Goal: Task Accomplishment & Management: Complete application form

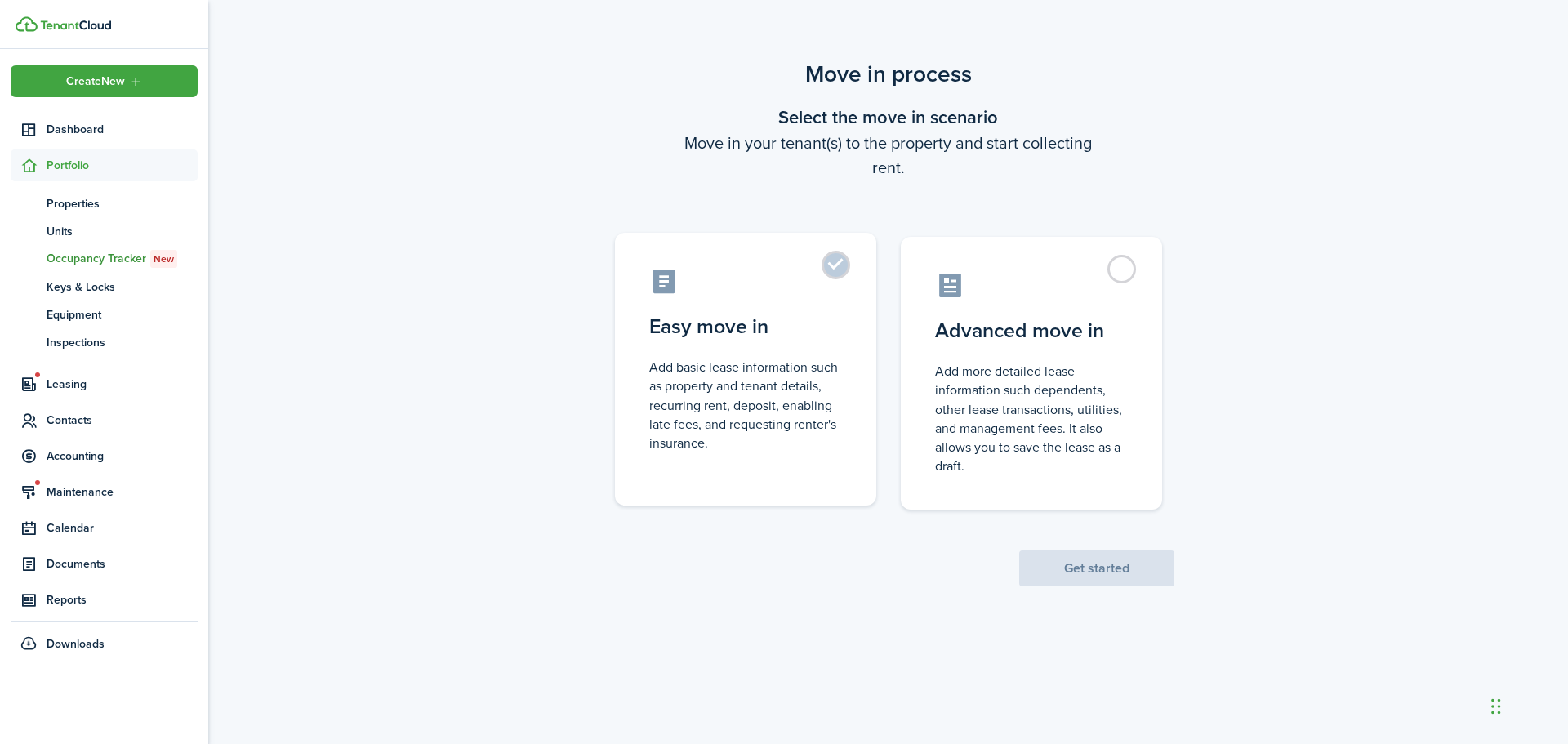
click at [836, 267] on label "Easy move in Add basic lease information such as property and tenant details, r…" at bounding box center [746, 369] width 262 height 273
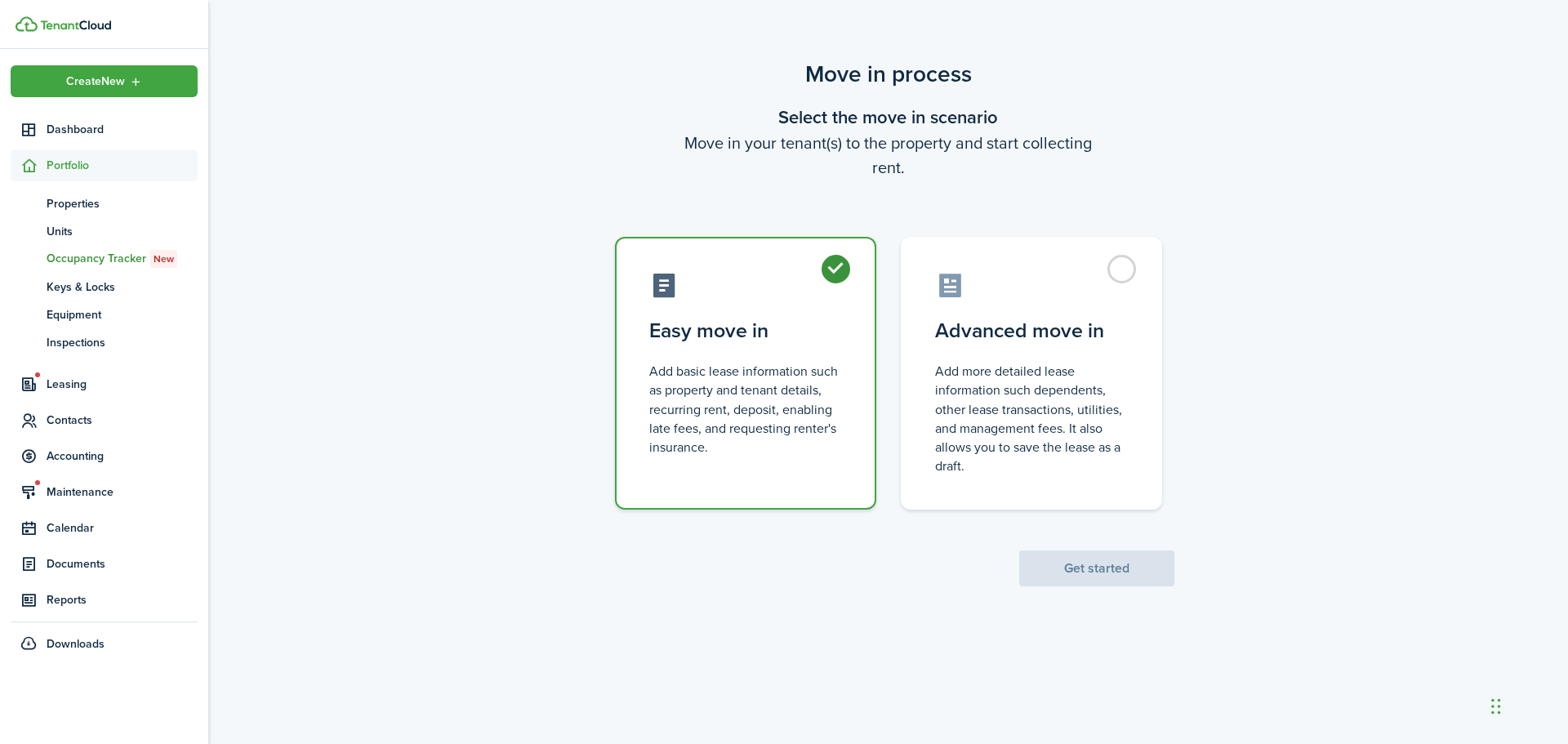
radio input "true"
click at [1086, 579] on button "Get started" at bounding box center [1097, 568] width 155 height 36
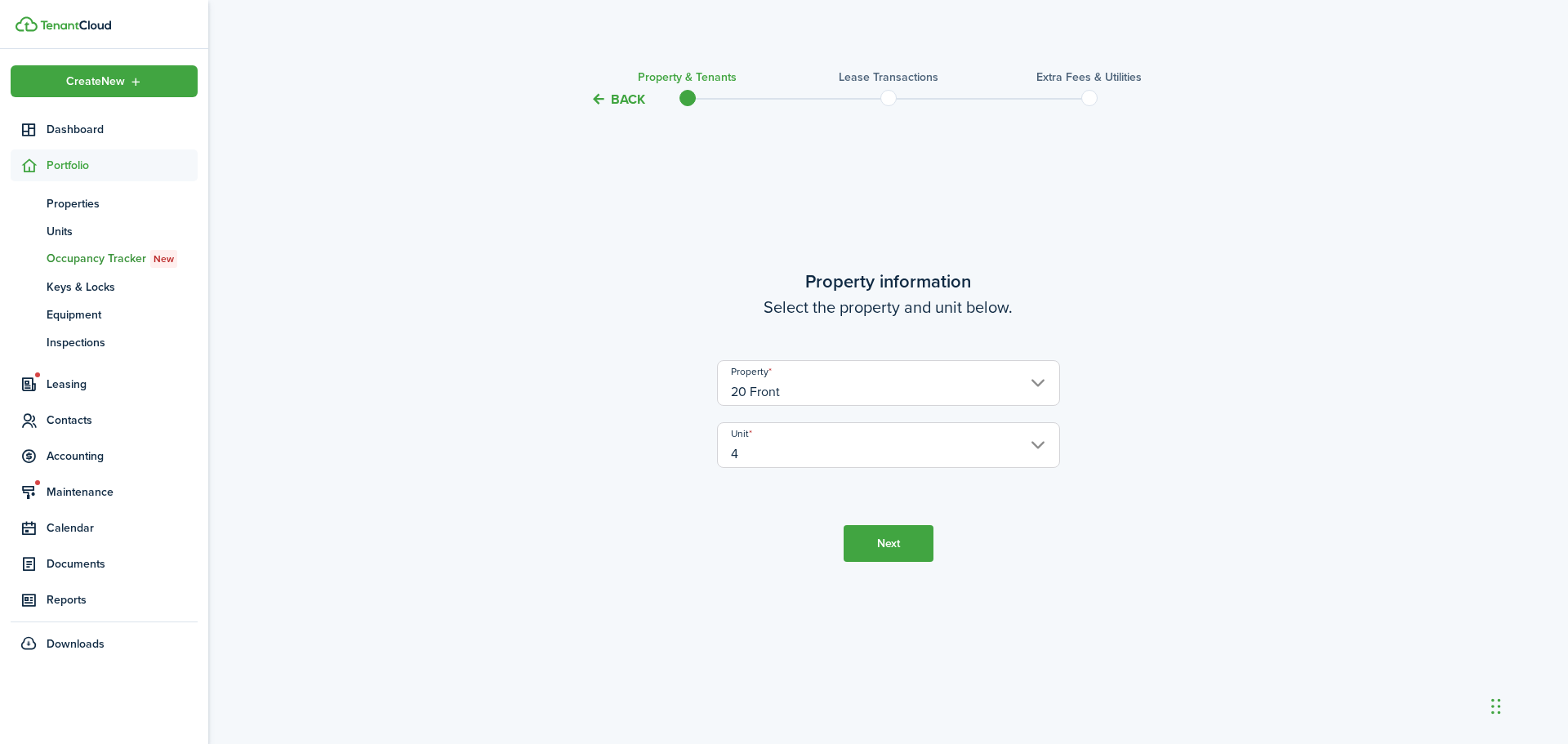
click at [891, 456] on input "4" at bounding box center [888, 445] width 343 height 46
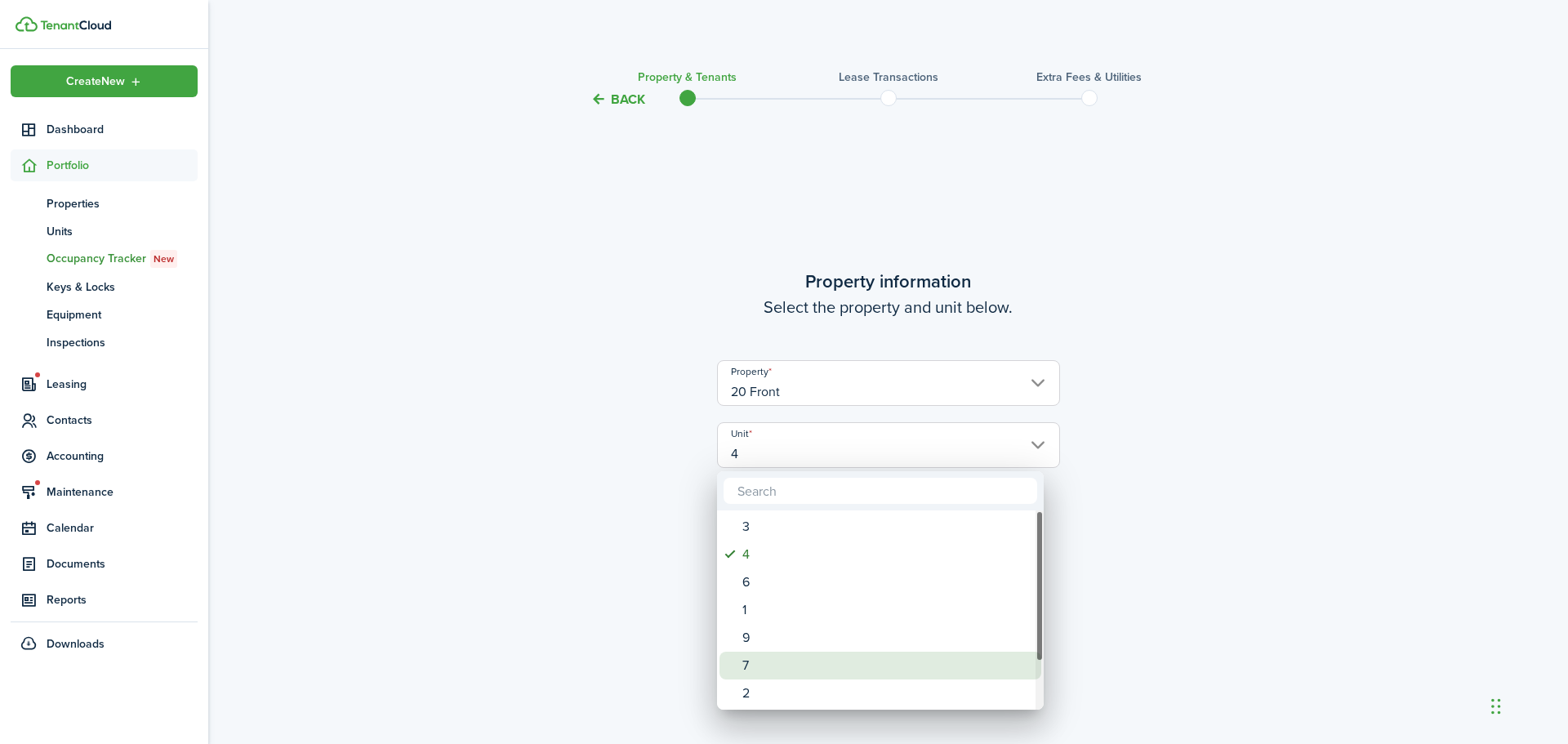
click at [832, 663] on div "7" at bounding box center [887, 666] width 289 height 28
type input "7"
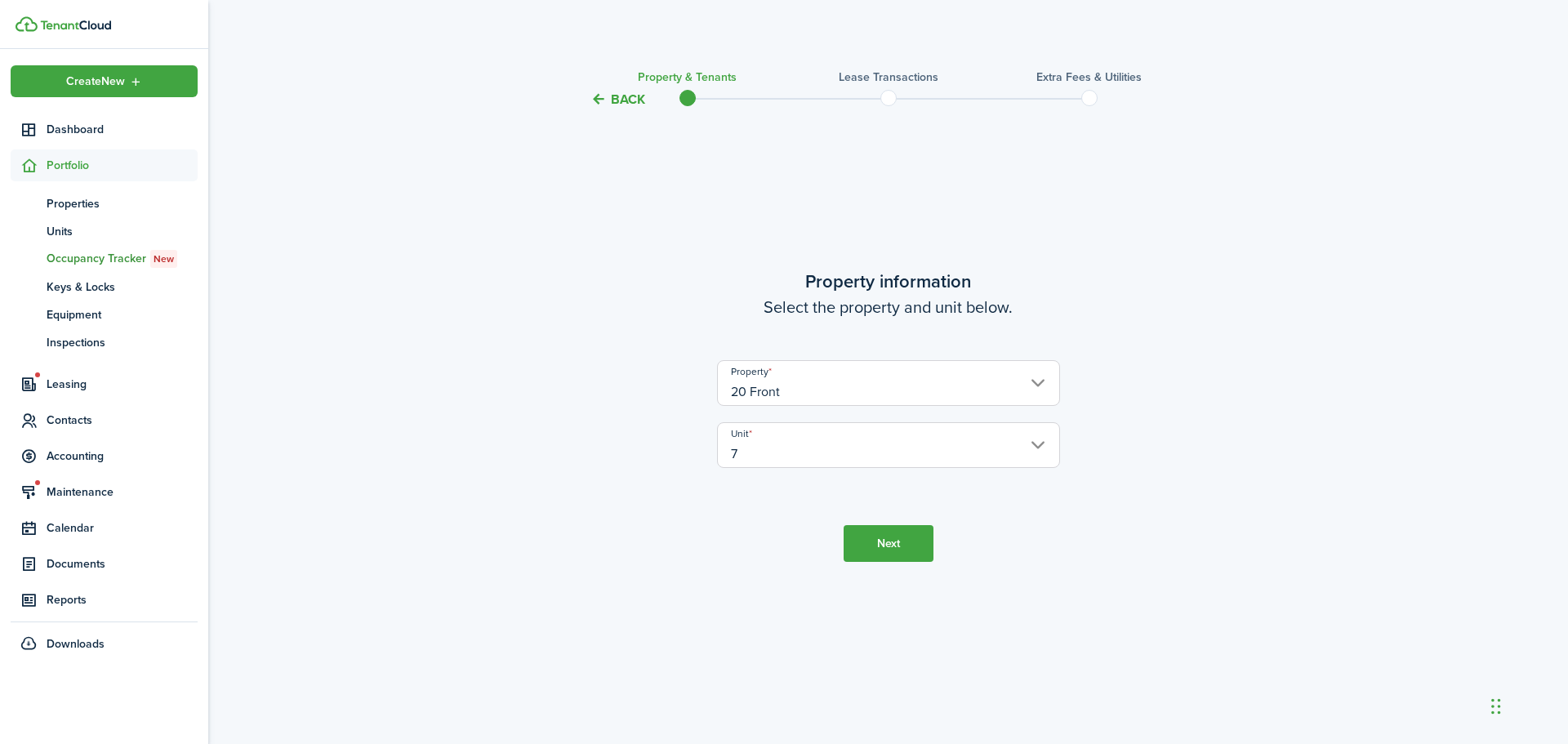
click at [891, 543] on button "Next" at bounding box center [889, 543] width 90 height 36
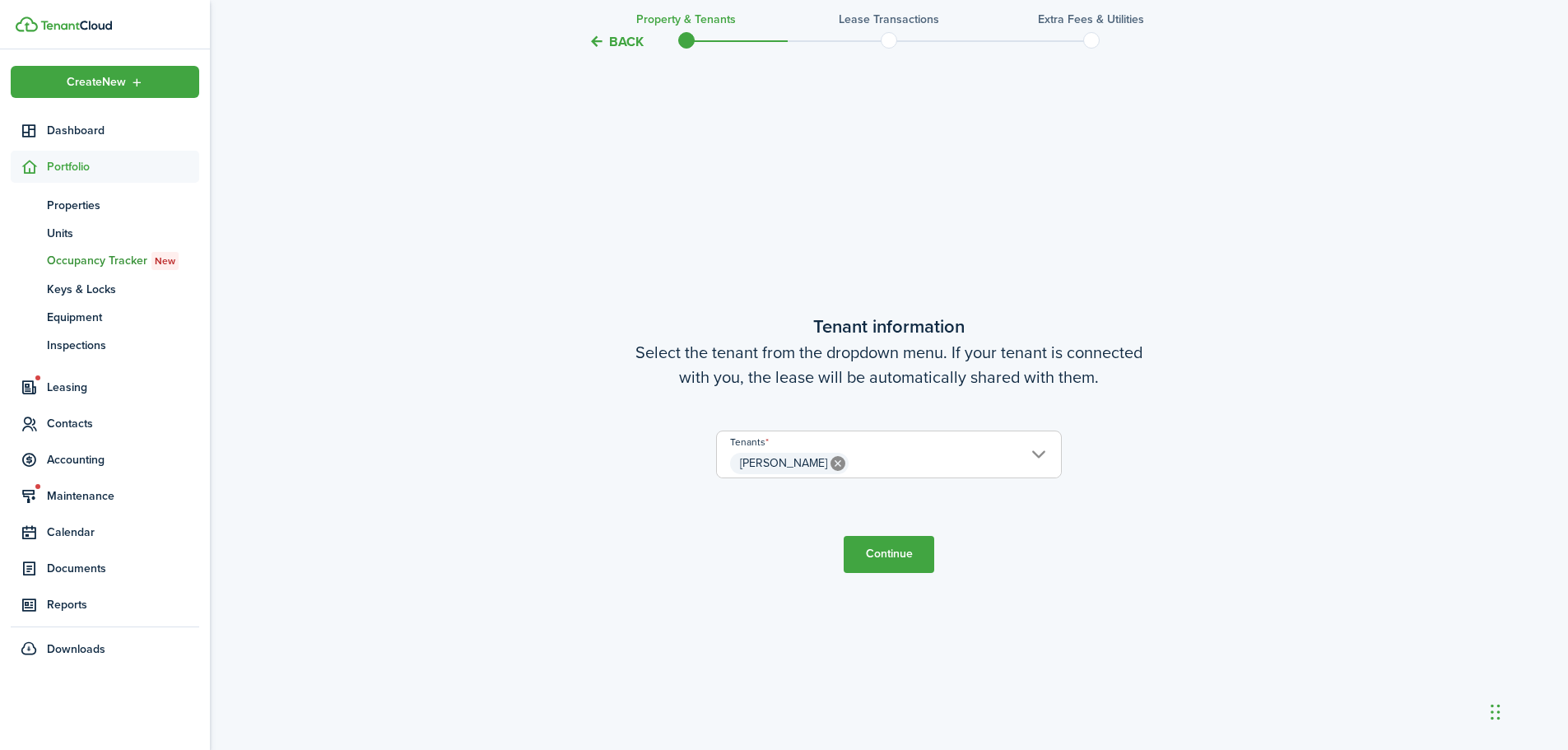
scroll to position [640, 0]
click at [880, 466] on span "[PERSON_NAME]" at bounding box center [888, 462] width 344 height 28
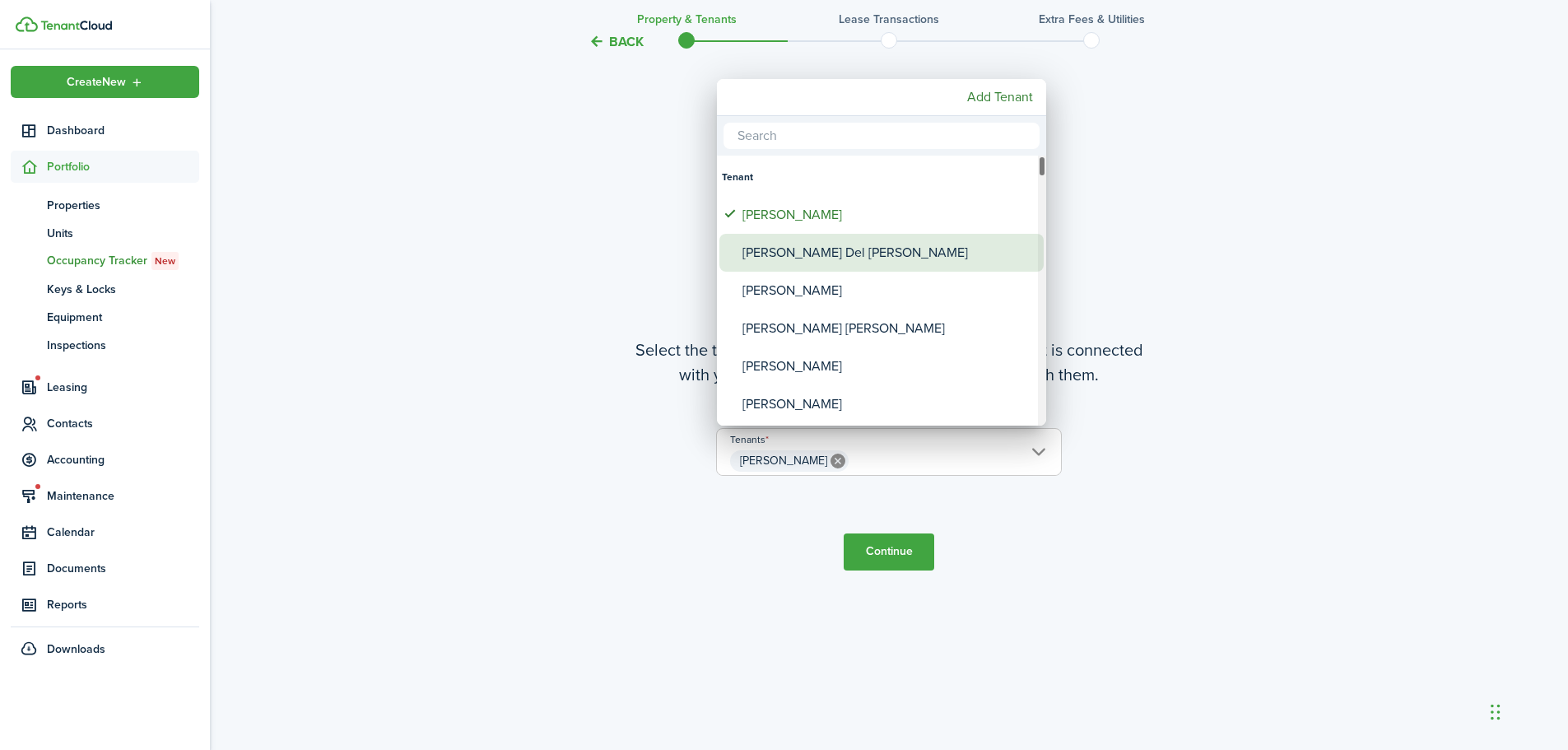
click at [873, 262] on div "[PERSON_NAME] Del [PERSON_NAME]" at bounding box center [887, 253] width 291 height 38
type input "[PERSON_NAME], [PERSON_NAME] Del [PERSON_NAME]"
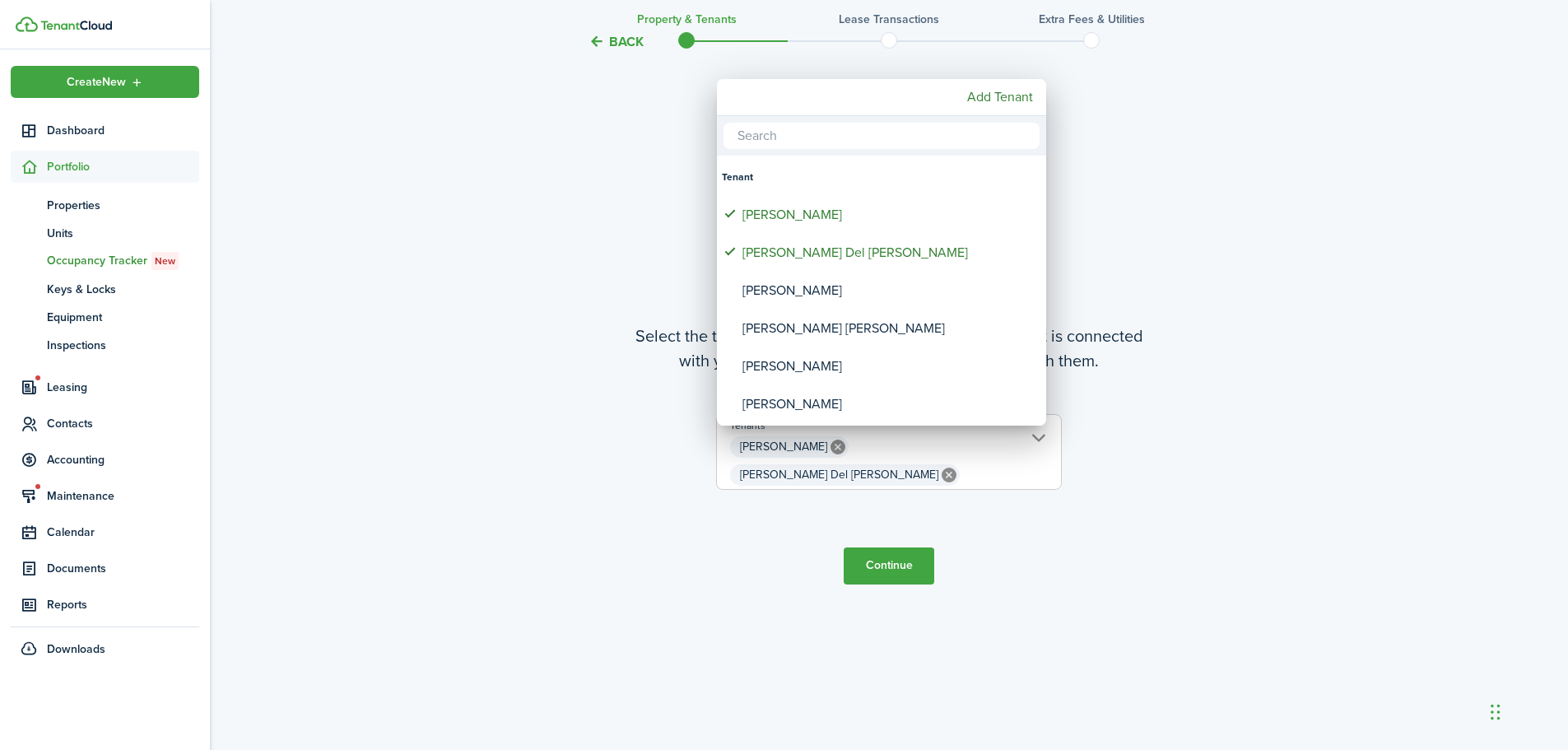
click at [1291, 456] on div at bounding box center [784, 375] width 1832 height 1014
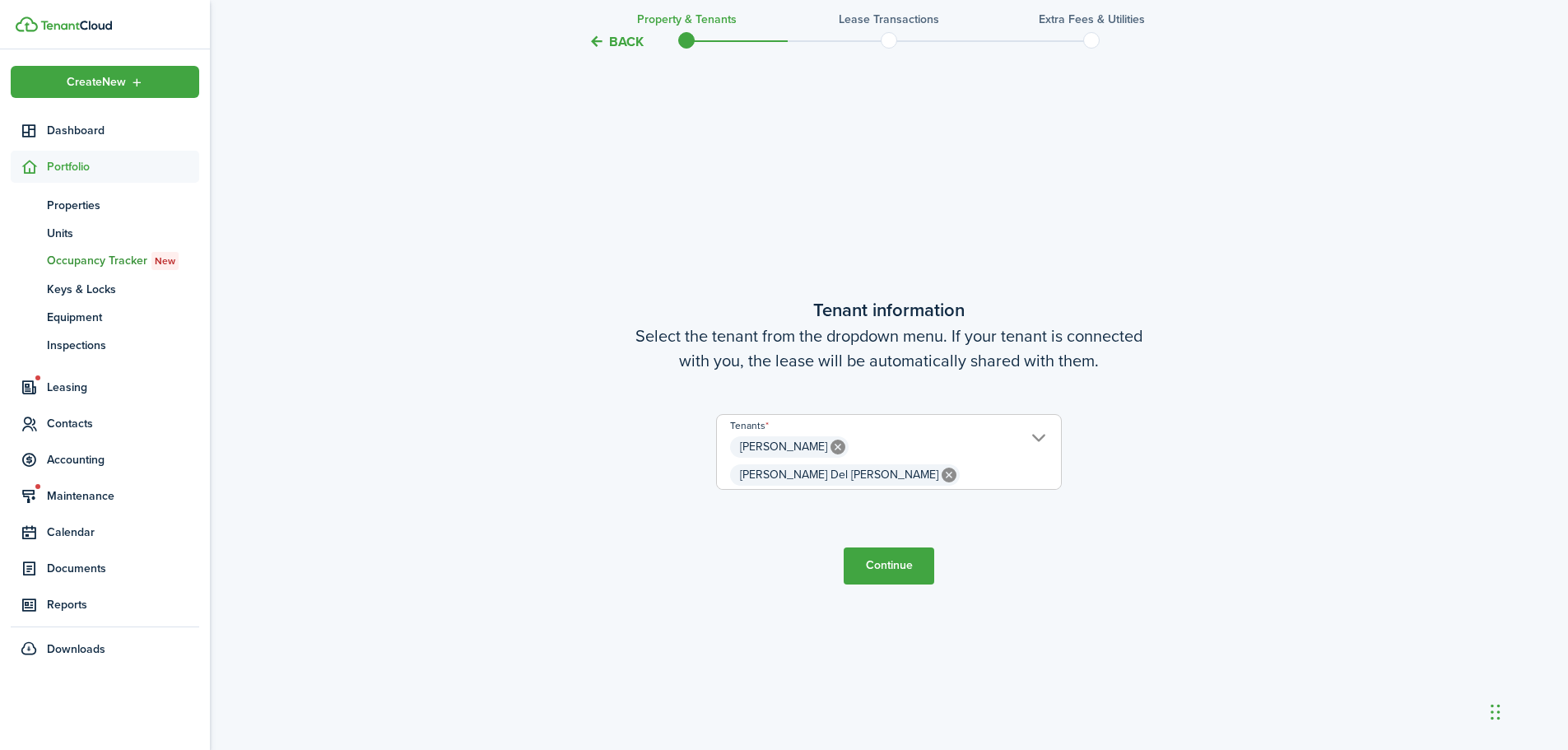
click at [896, 552] on button "Continue" at bounding box center [889, 565] width 90 height 37
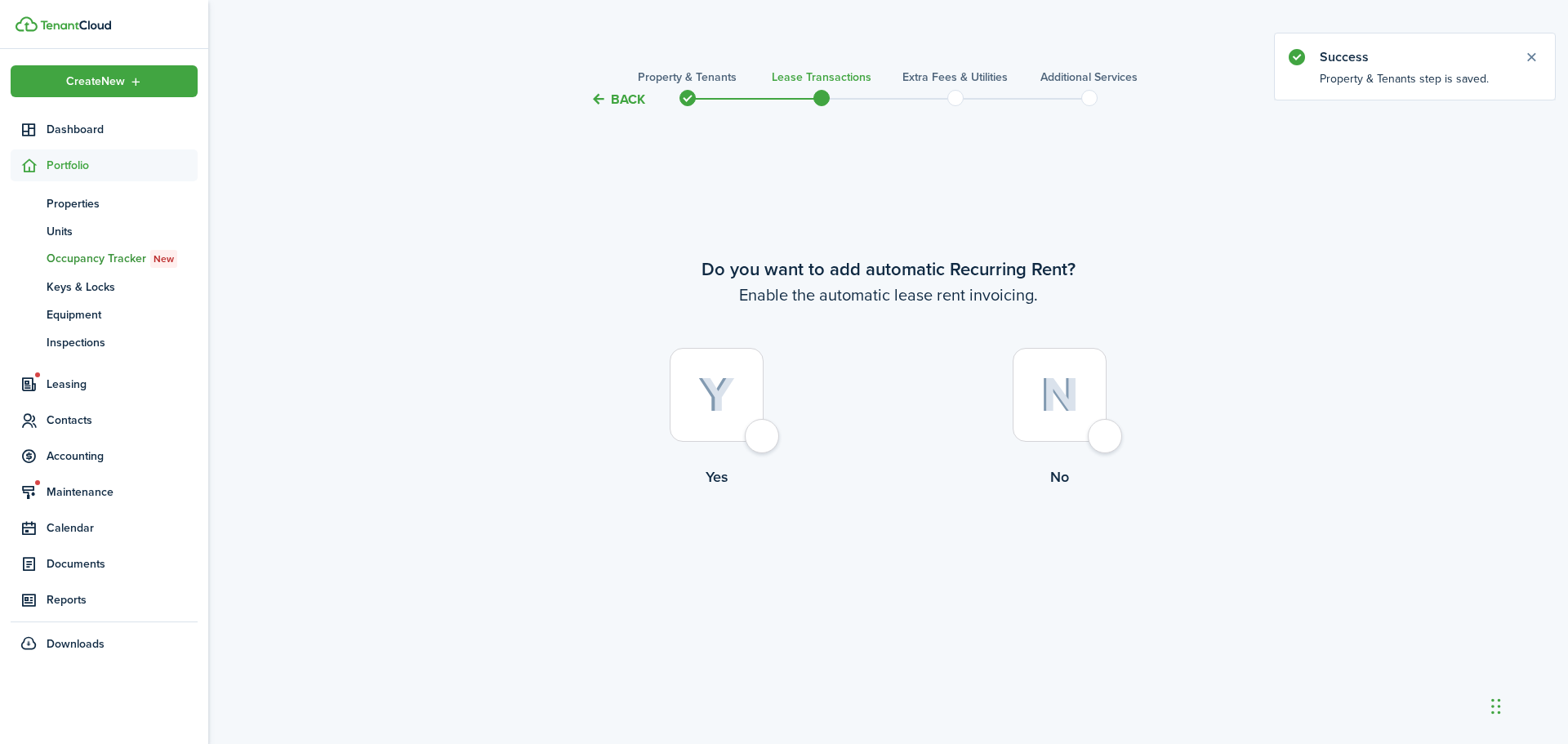
click at [763, 434] on div at bounding box center [717, 394] width 94 height 94
radio input "true"
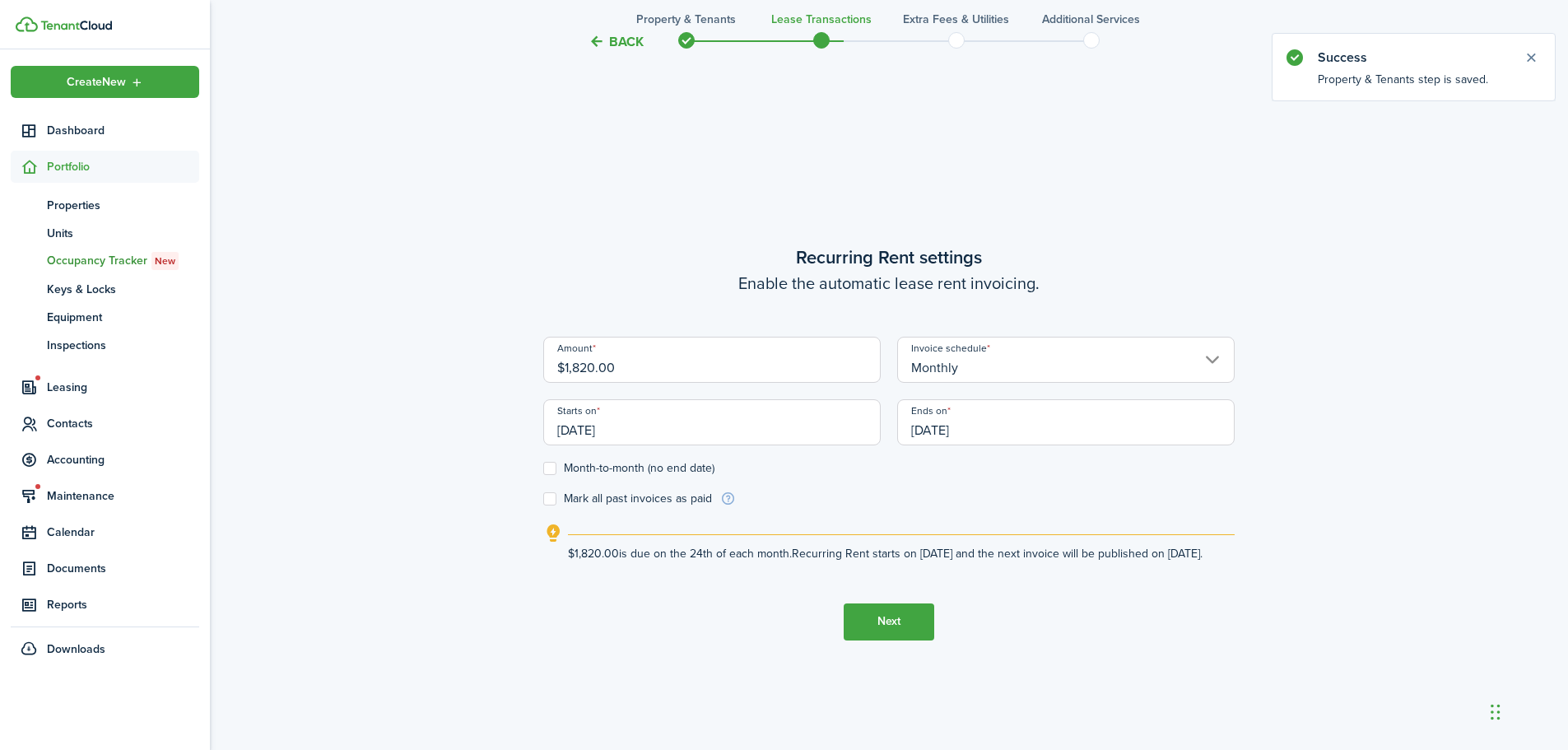
scroll to position [640, 0]
click at [779, 417] on input "[DATE]" at bounding box center [712, 420] width 337 height 46
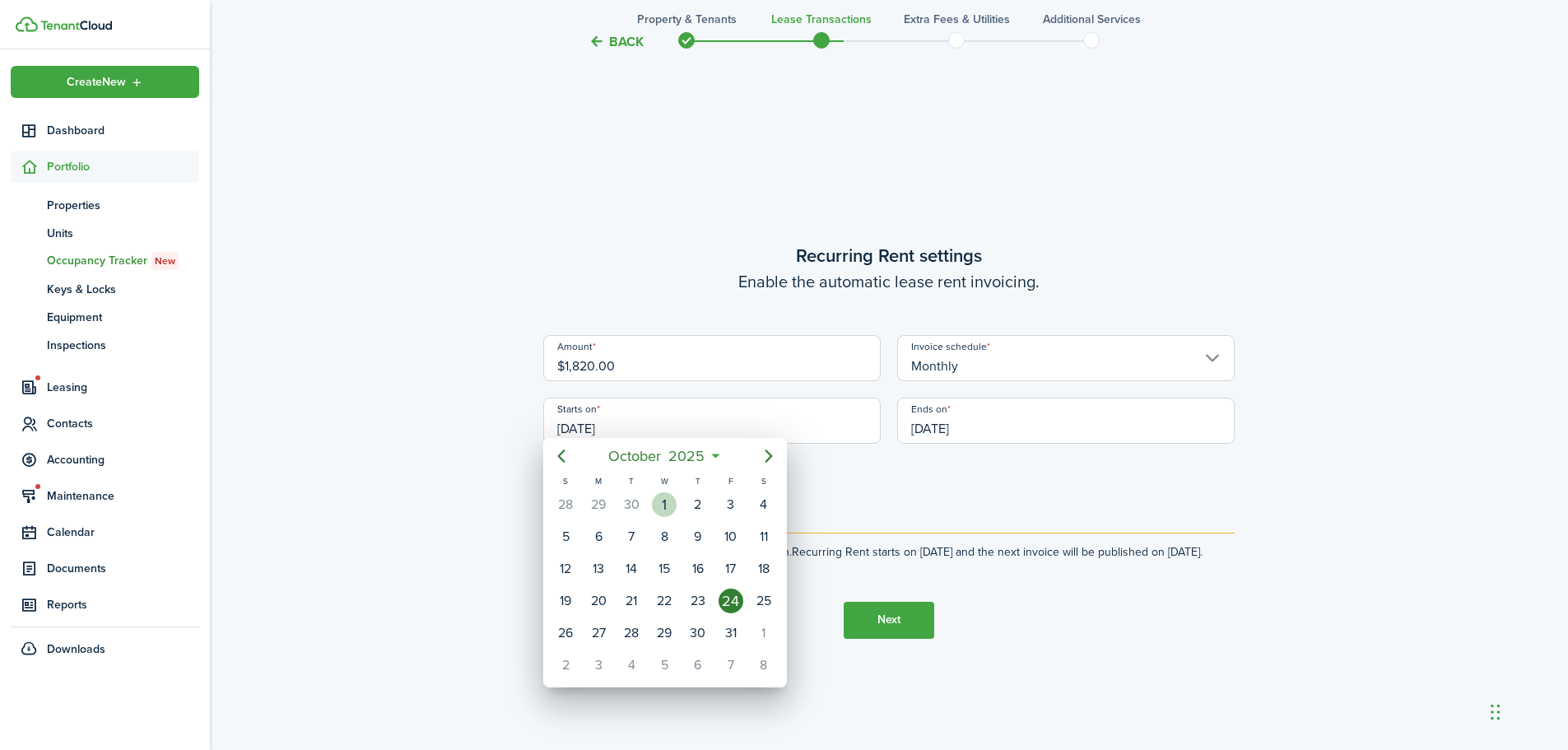
click at [671, 499] on div "1" at bounding box center [664, 505] width 24 height 24
type input "[DATE]"
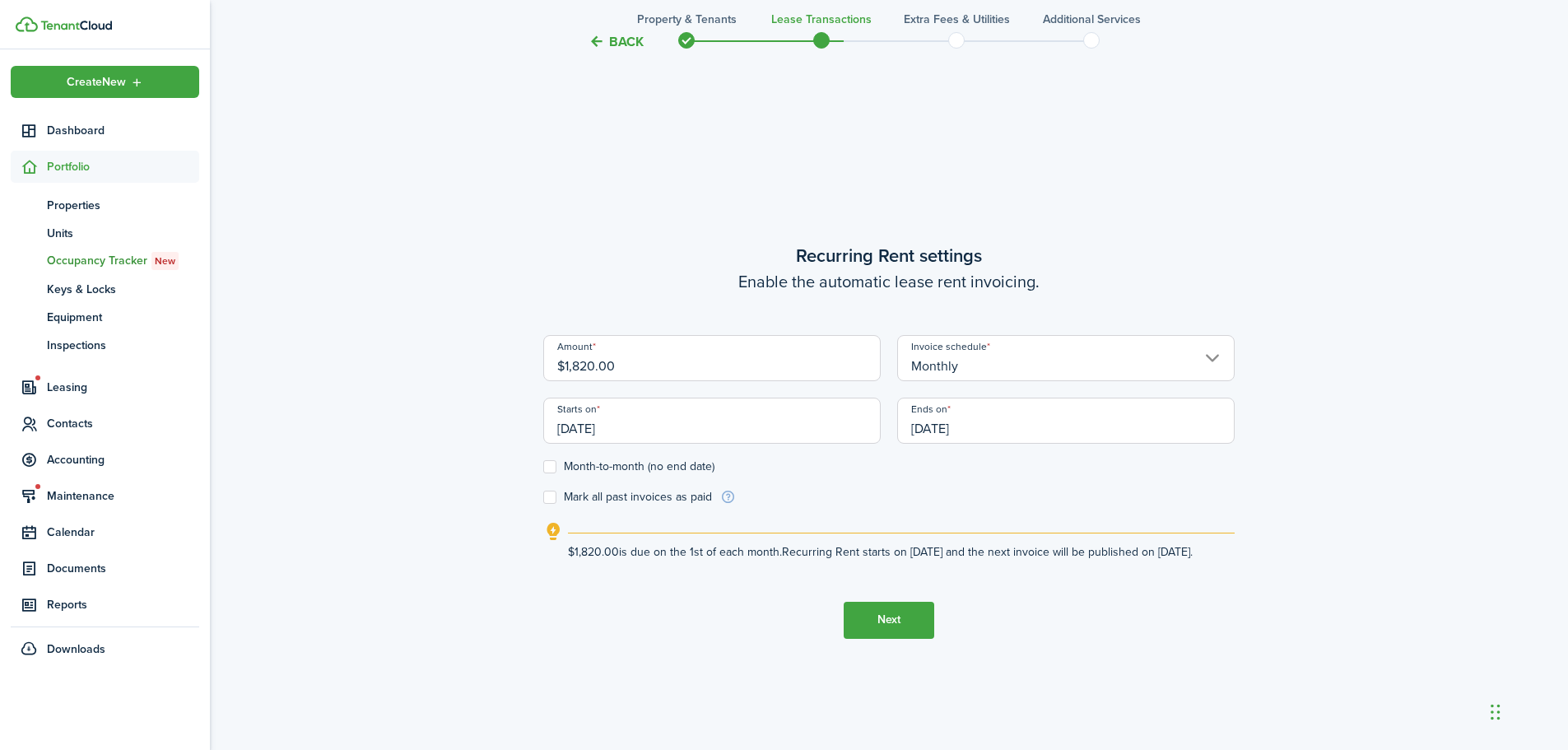
click at [998, 429] on input "[DATE]" at bounding box center [1066, 420] width 337 height 46
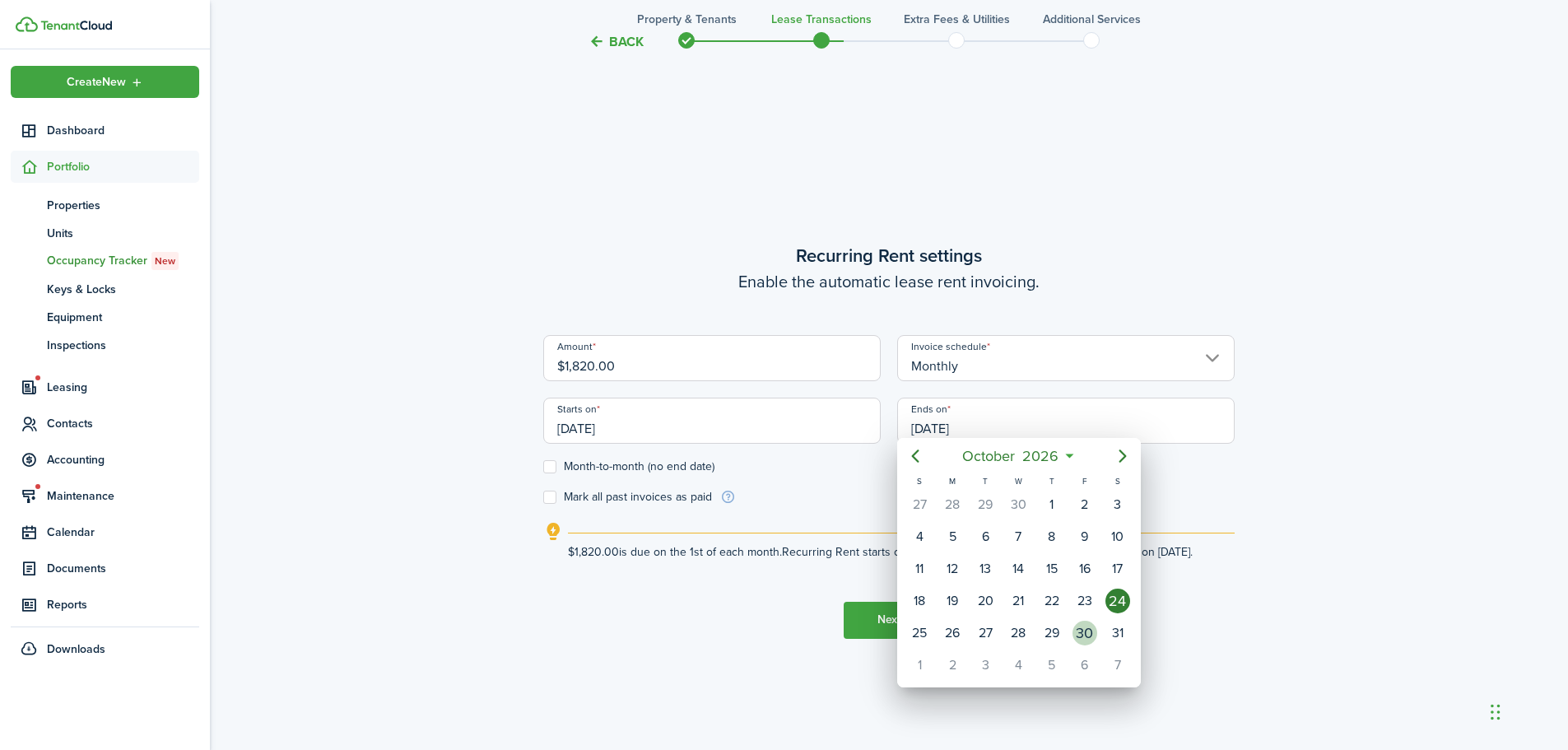
click at [1082, 627] on div "30" at bounding box center [1085, 633] width 24 height 24
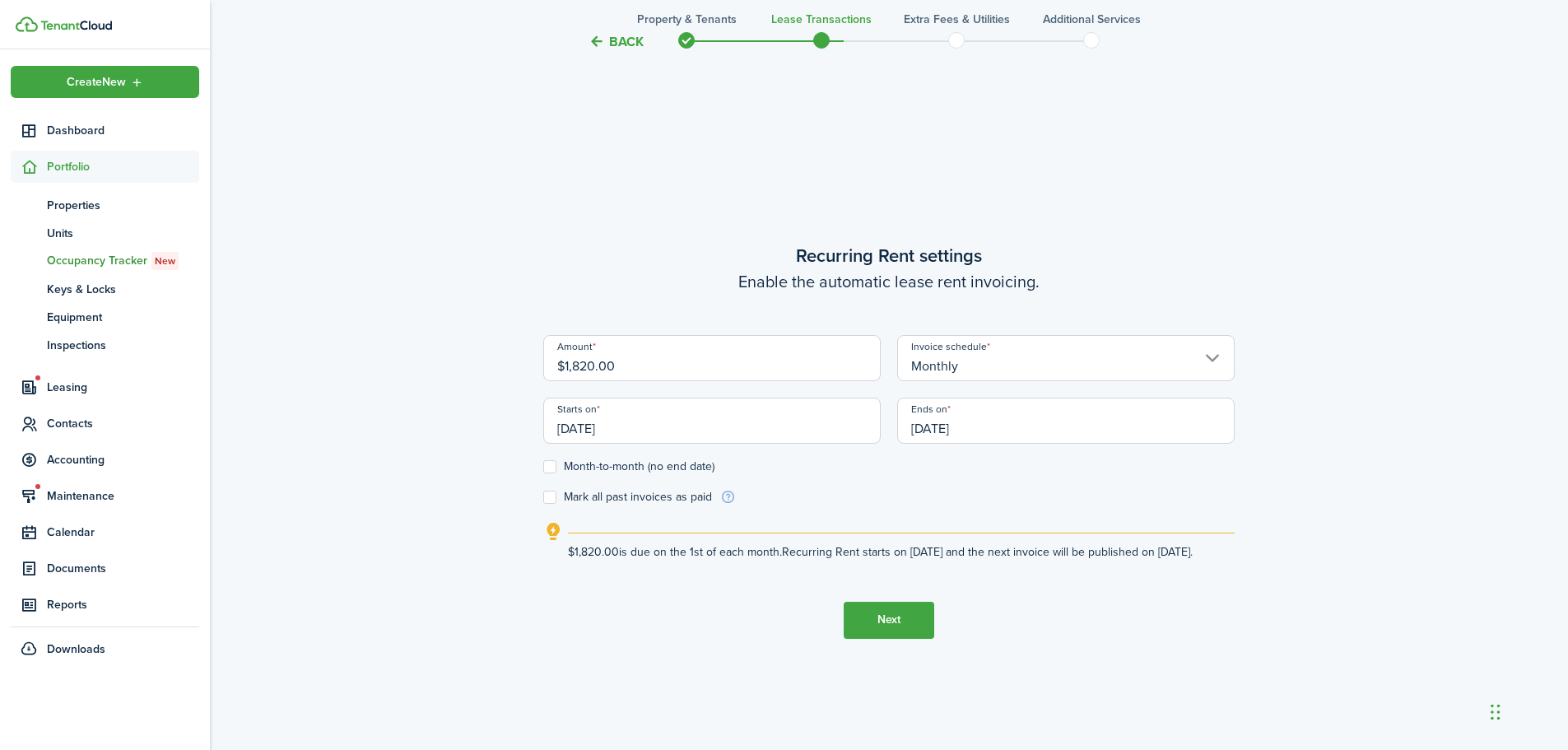
click at [909, 414] on input "[DATE]" at bounding box center [1066, 420] width 337 height 46
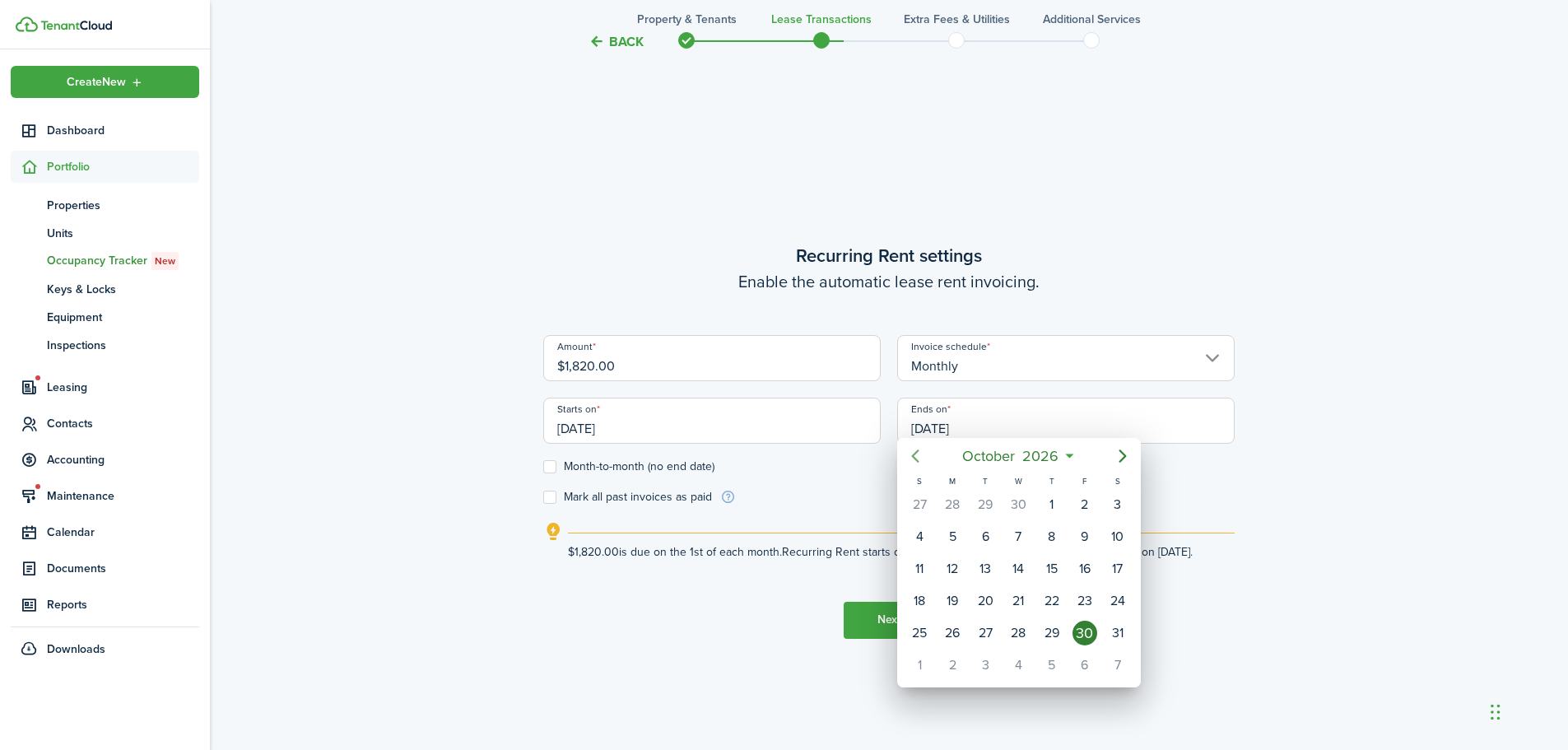
click at [914, 452] on icon "Previous page" at bounding box center [915, 456] width 20 height 20
click at [1018, 634] on div "30" at bounding box center [1018, 633] width 24 height 24
type input "[DATE]"
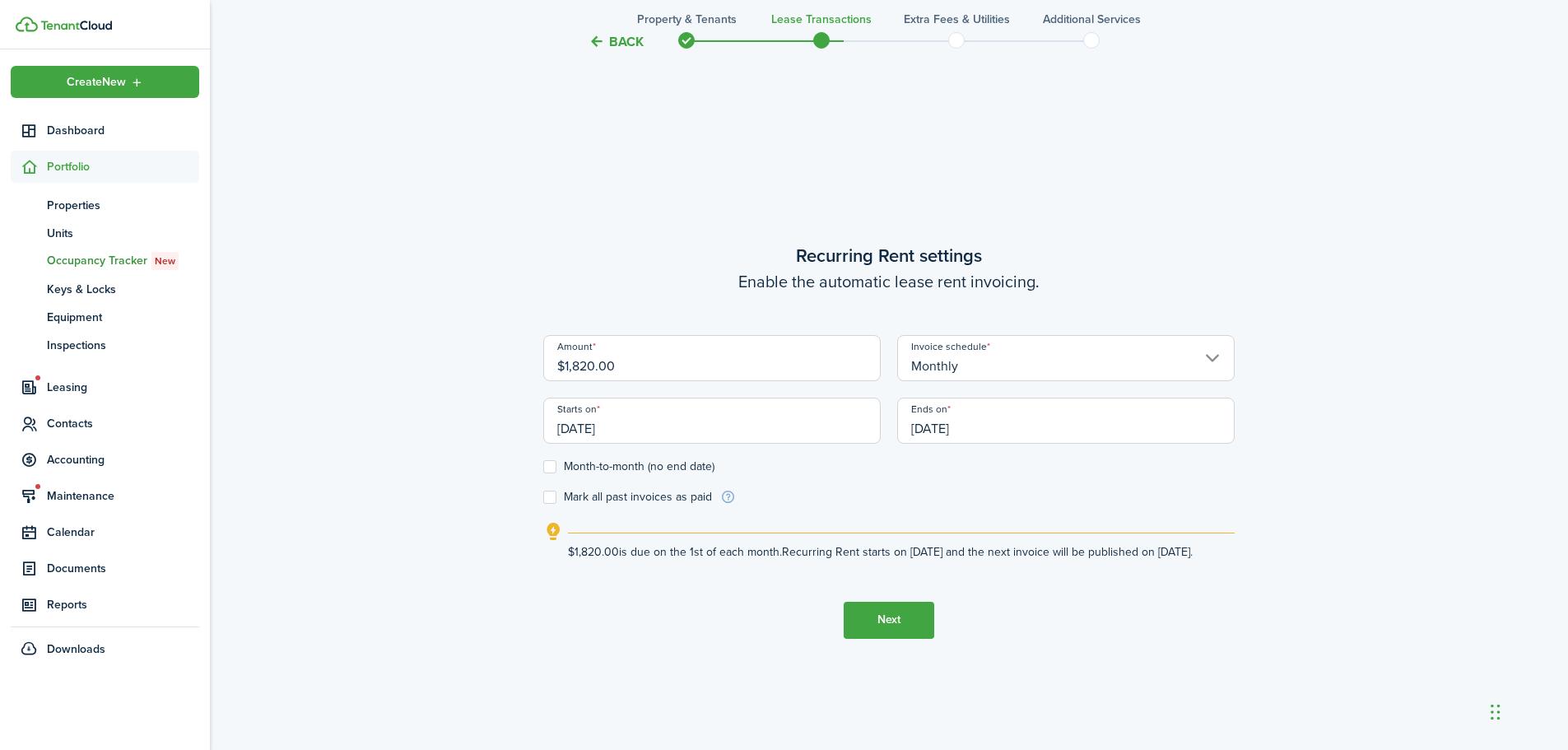
click at [917, 632] on button "Next" at bounding box center [889, 620] width 90 height 37
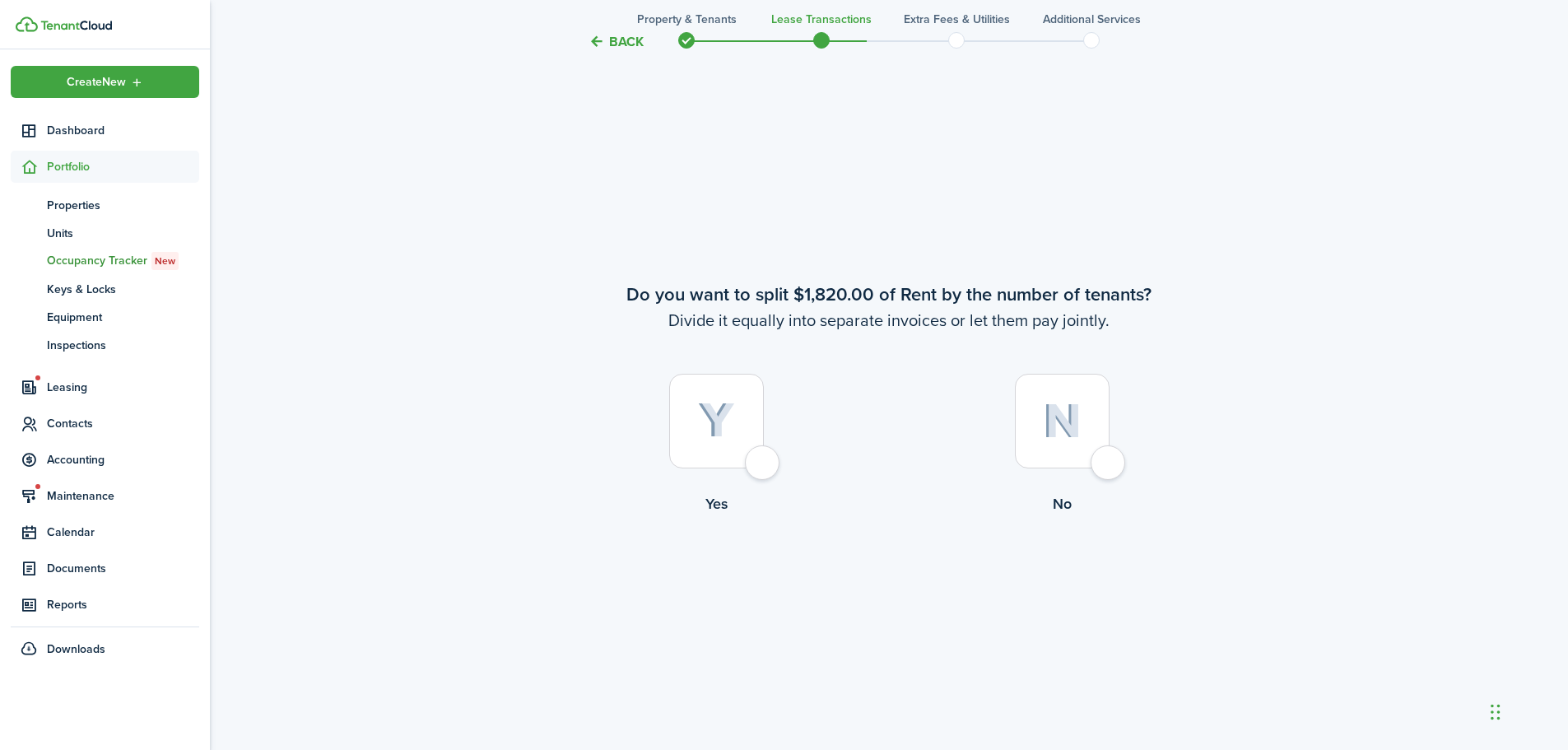
scroll to position [1390, 0]
click at [1115, 442] on label "No" at bounding box center [1061, 448] width 346 height 149
radio input "true"
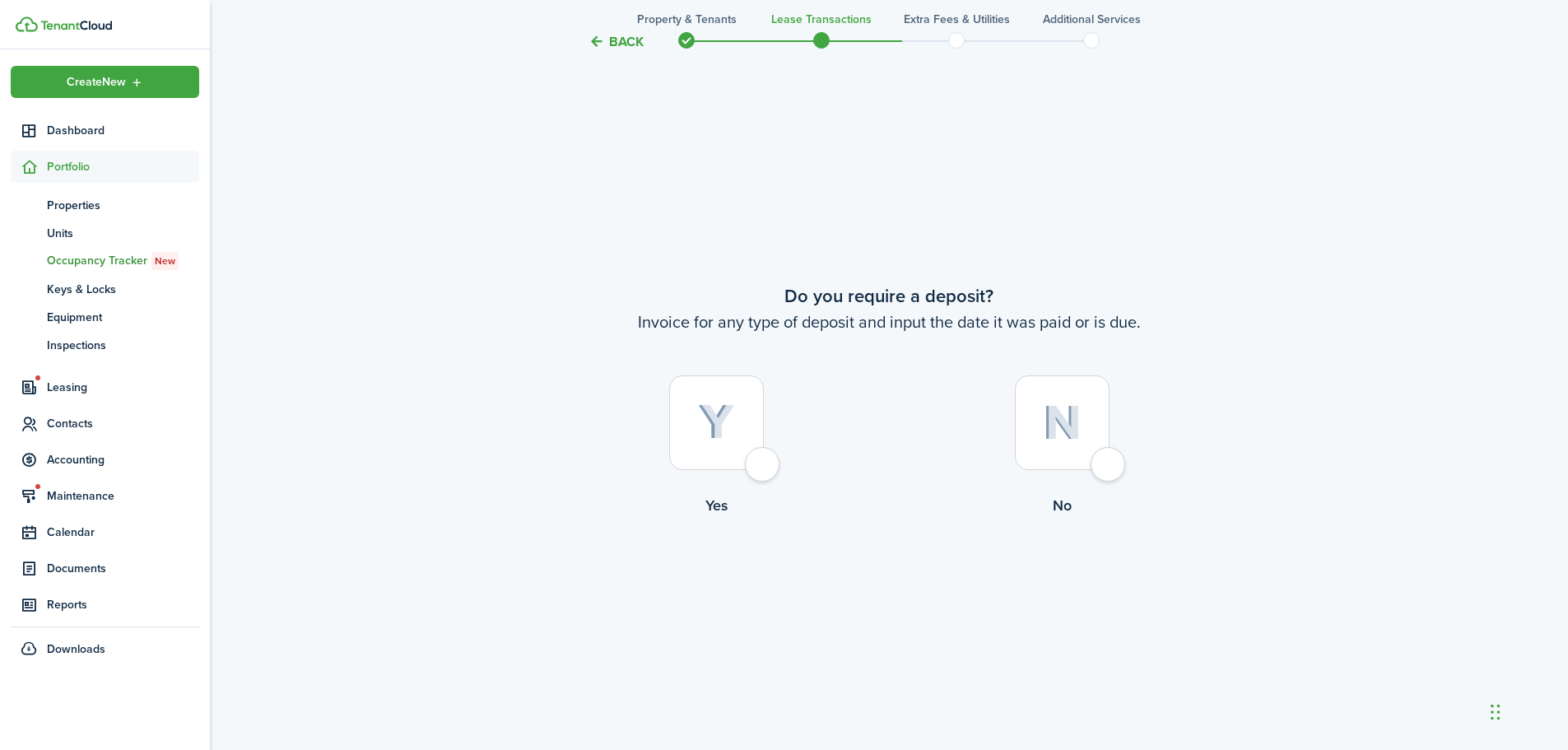
scroll to position [2141, 0]
click at [764, 451] on div at bounding box center [717, 420] width 95 height 95
radio input "true"
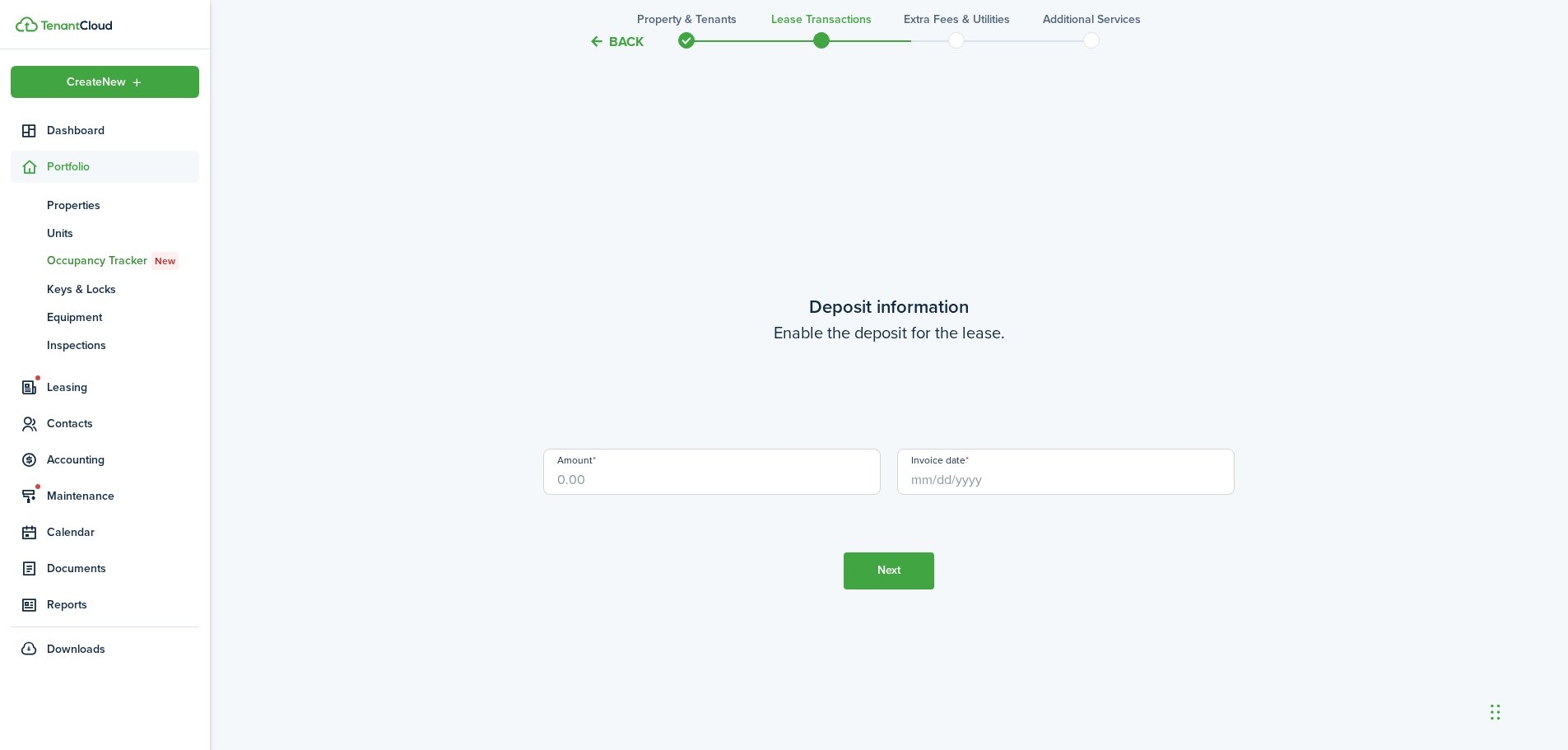
scroll to position [2891, 0]
click at [788, 474] on input "Amount" at bounding box center [712, 471] width 337 height 46
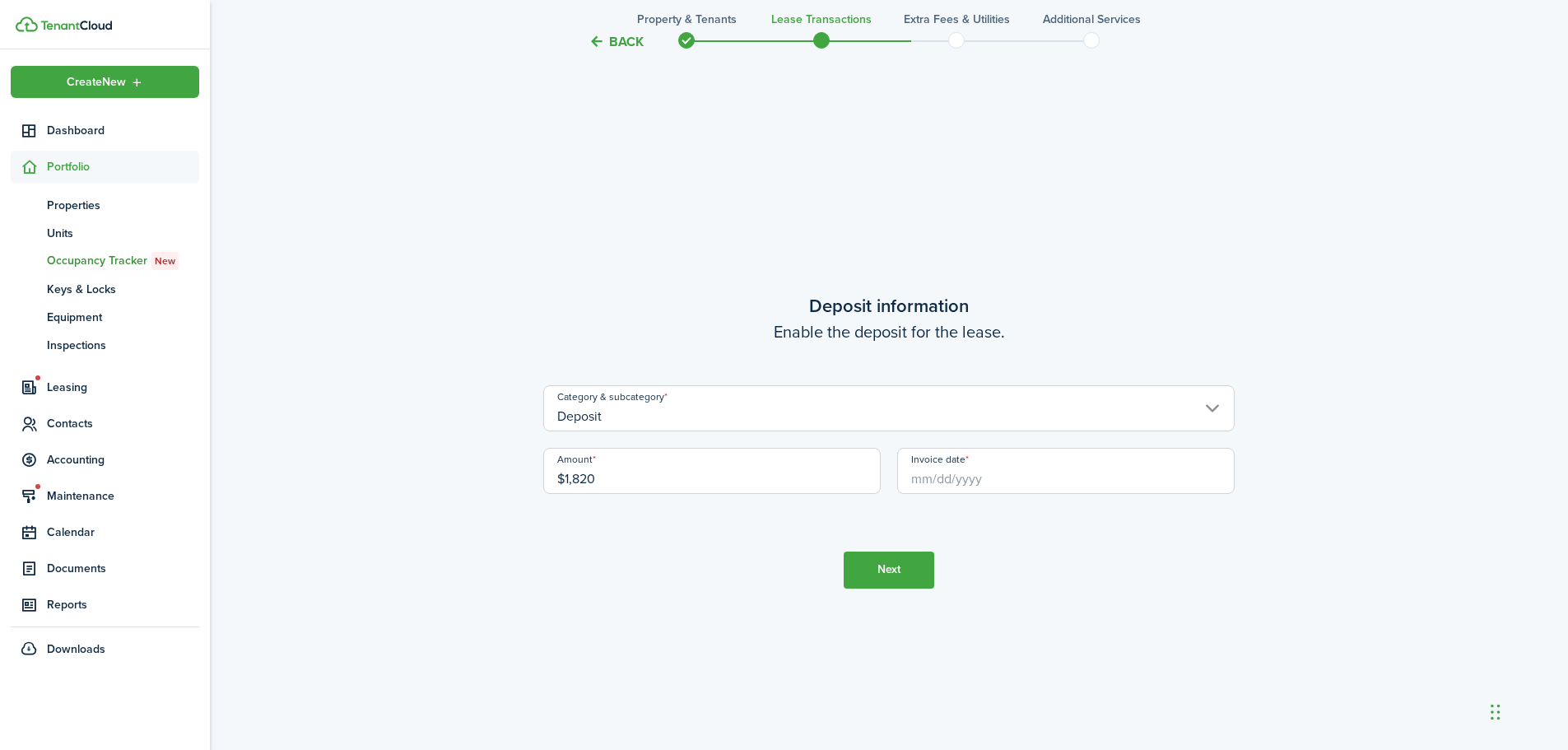
click at [991, 480] on input "Invoice date" at bounding box center [1066, 471] width 337 height 46
type input "$1,820.00"
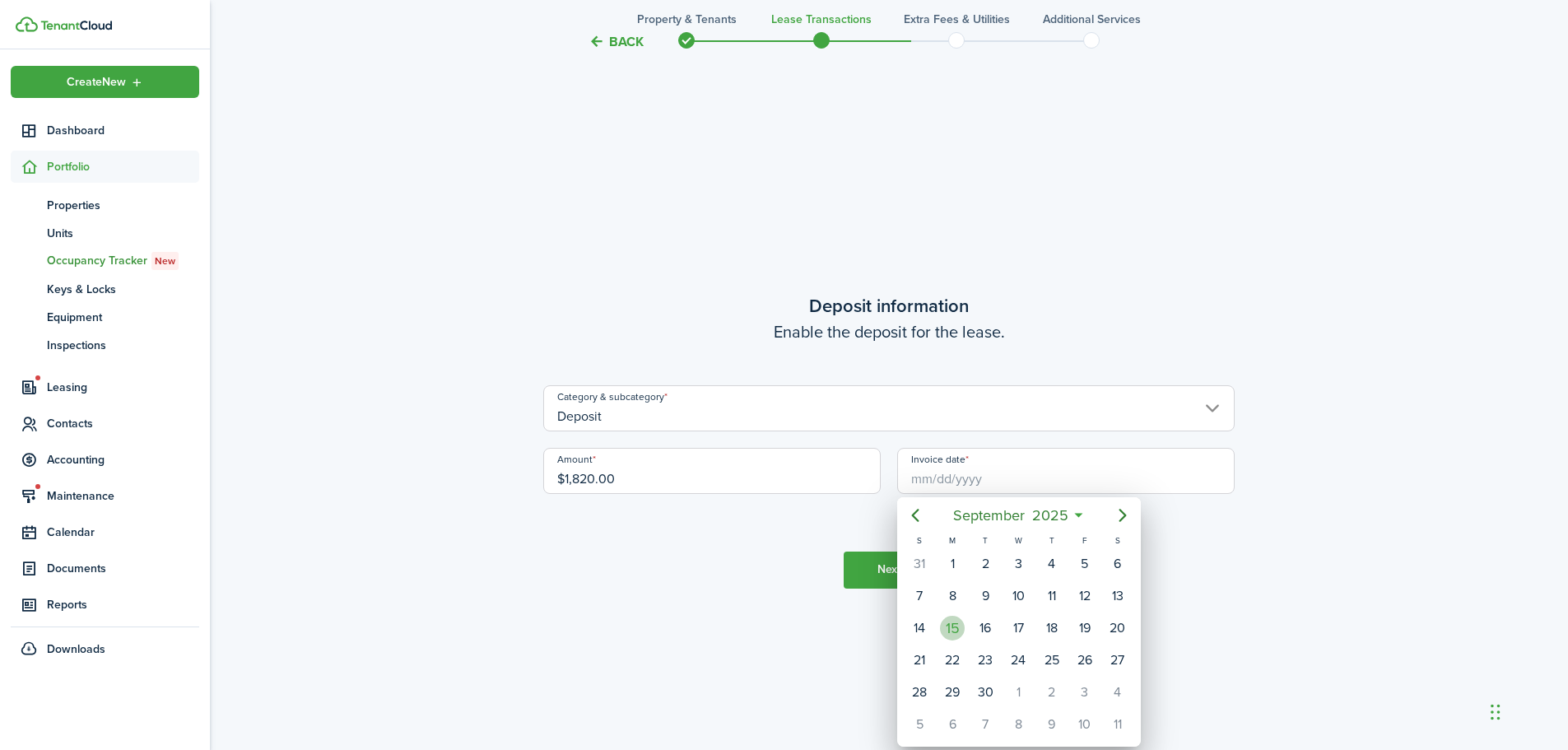
click at [956, 628] on div "15" at bounding box center [952, 628] width 24 height 24
type input "[DATE]"
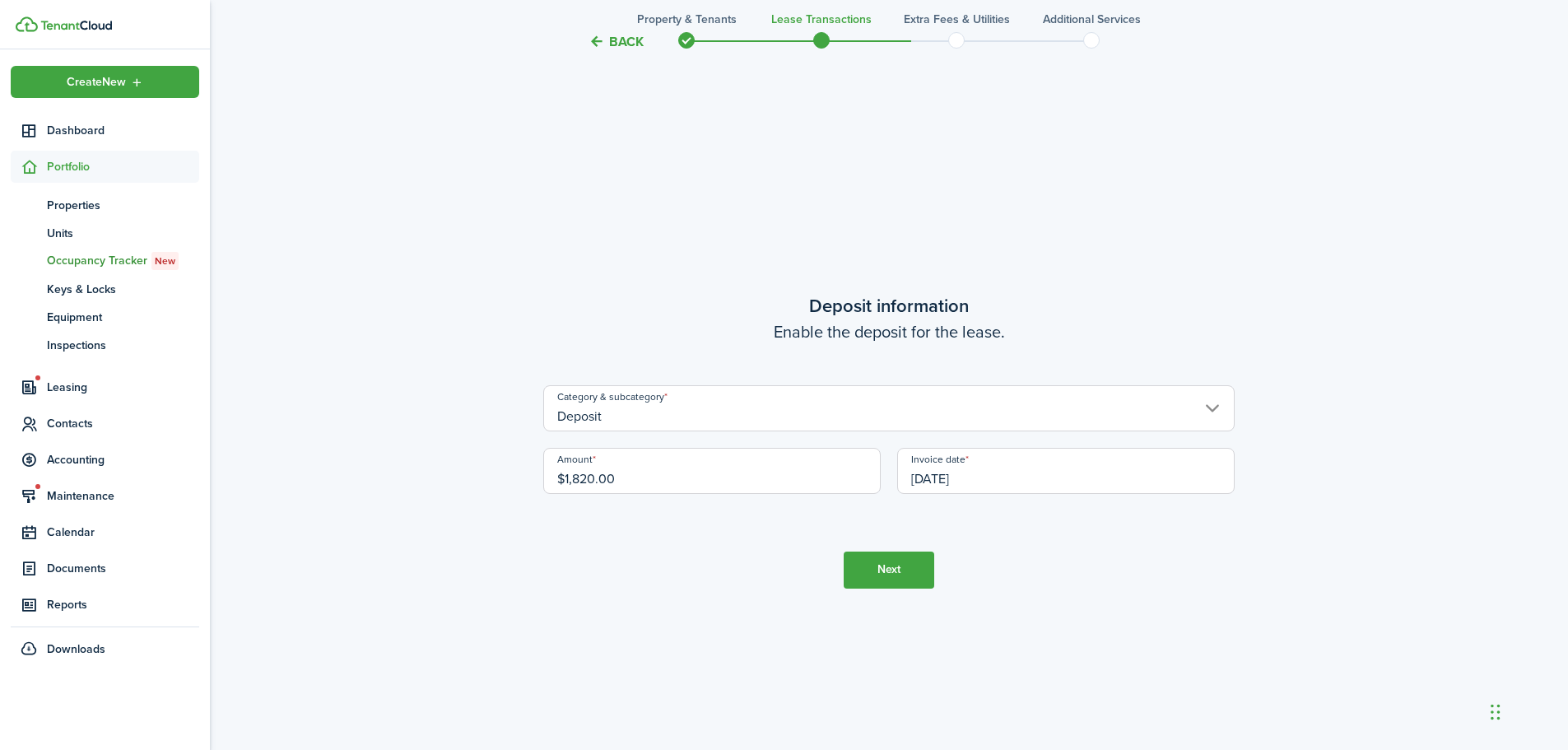
click at [904, 569] on button "Next" at bounding box center [889, 570] width 90 height 37
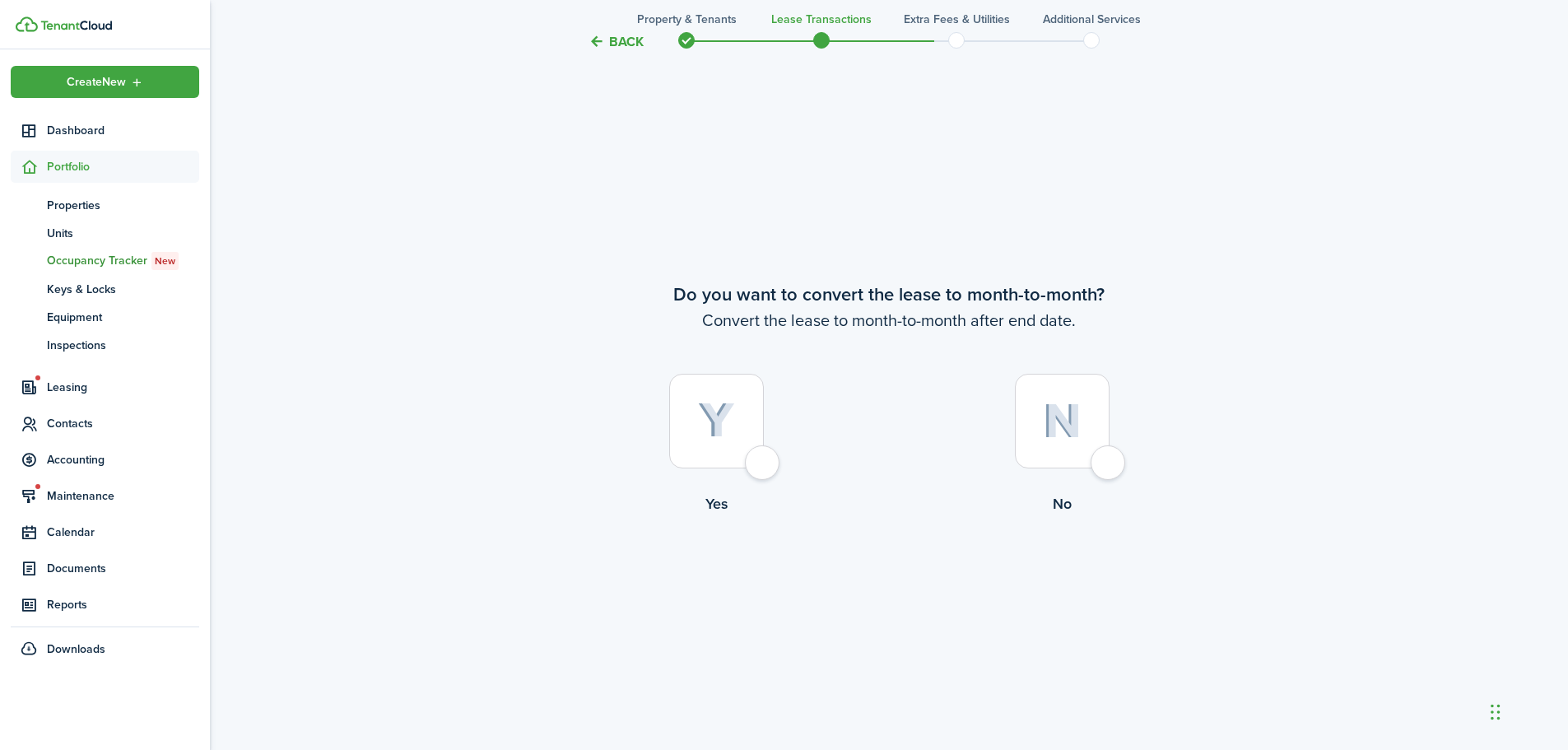
scroll to position [3641, 0]
click at [758, 465] on div at bounding box center [717, 420] width 95 height 95
radio input "true"
click at [908, 579] on button "Continue" at bounding box center [889, 581] width 90 height 37
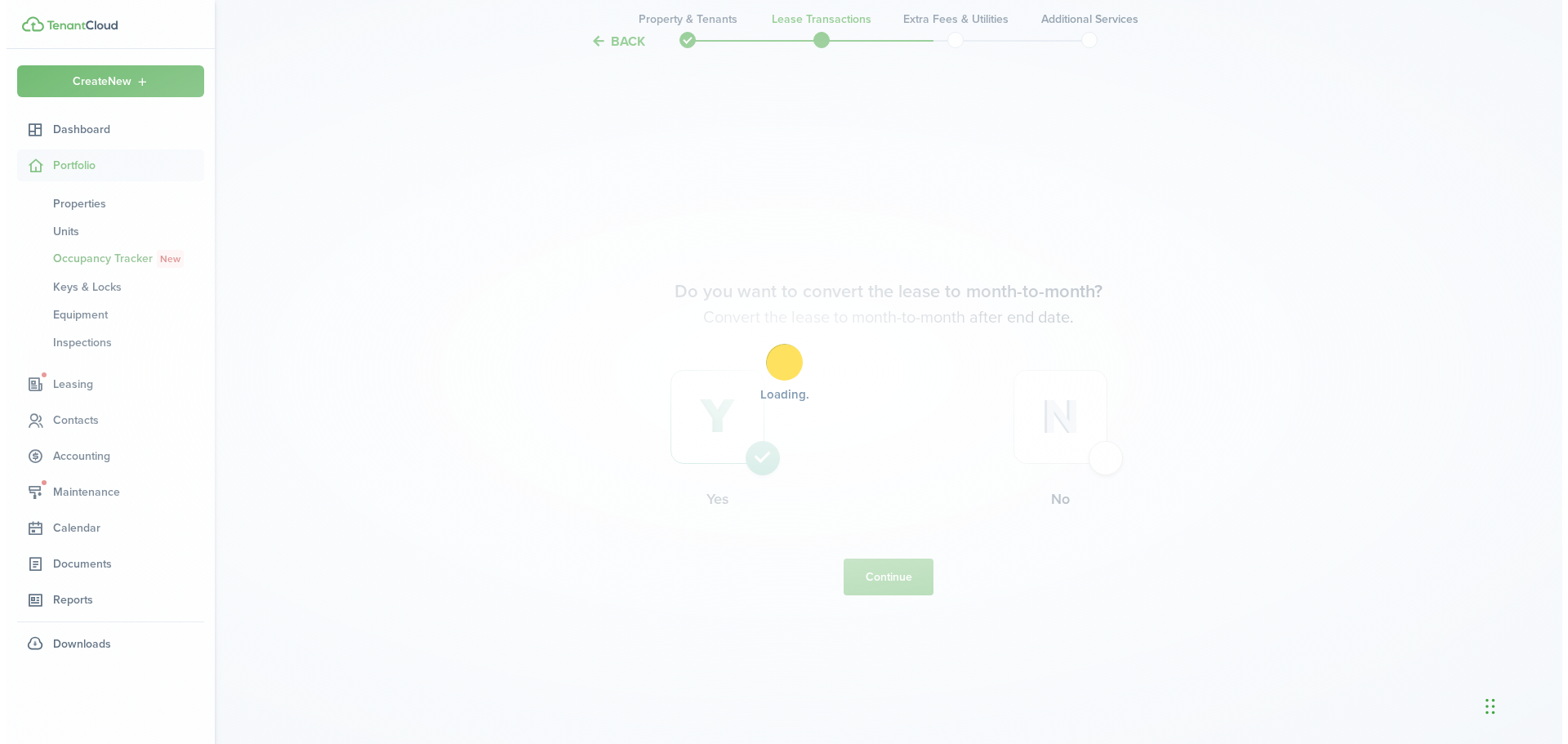
scroll to position [0, 0]
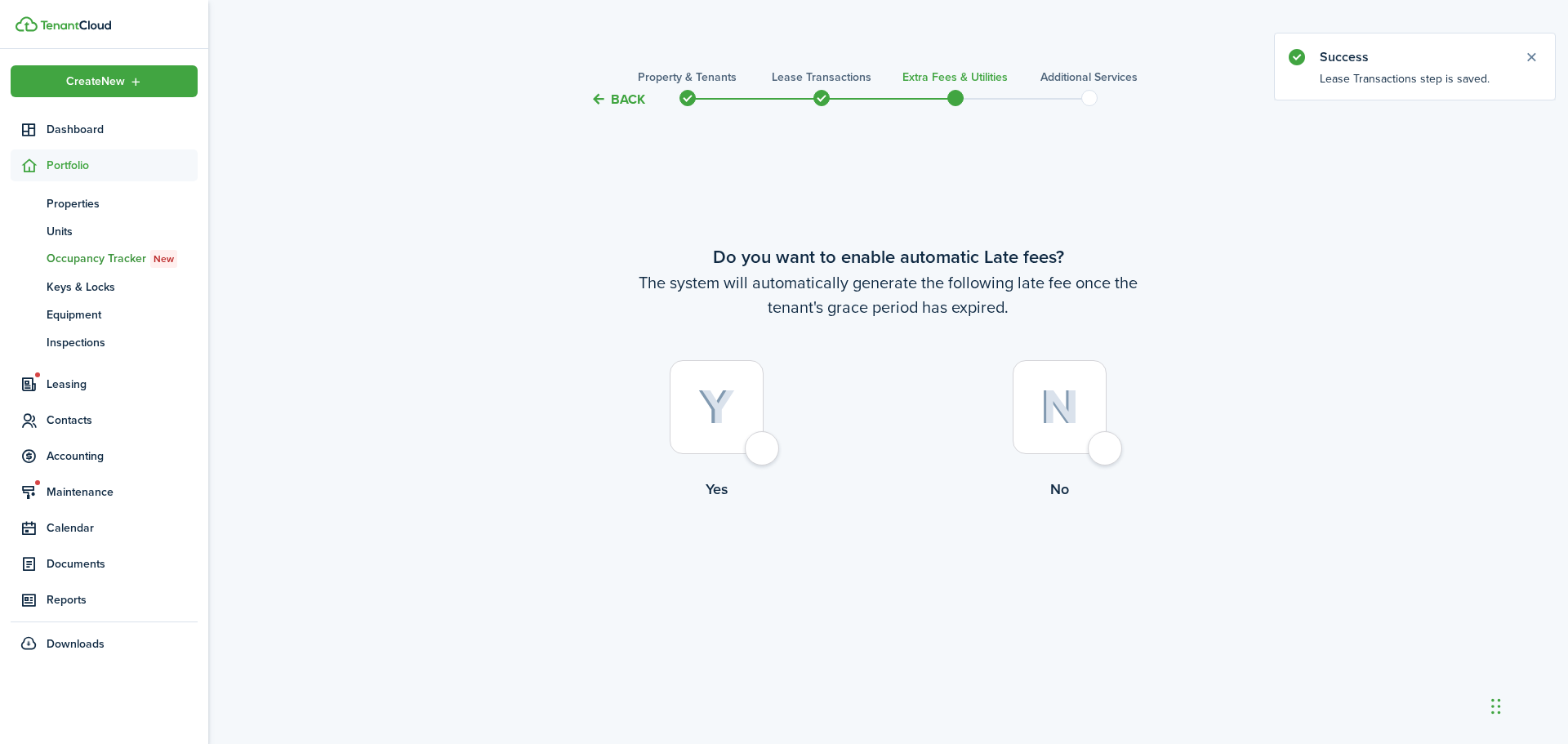
click at [763, 445] on div at bounding box center [717, 407] width 94 height 94
radio input "true"
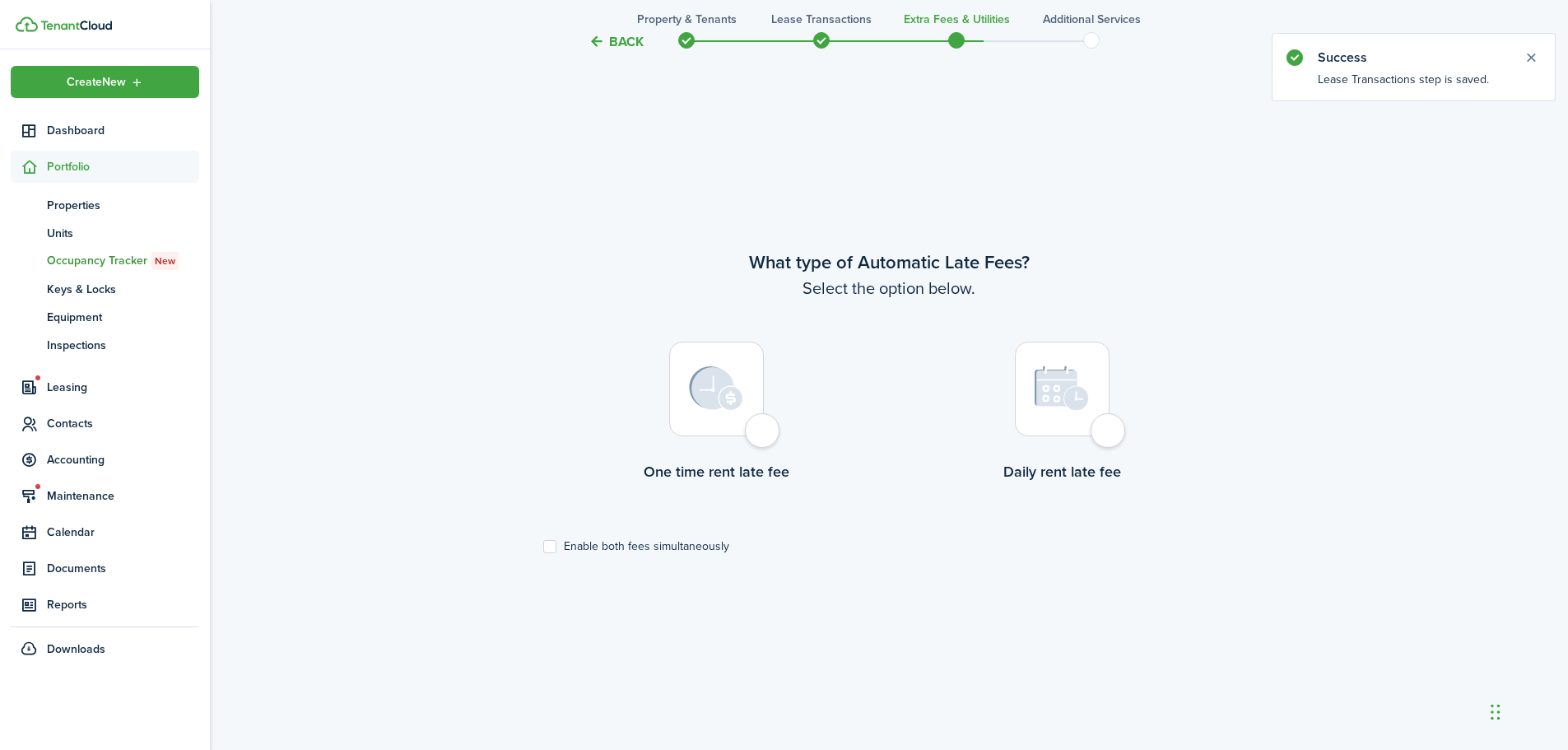
click at [764, 434] on div at bounding box center [717, 389] width 95 height 95
radio input "true"
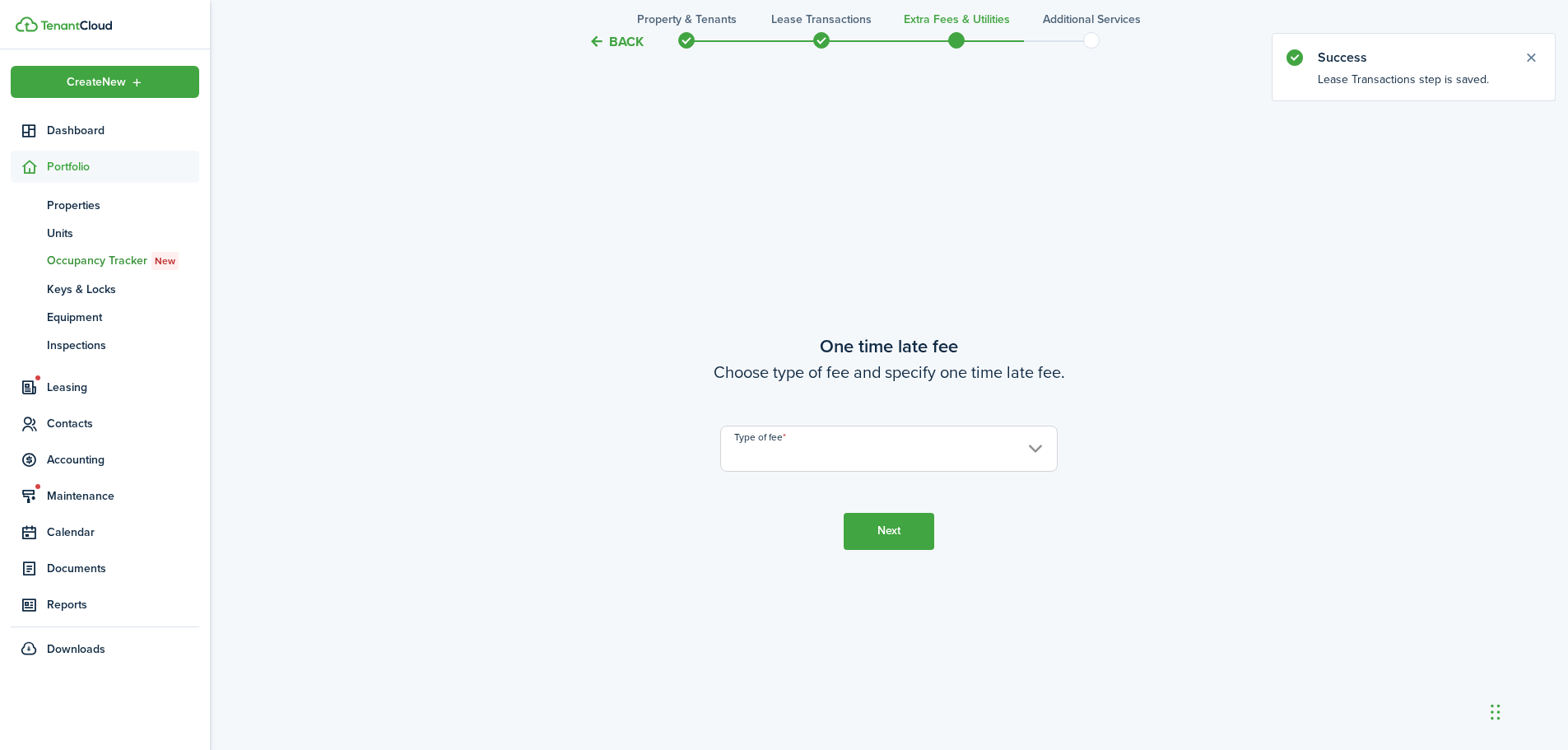
scroll to position [1390, 0]
click at [973, 449] on input "Type of fee" at bounding box center [889, 448] width 337 height 46
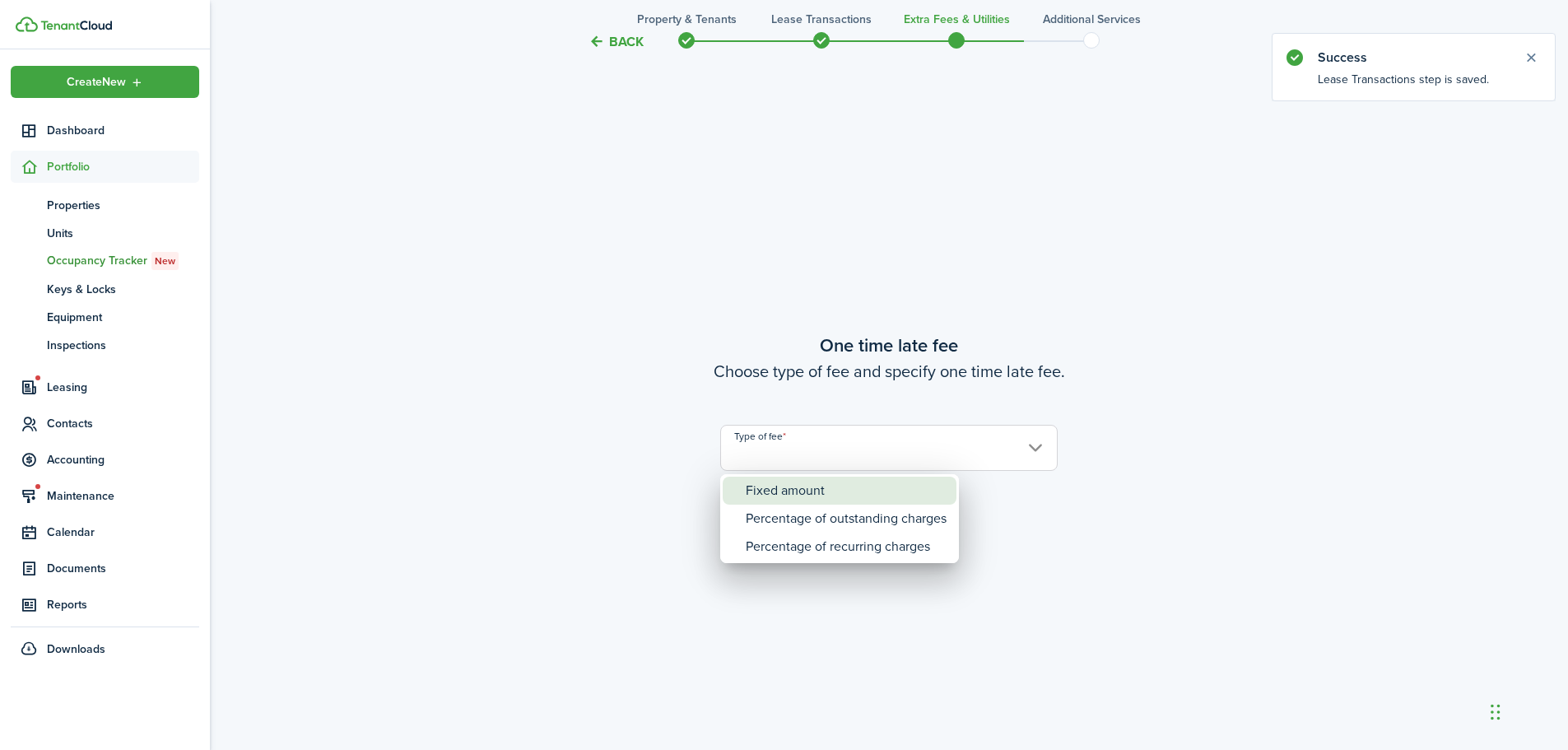
click at [904, 494] on div "Fixed amount" at bounding box center [846, 491] width 201 height 28
type input "Fixed amount"
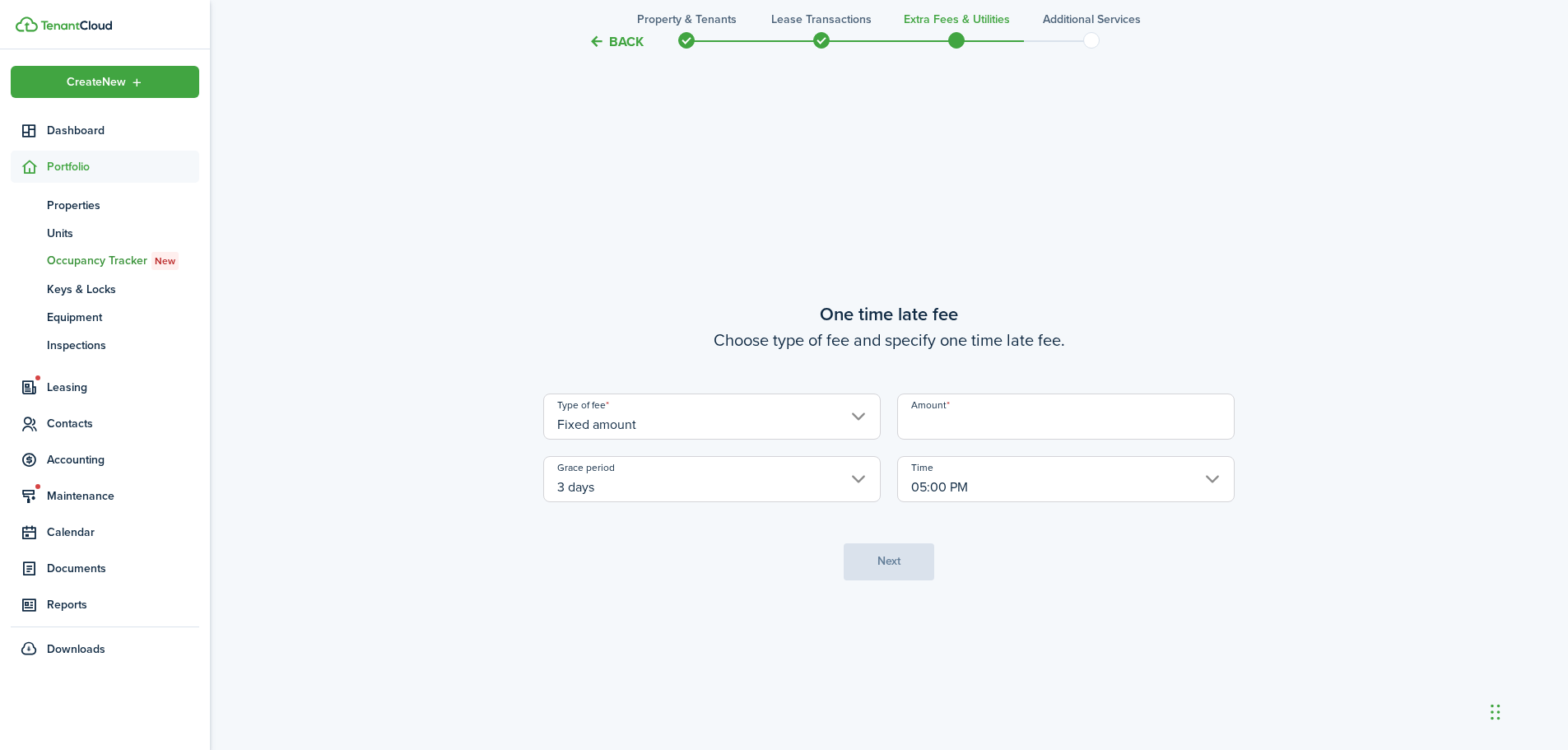
click at [1011, 430] on input "Amount" at bounding box center [1066, 416] width 337 height 46
type input "$100.00"
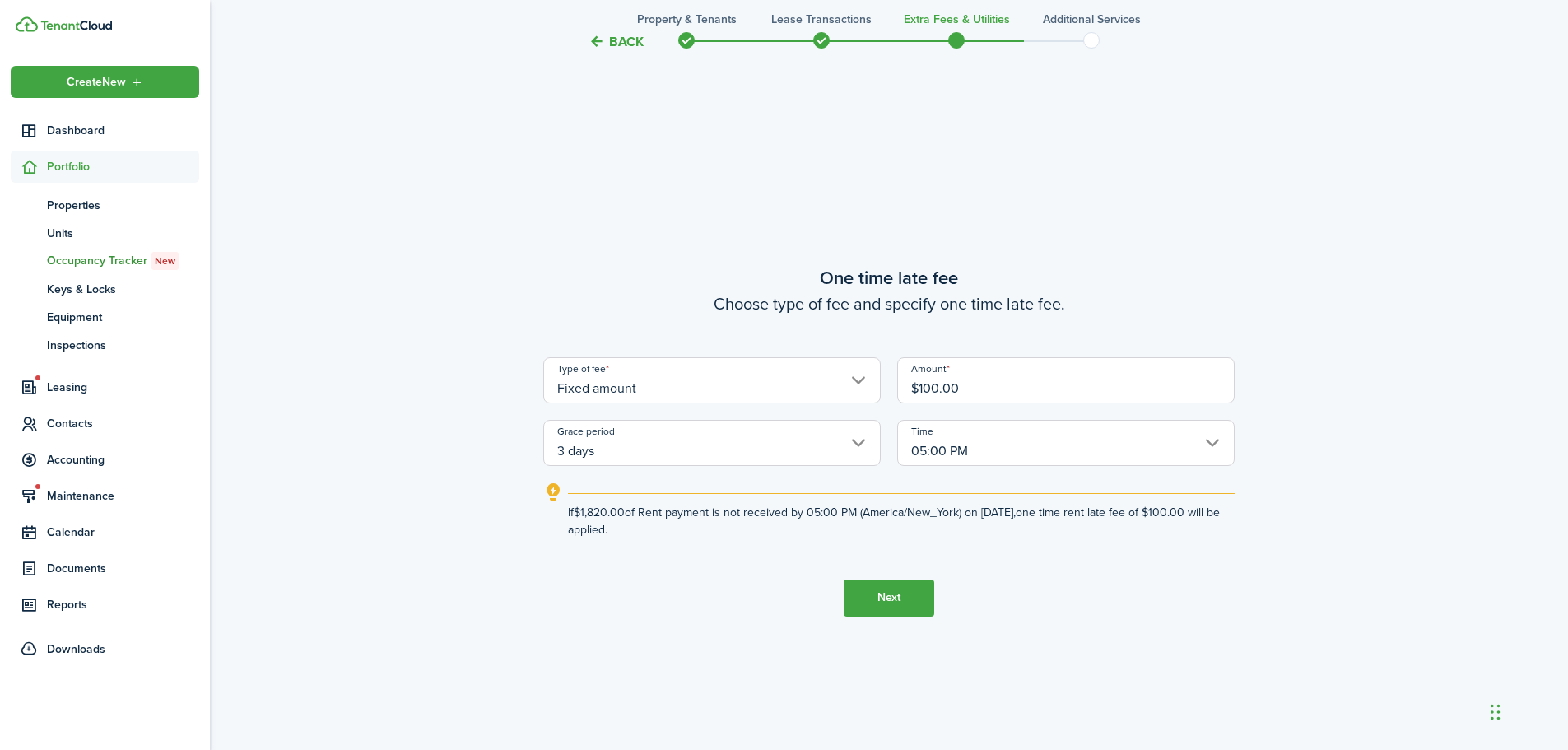
click at [884, 591] on button "Next" at bounding box center [889, 597] width 90 height 37
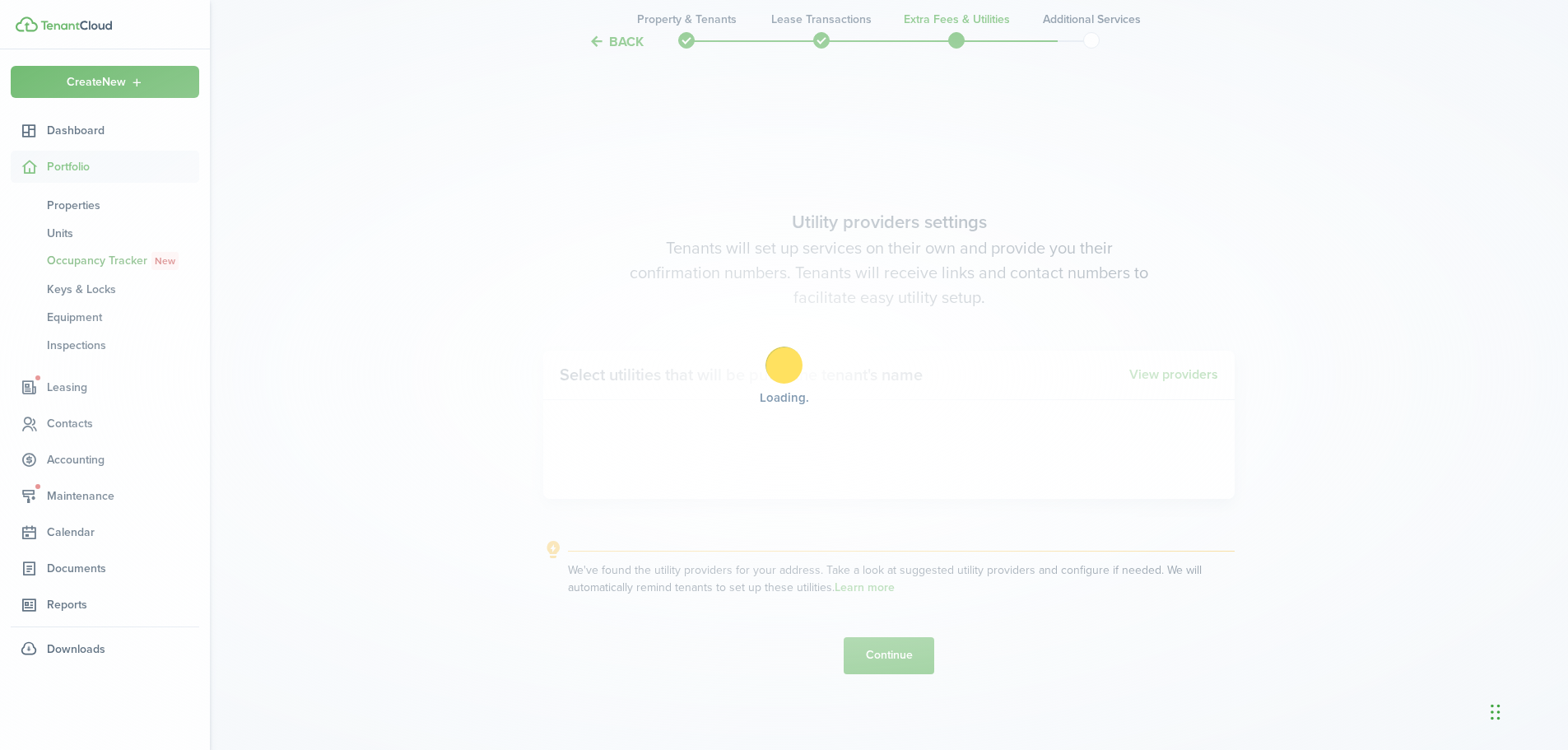
scroll to position [2141, 0]
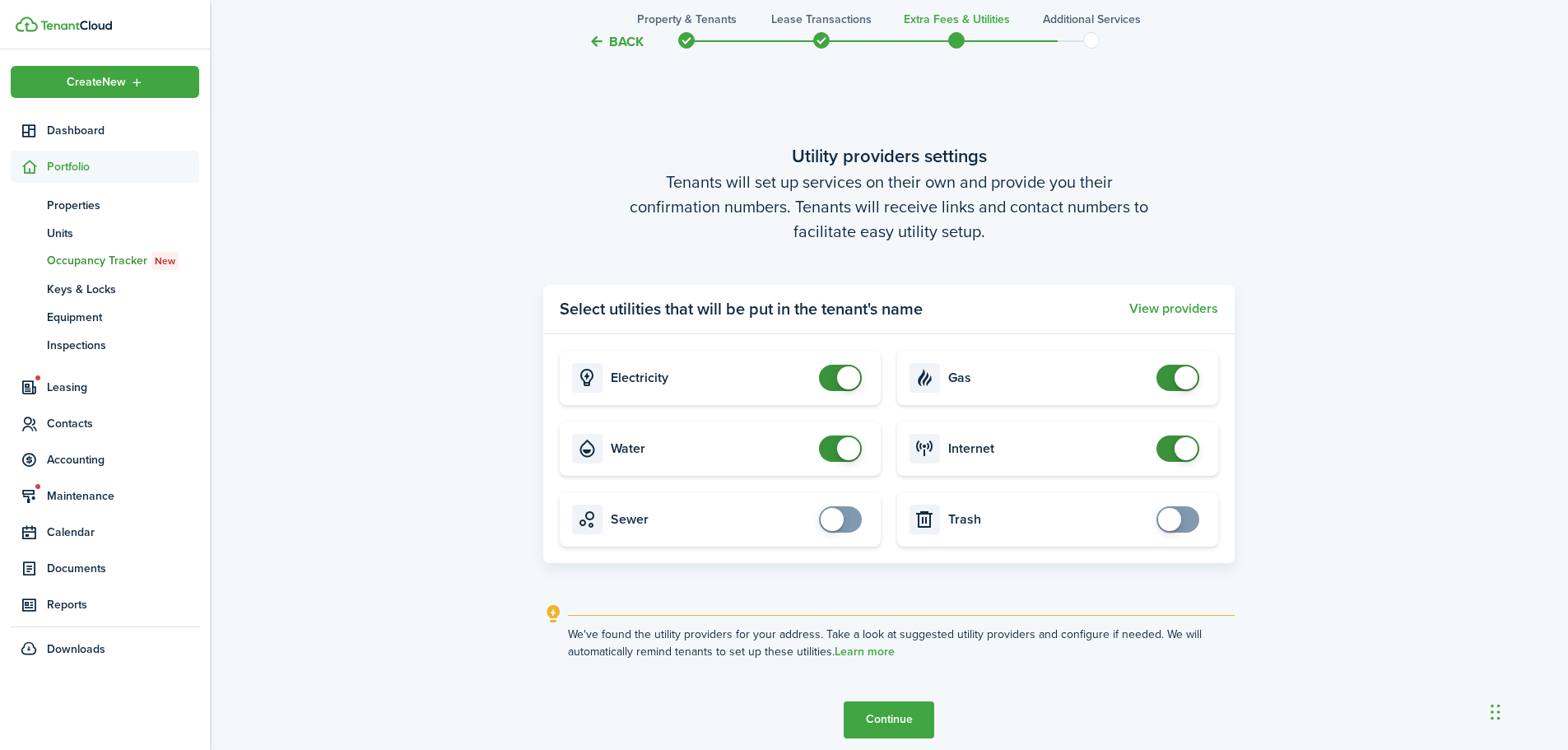
checkbox input "false"
click at [832, 380] on span at bounding box center [840, 378] width 16 height 26
checkbox input "false"
click at [832, 447] on span at bounding box center [840, 448] width 16 height 26
checkbox input "false"
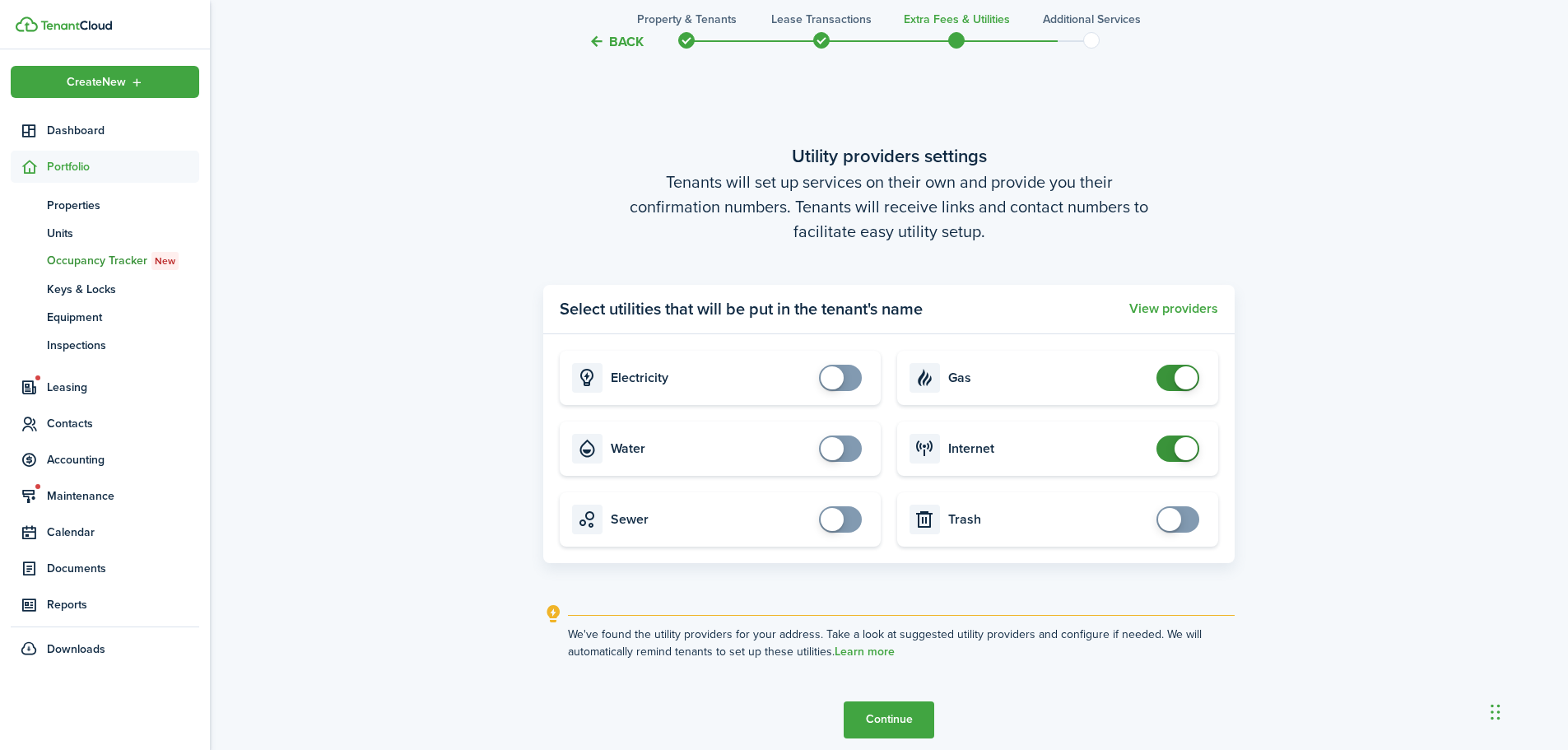
click at [1170, 373] on span at bounding box center [1177, 378] width 16 height 26
checkbox input "false"
click at [1170, 452] on span at bounding box center [1177, 448] width 16 height 26
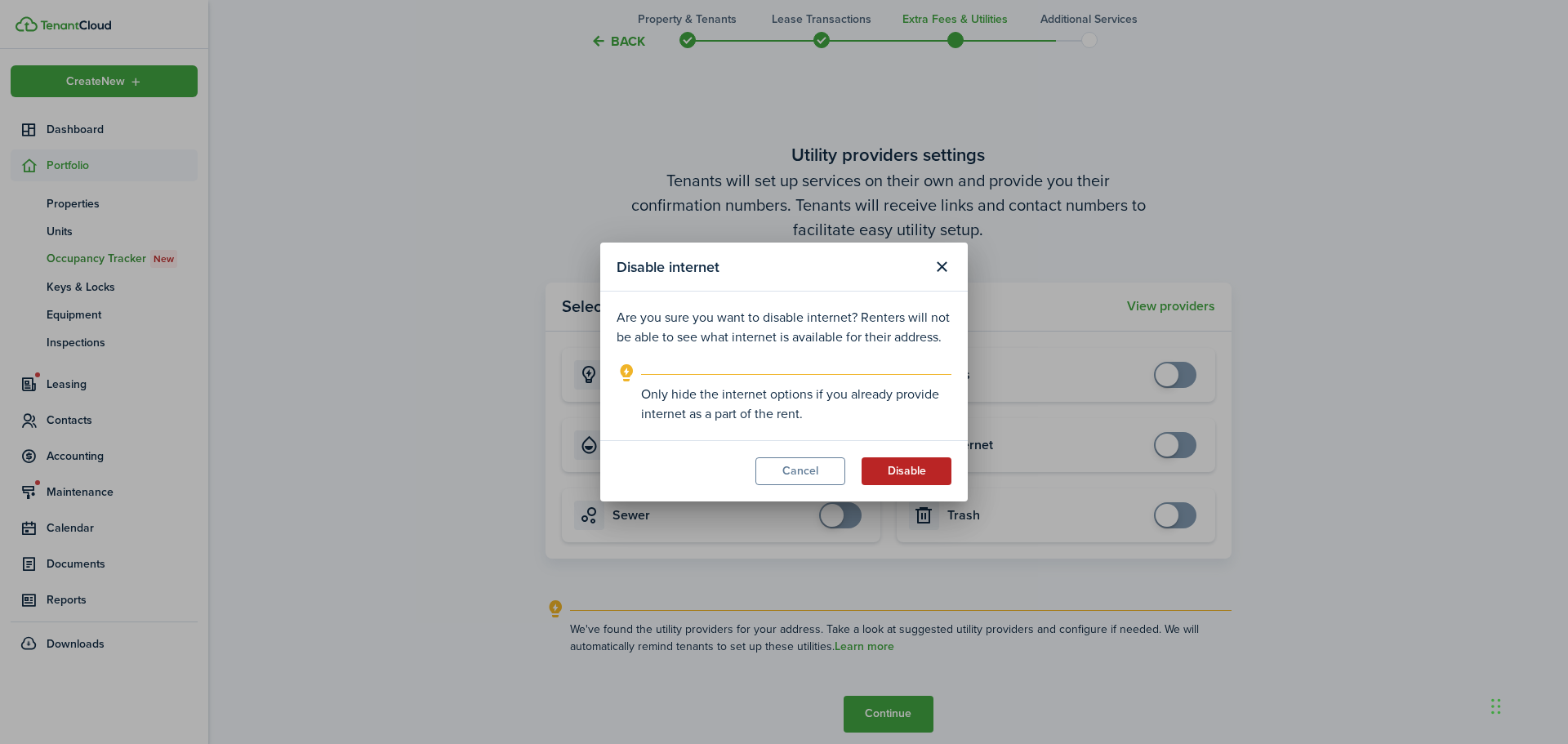
click at [901, 477] on button "Disable" at bounding box center [906, 471] width 90 height 28
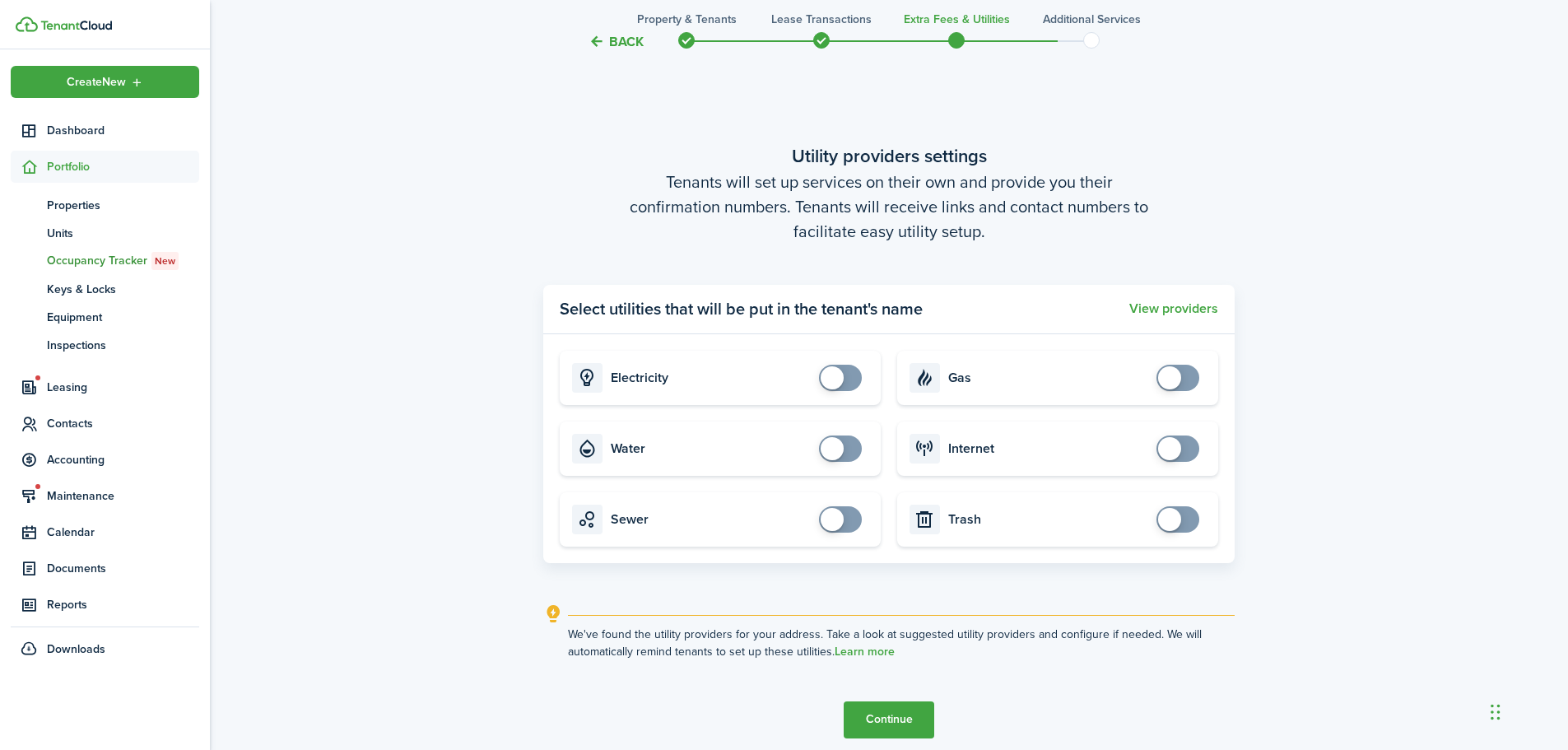
click at [897, 709] on button "Continue" at bounding box center [889, 720] width 90 height 37
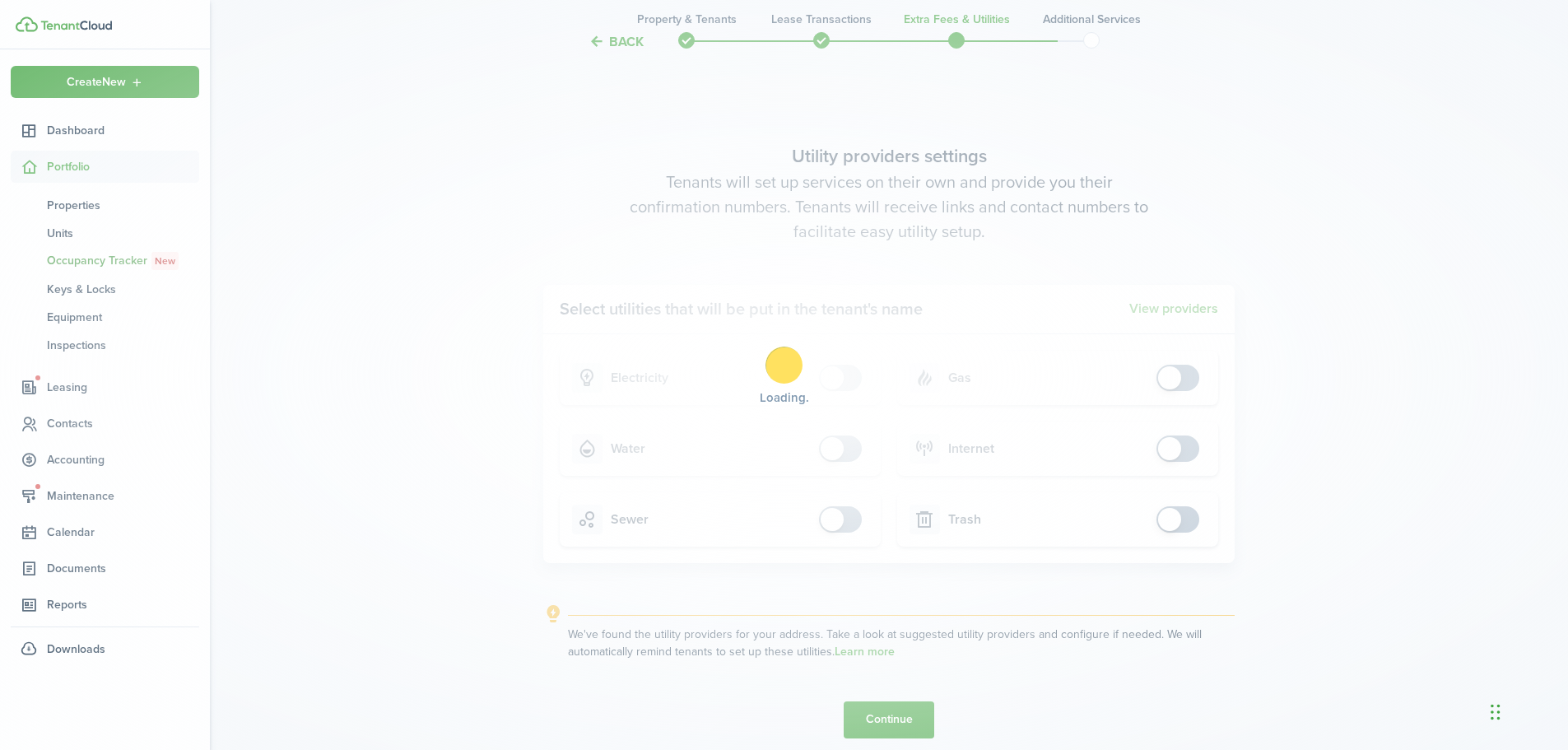
scroll to position [0, 0]
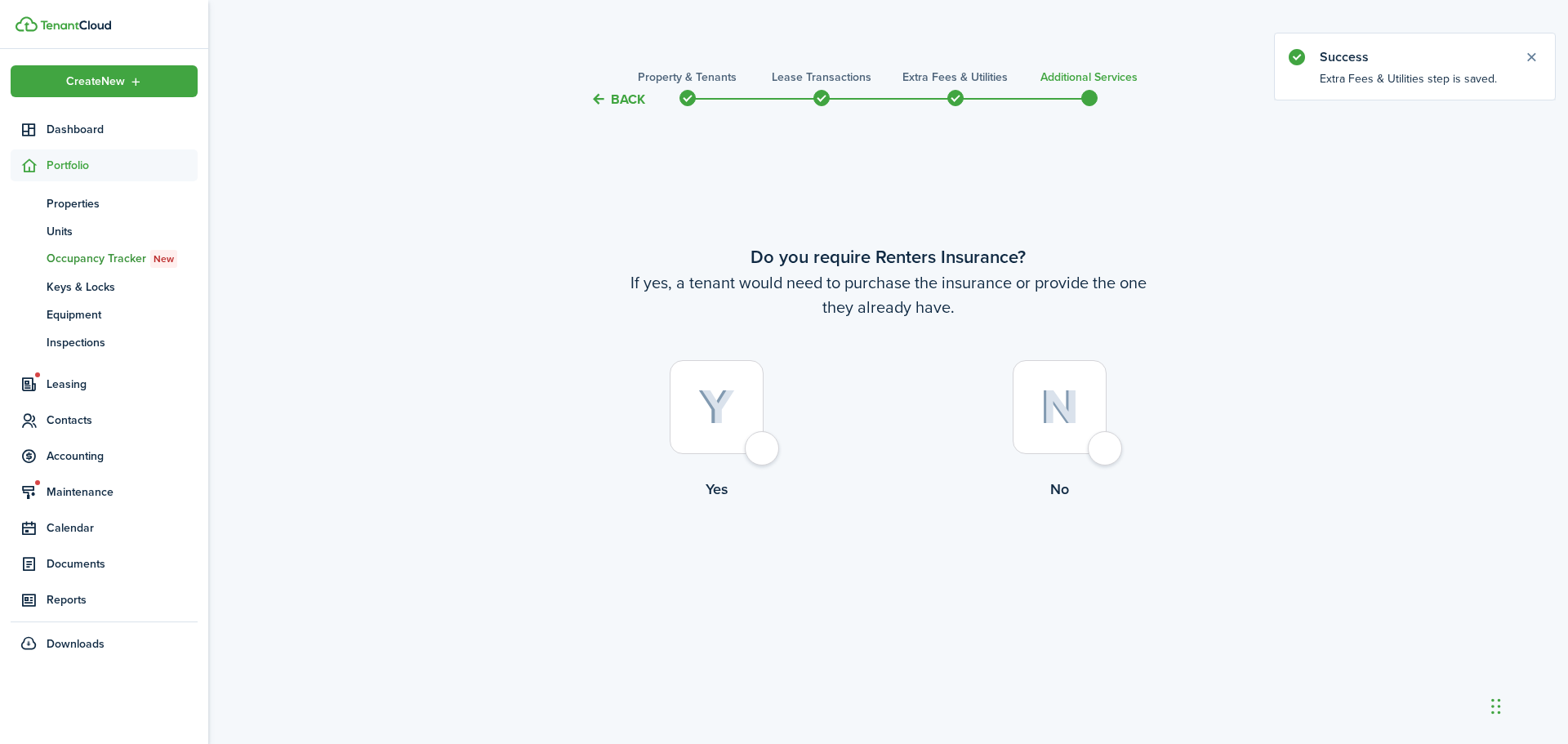
click at [1101, 430] on div at bounding box center [1060, 407] width 94 height 94
radio input "true"
click at [873, 580] on button "Complete move in" at bounding box center [888, 567] width 120 height 36
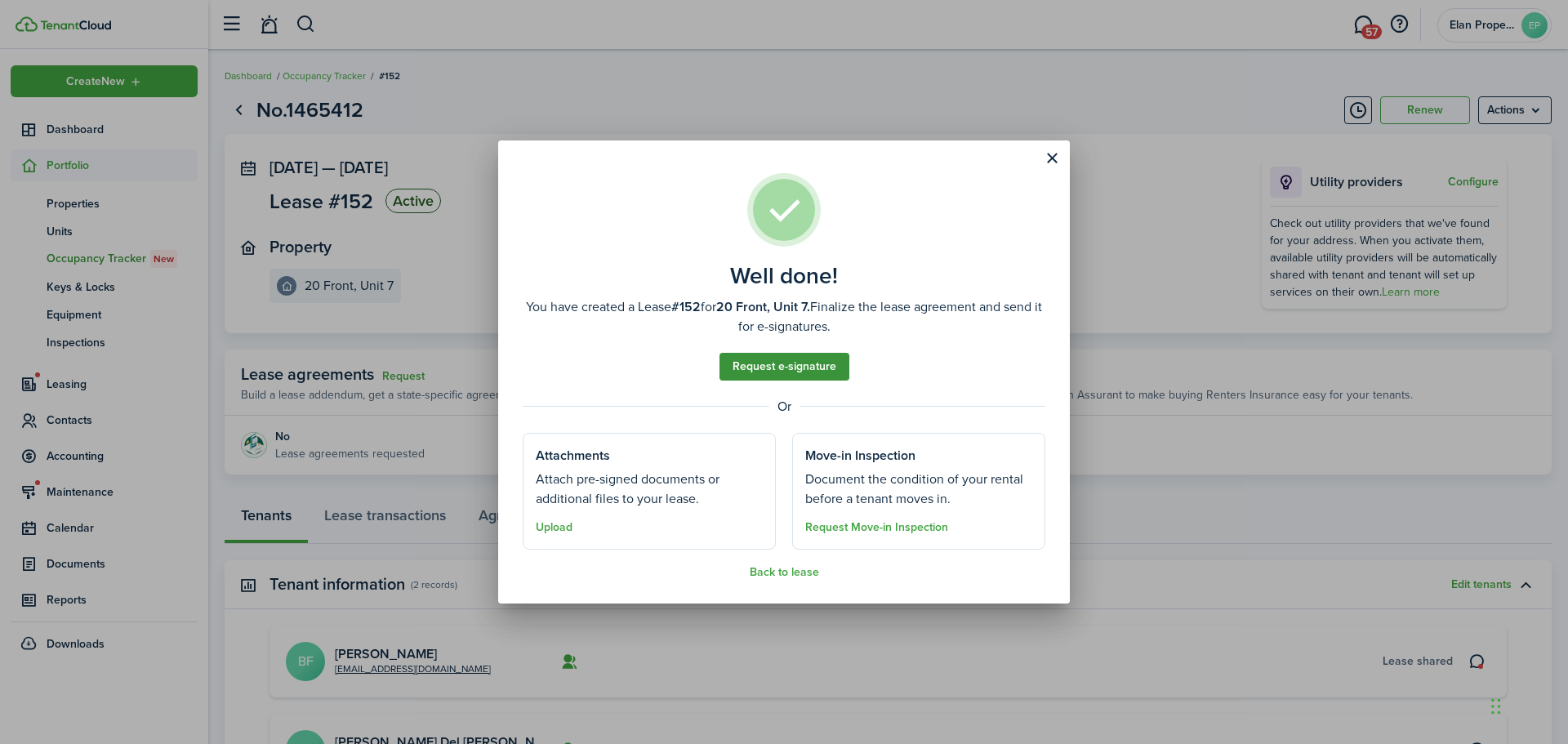
click at [785, 369] on link "Request e-signature" at bounding box center [784, 367] width 130 height 28
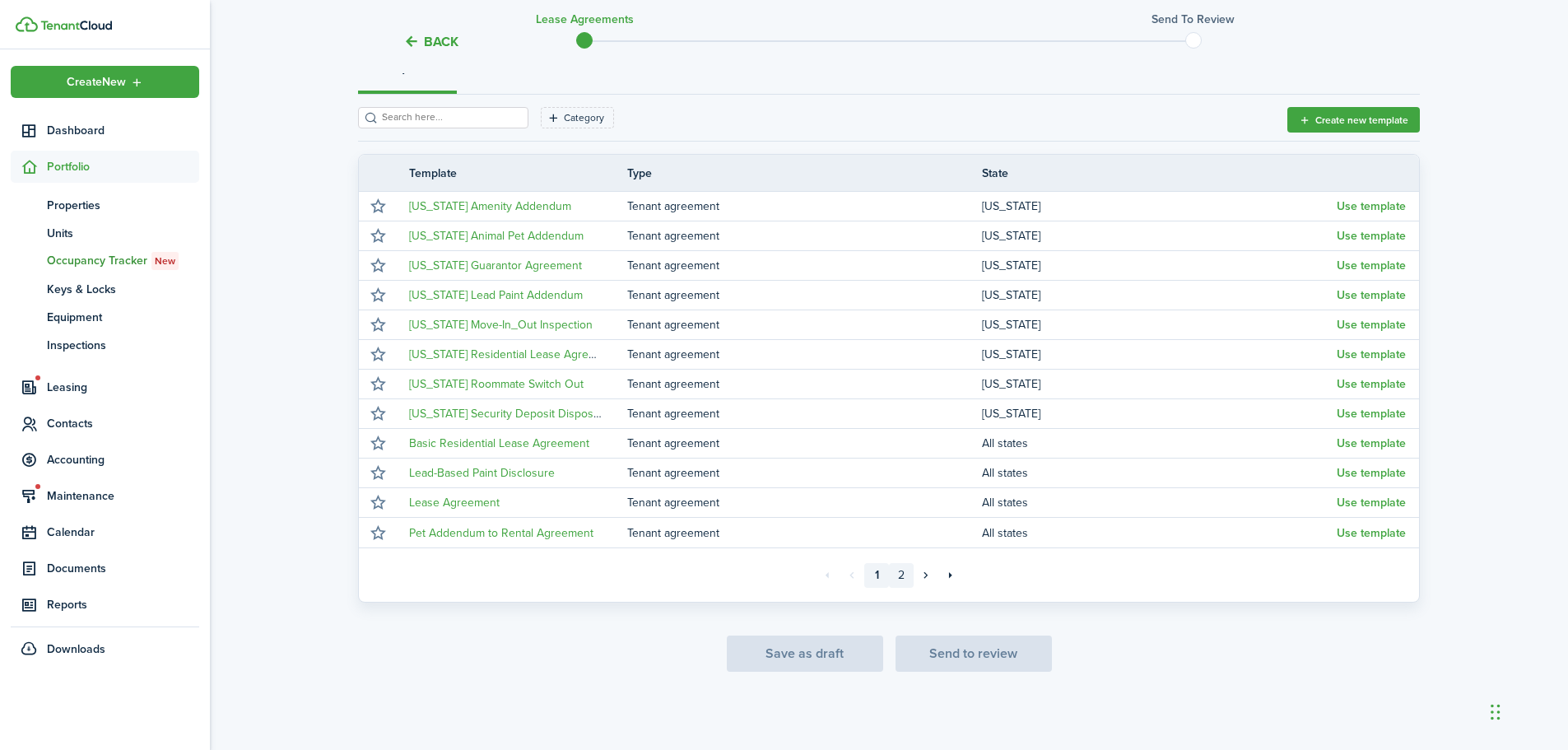
click at [897, 572] on link "2" at bounding box center [901, 576] width 24 height 24
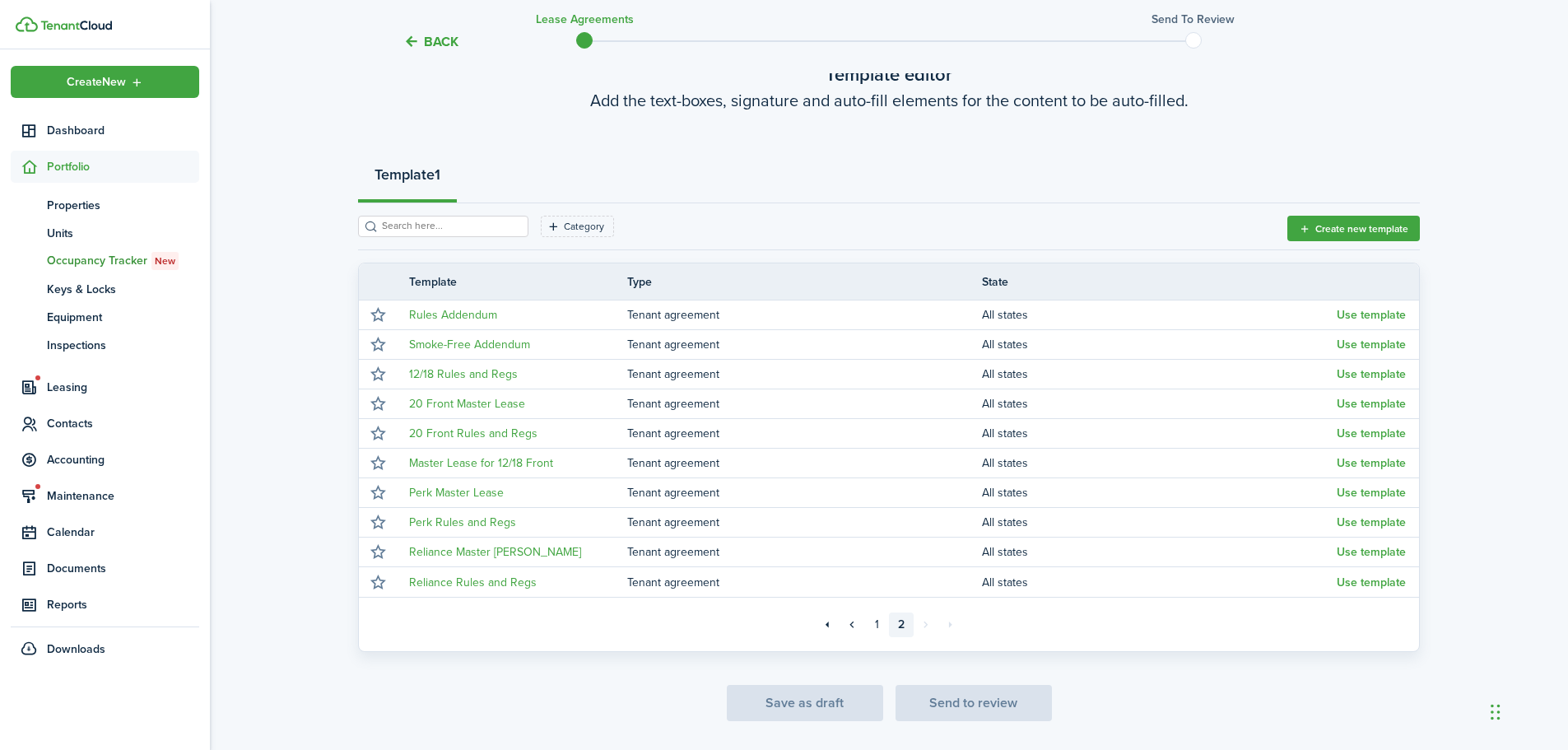
scroll to position [154, 0]
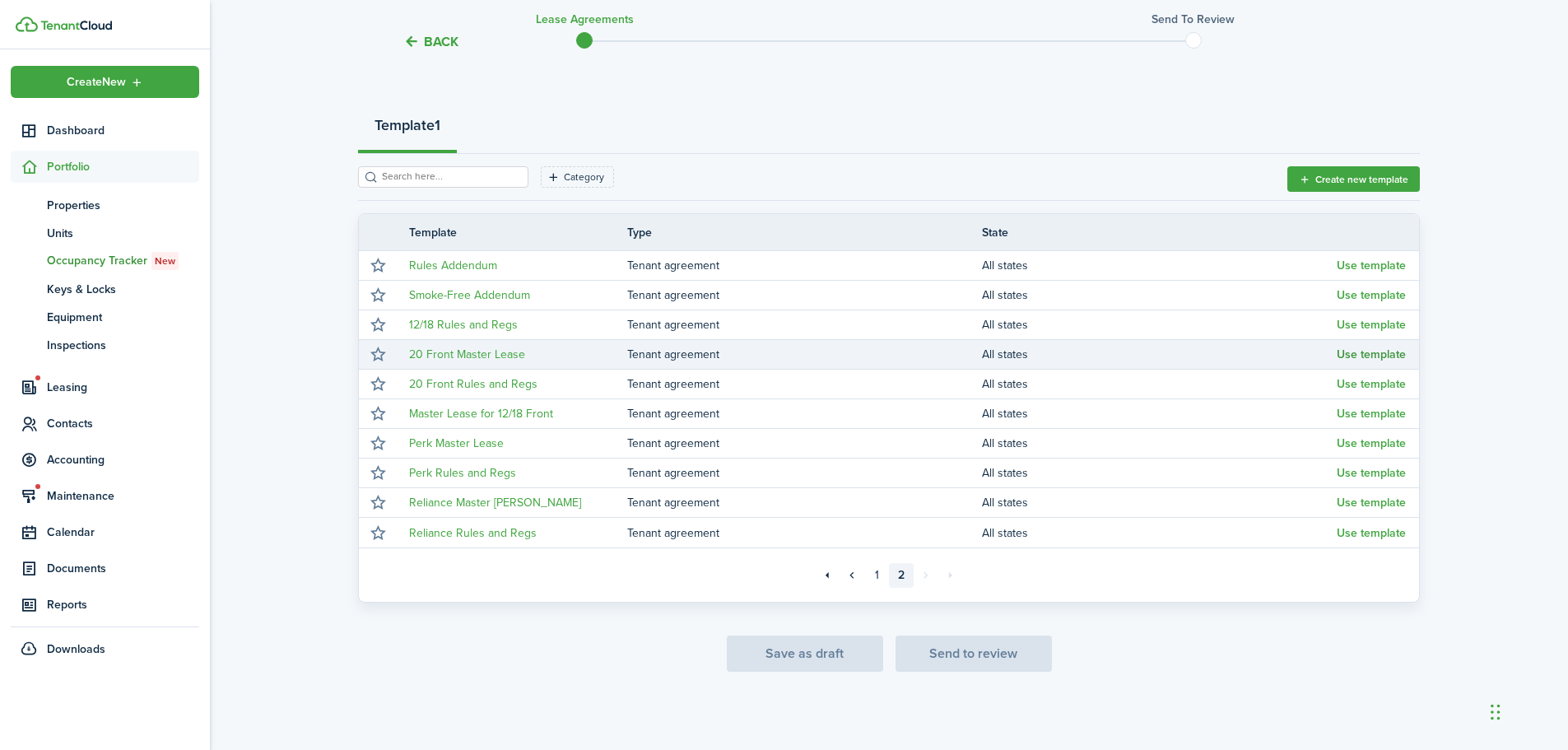
click at [1350, 354] on button "Use template" at bounding box center [1371, 355] width 69 height 13
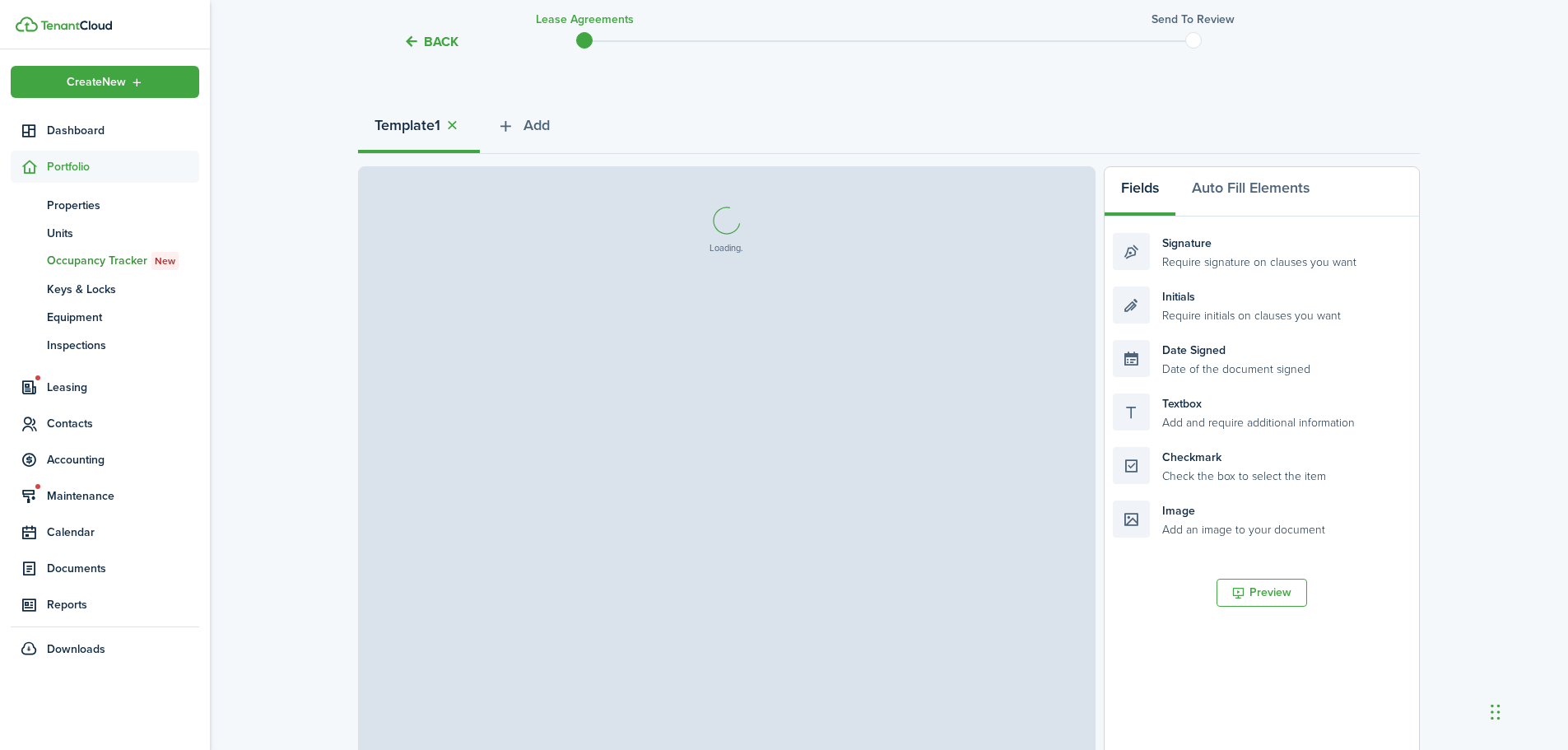
select select "fit"
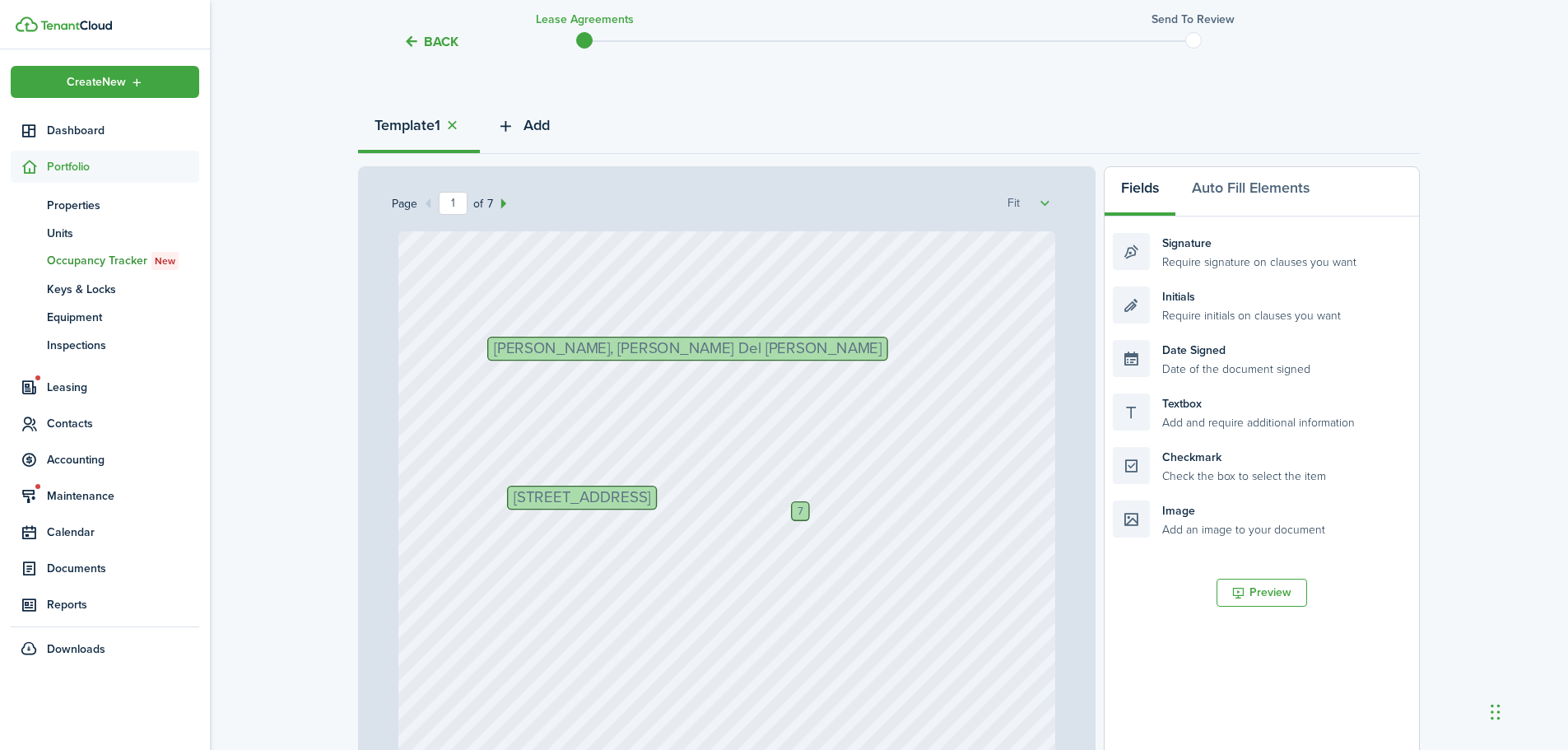
click at [507, 124] on icon "button" at bounding box center [506, 125] width 19 height 18
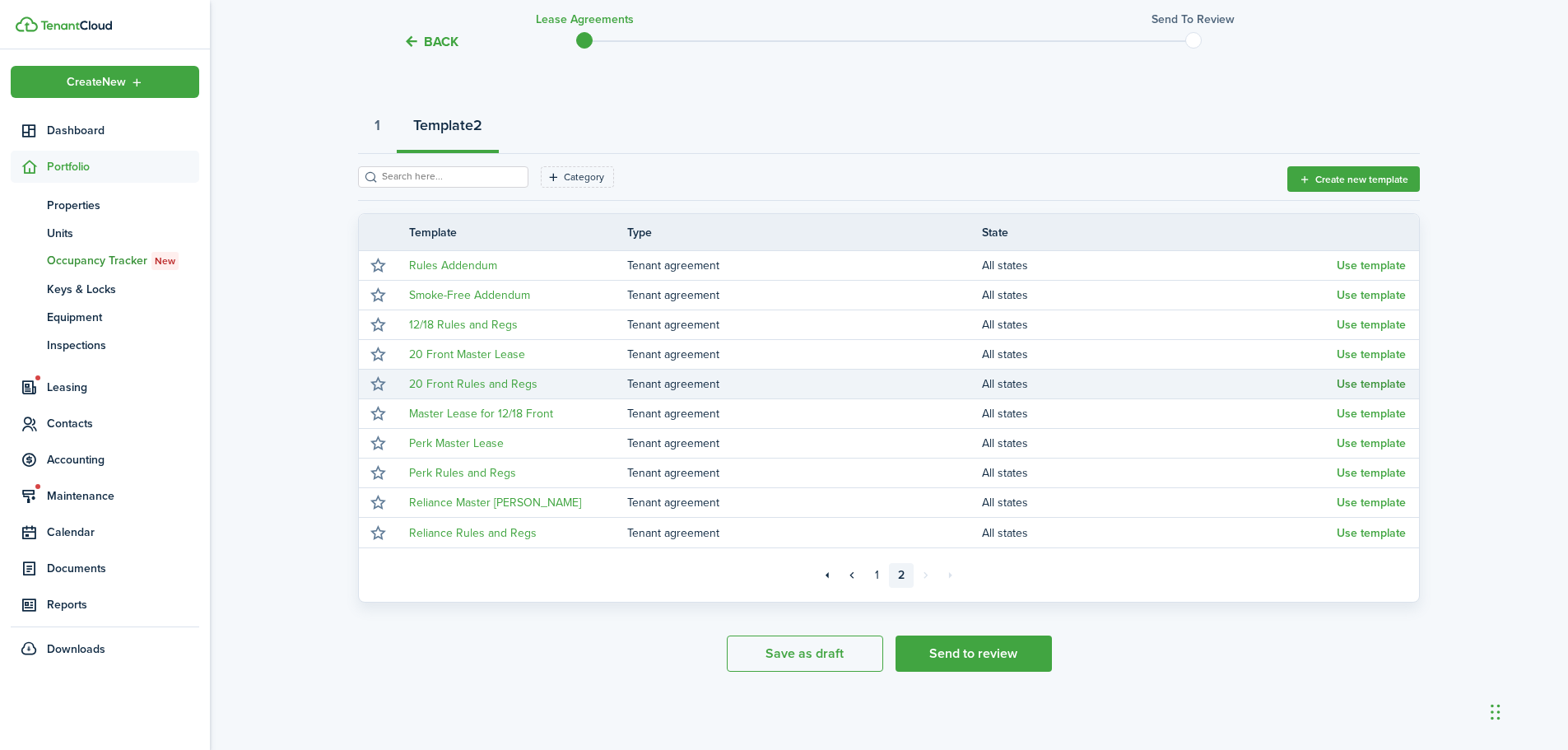
click at [1376, 384] on button "Use template" at bounding box center [1371, 384] width 69 height 13
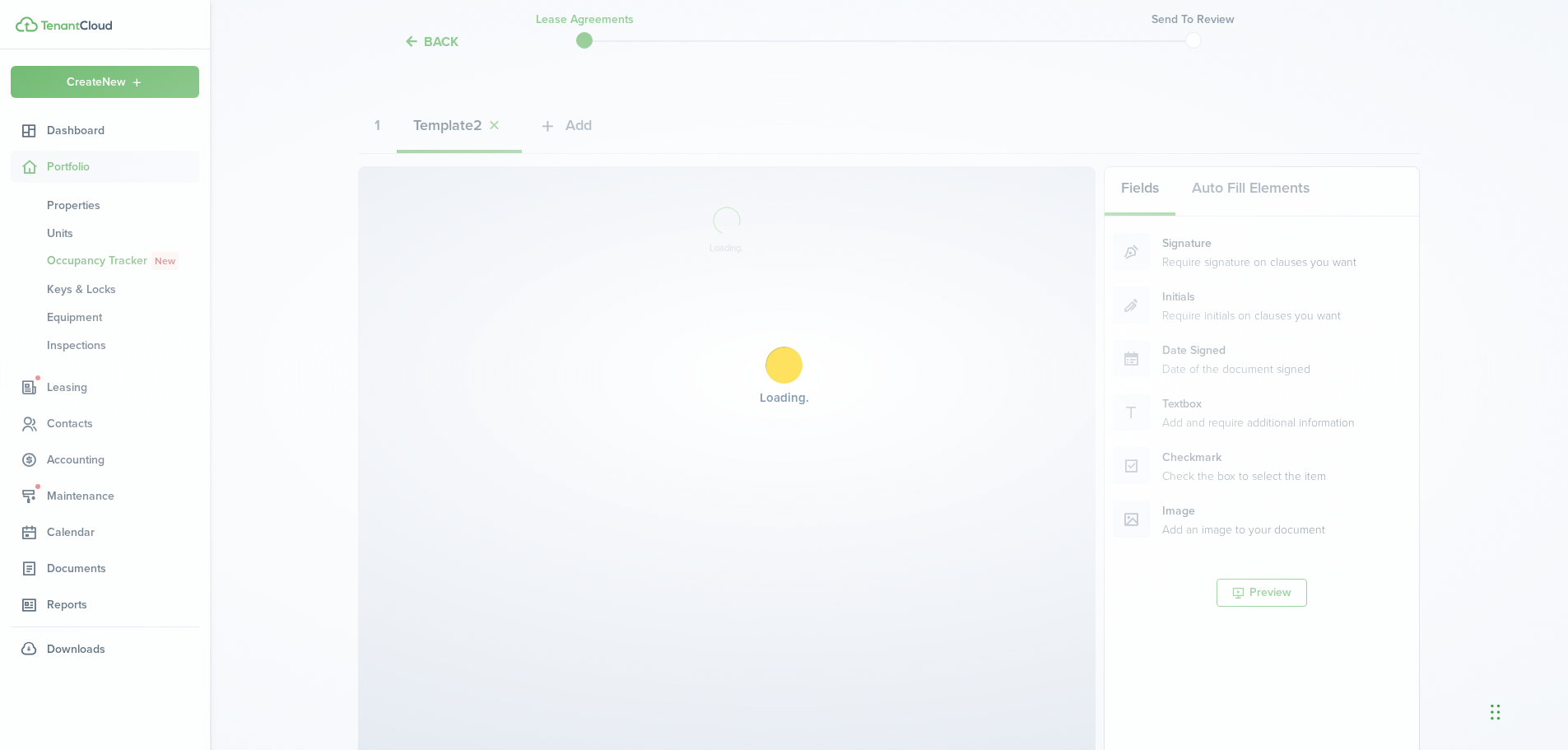
select select "fit"
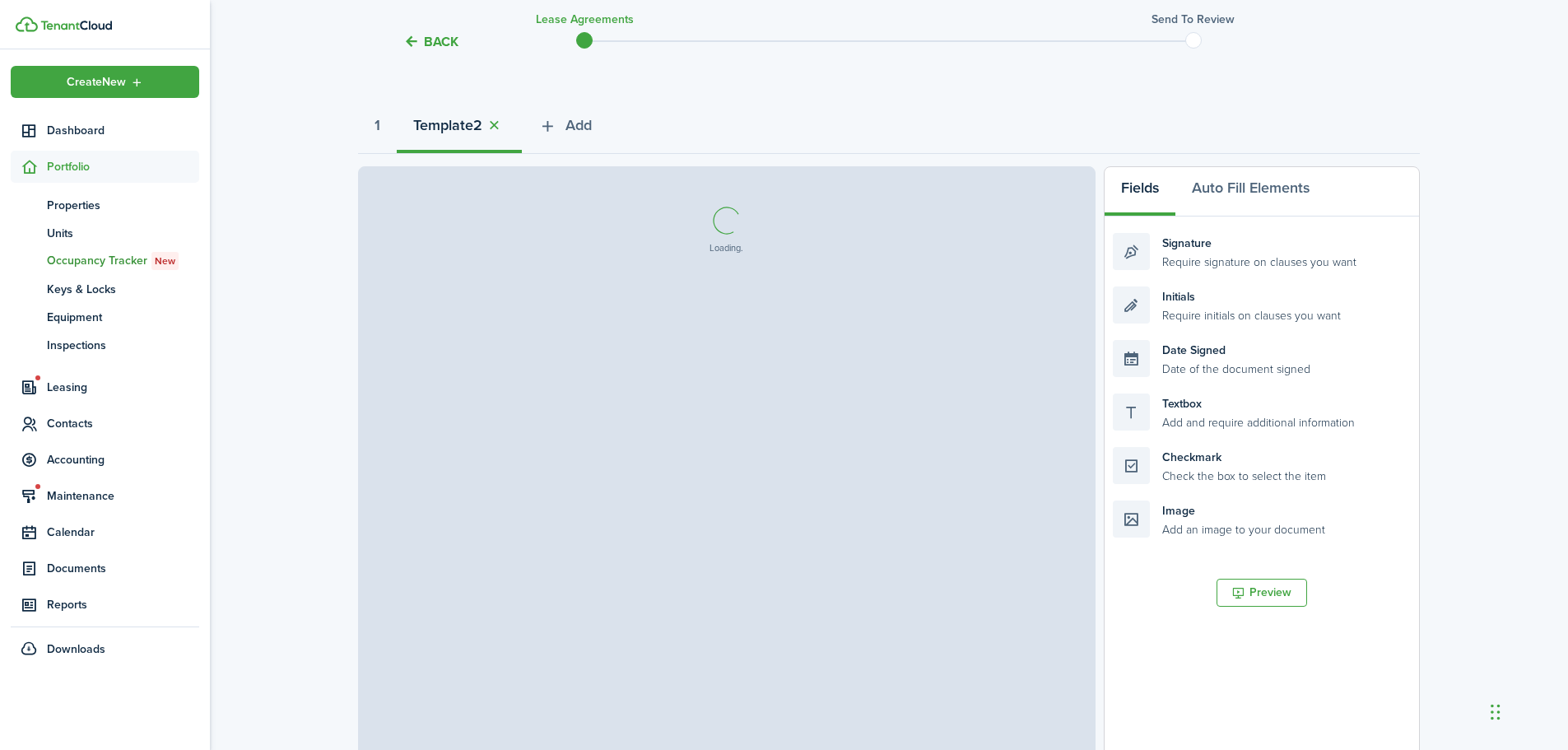
select select "fit"
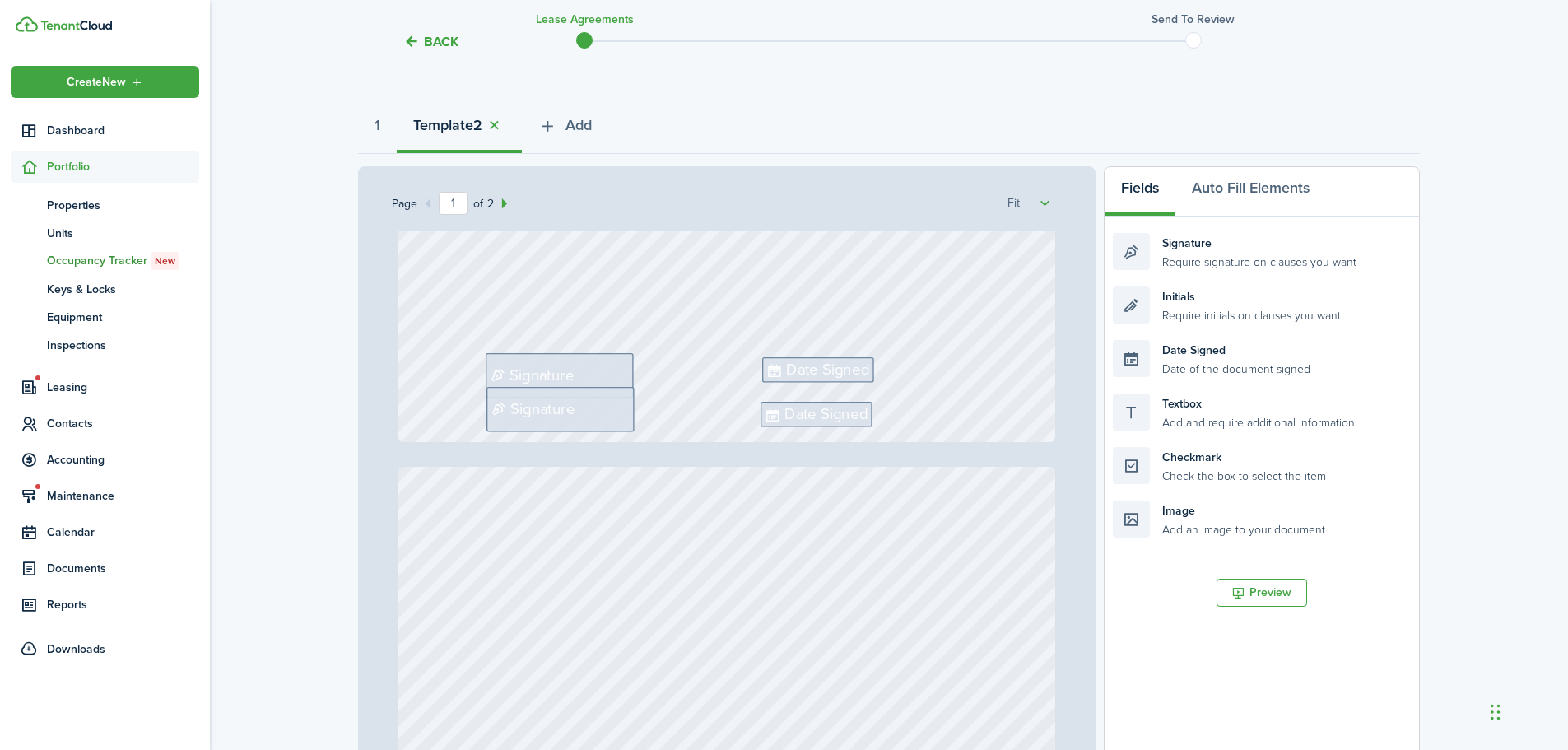
scroll to position [659, 0]
click at [585, 369] on div "Signature" at bounding box center [559, 373] width 148 height 44
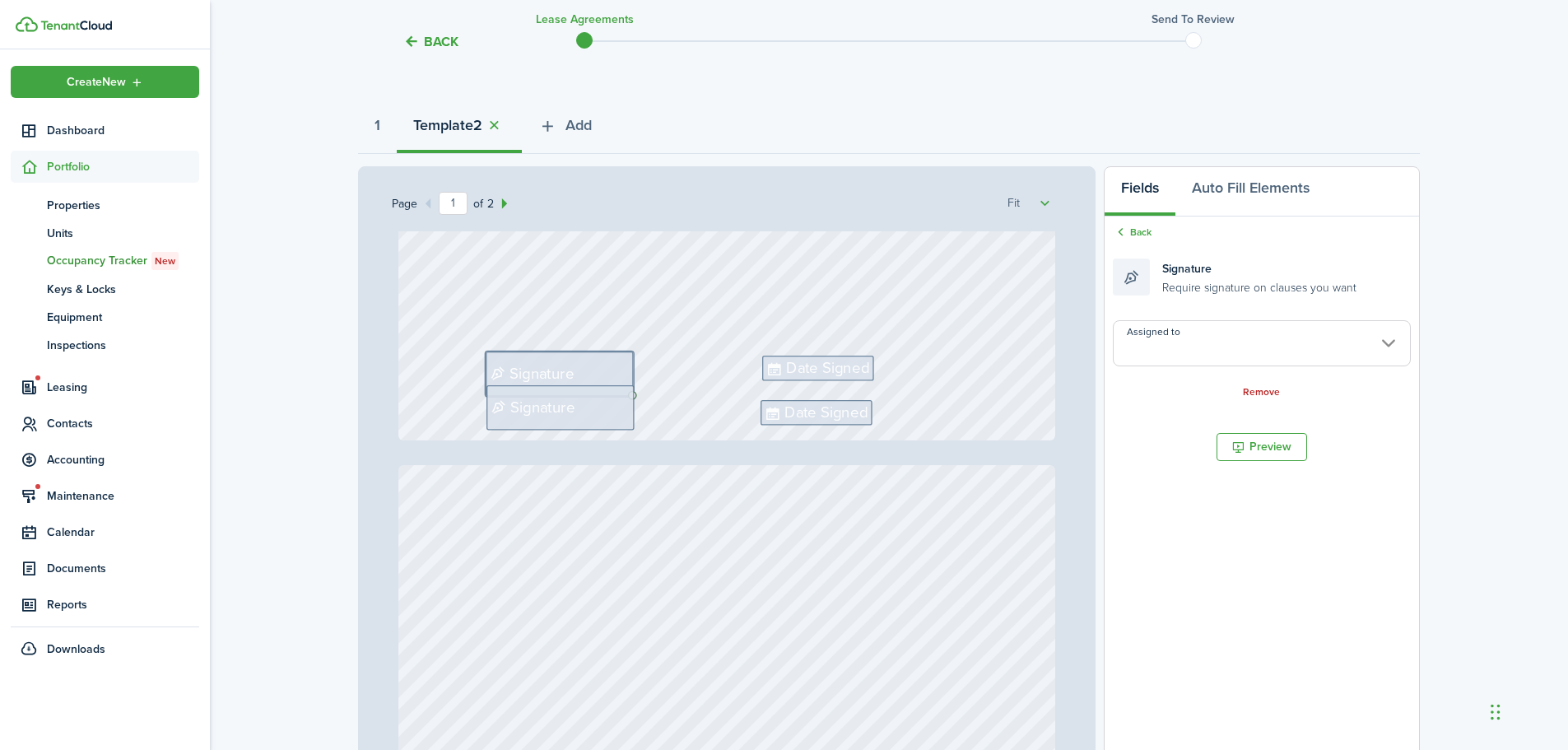
click at [1188, 355] on input "Assigned to" at bounding box center [1262, 343] width 298 height 46
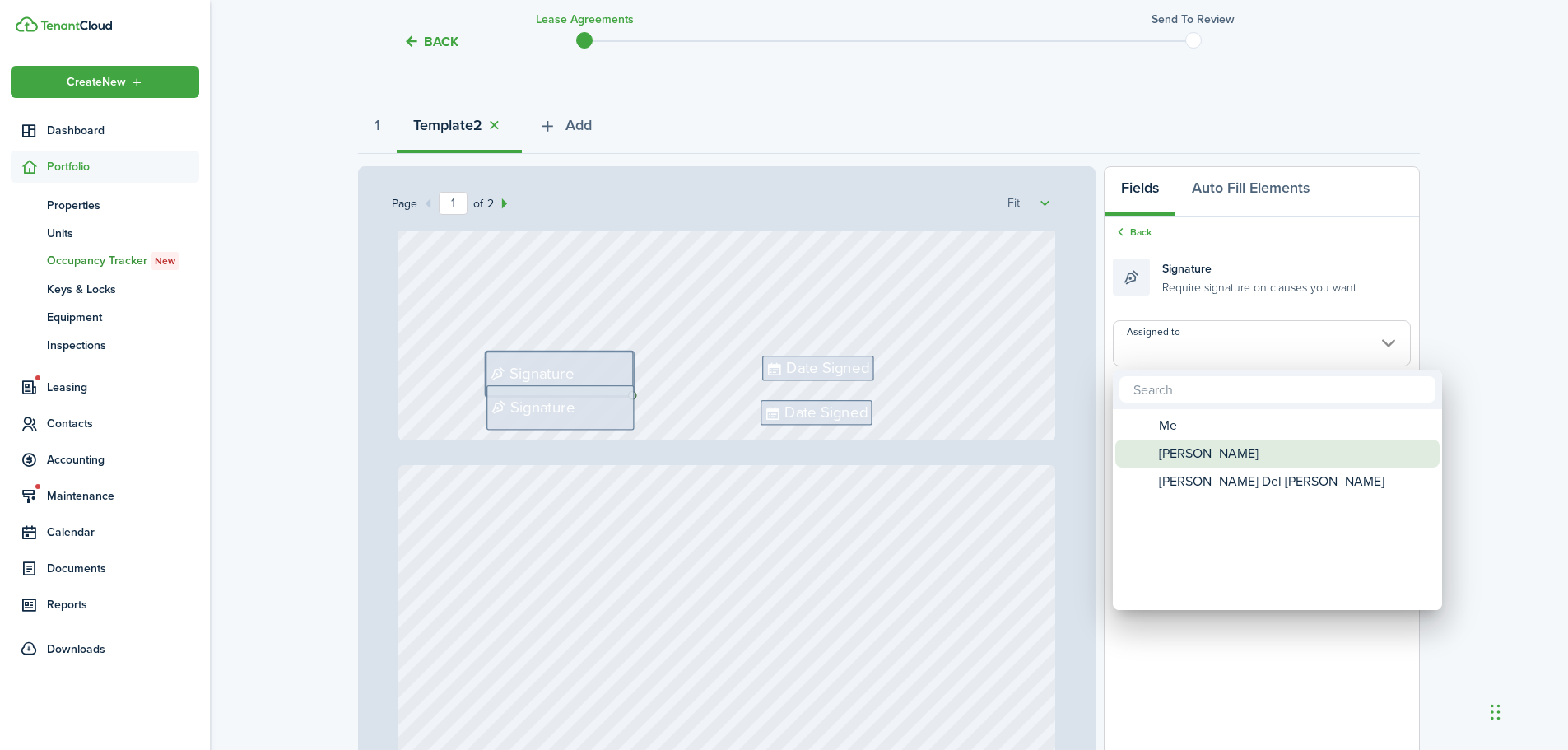
click at [1207, 448] on span "[PERSON_NAME]" at bounding box center [1209, 454] width 100 height 28
type input "[PERSON_NAME]"
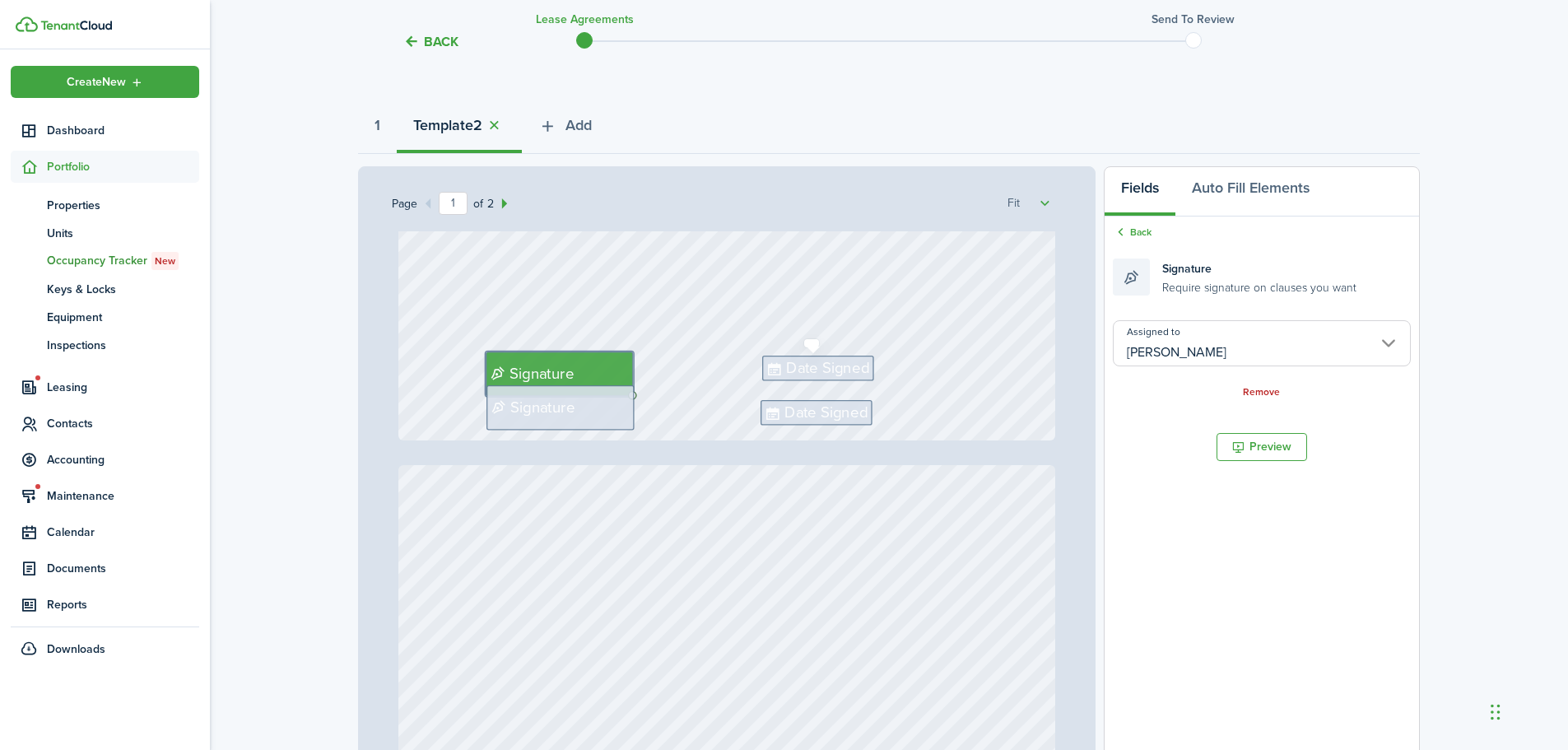
click at [850, 373] on span "Date Signed" at bounding box center [828, 367] width 83 height 23
click at [1156, 361] on input "Assigned to" at bounding box center [1262, 343] width 298 height 46
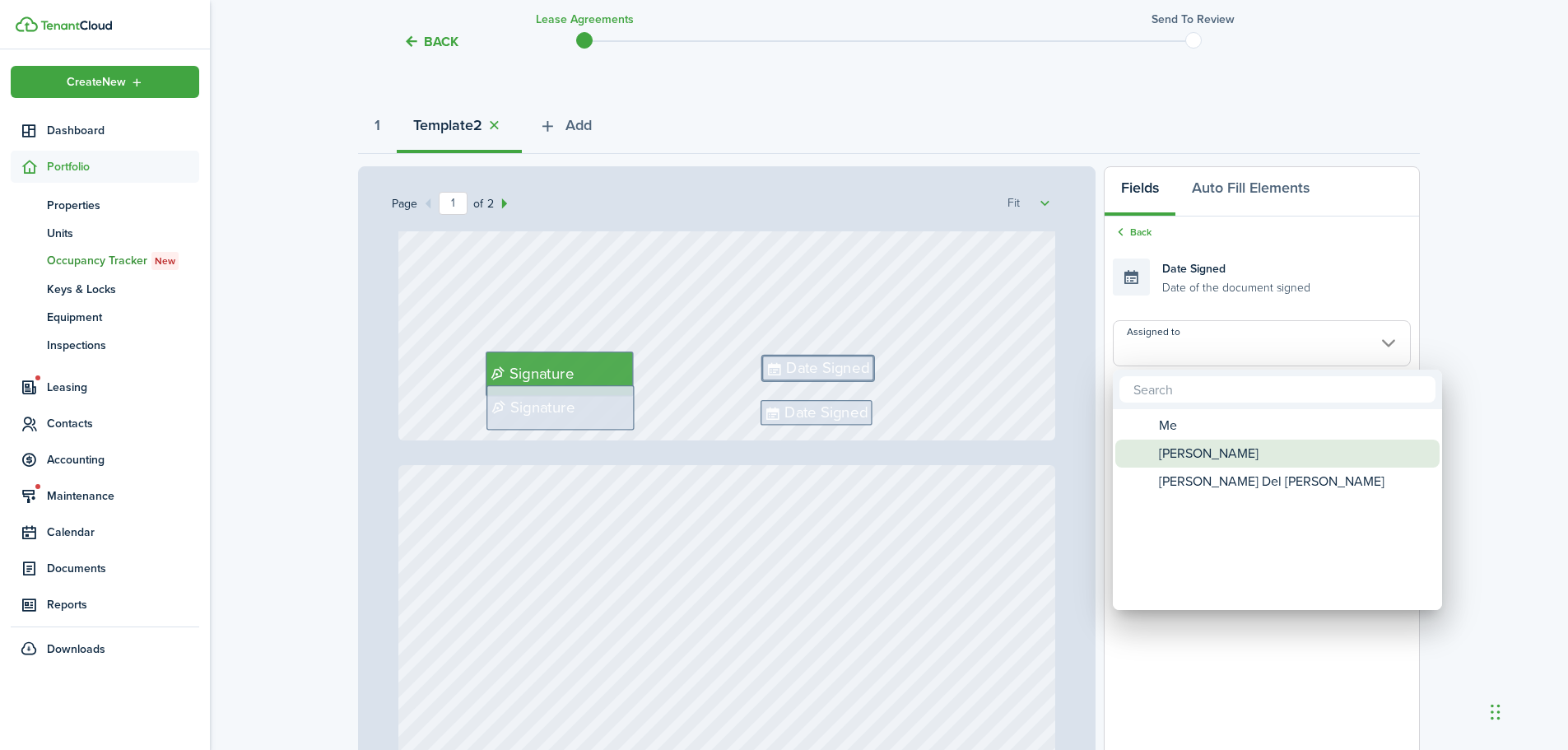
click at [1185, 461] on span "[PERSON_NAME]" at bounding box center [1209, 454] width 100 height 28
type input "[PERSON_NAME]"
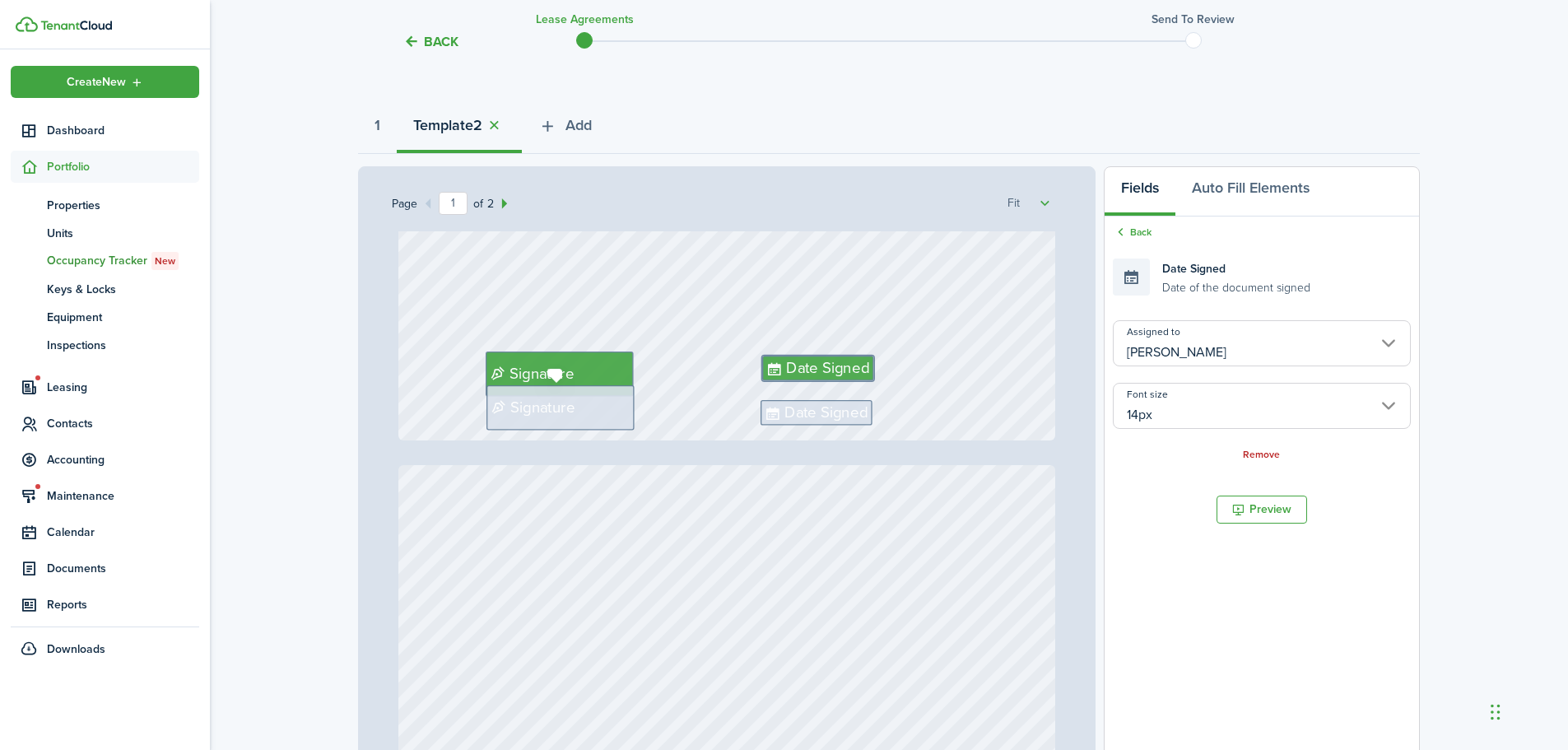
click at [525, 417] on span "Signature" at bounding box center [543, 407] width 64 height 23
click at [1148, 351] on input "Assigned to" at bounding box center [1262, 343] width 298 height 46
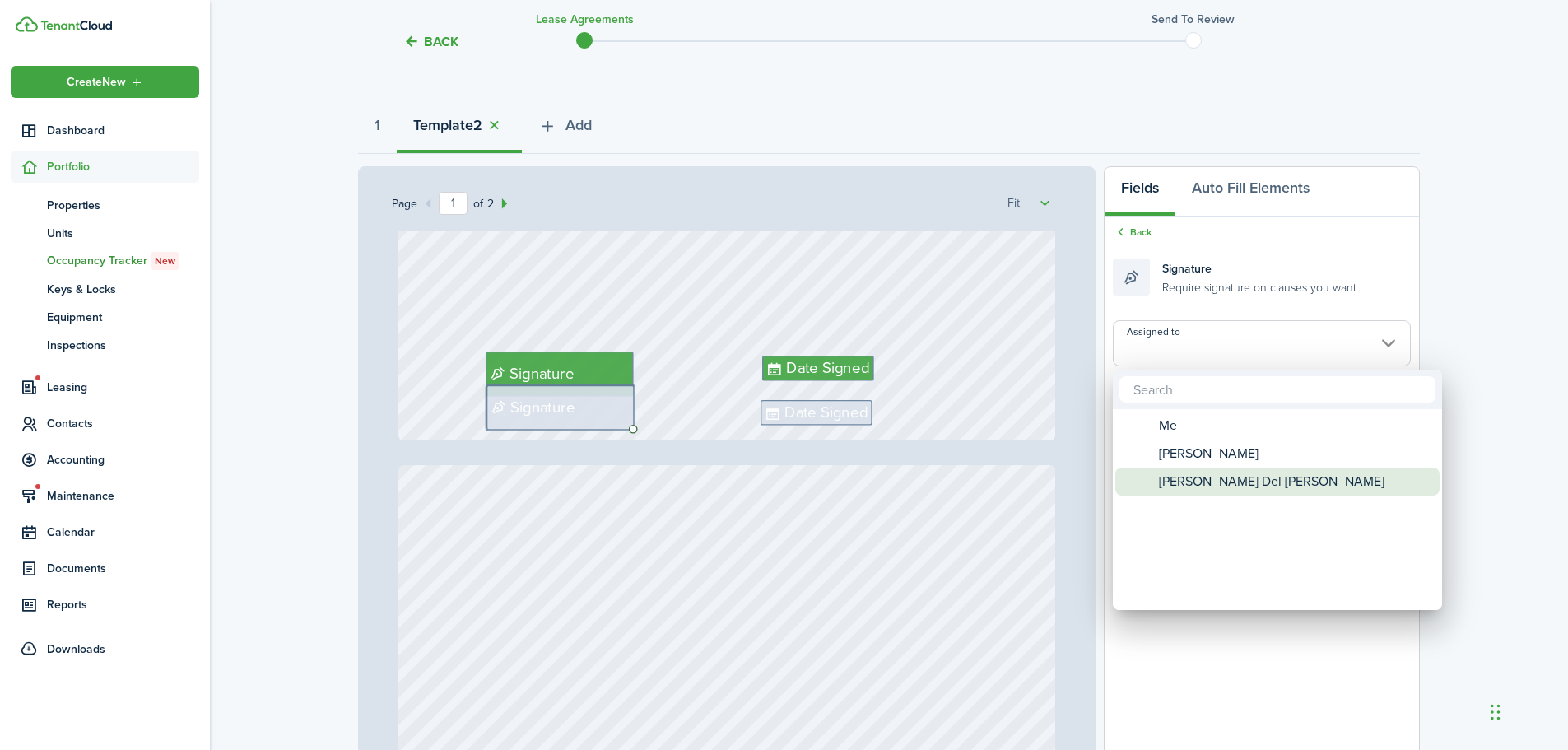
click at [1162, 475] on span "[PERSON_NAME] Del [PERSON_NAME]" at bounding box center [1272, 481] width 226 height 28
type input "[PERSON_NAME] Del [PERSON_NAME]"
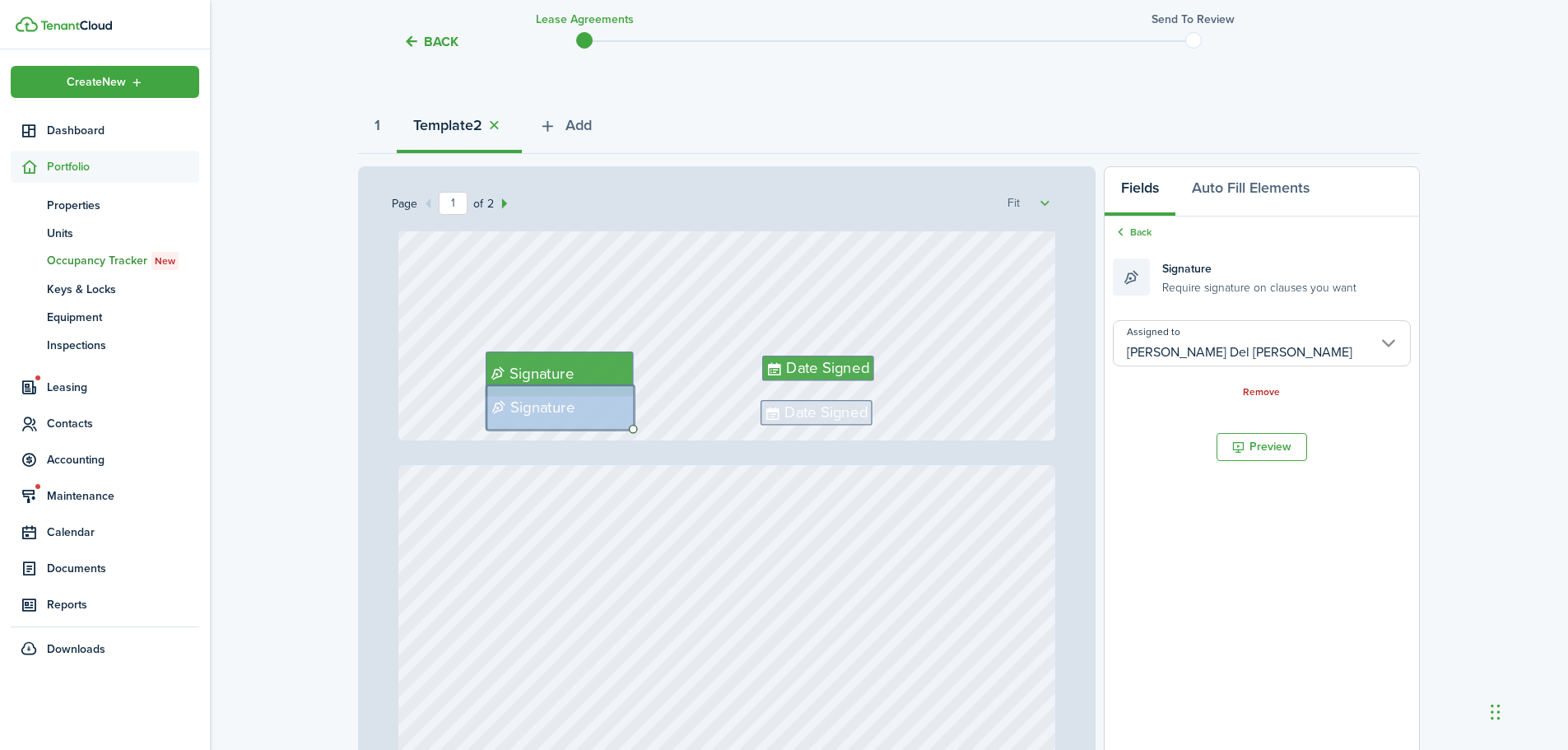
click at [816, 402] on span "Date Signed" at bounding box center [826, 414] width 83 height 23
click at [1222, 350] on input "Assigned to" at bounding box center [1262, 343] width 298 height 46
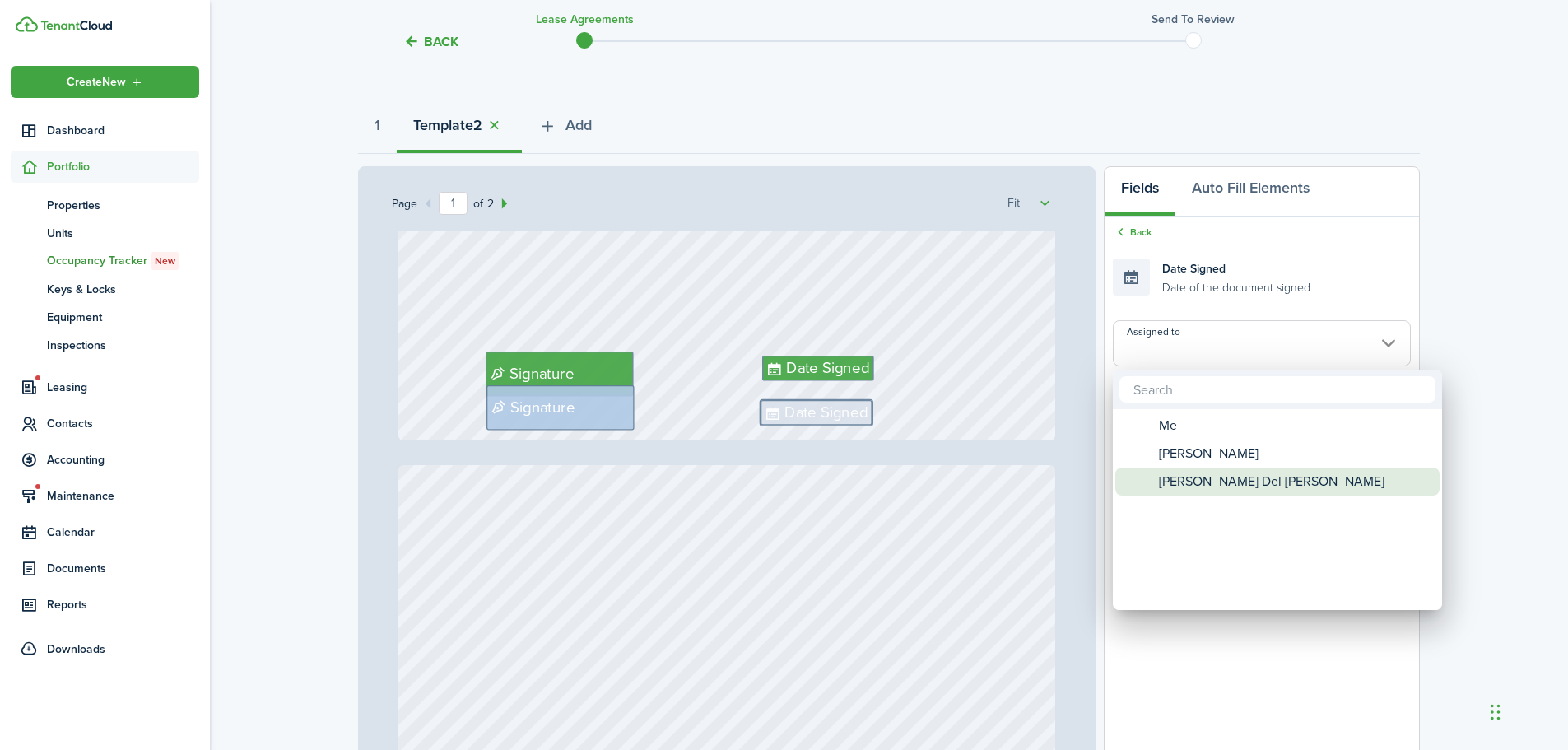
click at [1201, 472] on span "[PERSON_NAME] Del [PERSON_NAME]" at bounding box center [1272, 481] width 226 height 28
type input "[PERSON_NAME] Del [PERSON_NAME]"
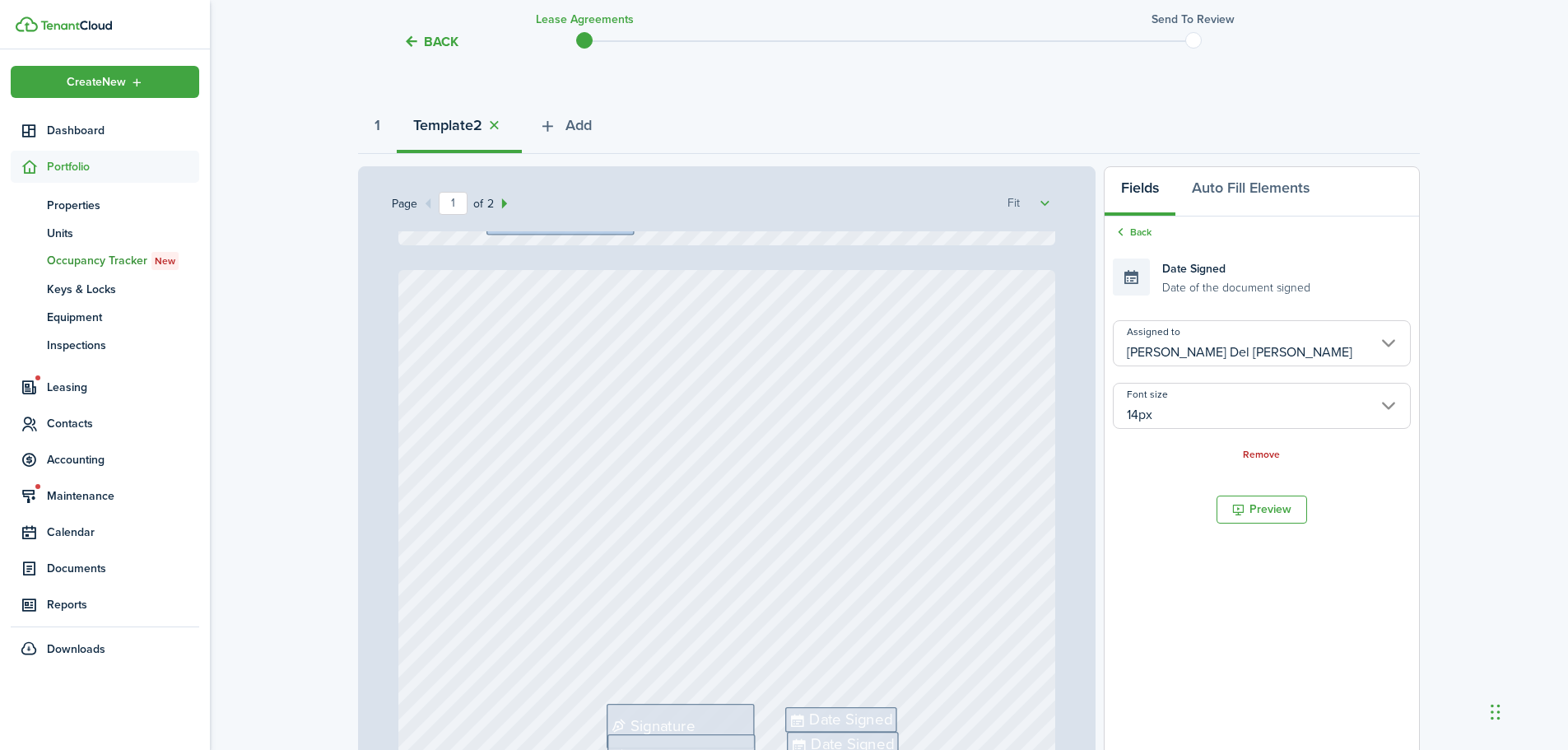
type input "2"
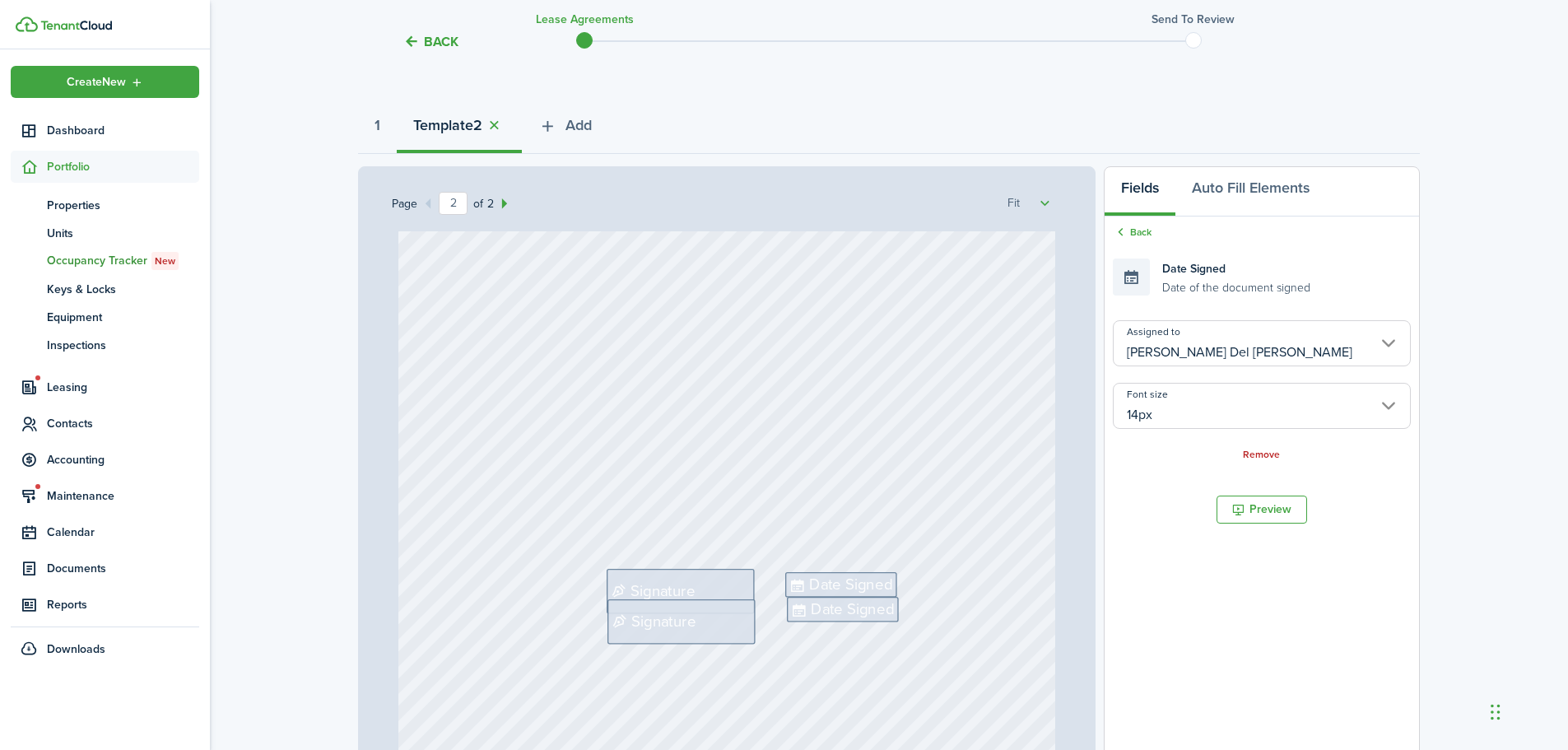
scroll to position [1070, 0]
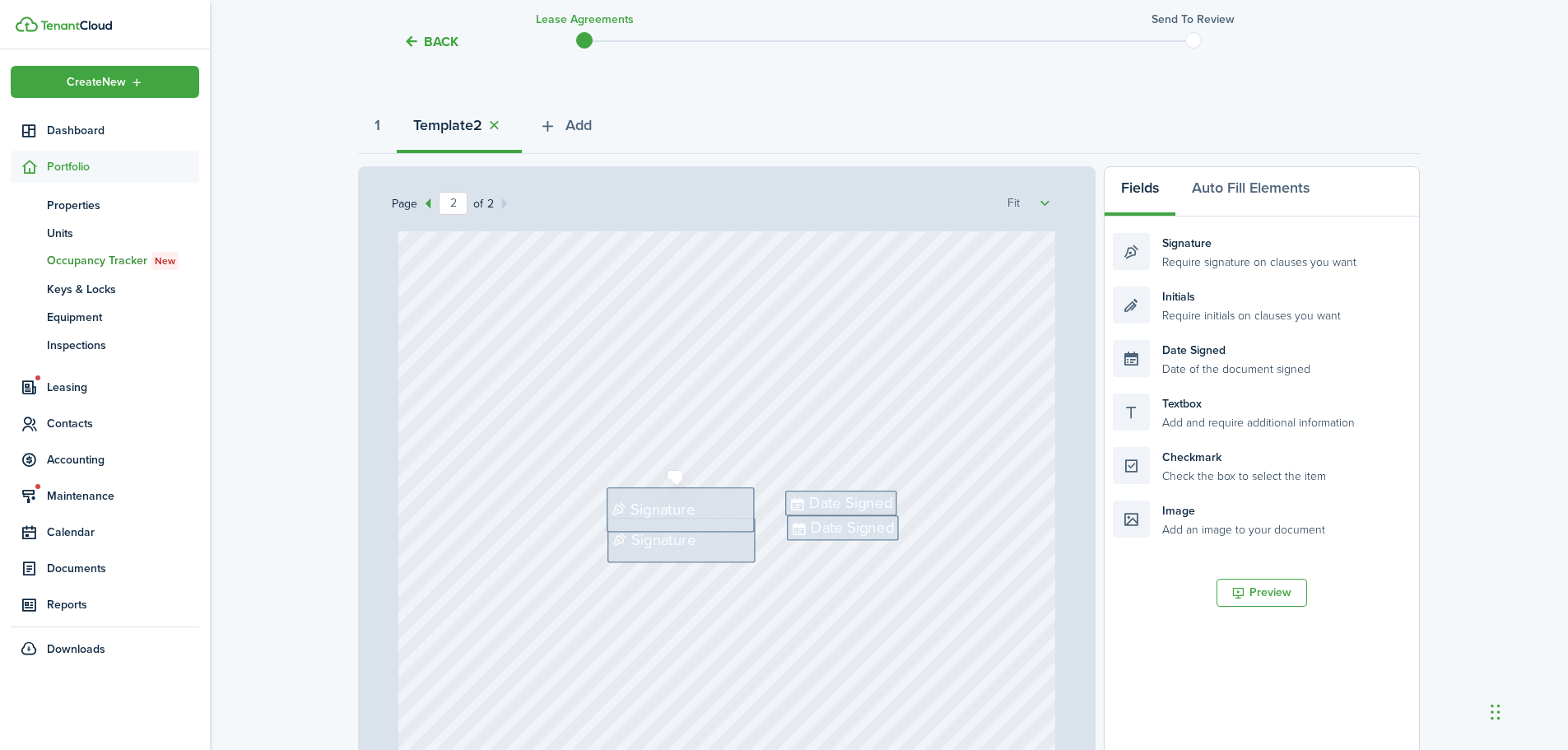
click at [620, 514] on icon at bounding box center [621, 510] width 20 height 16
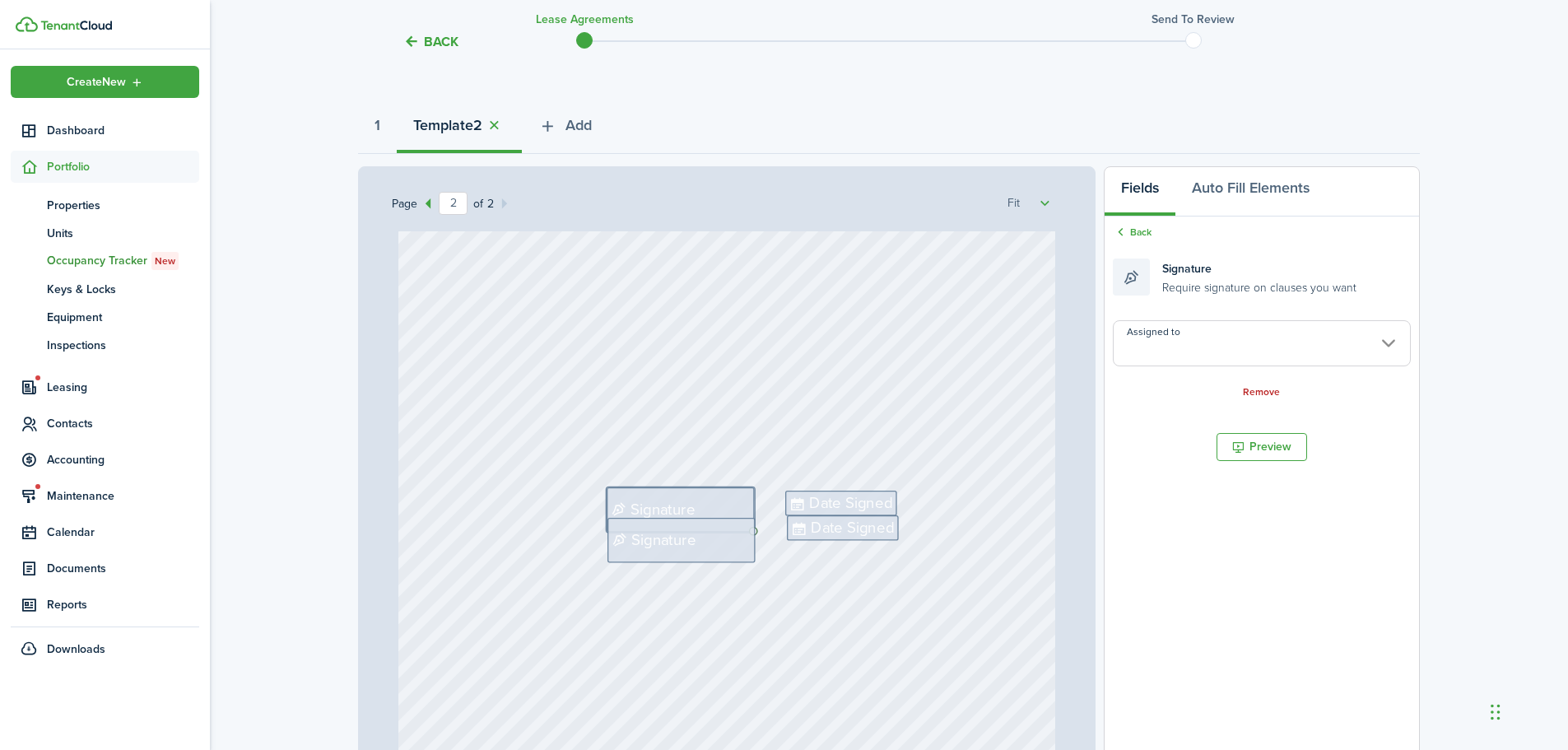
click at [1207, 358] on input "Assigned to" at bounding box center [1262, 343] width 298 height 46
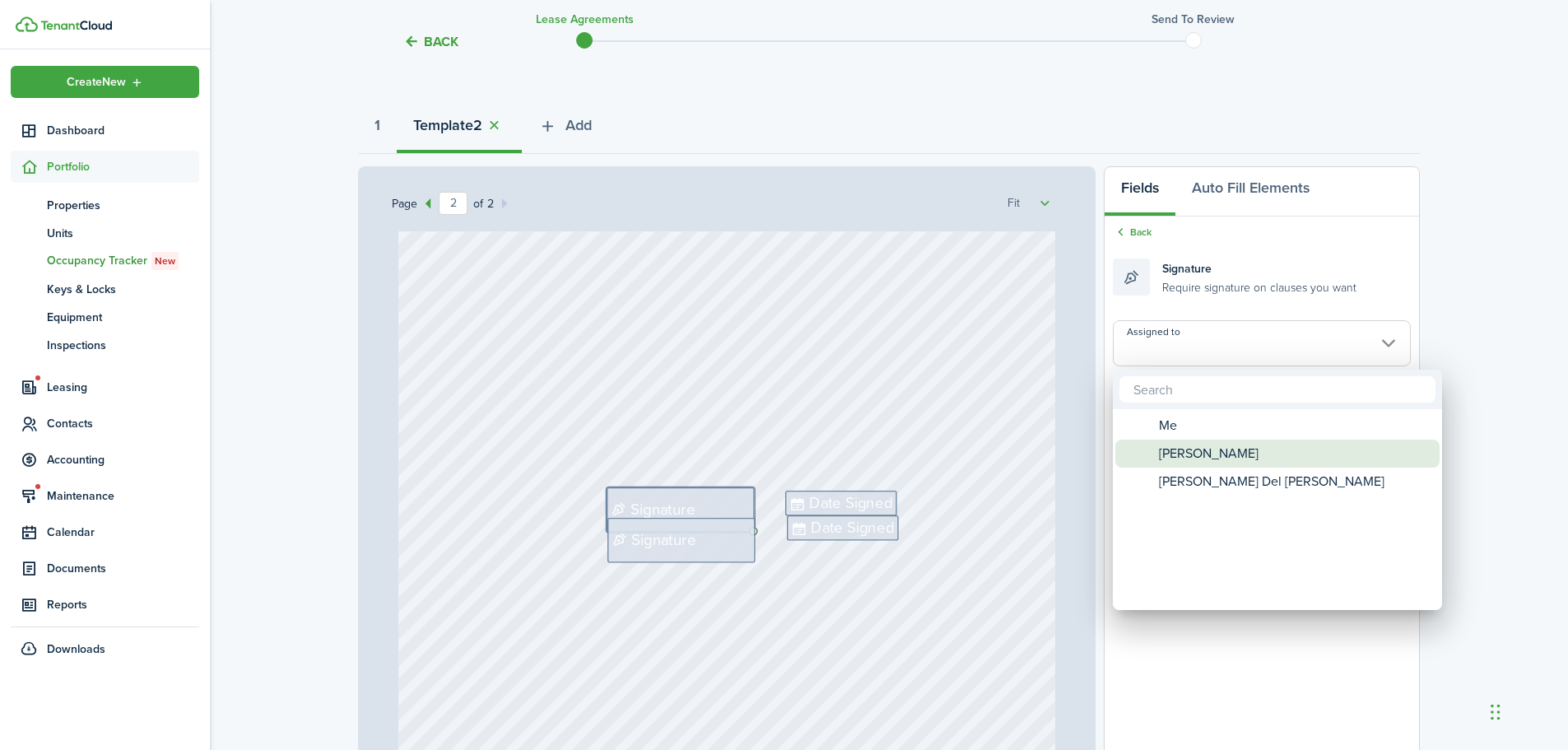
click at [1191, 448] on span "[PERSON_NAME]" at bounding box center [1209, 454] width 100 height 28
type input "[PERSON_NAME]"
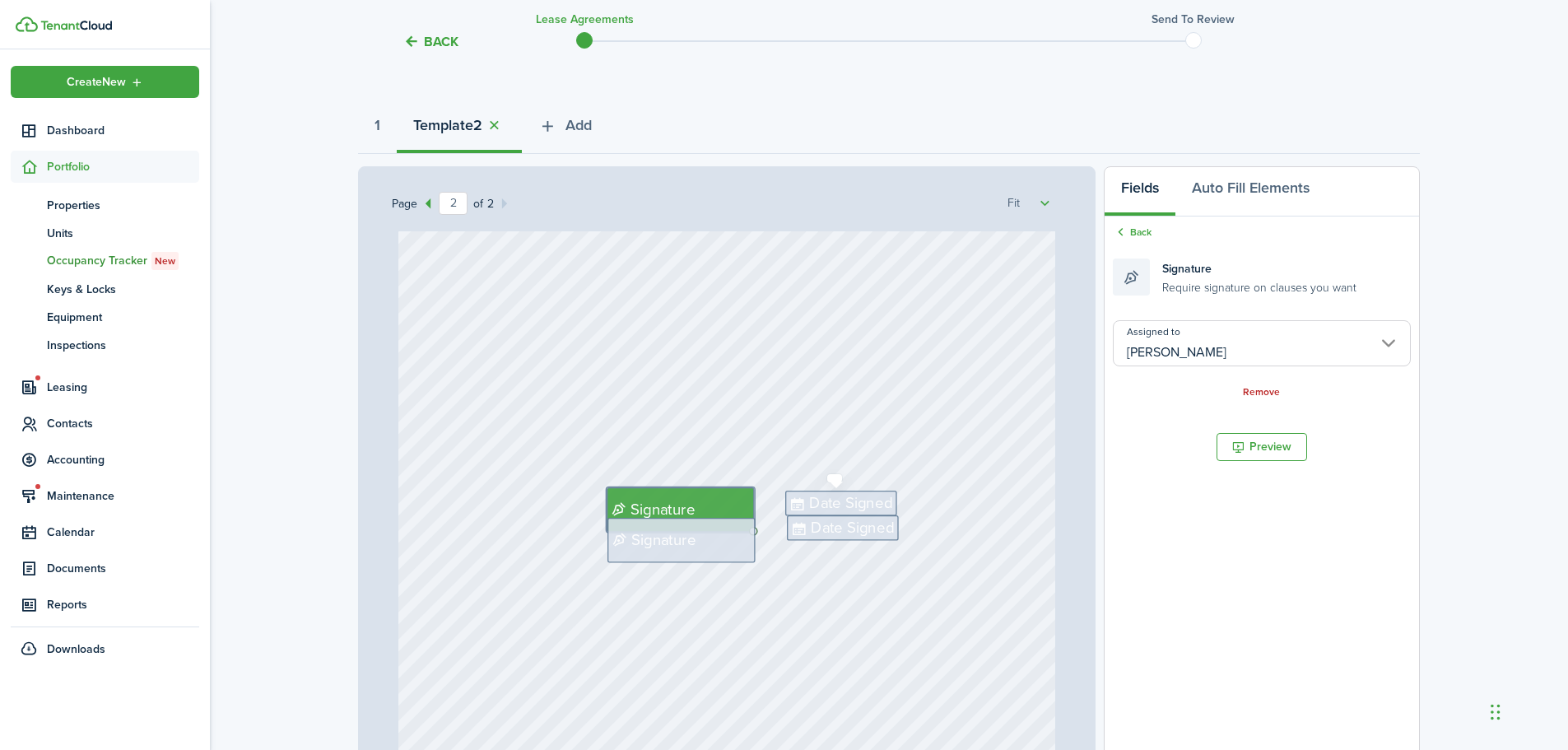
click at [875, 498] on span "Date Signed" at bounding box center [850, 503] width 83 height 23
click at [1161, 351] on input "Assigned to" at bounding box center [1262, 343] width 298 height 46
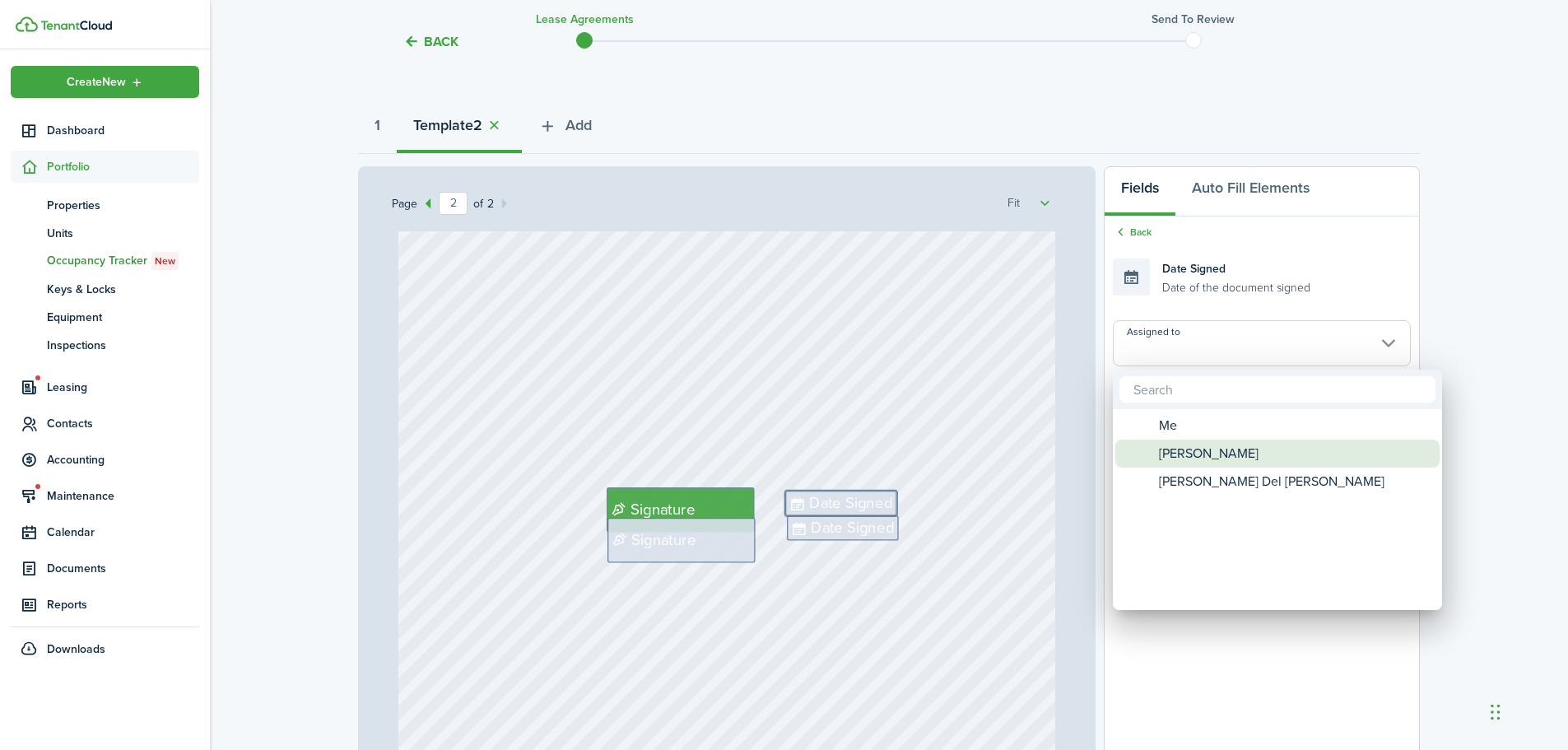
click at [1191, 448] on span "[PERSON_NAME]" at bounding box center [1209, 454] width 100 height 28
type input "[PERSON_NAME]"
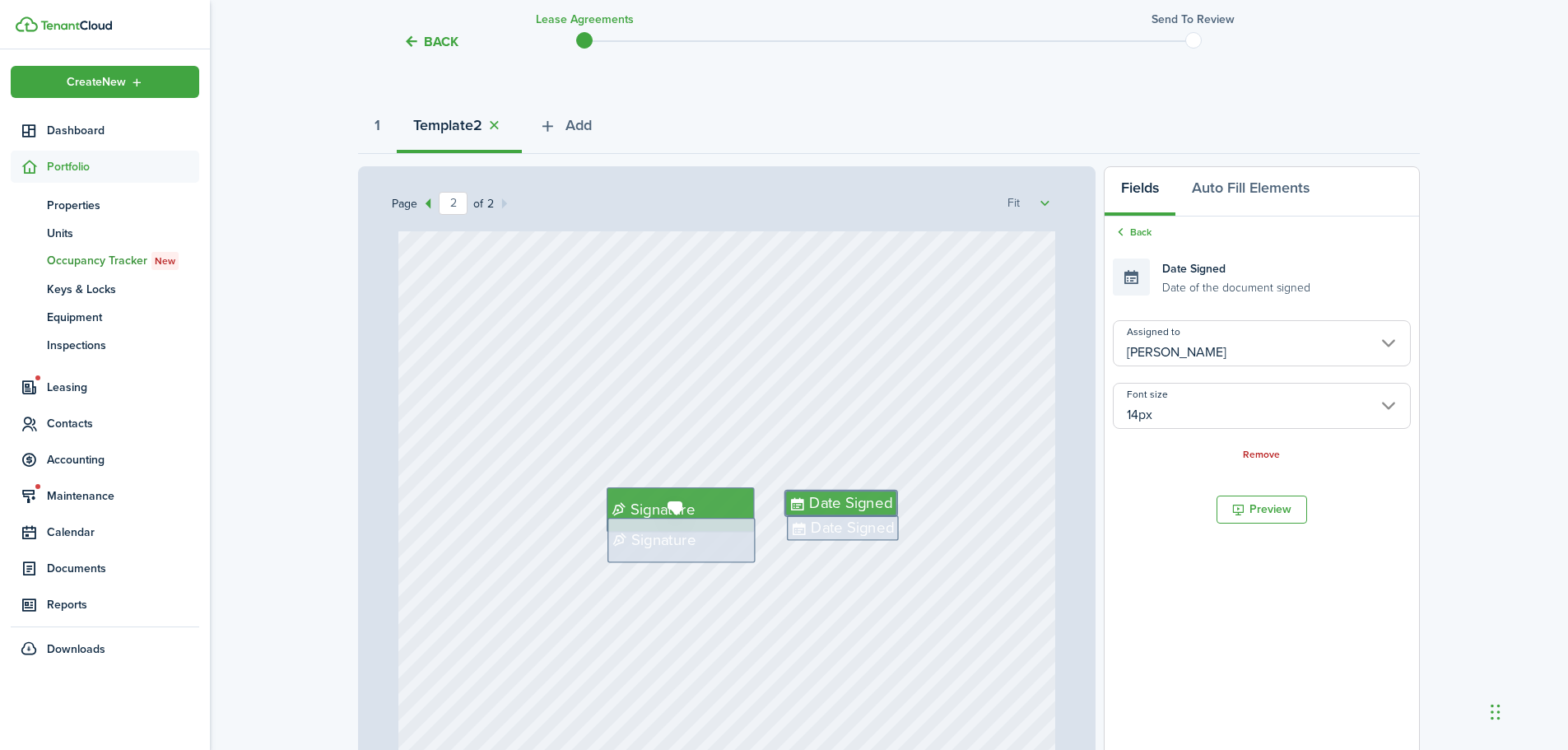
click at [713, 542] on div "Signature" at bounding box center [681, 540] width 148 height 44
click at [1177, 354] on input "Assigned to" at bounding box center [1262, 343] width 298 height 46
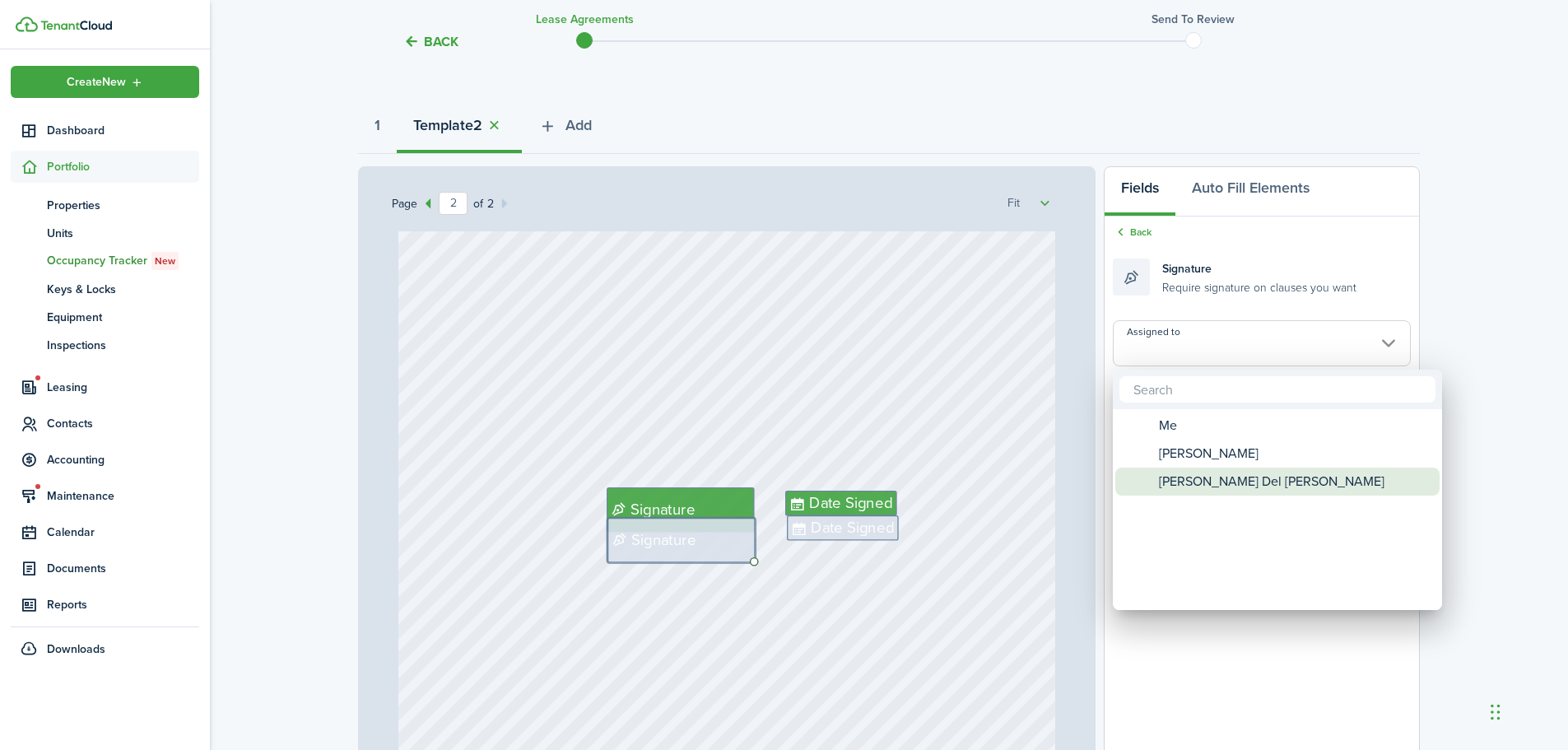
click at [1196, 481] on span "[PERSON_NAME] Del [PERSON_NAME]" at bounding box center [1272, 481] width 226 height 28
type input "[PERSON_NAME] Del [PERSON_NAME]"
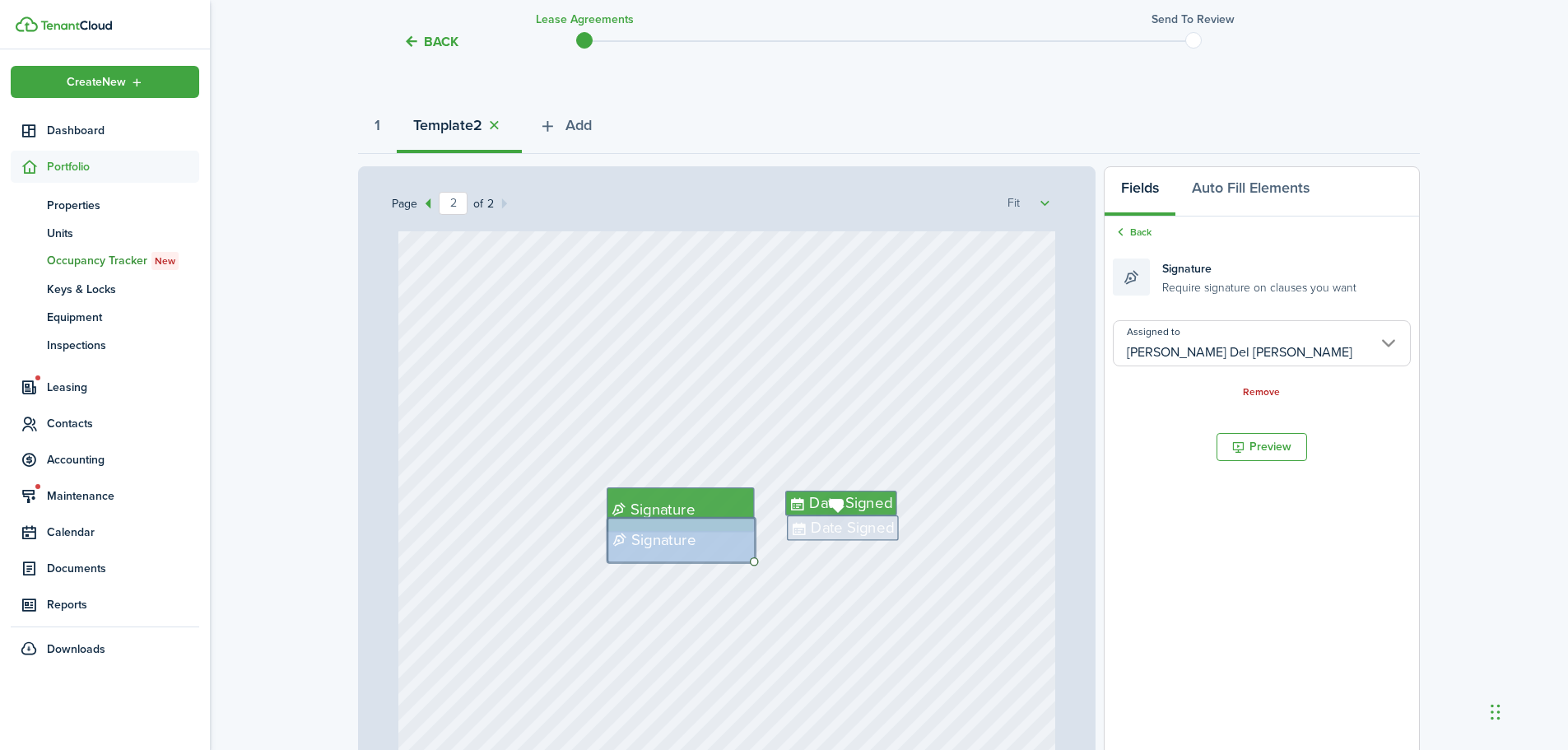
click at [811, 530] on span "Date Signed" at bounding box center [852, 528] width 83 height 23
click at [1252, 348] on input "Assigned to" at bounding box center [1262, 343] width 298 height 46
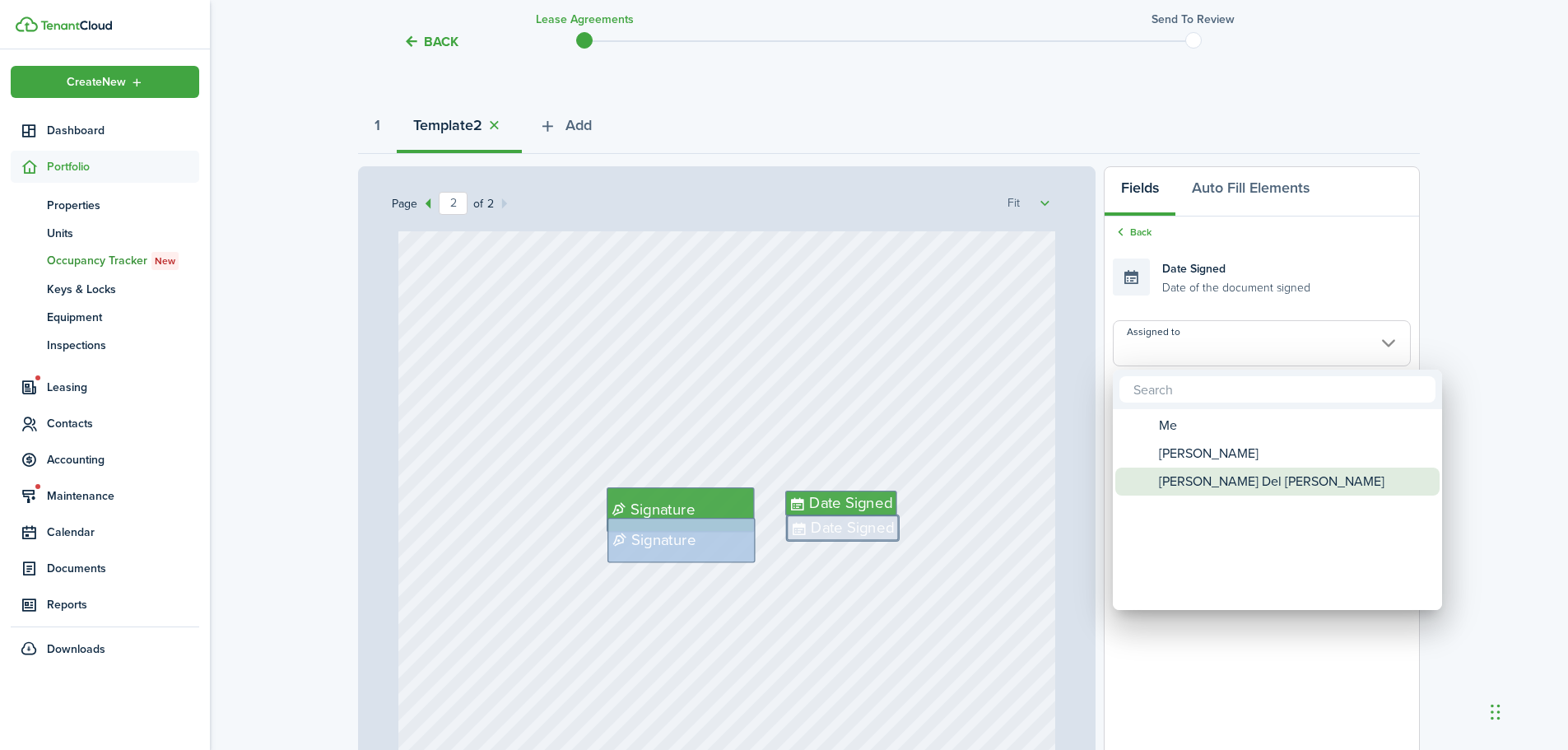
click at [1206, 482] on span "[PERSON_NAME] Del [PERSON_NAME]" at bounding box center [1272, 481] width 226 height 28
type input "[PERSON_NAME] Del [PERSON_NAME]"
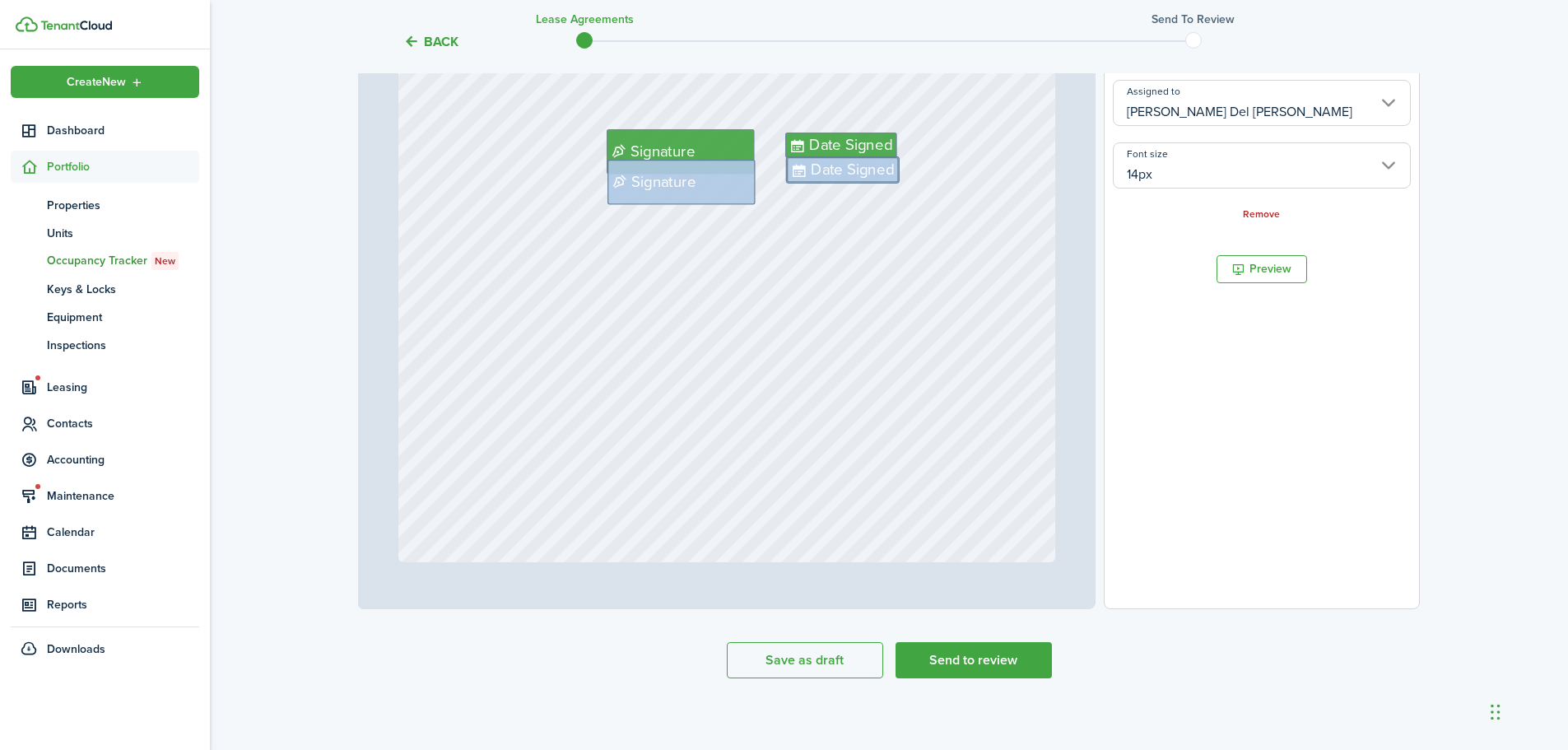
scroll to position [400, 0]
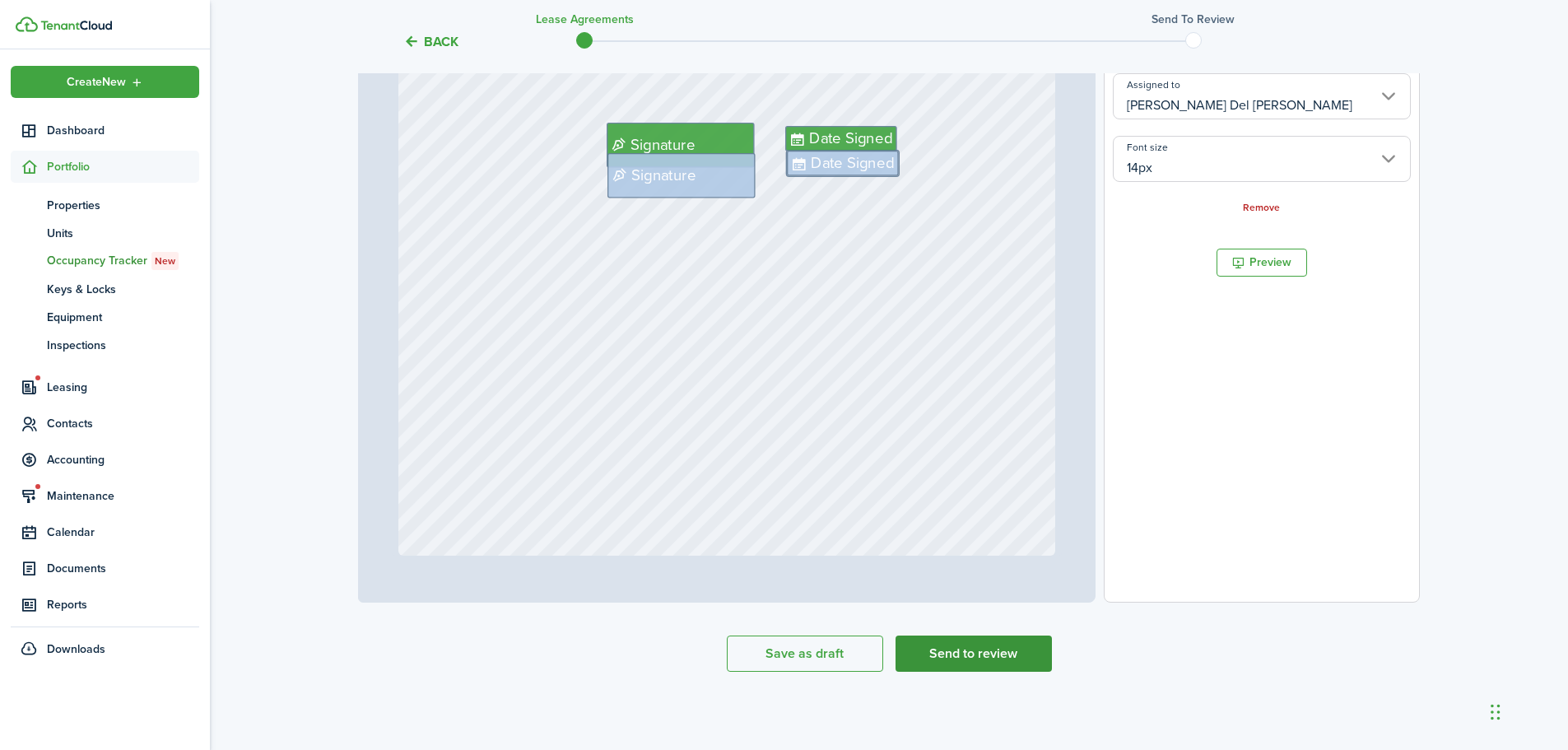
click at [1000, 643] on button "Send to review" at bounding box center [974, 654] width 156 height 36
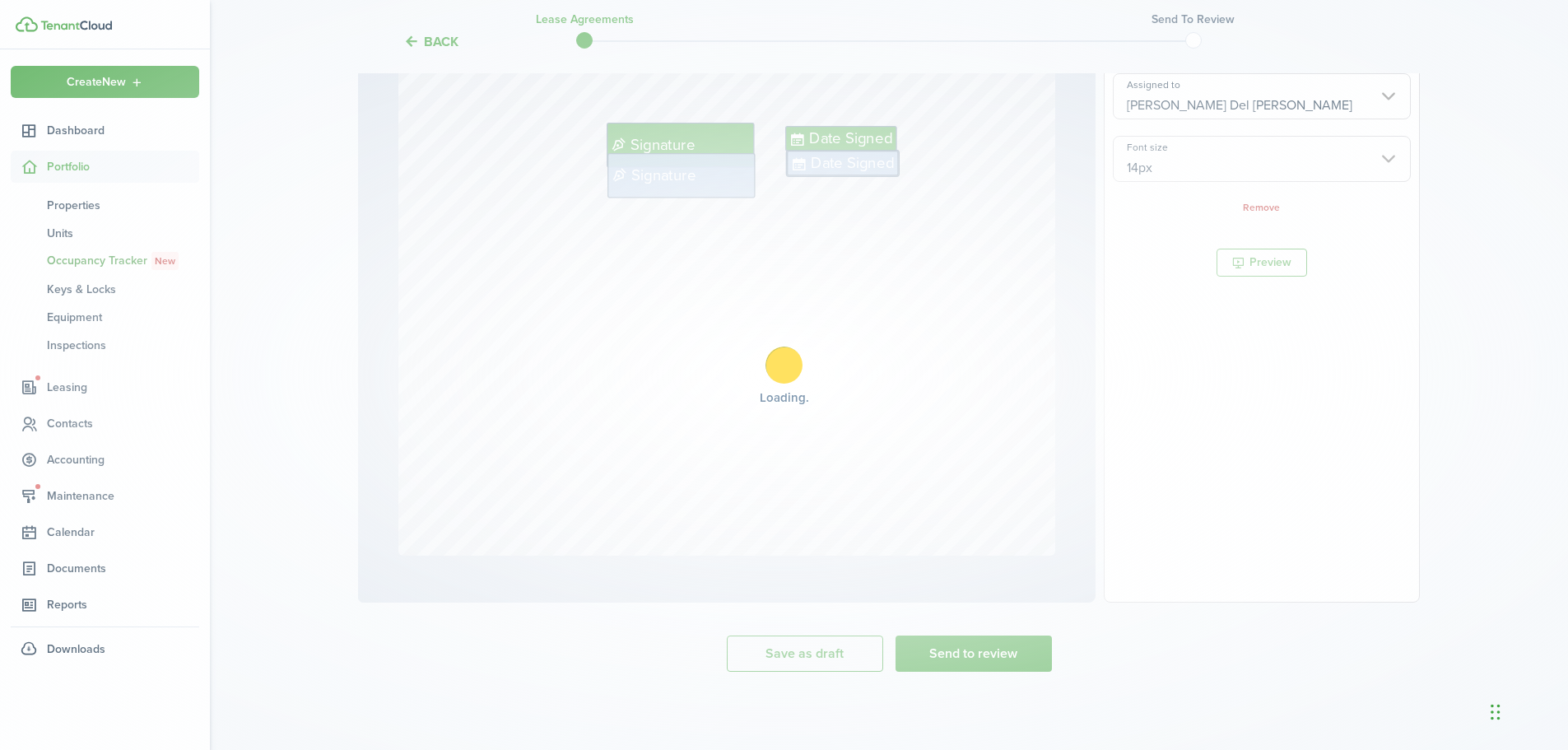
click at [821, 455] on div "Loading" at bounding box center [784, 375] width 1568 height 750
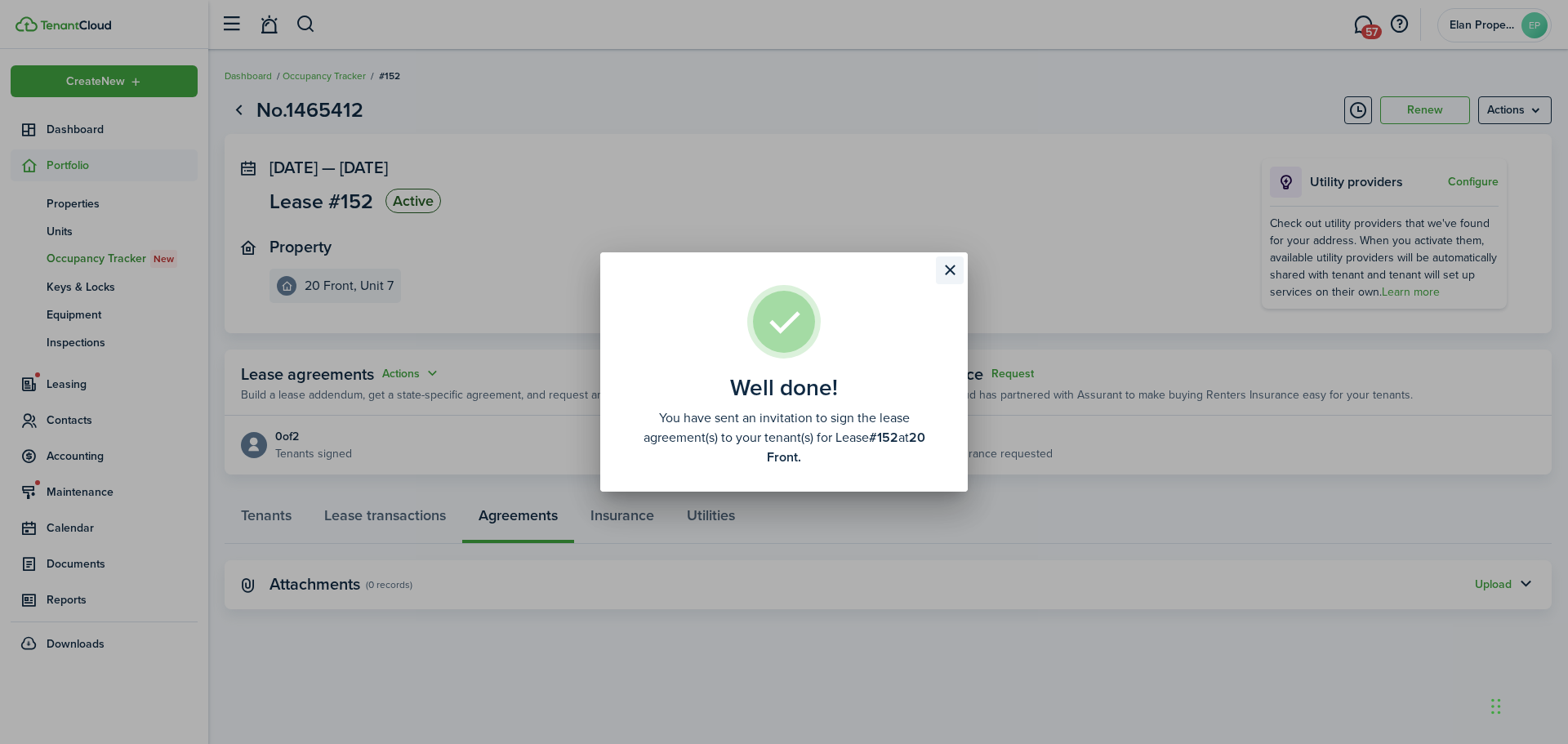
click at [947, 276] on button "Close modal" at bounding box center [950, 270] width 28 height 28
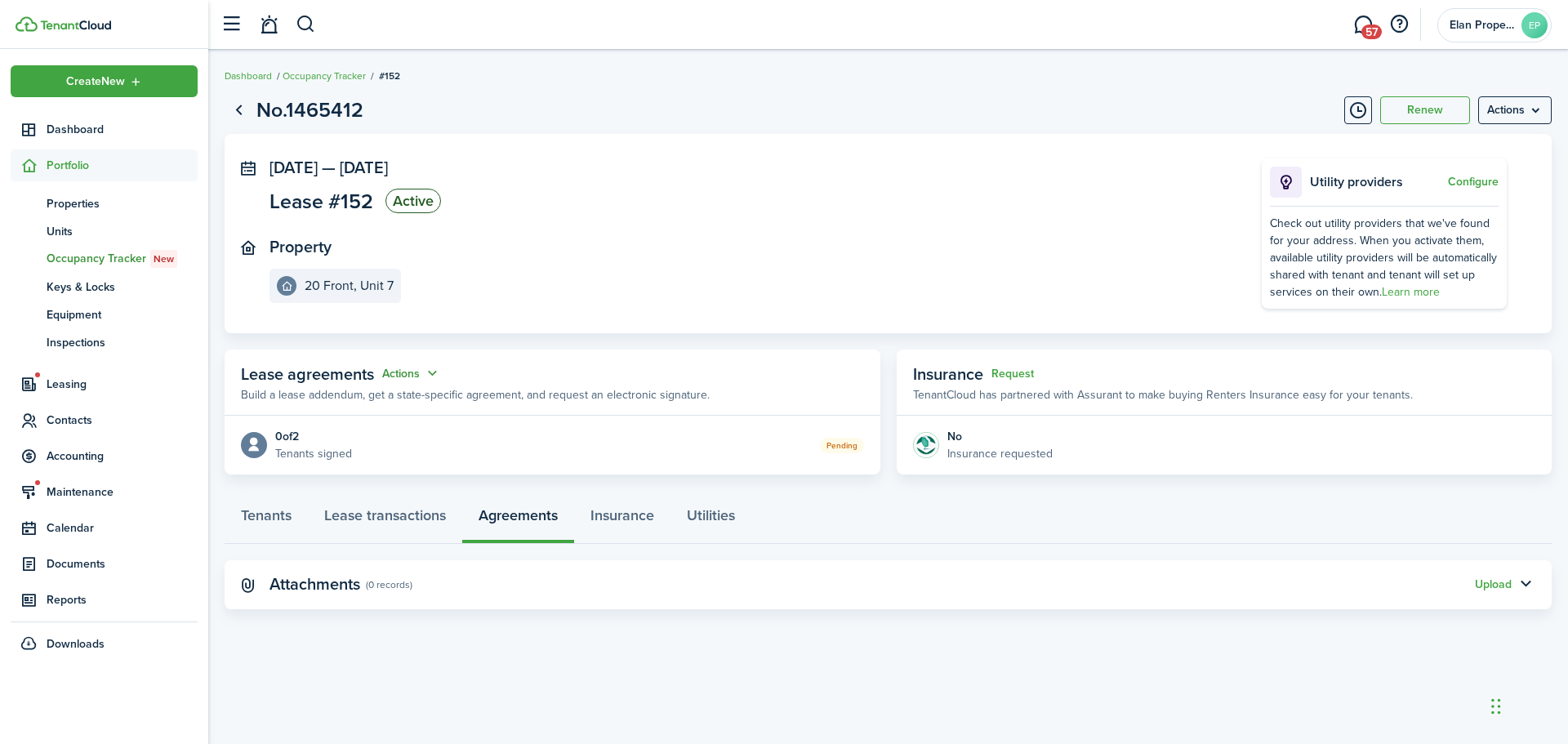
click at [425, 371] on button "Actions" at bounding box center [411, 374] width 59 height 19
click at [411, 407] on link "Edit" at bounding box center [371, 406] width 143 height 29
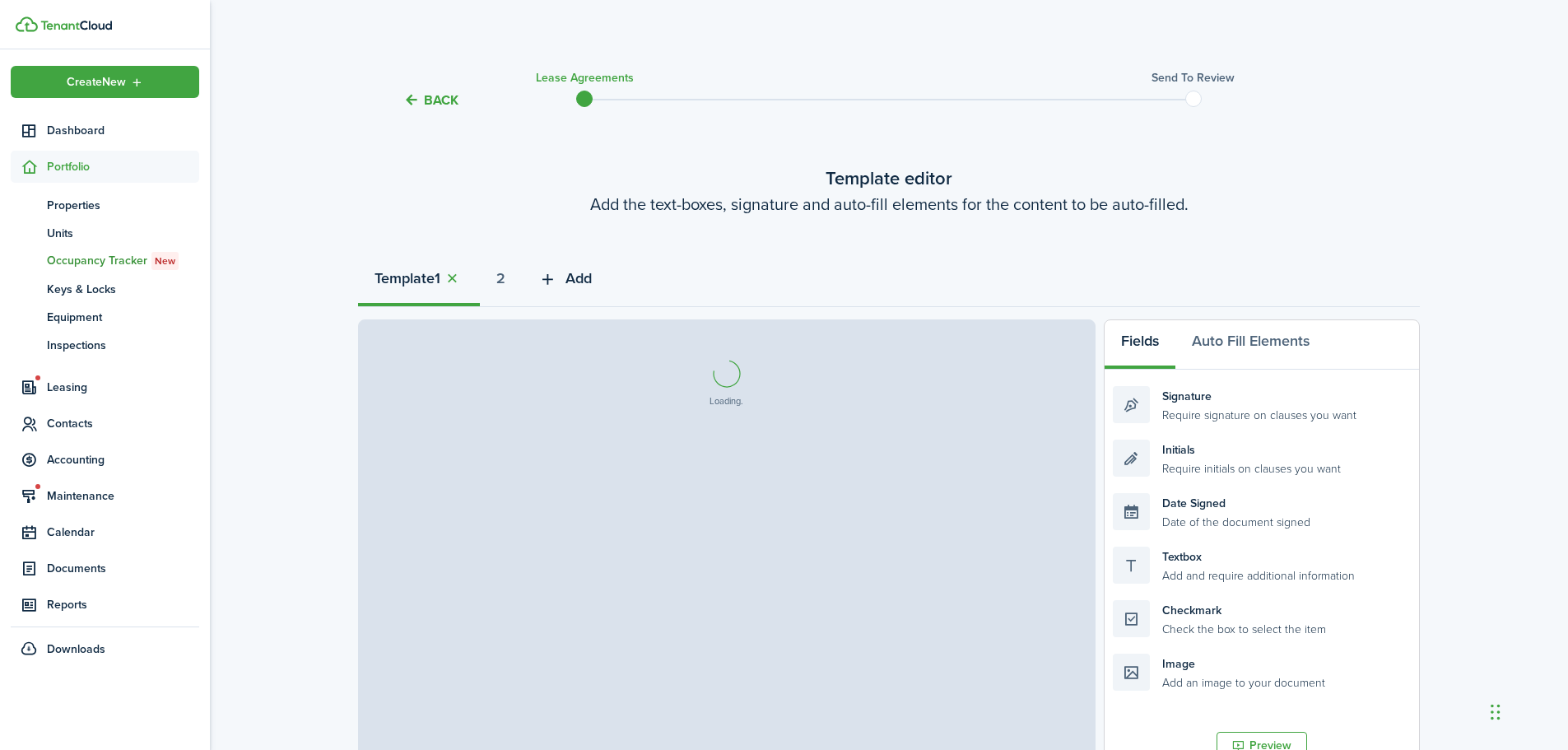
select select "fit"
click at [504, 279] on strong "2" at bounding box center [501, 279] width 9 height 23
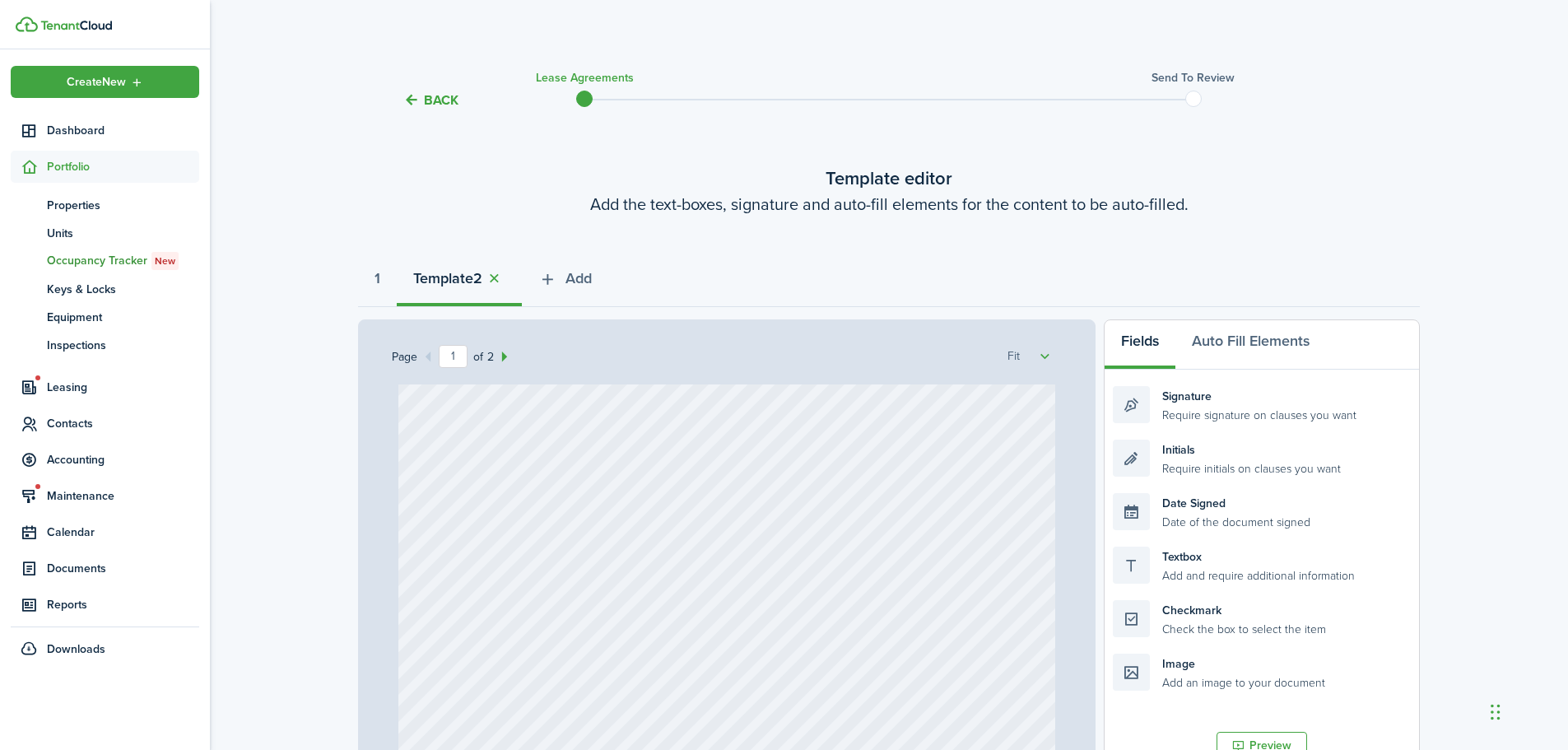
select select "fit"
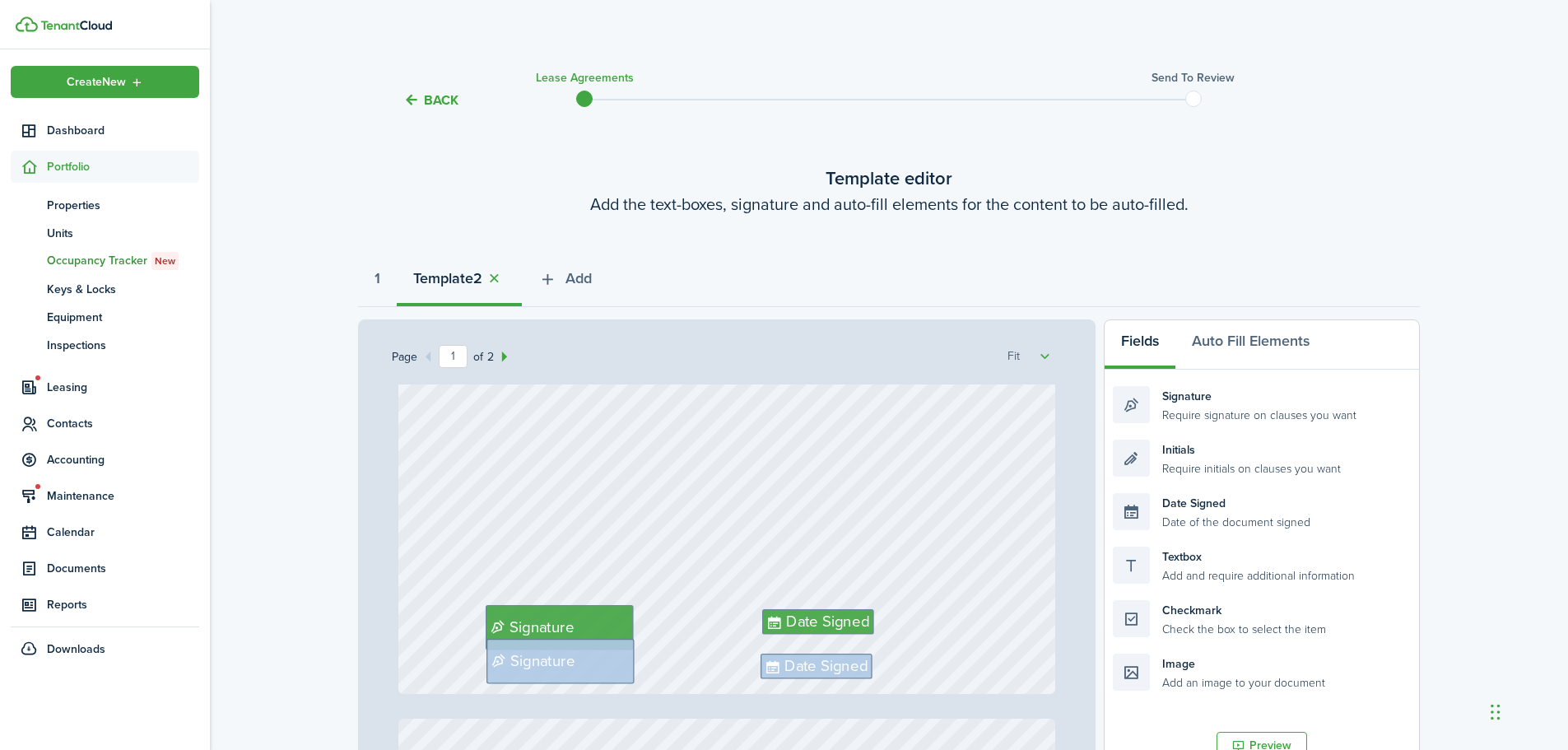
scroll to position [742, 0]
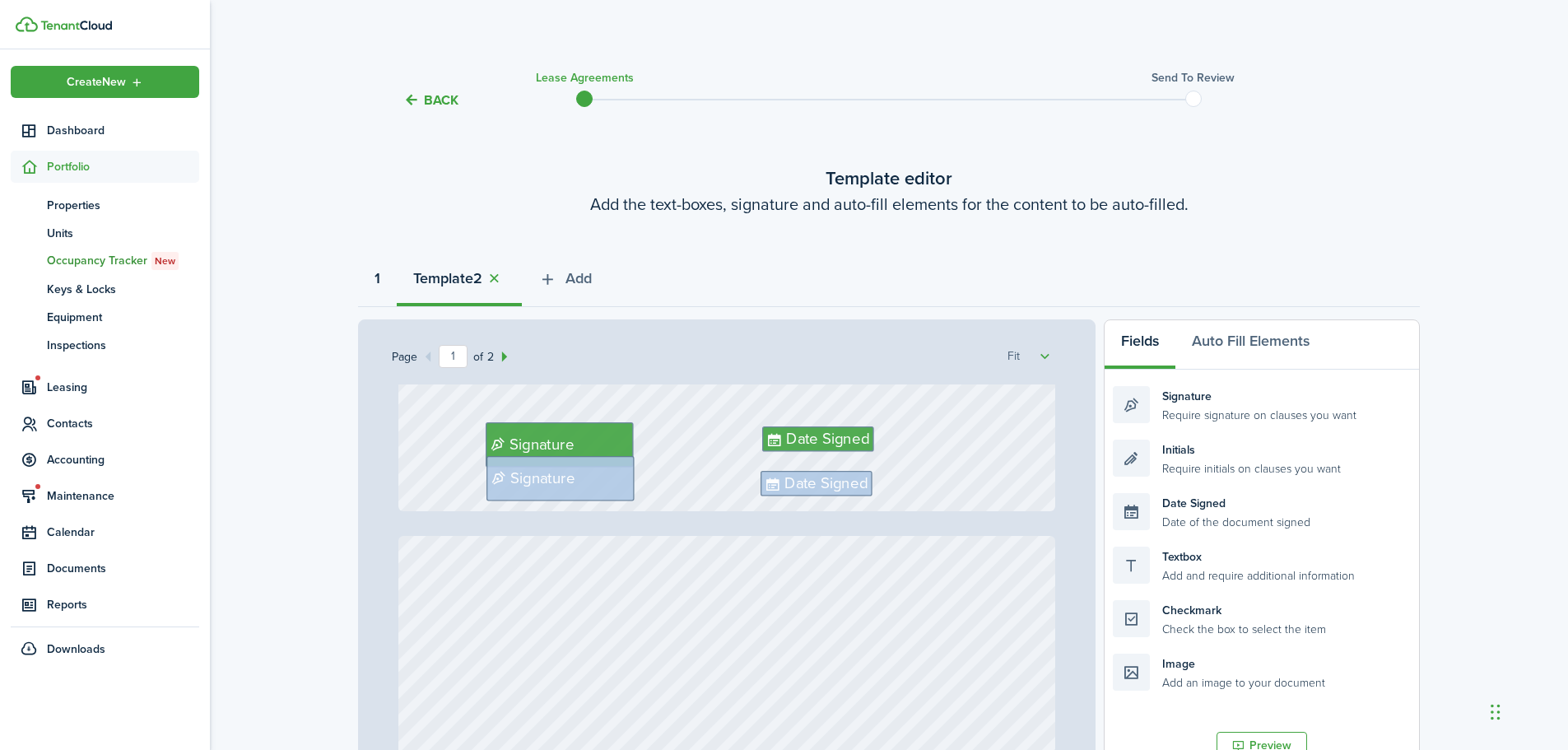
click at [391, 279] on button "1" at bounding box center [377, 283] width 39 height 49
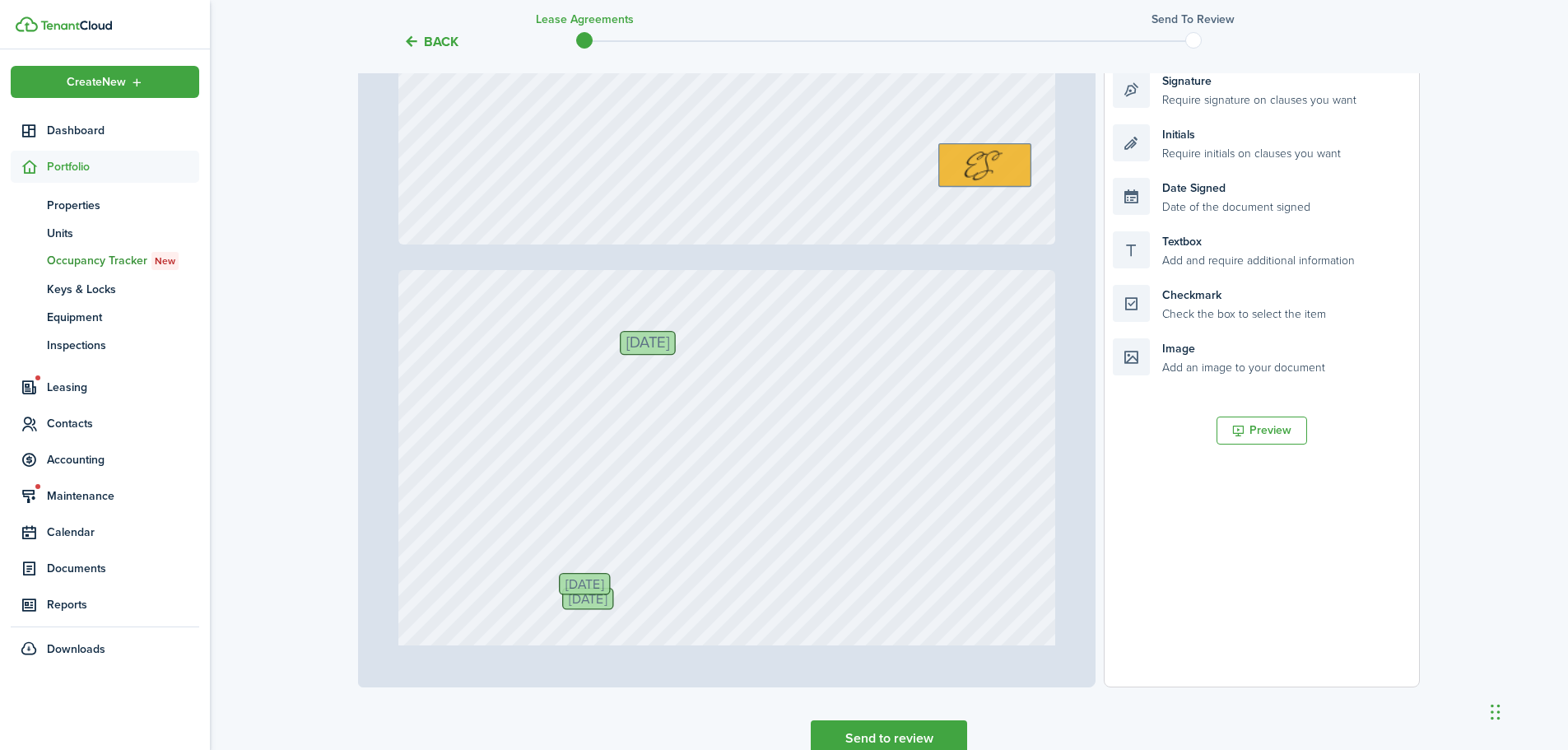
scroll to position [330, 0]
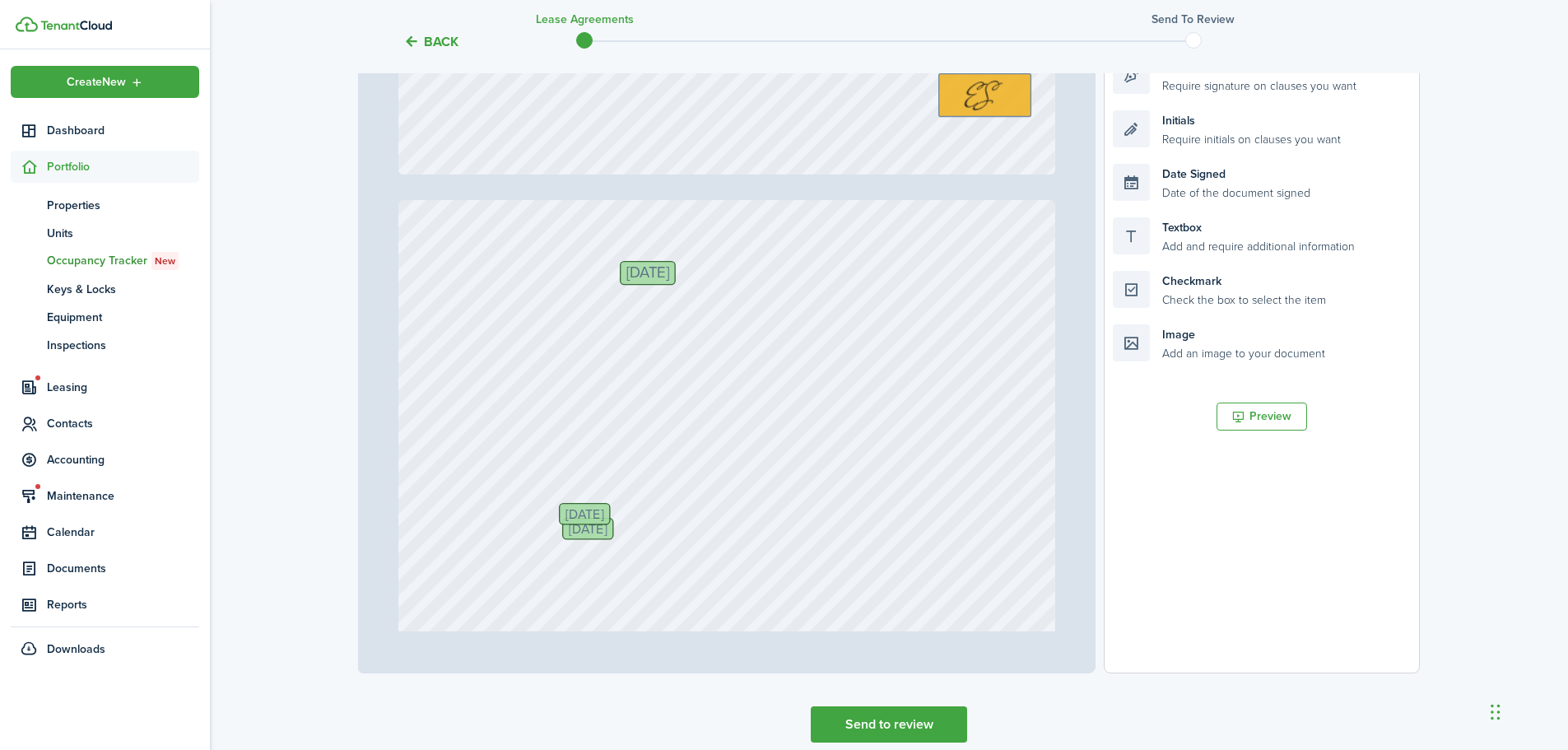
type input "2"
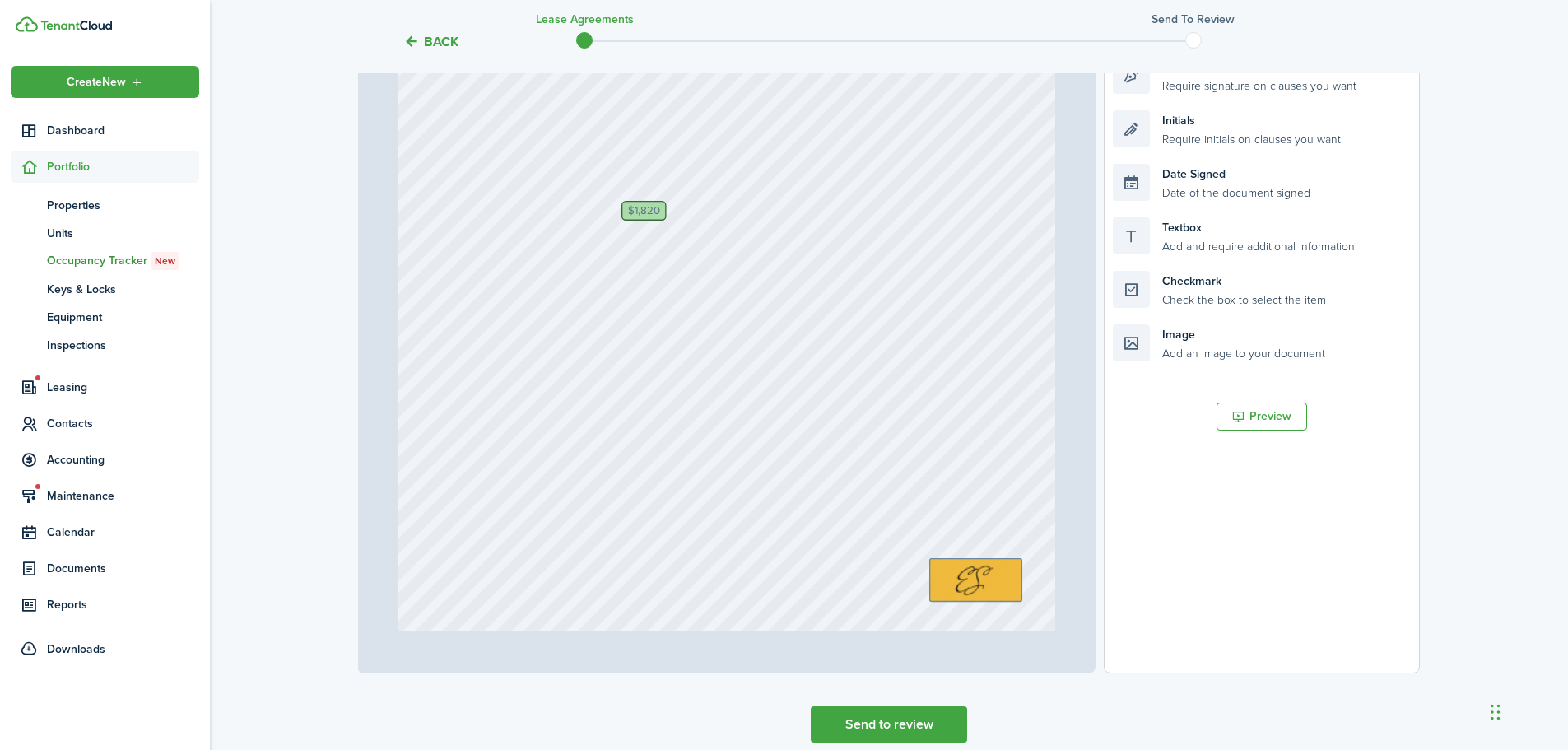
scroll to position [1318, 0]
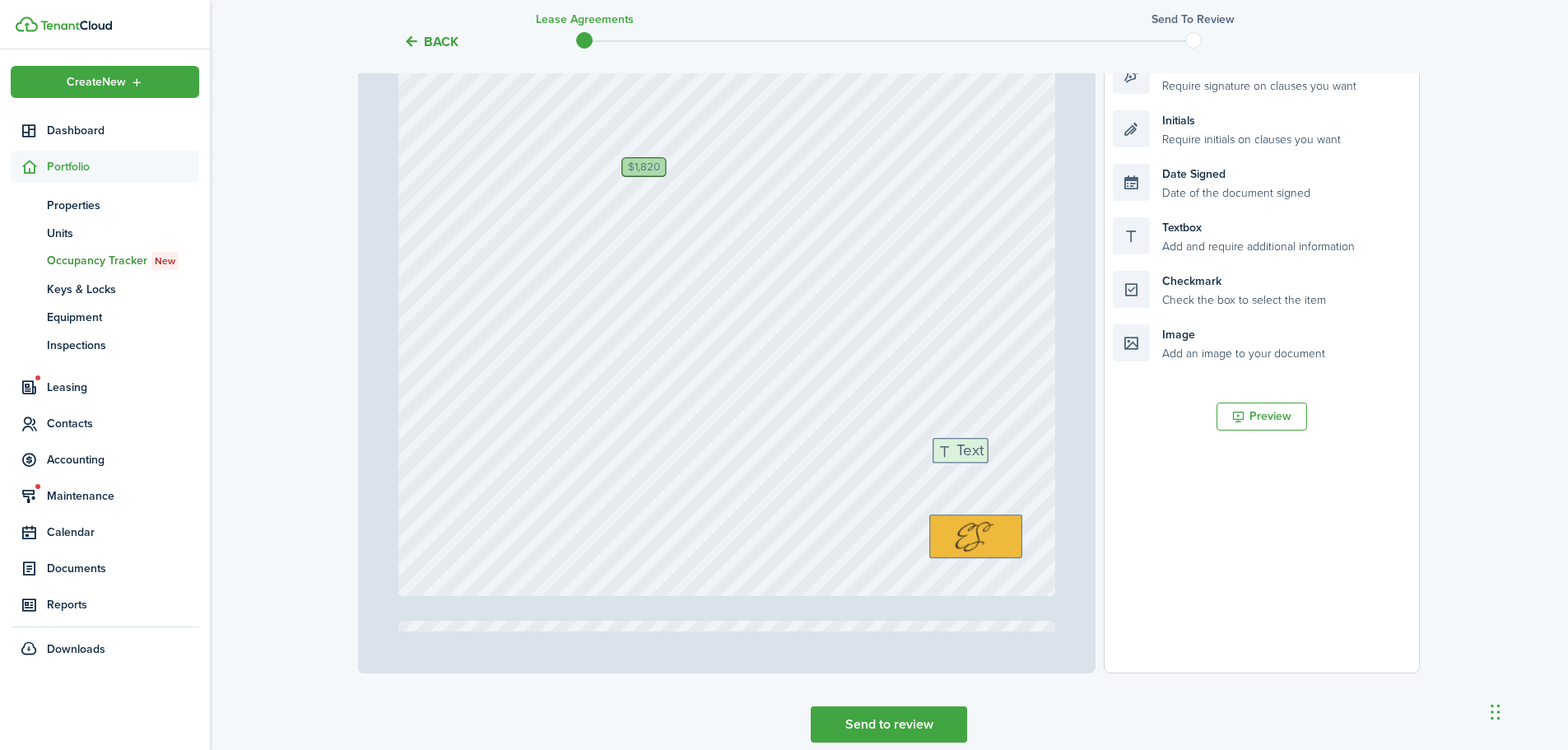
drag, startPoint x: 1206, startPoint y: 236, endPoint x: 1026, endPoint y: 457, distance: 285.0
click at [1026, 457] on div "Page 2 of 7 50% 75% 100% 150% 200% Fit [PERSON_NAME], [PERSON_NAME] Del [PERSON…" at bounding box center [889, 332] width 1062 height 683
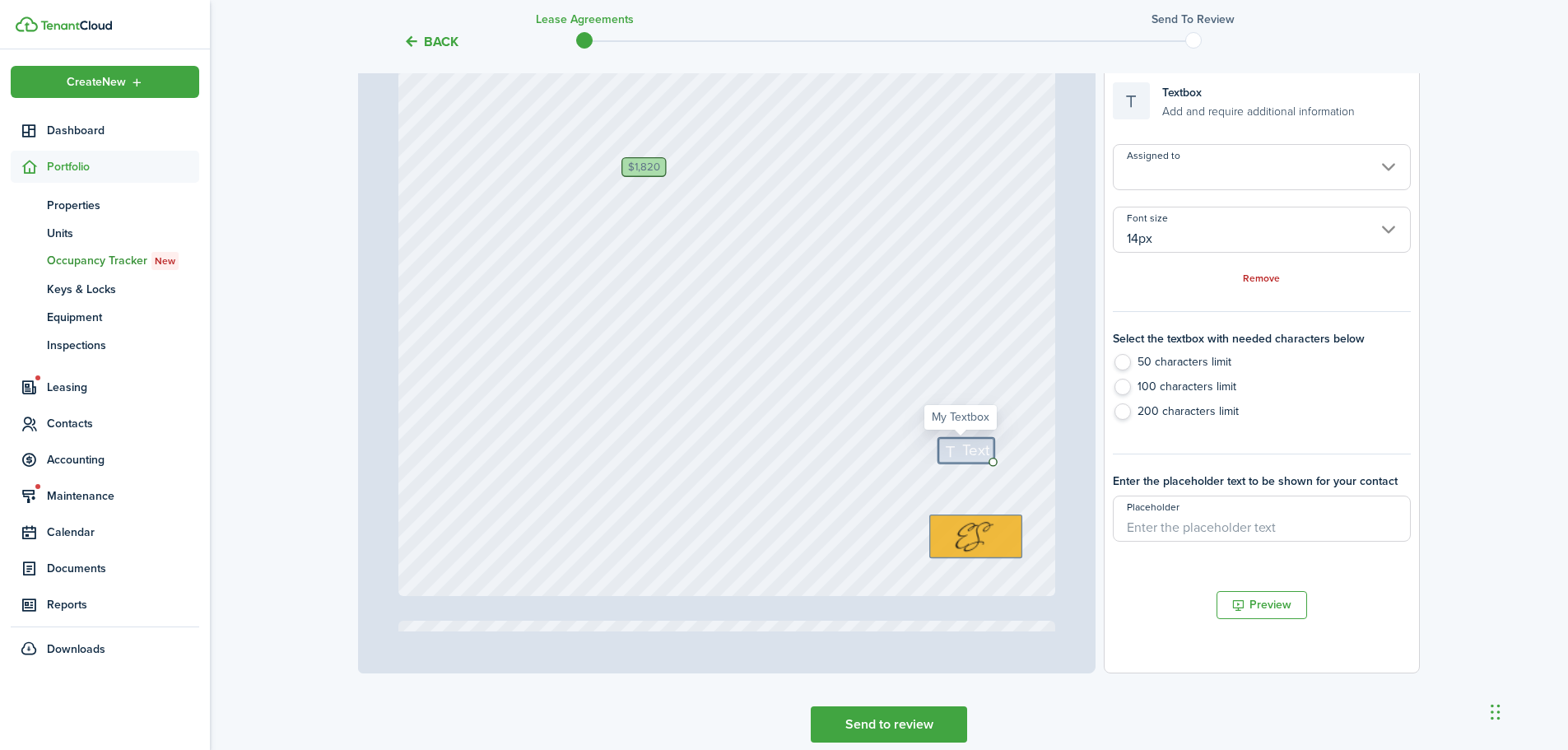
click at [1178, 232] on input "14px" at bounding box center [1262, 229] width 298 height 46
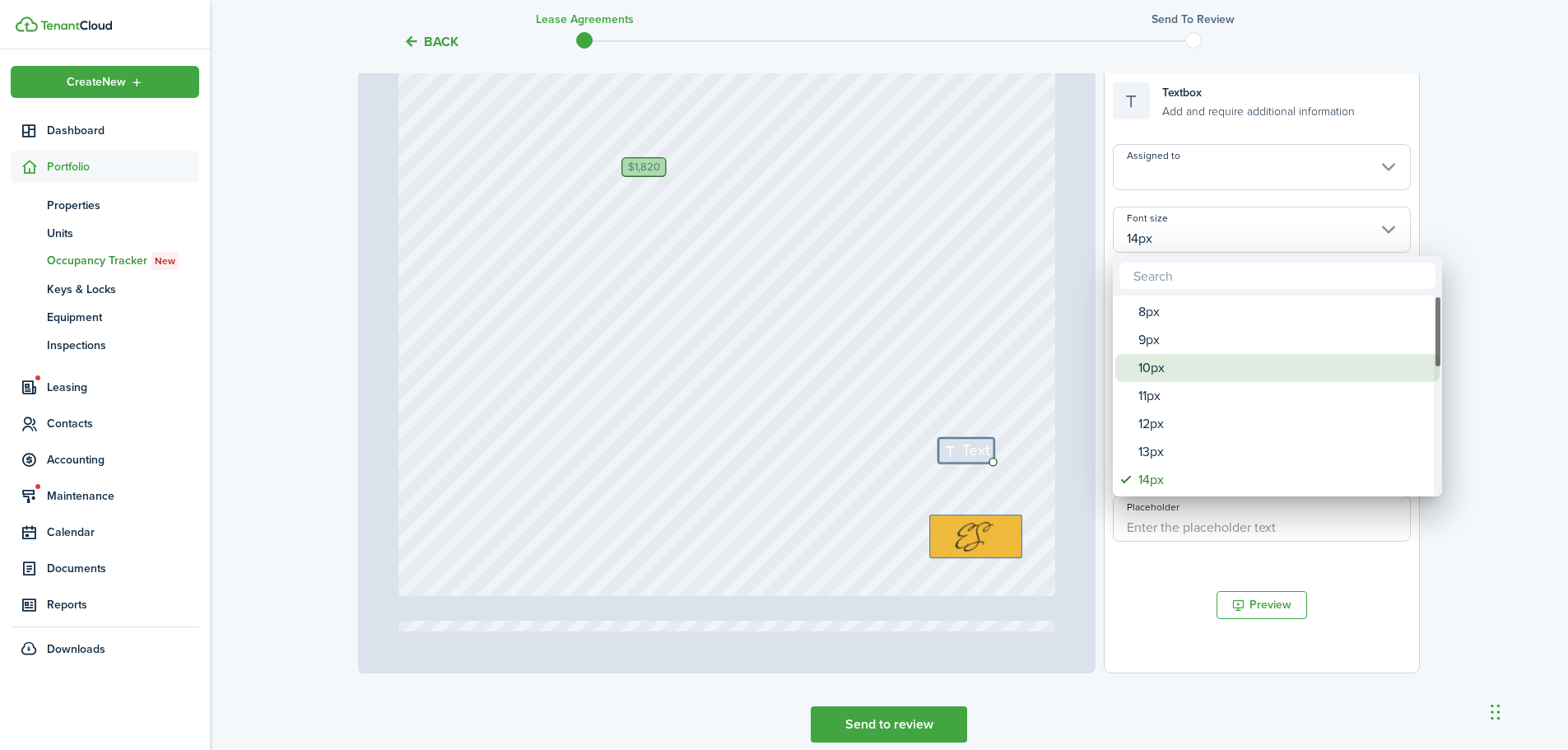
click at [1176, 363] on div "10px" at bounding box center [1284, 368] width 291 height 28
type input "10px"
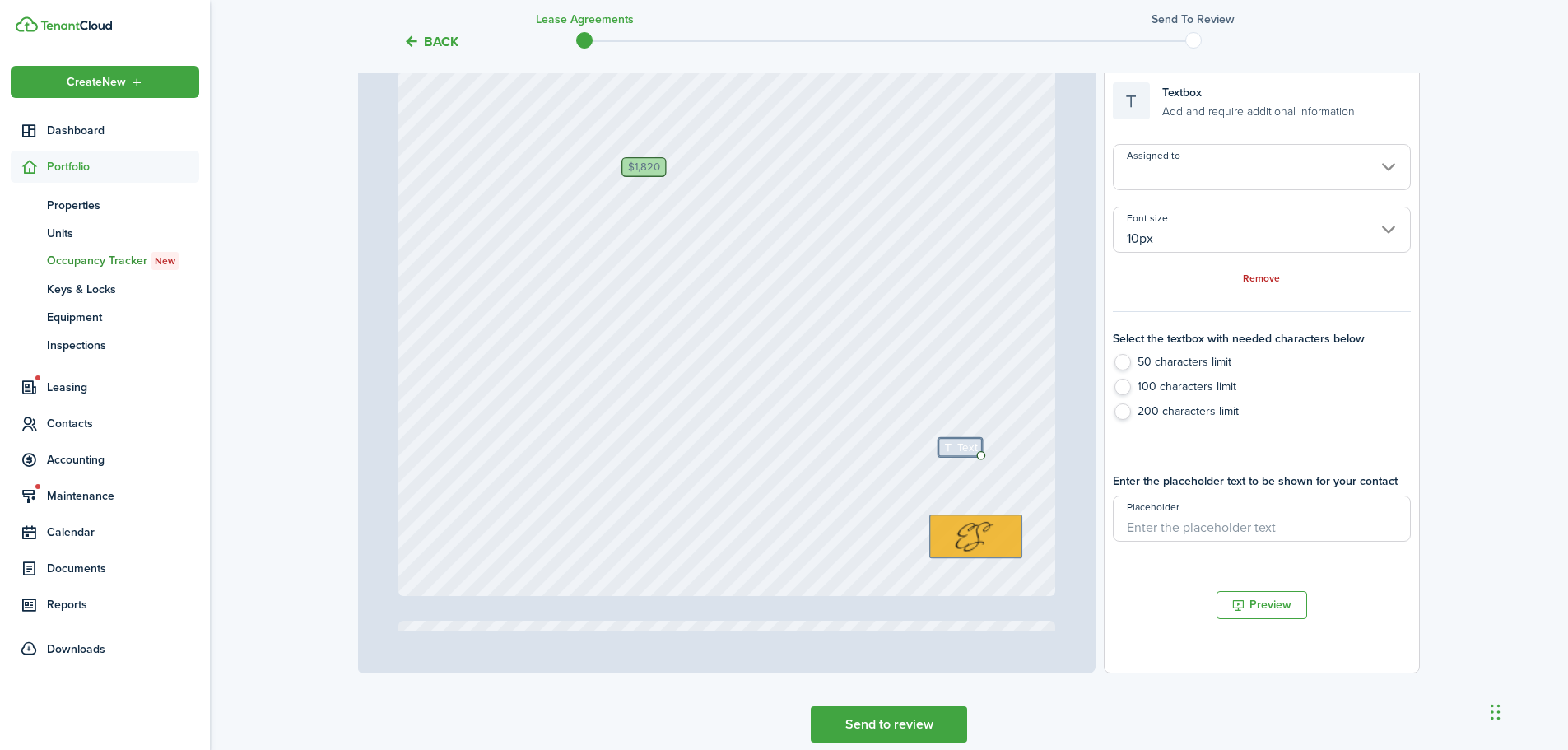
click at [1168, 173] on input "Assigned to" at bounding box center [1262, 167] width 298 height 46
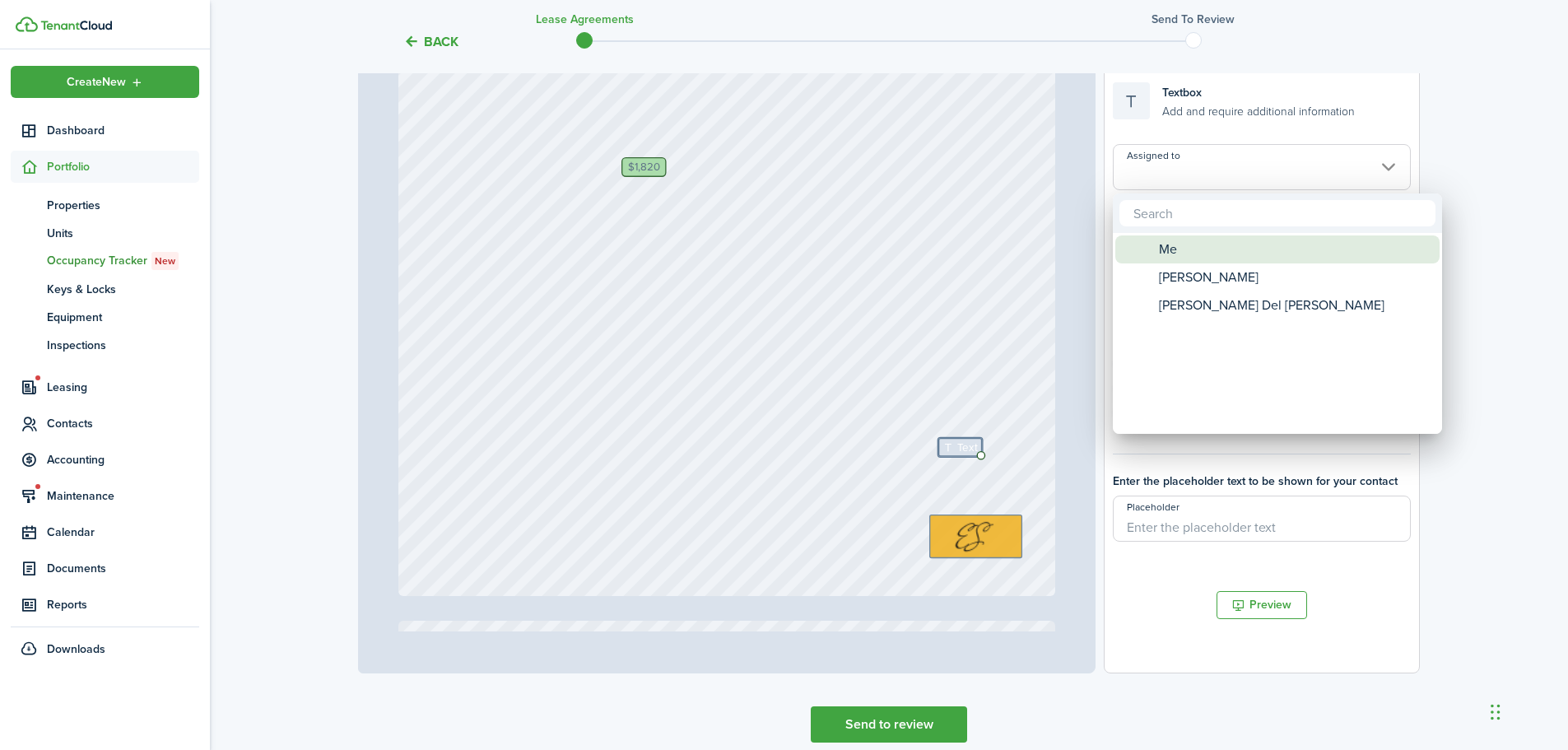
click at [1184, 252] on div "Me" at bounding box center [1284, 250] width 291 height 28
type input "Me"
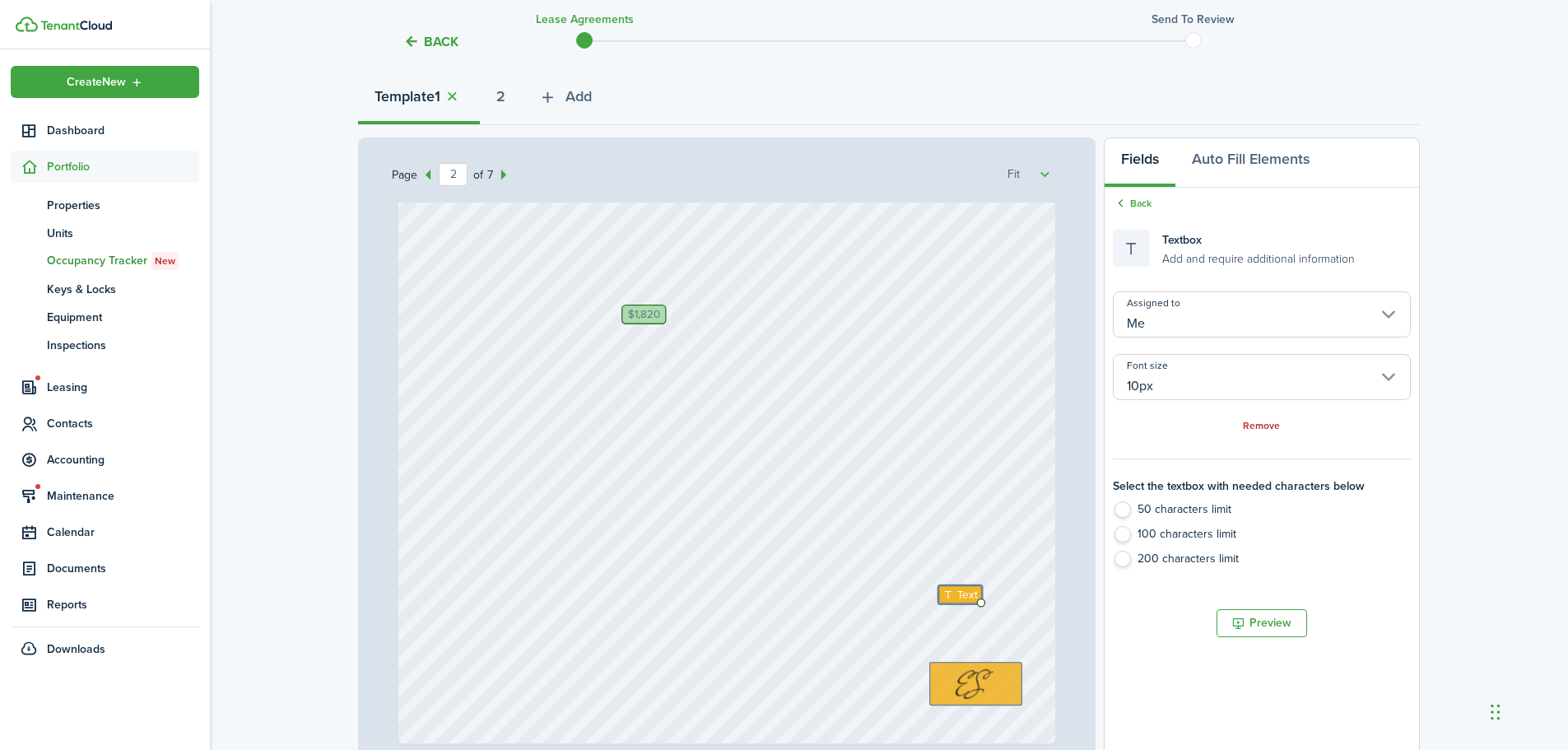
scroll to position [165, 0]
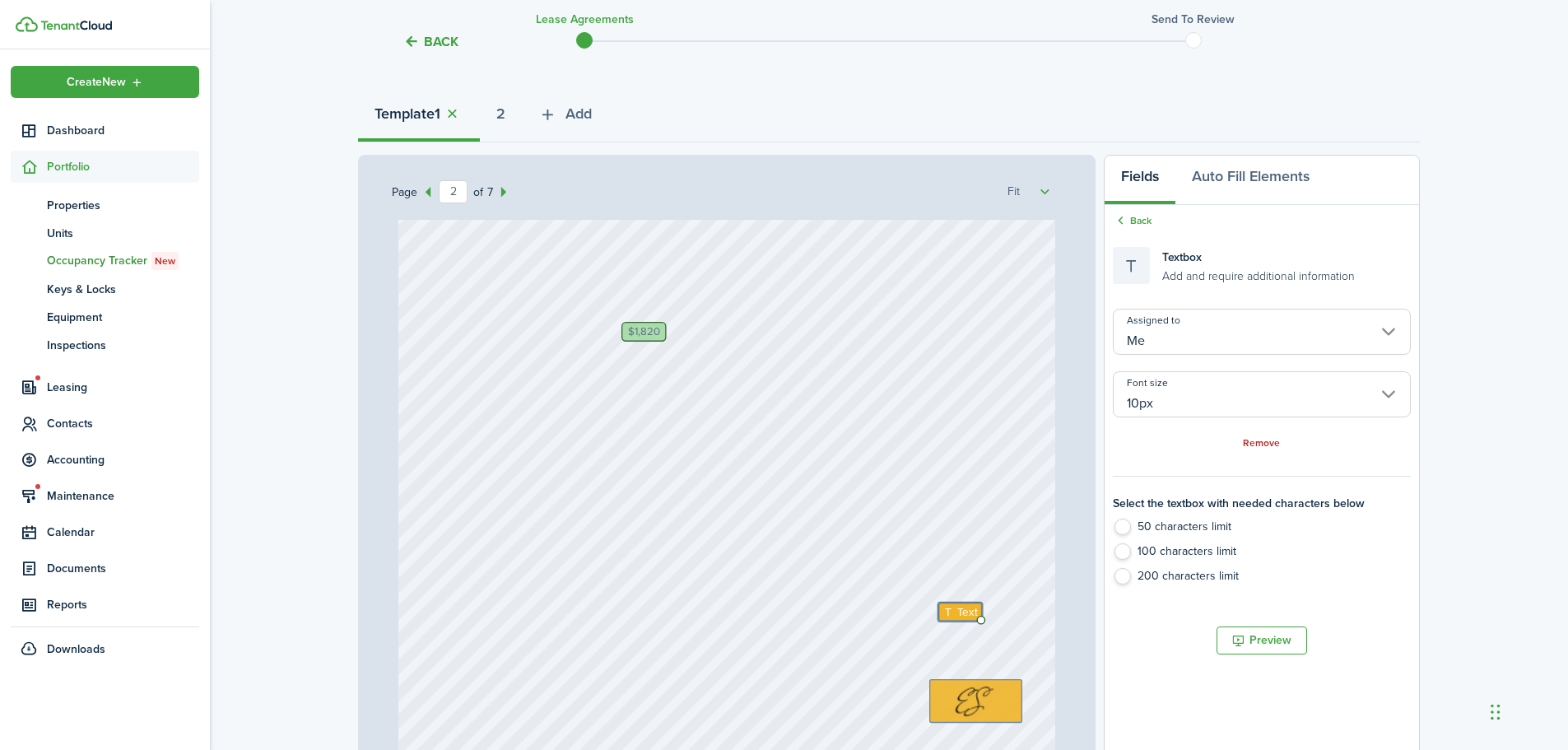
click at [1147, 213] on div "Back Textbox Add and require additional information Assigned to Me Font size 10…" at bounding box center [1262, 403] width 315 height 397
click at [1147, 218] on link "Back" at bounding box center [1132, 220] width 39 height 15
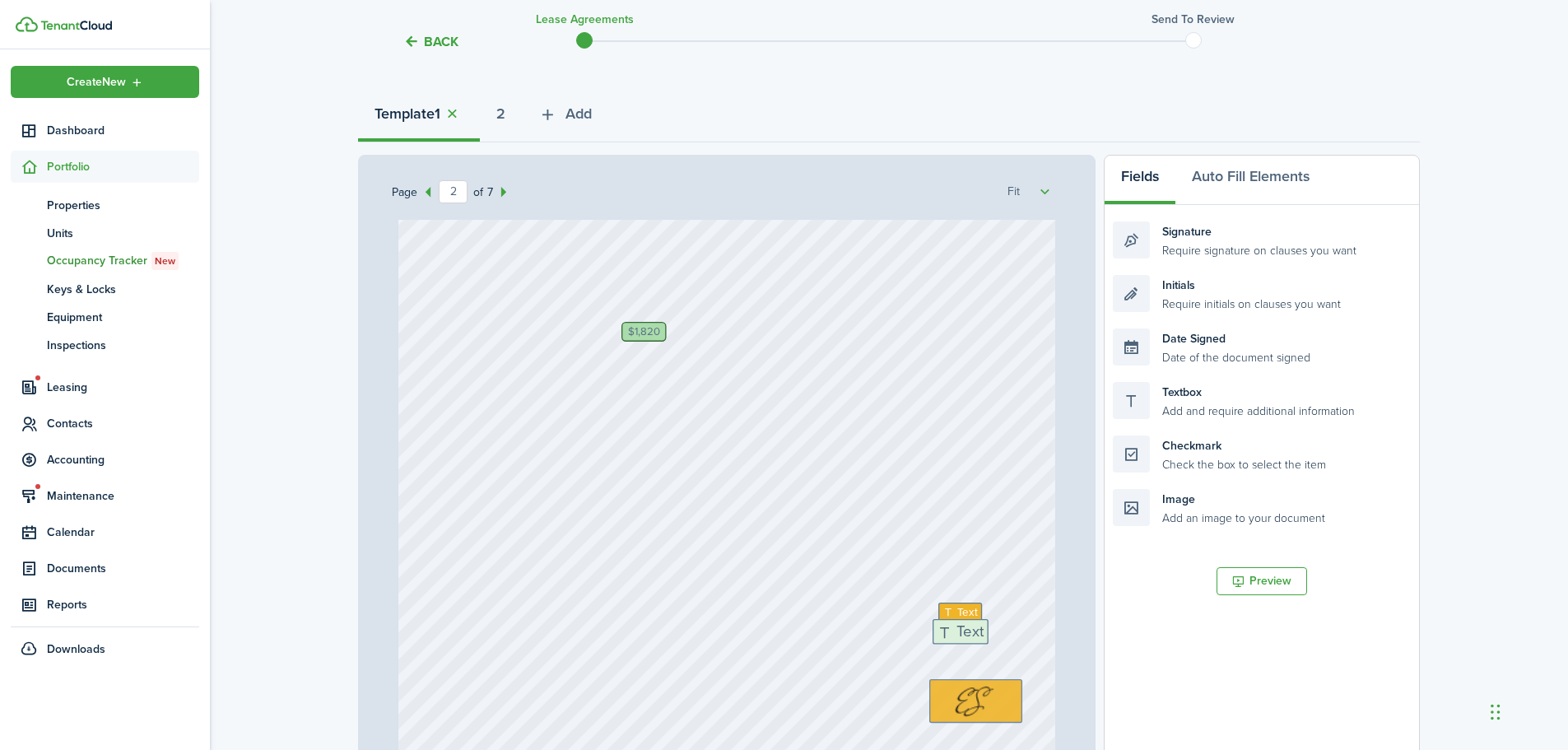
drag, startPoint x: 1199, startPoint y: 391, endPoint x: 1018, endPoint y: 628, distance: 298.2
click at [1018, 628] on div "Page 2 of 7 50% 75% 100% 150% 200% Fit [PERSON_NAME], [PERSON_NAME] Del [PERSON…" at bounding box center [889, 496] width 1062 height 683
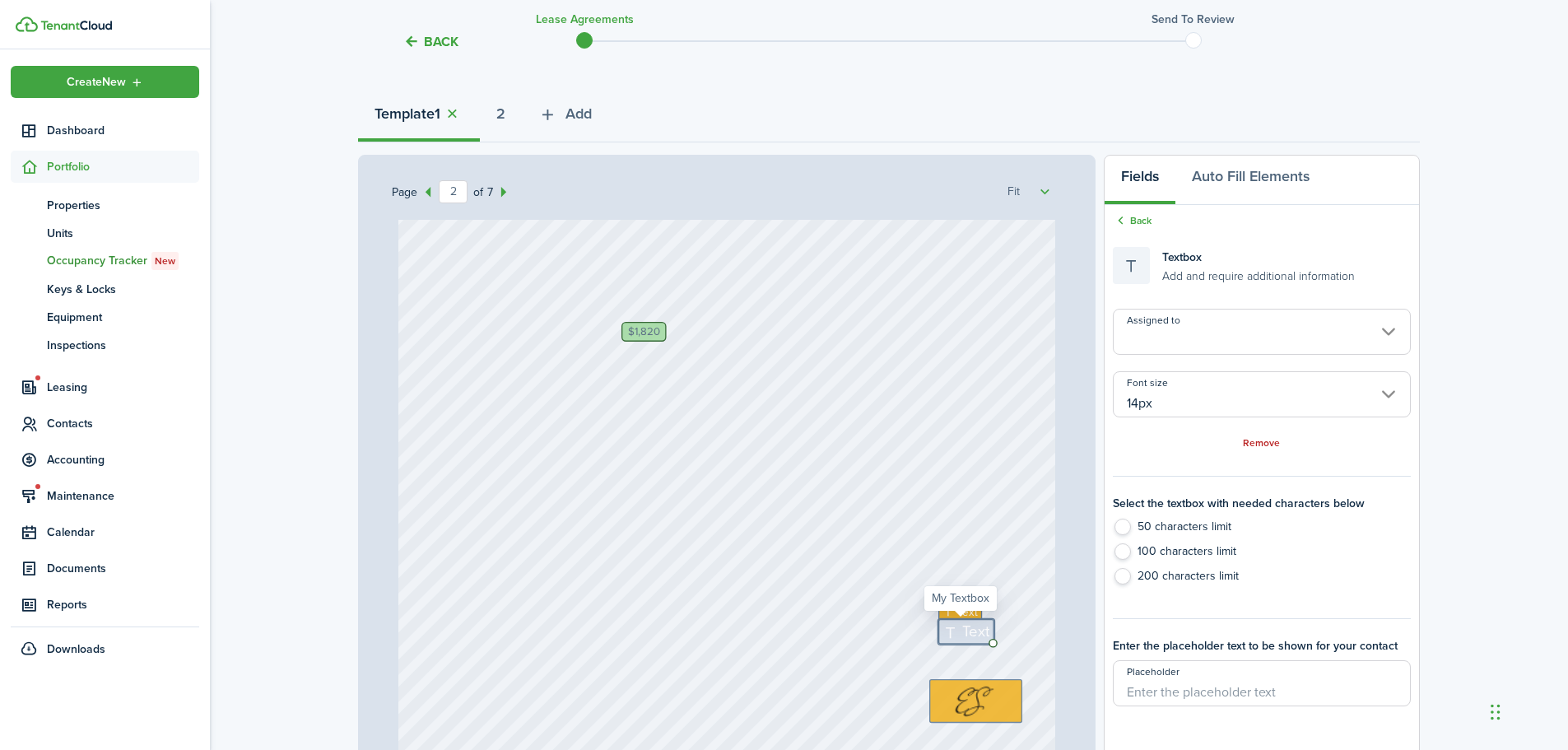
click at [1183, 339] on input "Assigned to" at bounding box center [1262, 332] width 298 height 46
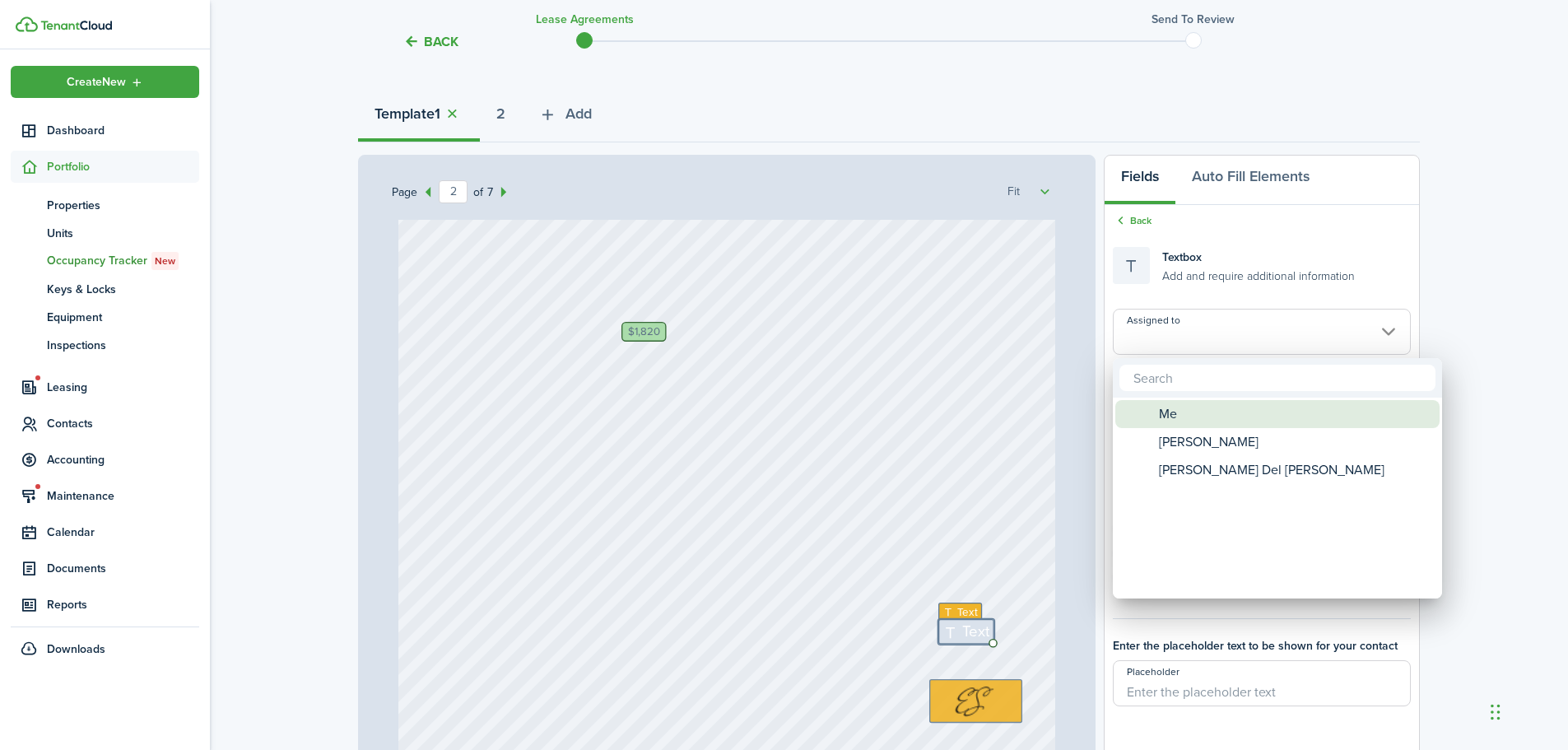
click at [1197, 415] on div "Me" at bounding box center [1284, 415] width 291 height 28
type input "Me"
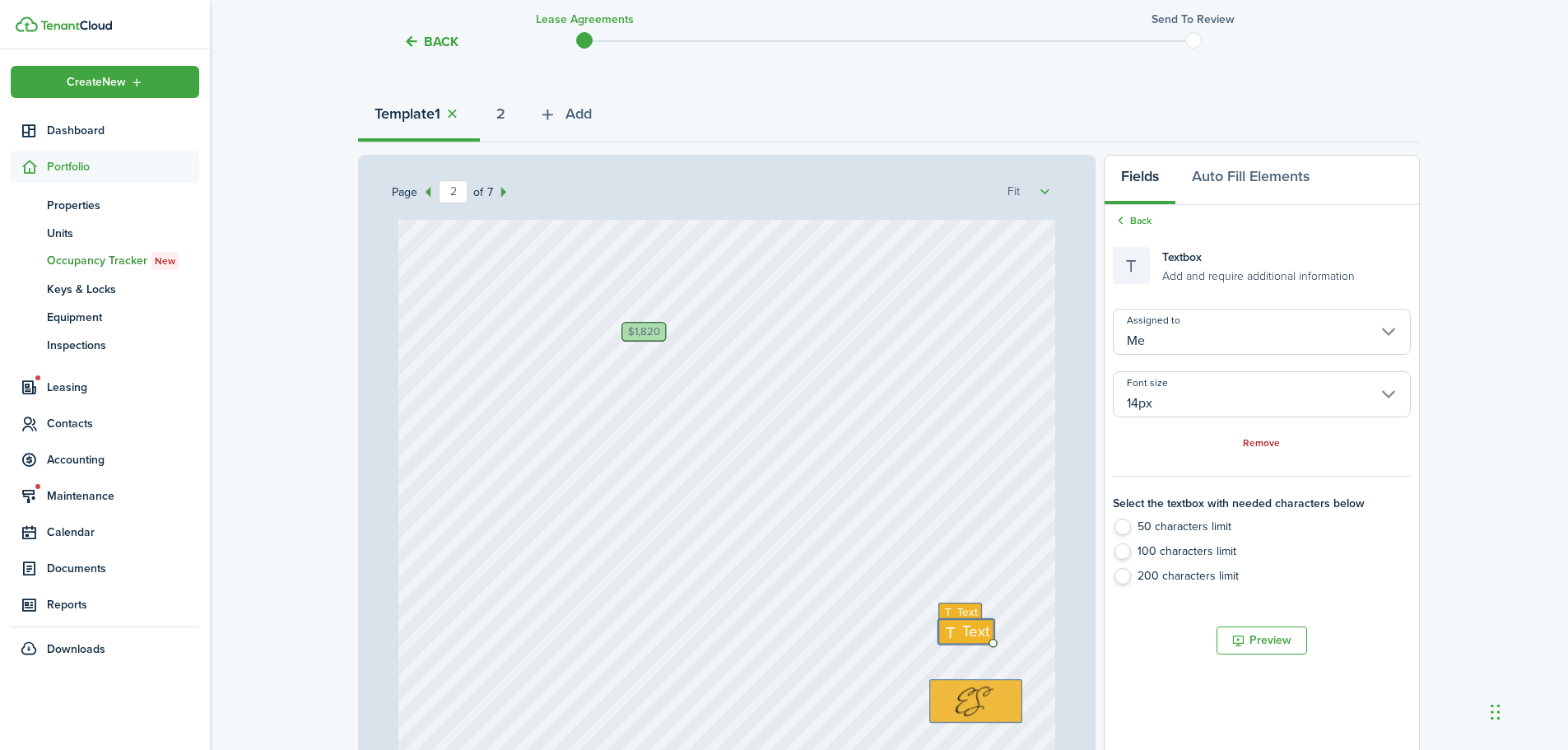
click at [1178, 400] on input "14px" at bounding box center [1262, 394] width 298 height 46
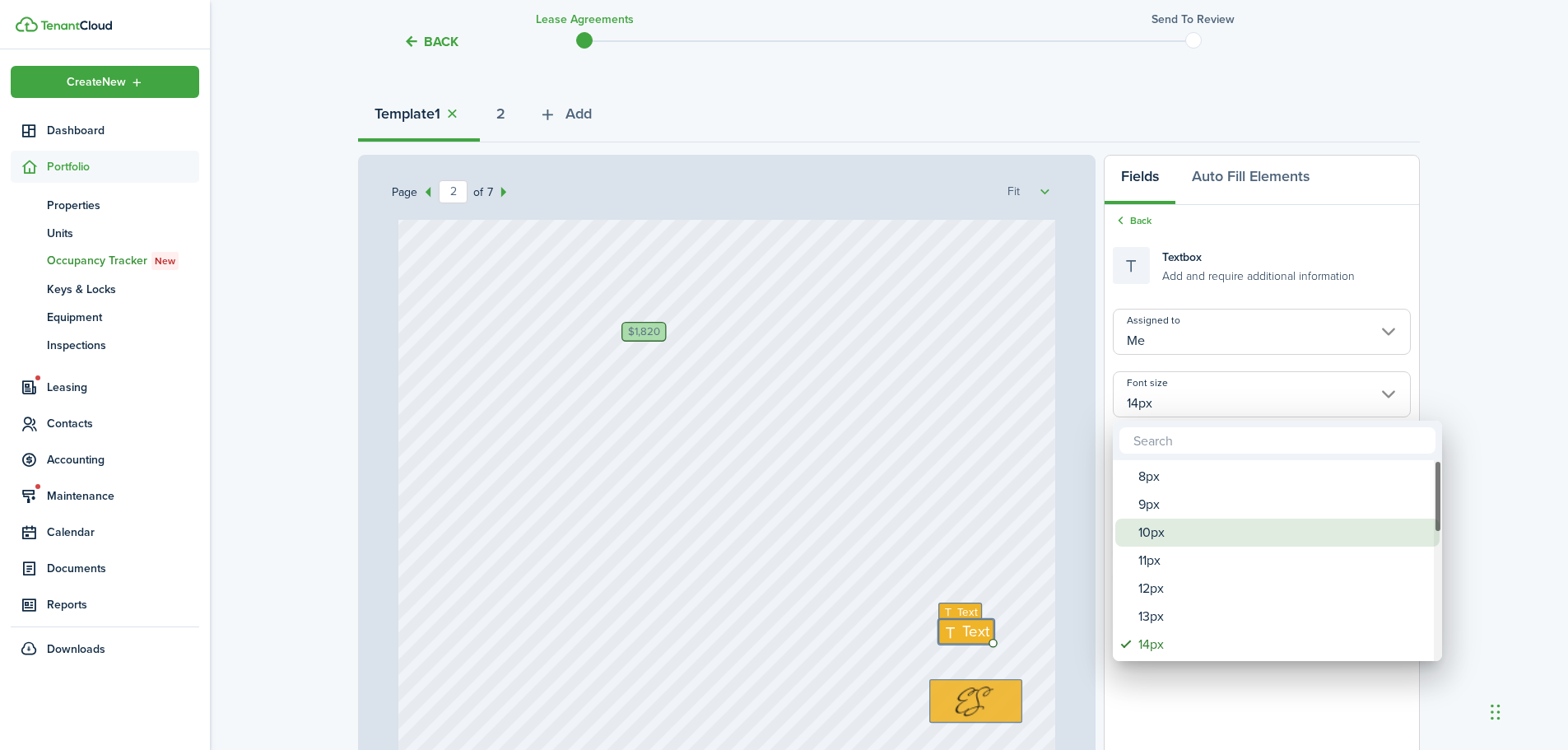
click at [1165, 520] on div "10px" at bounding box center [1284, 533] width 291 height 28
type input "10px"
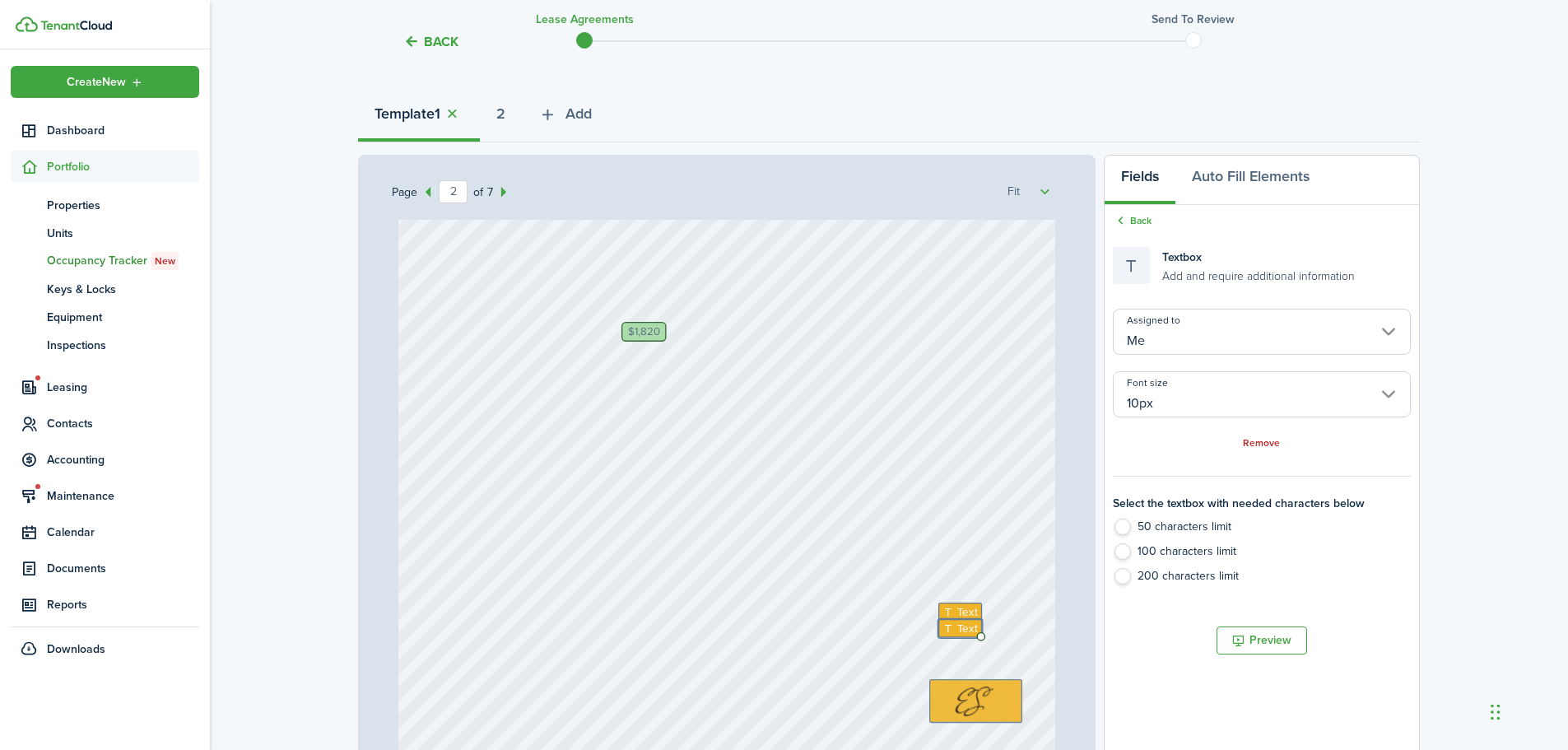
type input "10px"
click at [1132, 212] on div "Back Textbox Add and require additional information Assigned to Me Font size 10…" at bounding box center [1262, 403] width 315 height 397
click at [1132, 213] on div "Back Textbox Add and require additional information Assigned to Me Font size 10…" at bounding box center [1262, 403] width 315 height 397
click at [1139, 220] on link "Back" at bounding box center [1132, 220] width 39 height 15
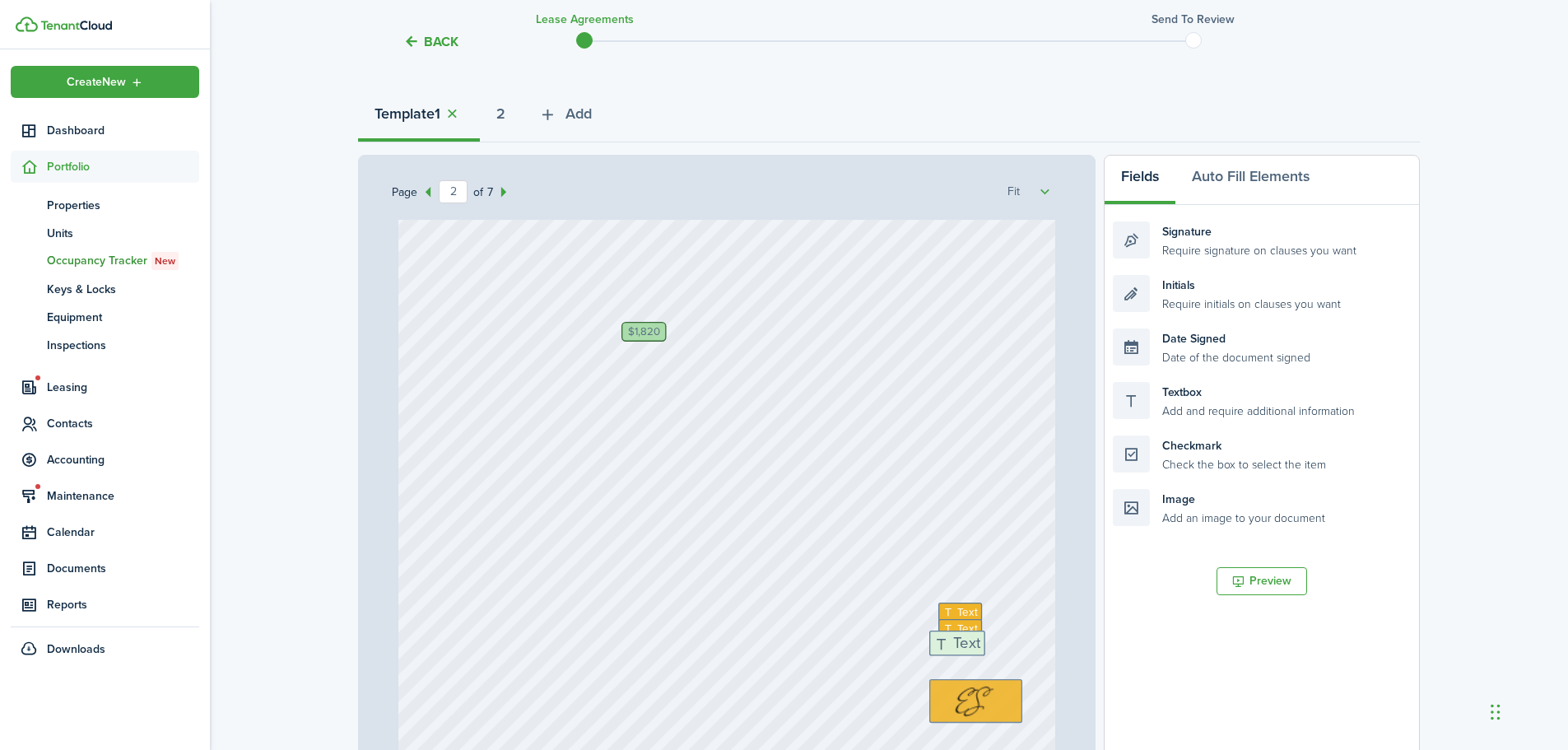
drag, startPoint x: 1191, startPoint y: 400, endPoint x: 1007, endPoint y: 649, distance: 309.6
click at [1007, 649] on div "Page 2 of 7 50% 75% 100% 150% 200% Fit [PERSON_NAME], [PERSON_NAME] Del [PERSON…" at bounding box center [889, 496] width 1062 height 683
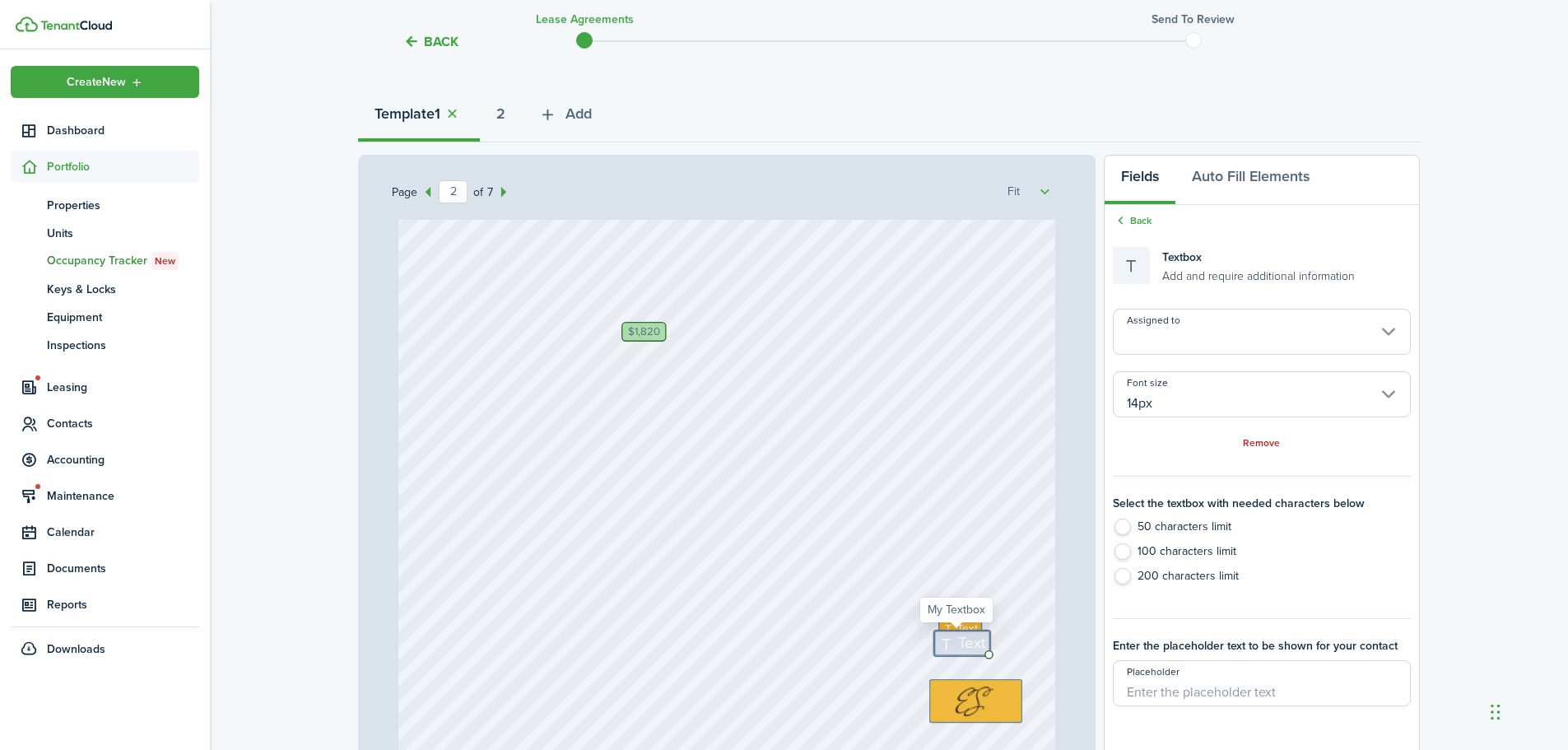
click at [1188, 348] on input "Assigned to" at bounding box center [1262, 332] width 298 height 46
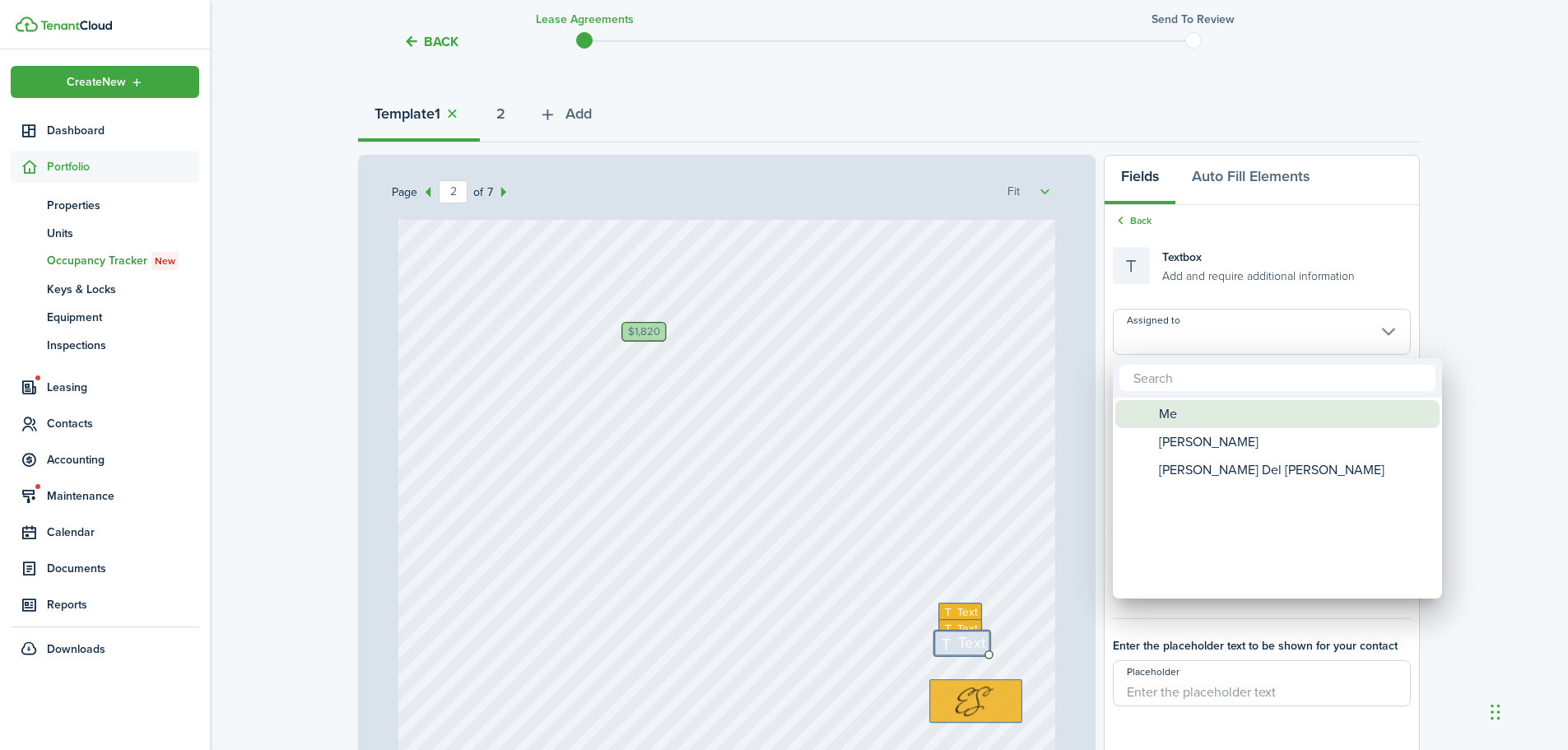
click at [1193, 411] on div "Me" at bounding box center [1284, 415] width 291 height 28
type input "Me"
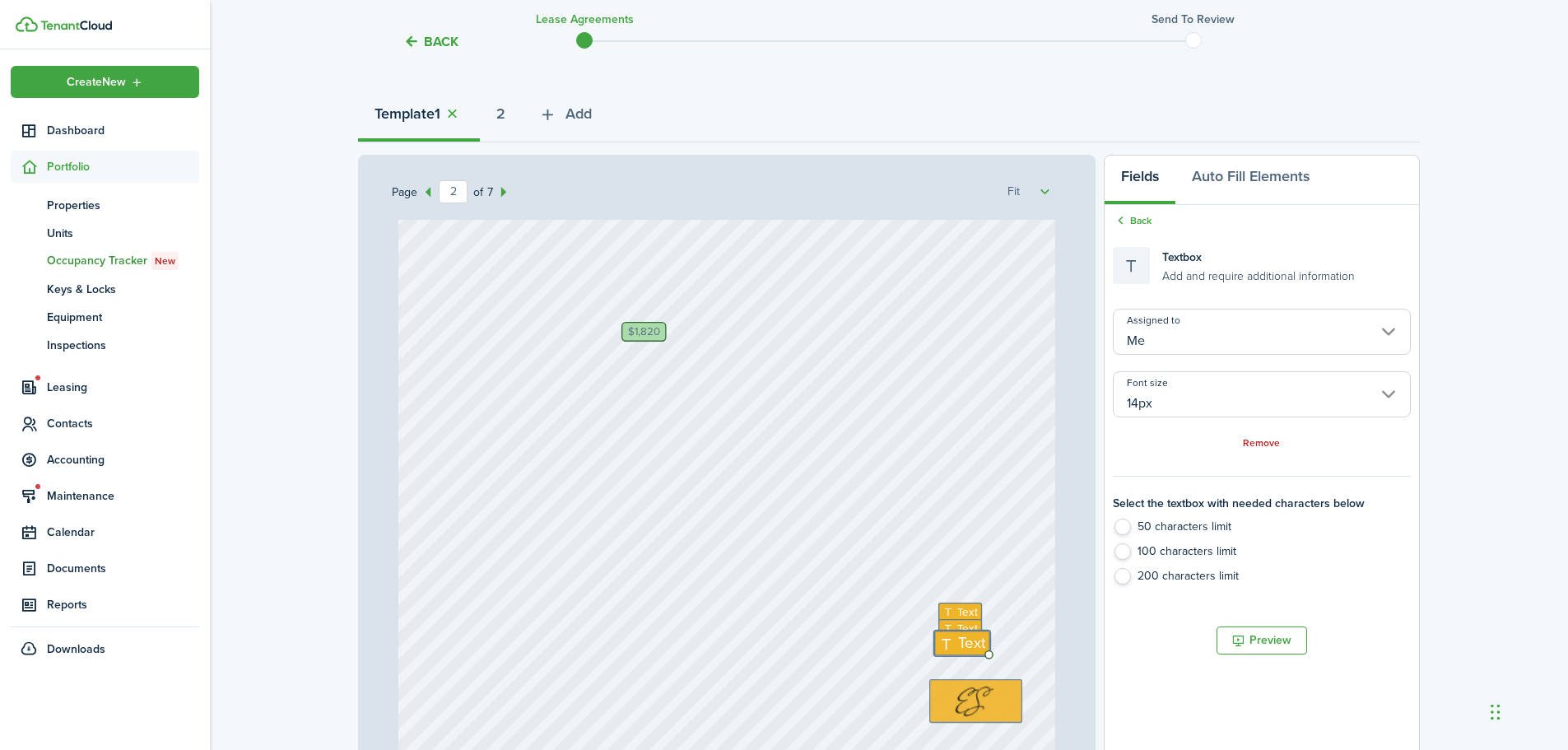
click at [1190, 401] on input "14px" at bounding box center [1262, 394] width 298 height 46
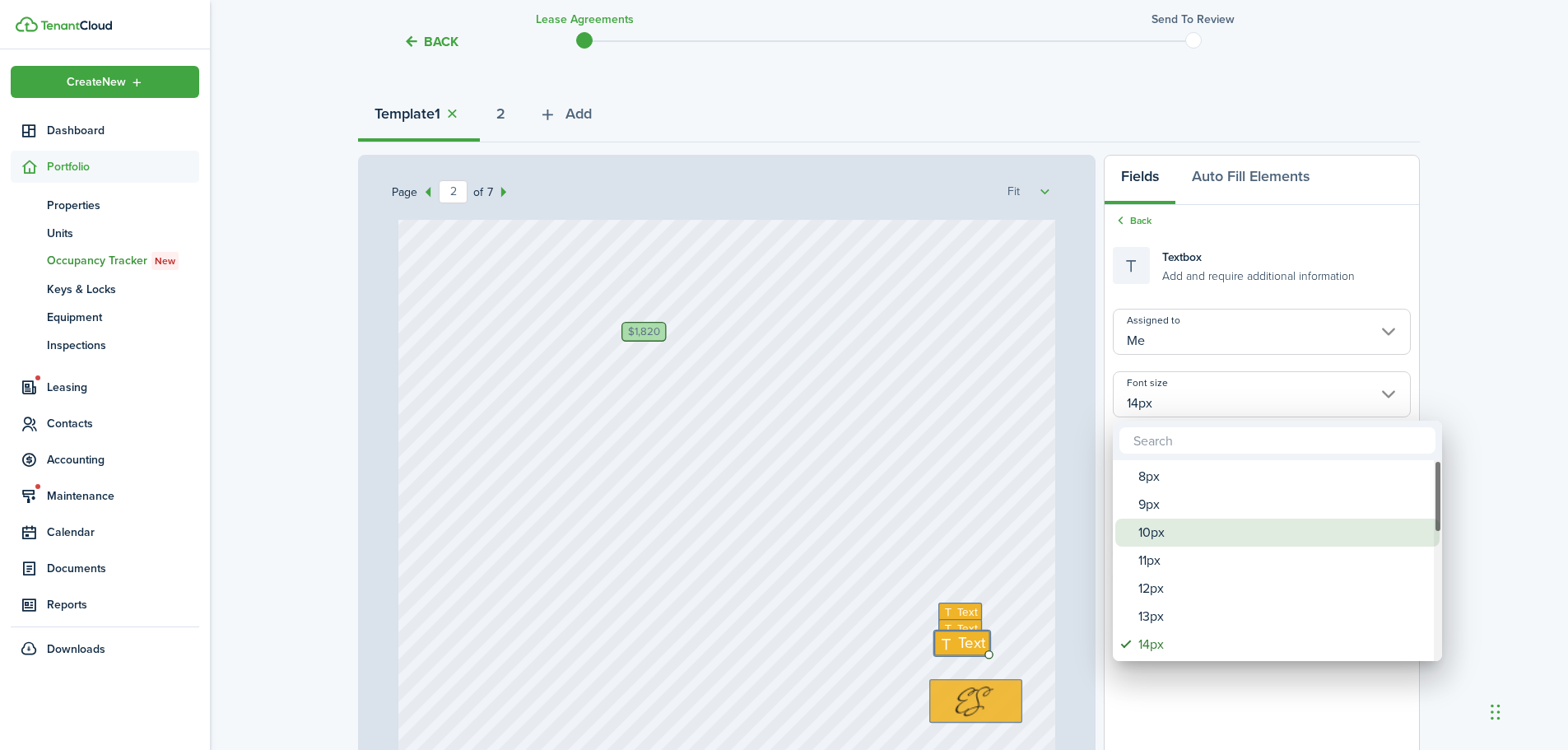
click at [1183, 527] on div "10px" at bounding box center [1284, 533] width 291 height 28
type input "10px"
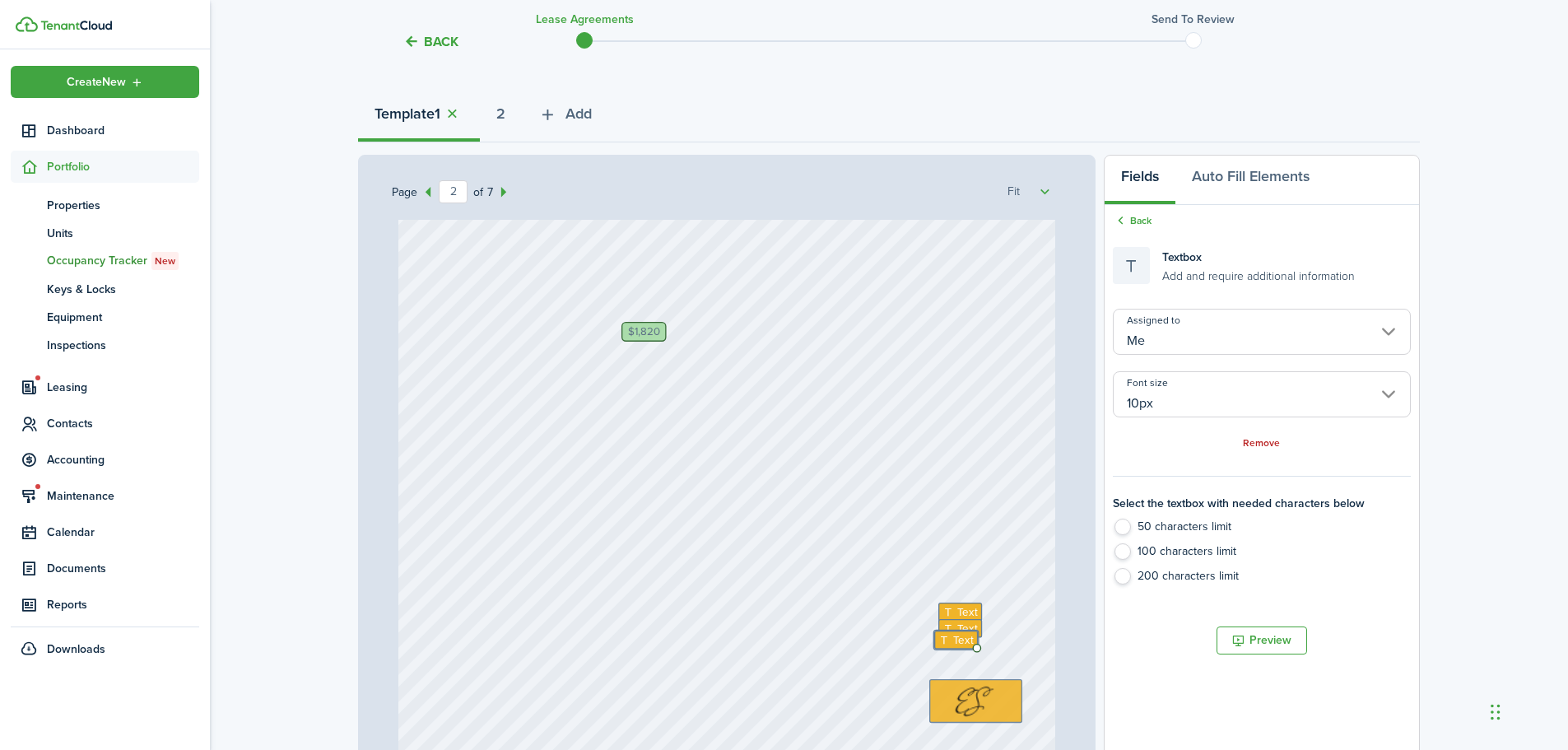
type input "10px"
drag, startPoint x: 950, startPoint y: 642, endPoint x: 938, endPoint y: 625, distance: 20.8
click at [938, 625] on div "[DATE] [DATE] [DATE] $1,820 Text Text Text" at bounding box center [727, 302] width 657 height 917
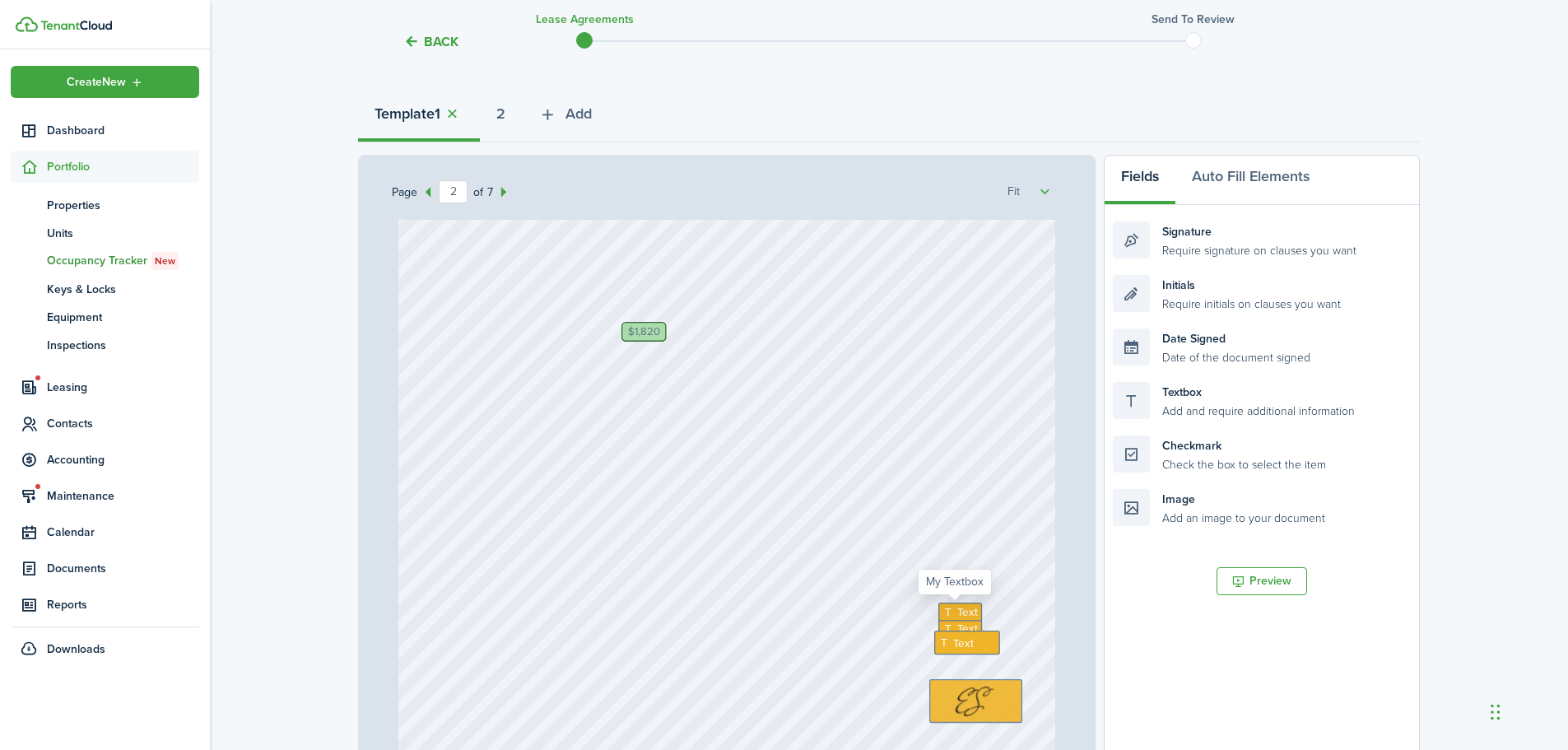
click at [958, 610] on span "Text" at bounding box center [968, 611] width 21 height 16
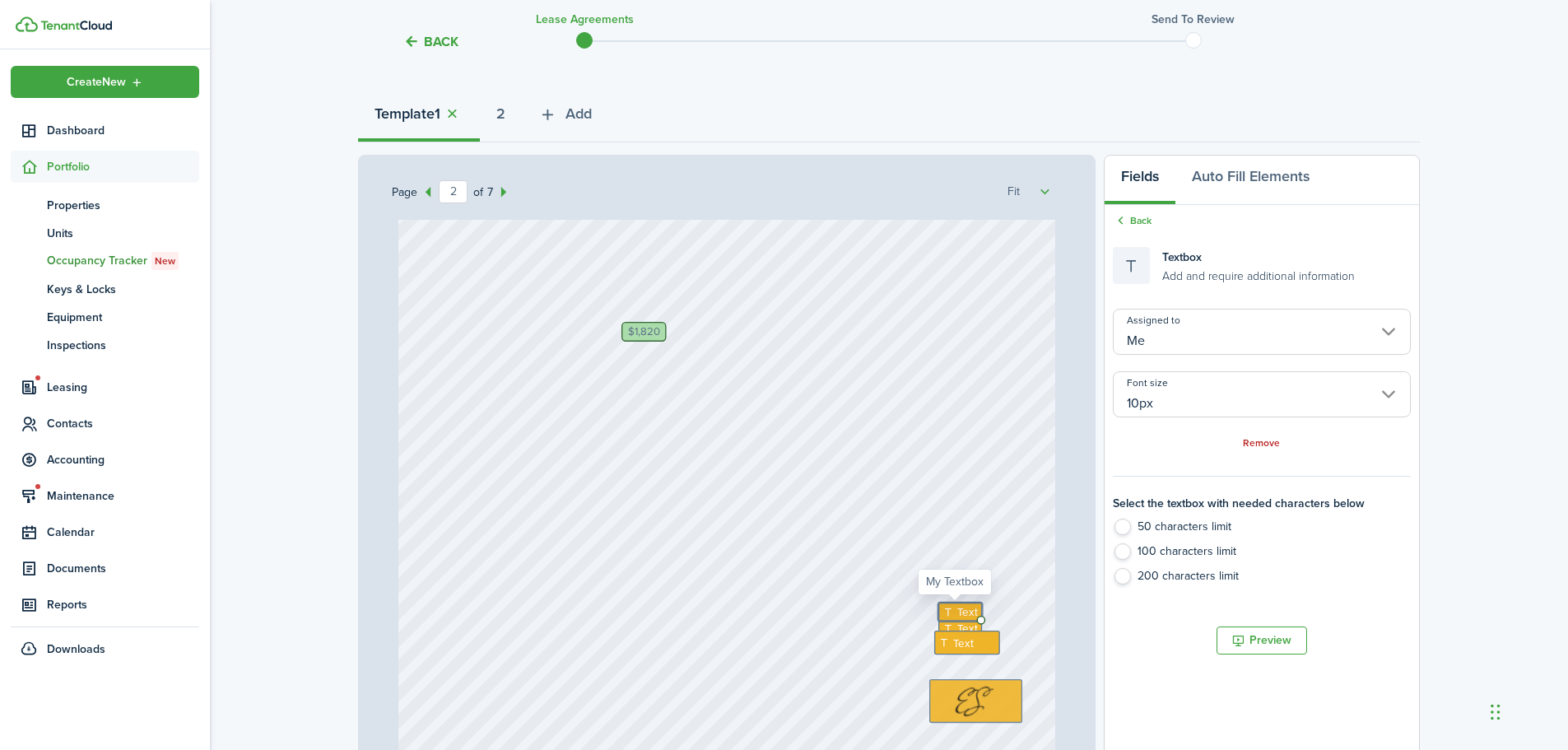
click at [958, 610] on span "Text" at bounding box center [968, 611] width 21 height 16
type textarea "1820"
click at [958, 632] on span "Text" at bounding box center [968, 628] width 21 height 16
type textarea "1820"
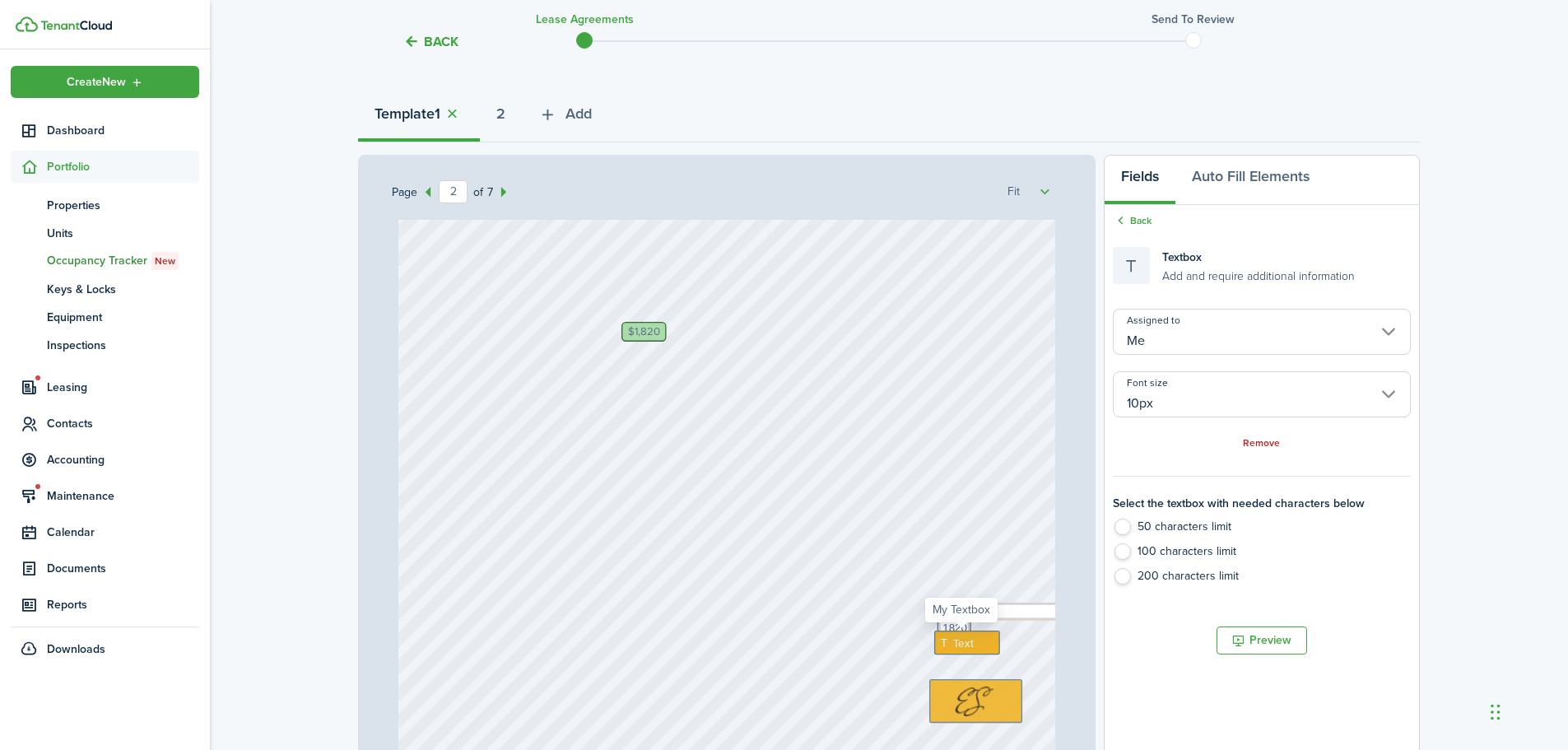
click at [971, 640] on div "Text" at bounding box center [967, 643] width 66 height 24
type textarea "300"
click at [1024, 636] on div "[DATE] [DATE] [DATE] $1,820 Text 1820 Text 1820 Text 300" at bounding box center [727, 302] width 657 height 917
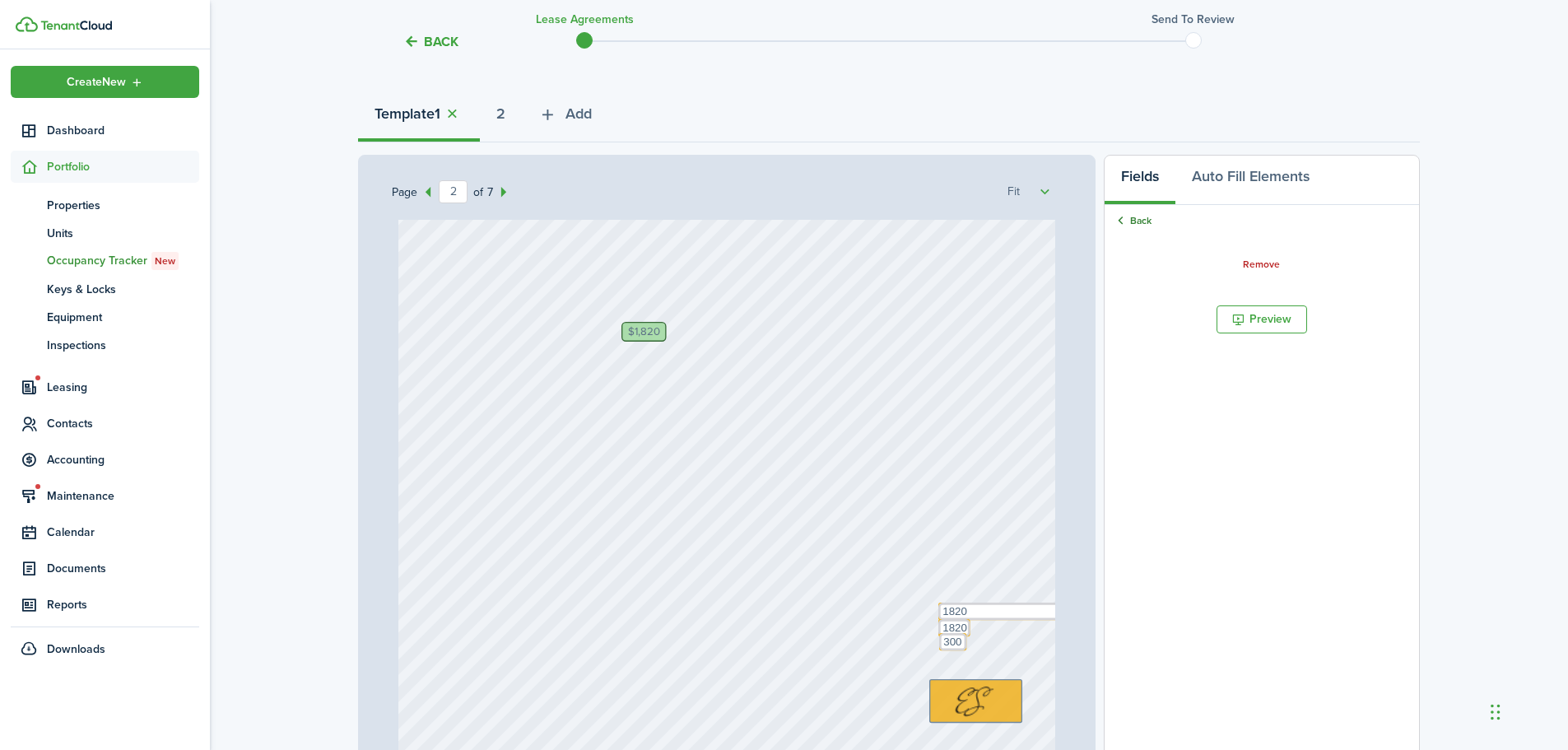
click at [1129, 220] on link "Back" at bounding box center [1132, 220] width 39 height 15
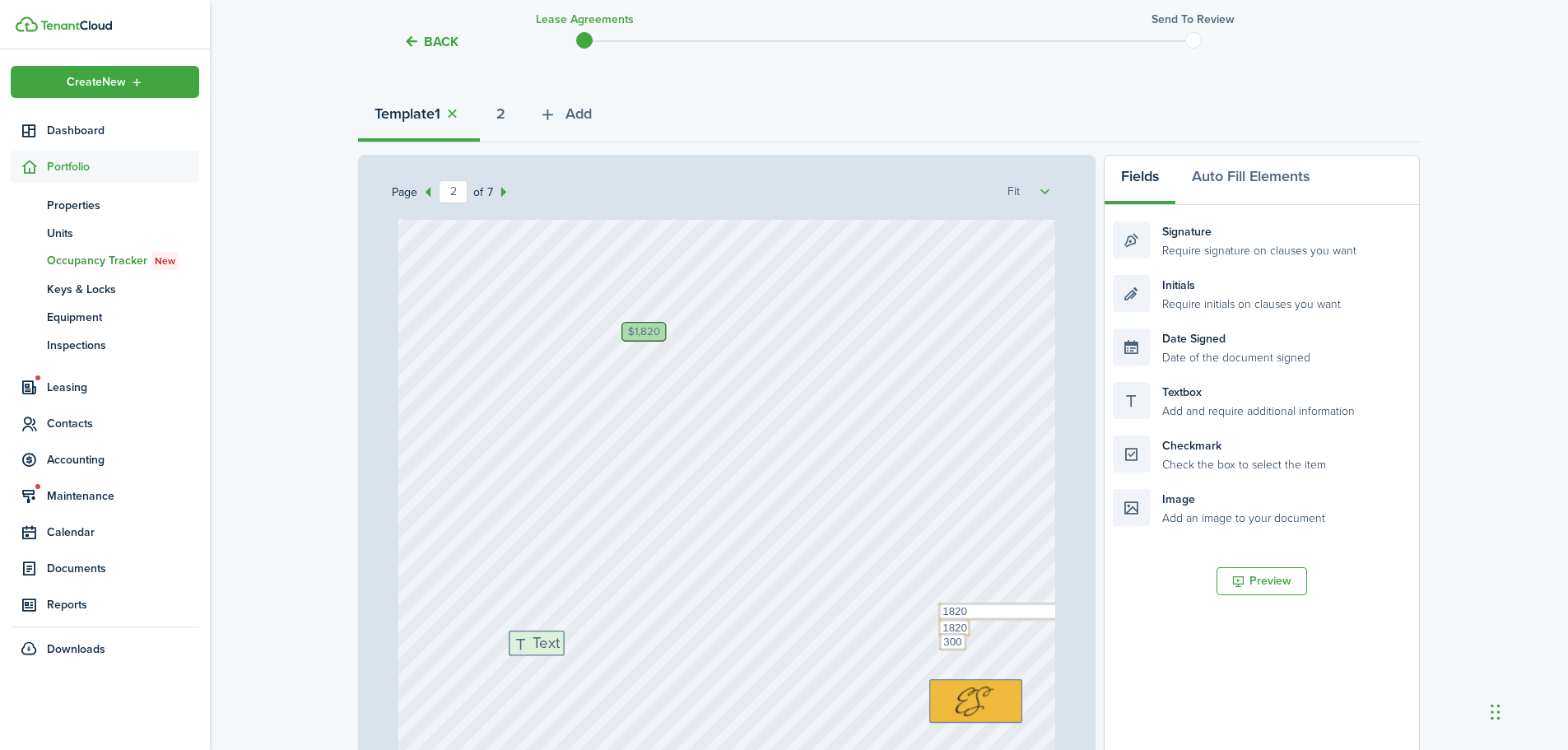
drag, startPoint x: 1189, startPoint y: 406, endPoint x: 585, endPoint y: 655, distance: 653.3
click at [585, 655] on div "Page 2 of 7 50% 75% 100% 150% 200% Fit [PERSON_NAME], [PERSON_NAME] Del [PERSON…" at bounding box center [889, 496] width 1062 height 683
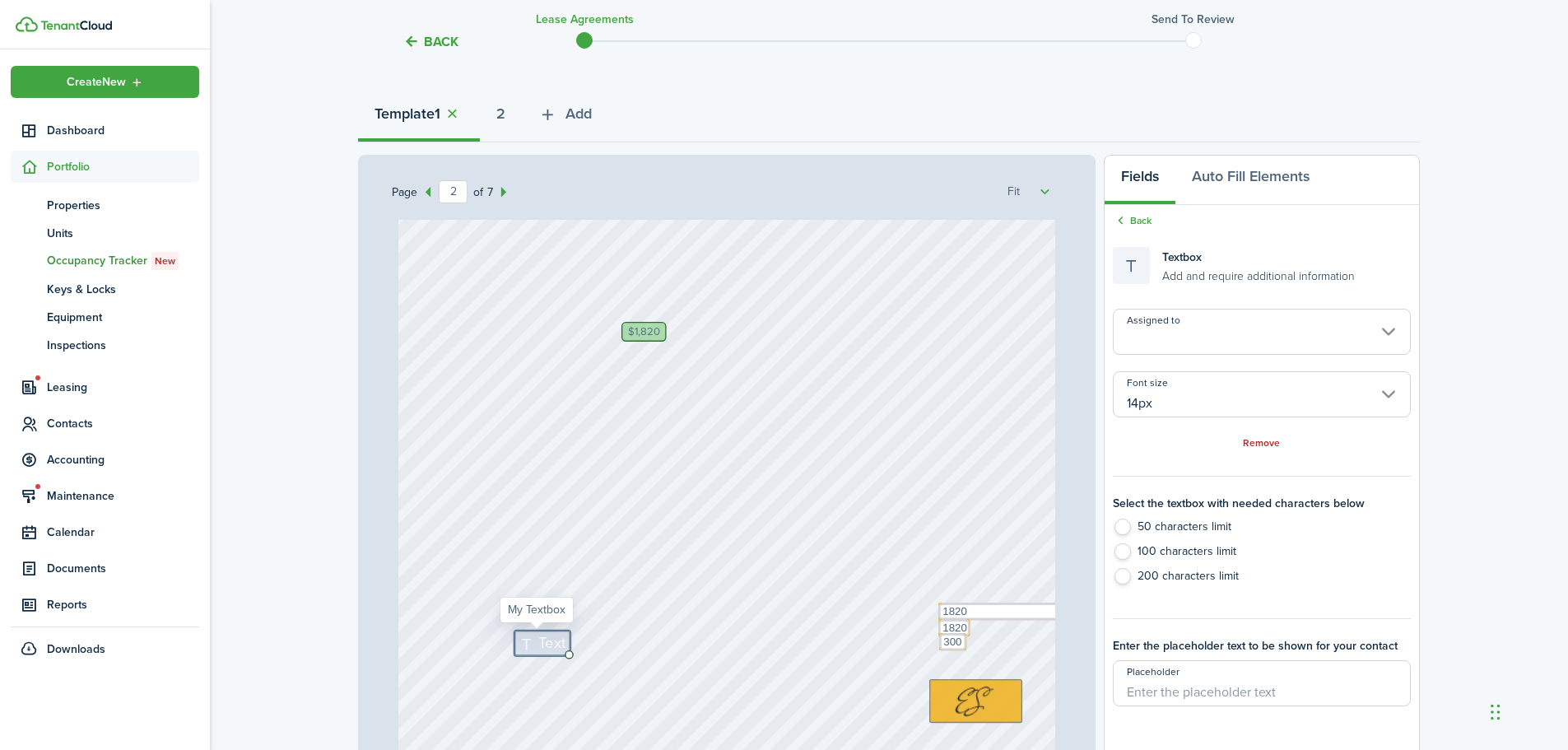
click at [1195, 336] on input "Assigned to" at bounding box center [1262, 332] width 298 height 46
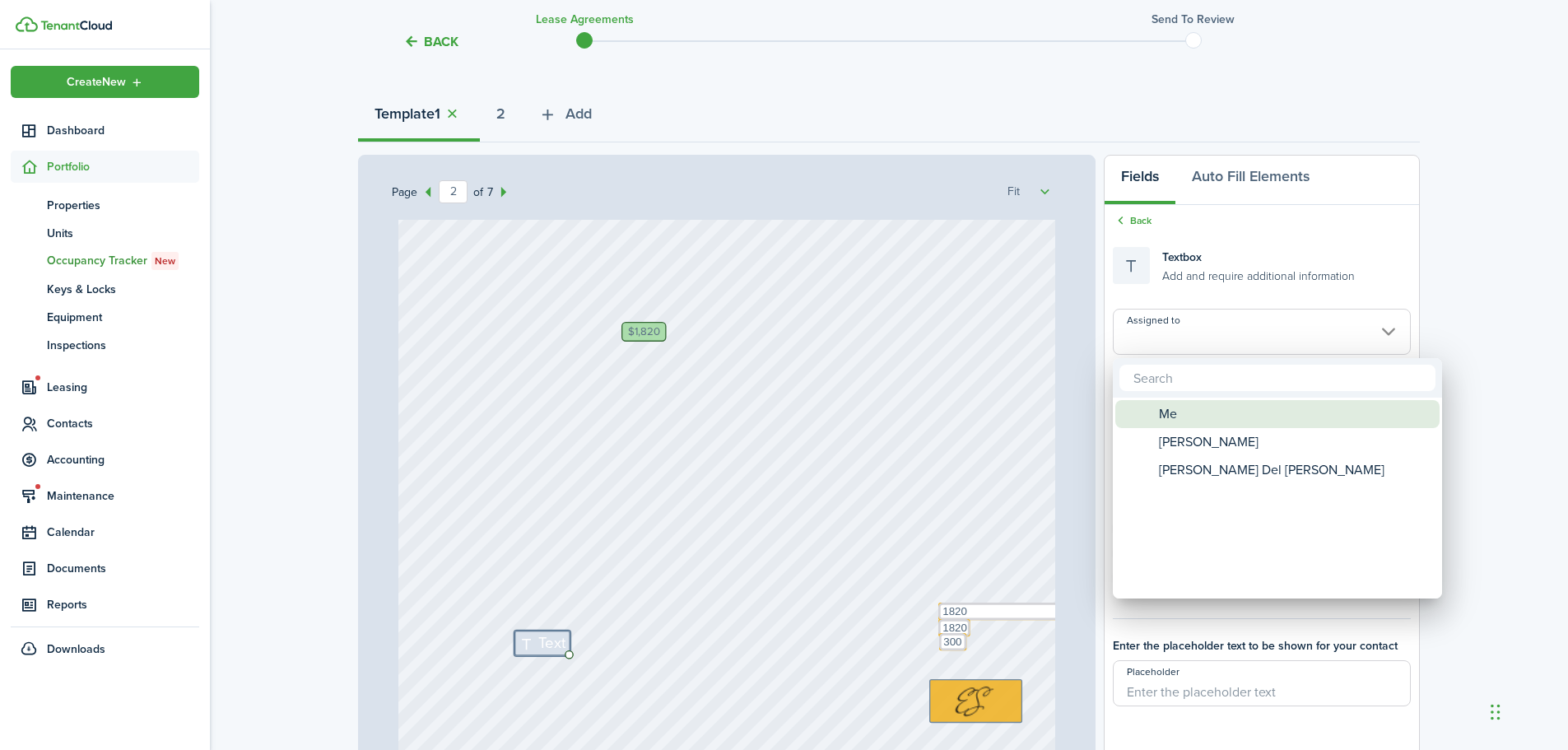
click at [1197, 416] on div "Me" at bounding box center [1284, 415] width 291 height 28
type input "Me"
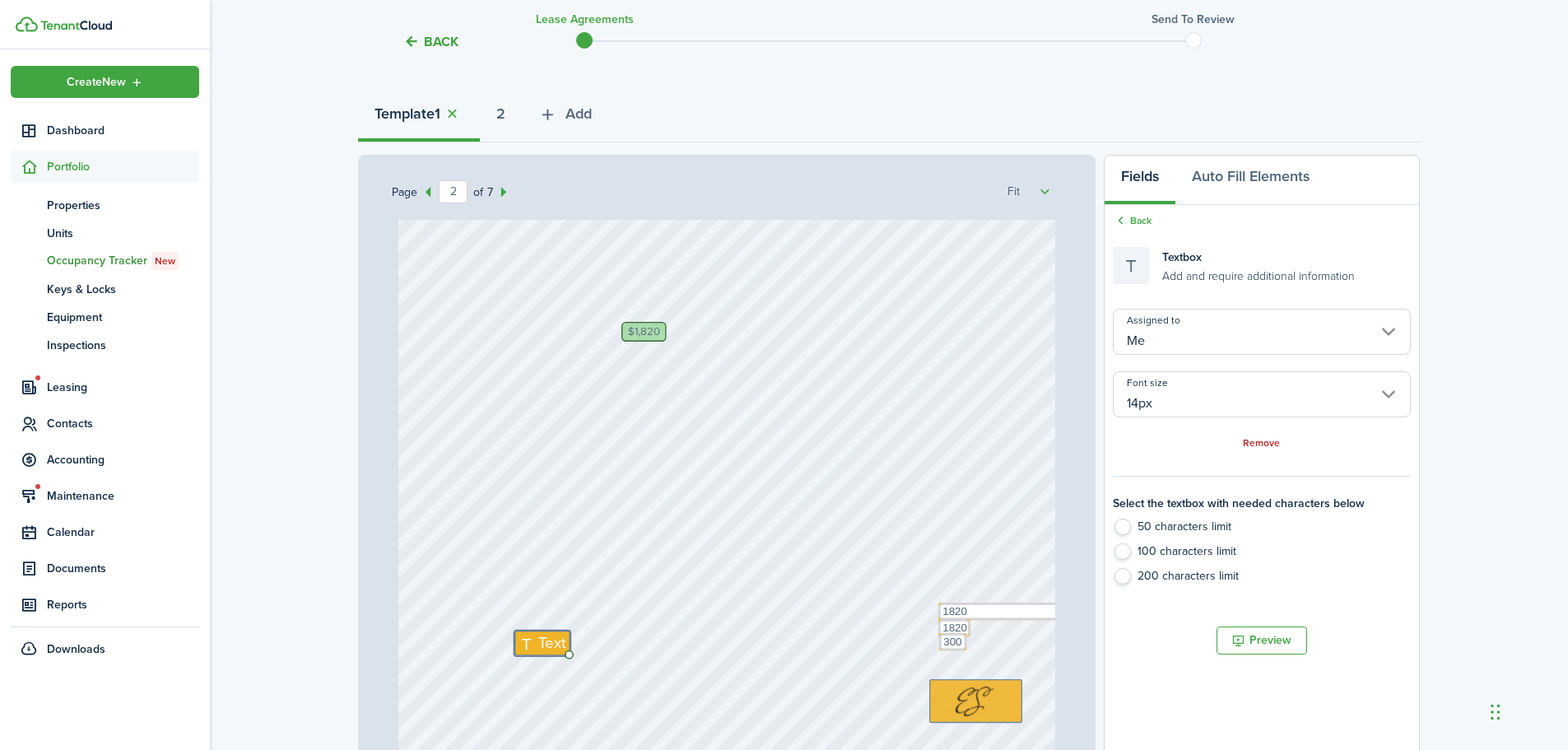
click at [1191, 399] on input "14px" at bounding box center [1262, 394] width 298 height 46
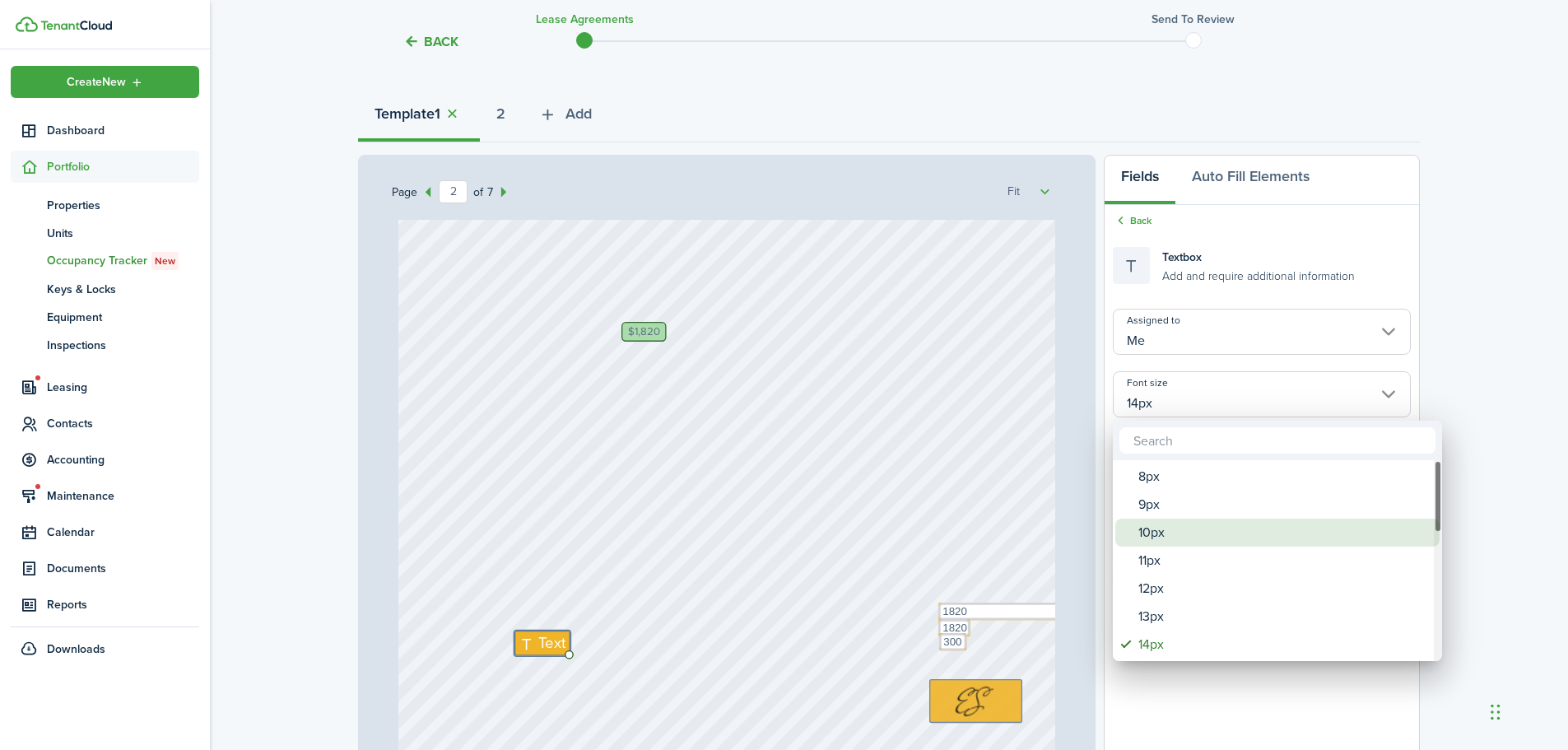
click at [1181, 531] on div "10px" at bounding box center [1284, 533] width 291 height 28
type input "10px"
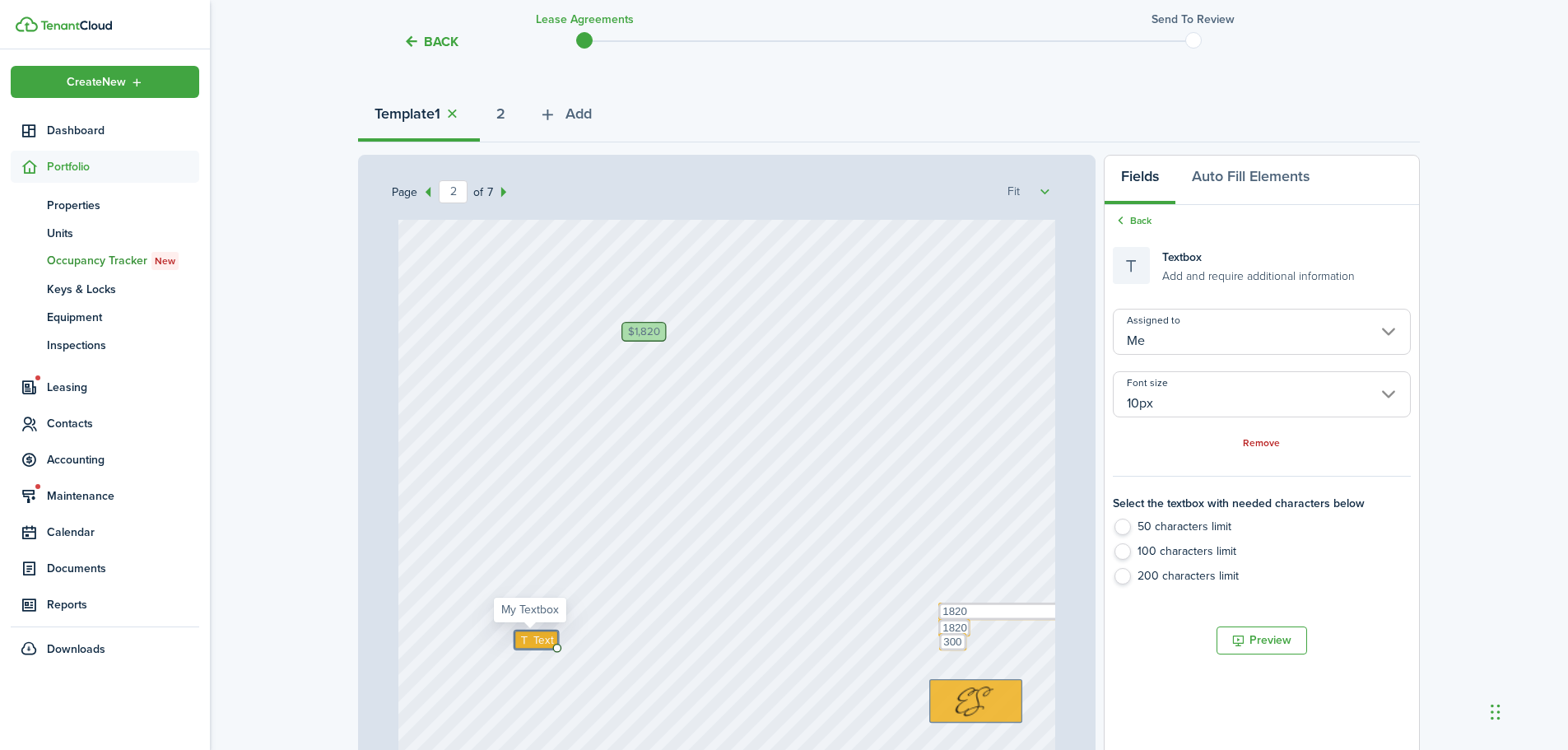
click at [540, 643] on span "Text" at bounding box center [543, 639] width 21 height 16
type textarea "Pet Fee"
click at [1018, 543] on div "[DATE] [DATE] [DATE] $1,820 Text 1820 Text 1820 Text 300 Text Pet Fee" at bounding box center [727, 302] width 657 height 917
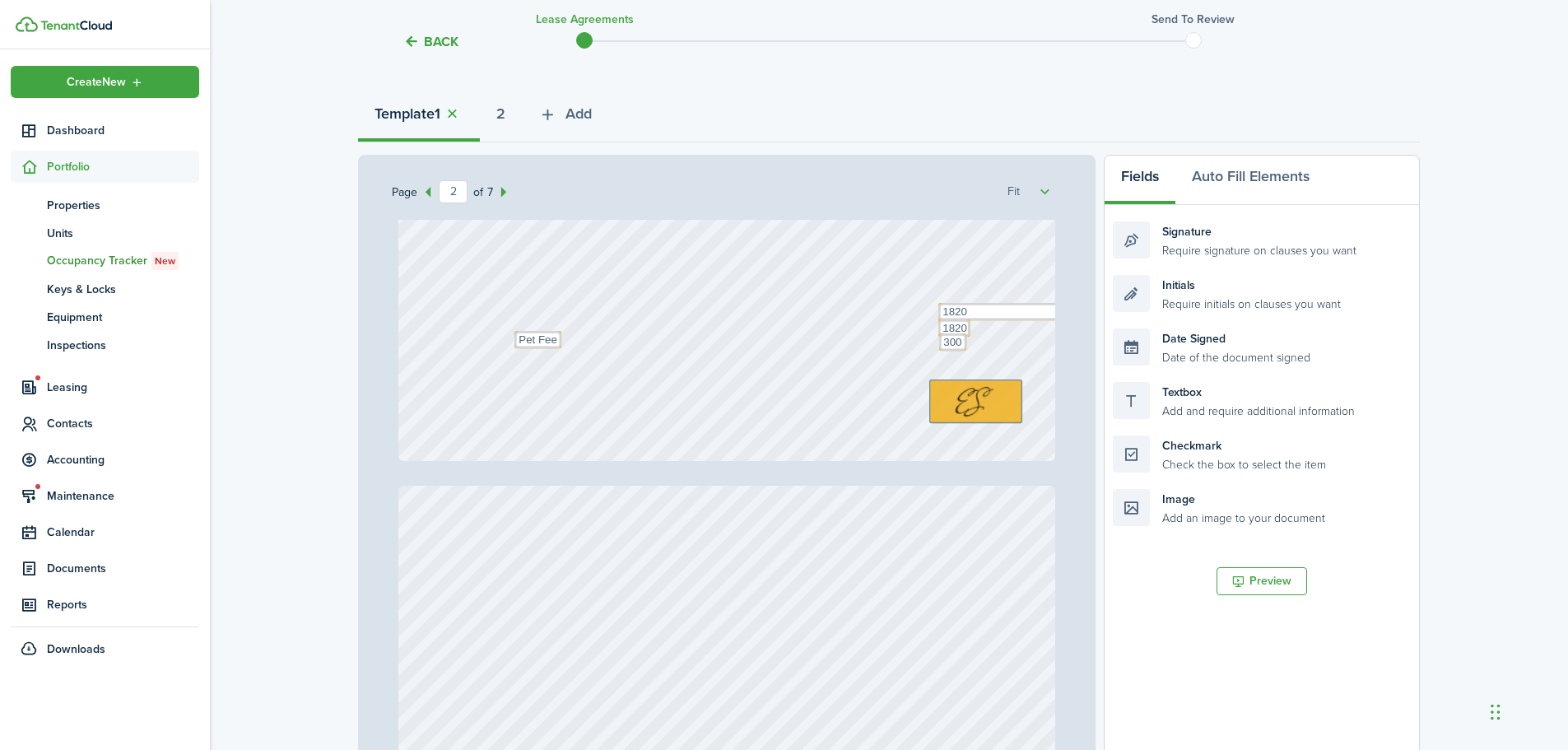
scroll to position [1647, 0]
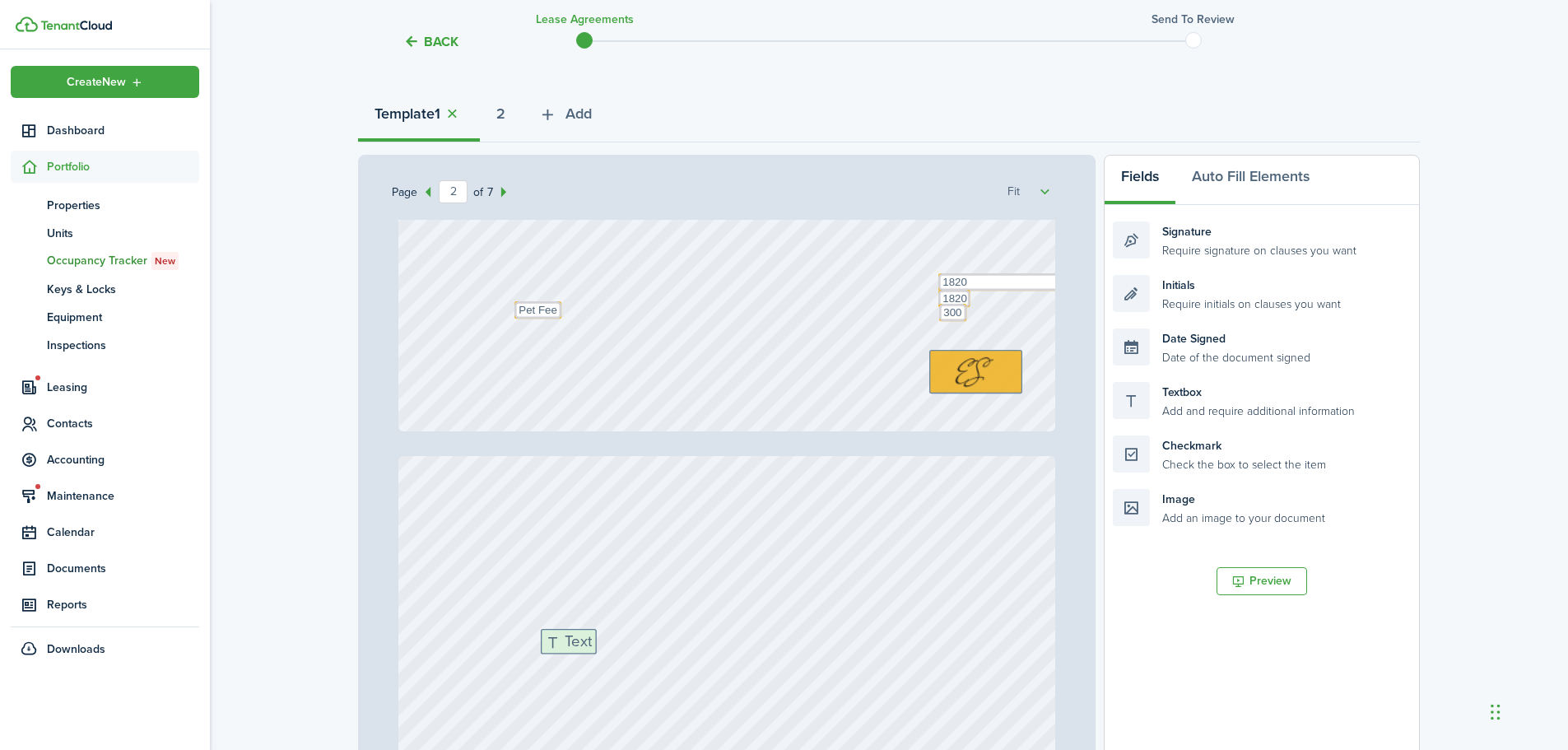
drag, startPoint x: 1169, startPoint y: 396, endPoint x: 597, endPoint y: 643, distance: 623.1
click at [597, 643] on div "Page 2 of 7 50% 75% 100% 150% 200% Fit [PERSON_NAME], [PERSON_NAME] Del [PERSON…" at bounding box center [889, 496] width 1062 height 683
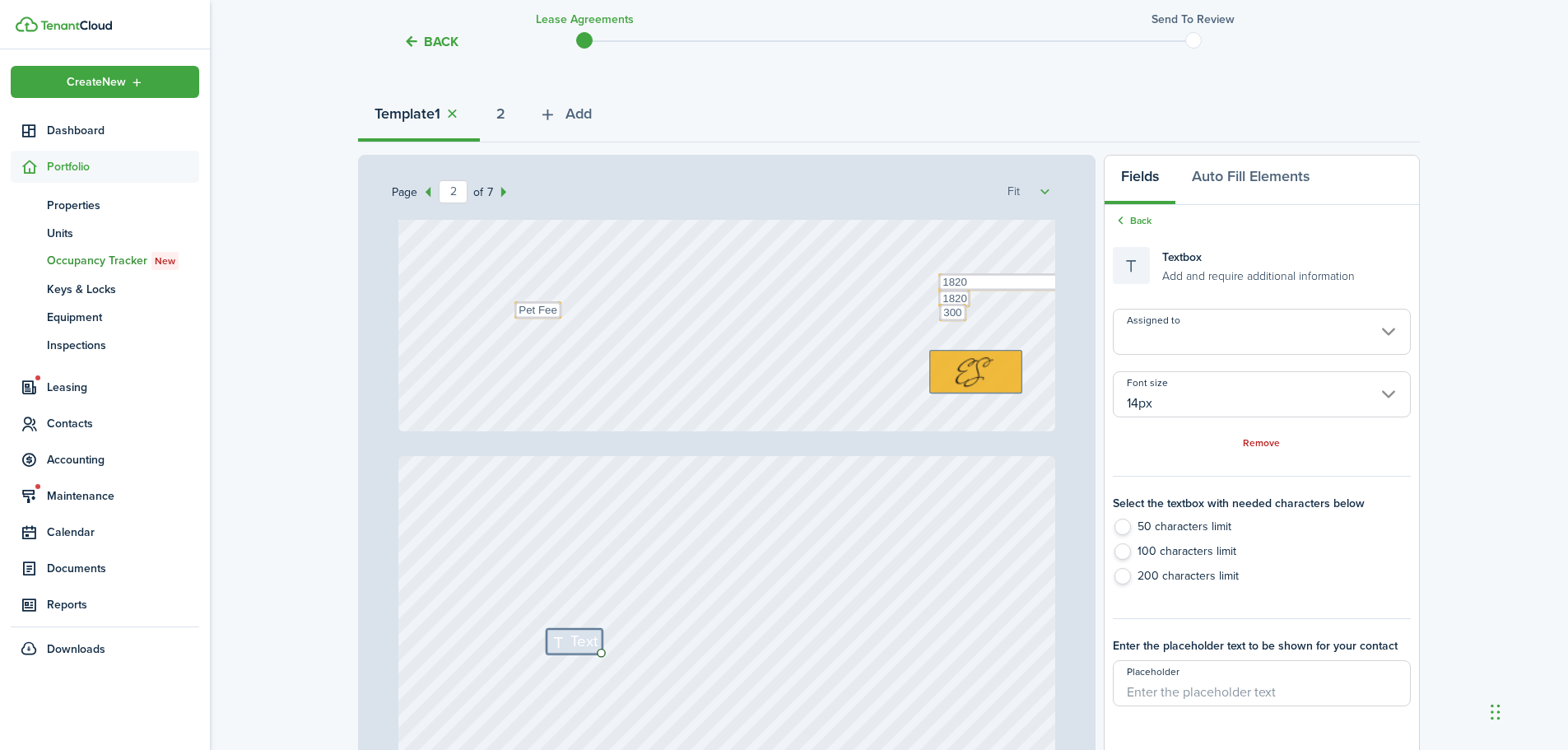
click at [1209, 342] on input "Assigned to" at bounding box center [1262, 332] width 298 height 46
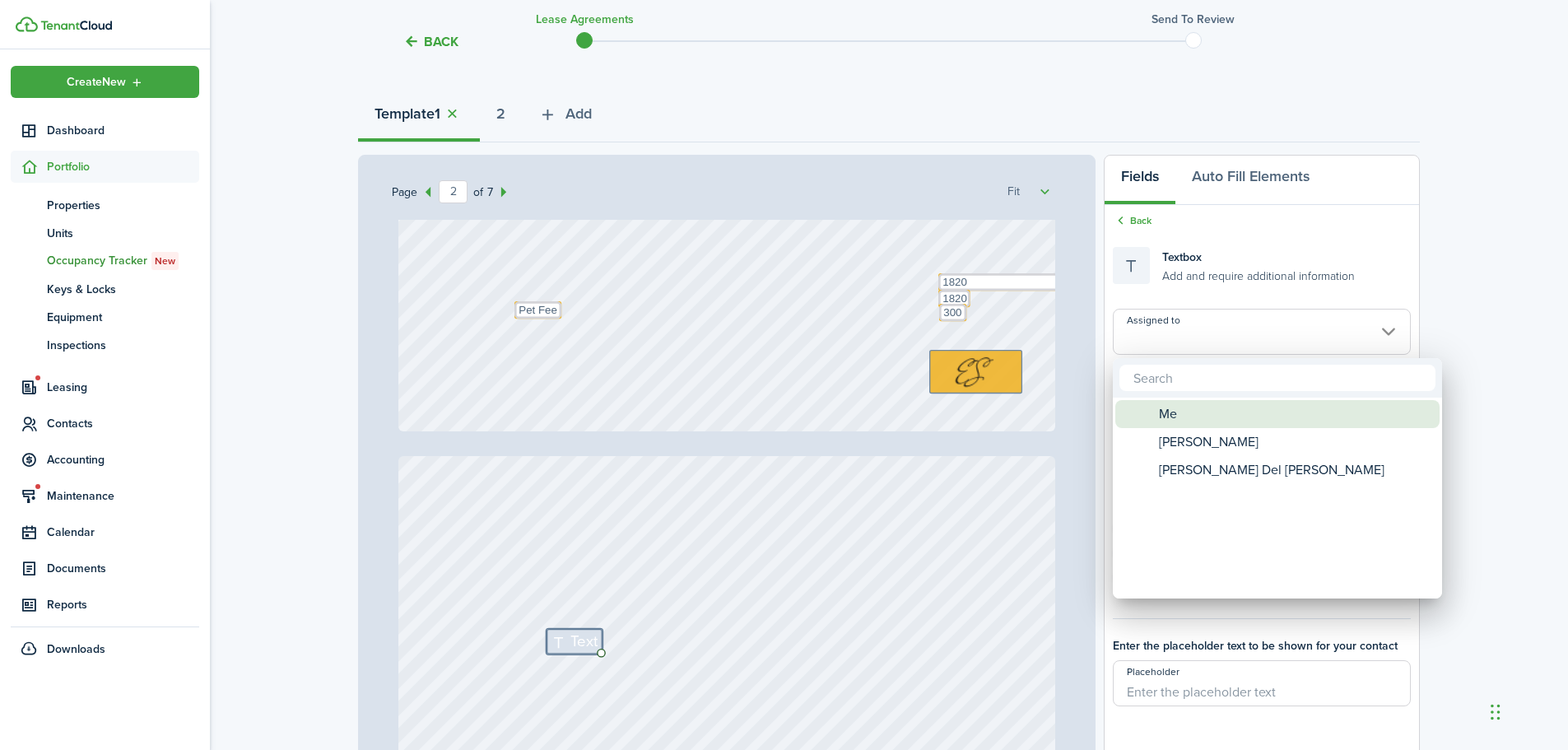
click at [1193, 409] on div "Me" at bounding box center [1284, 415] width 291 height 28
type input "Me"
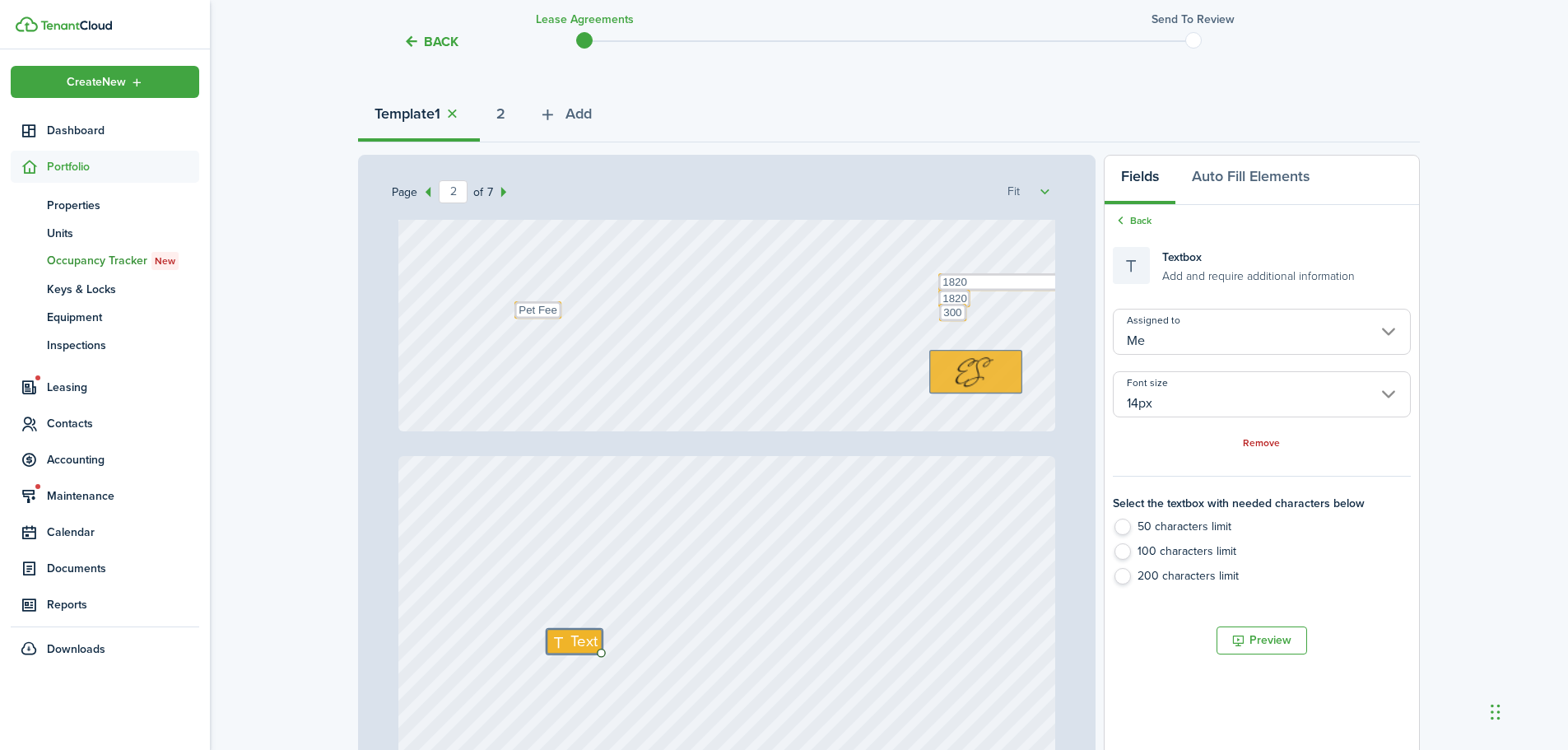
click at [1193, 409] on input "14px" at bounding box center [1262, 394] width 298 height 46
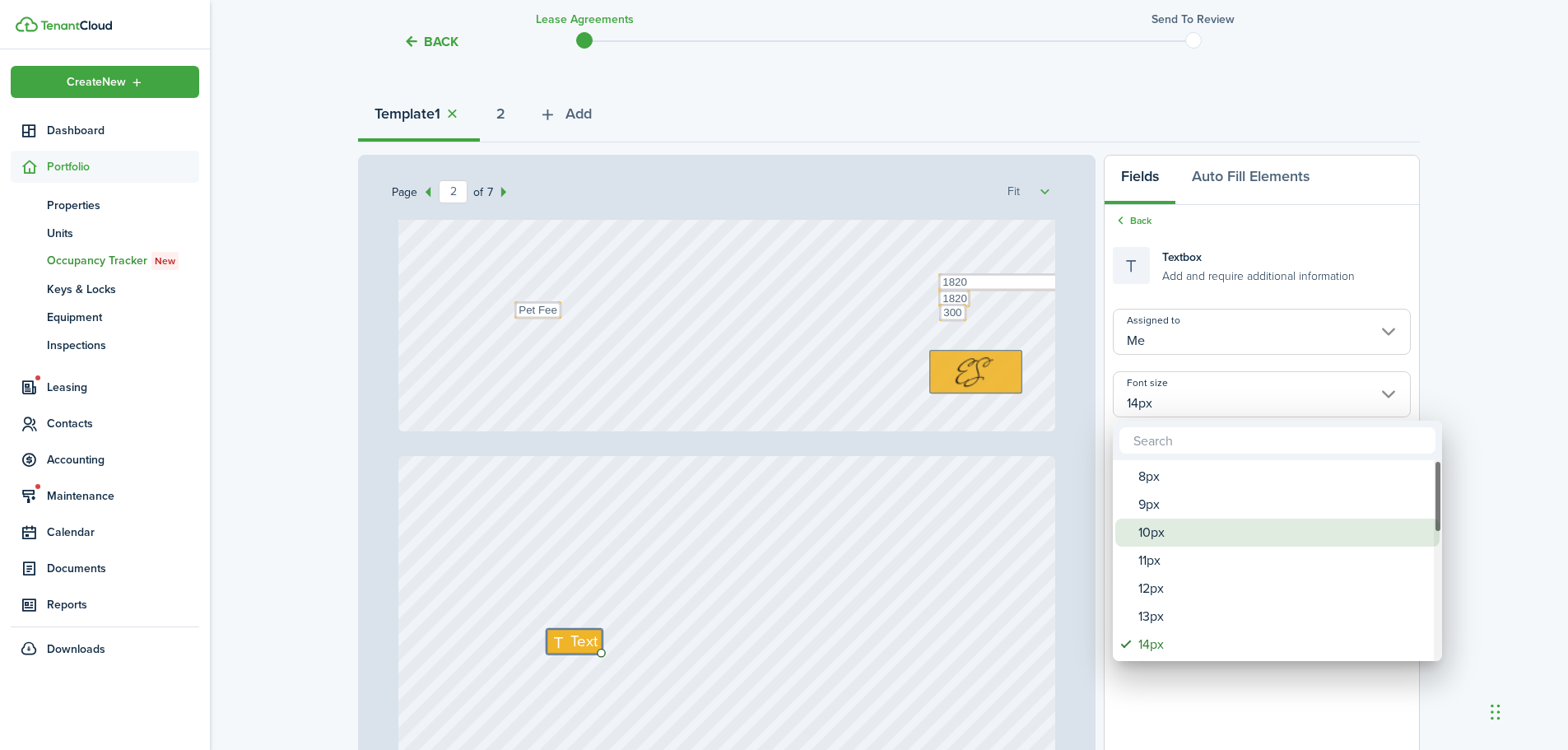
click at [1180, 527] on div "10px" at bounding box center [1284, 533] width 291 height 28
type input "10px"
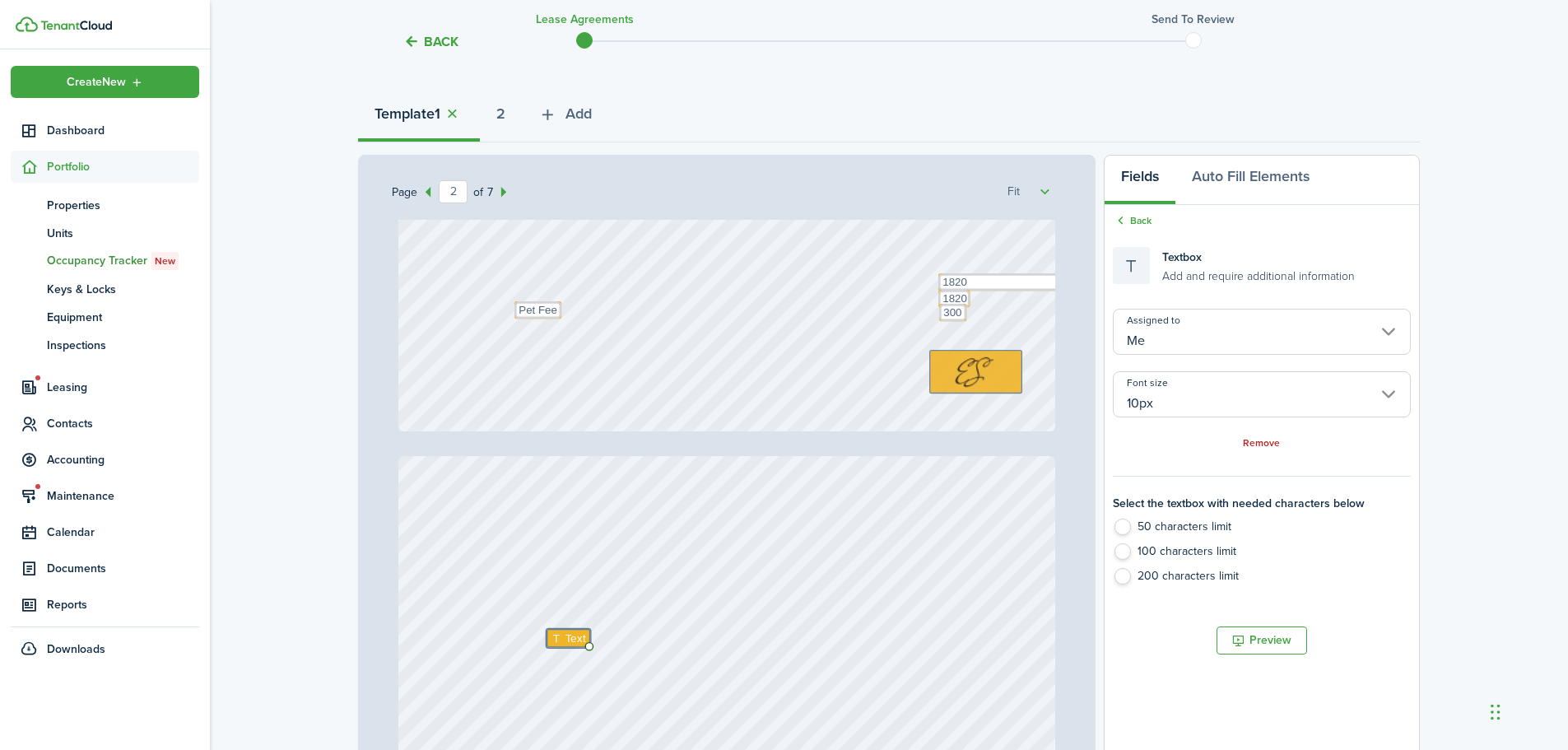
type input "10px"
click at [555, 637] on icon at bounding box center [558, 638] width 14 height 10
type textarea "2"
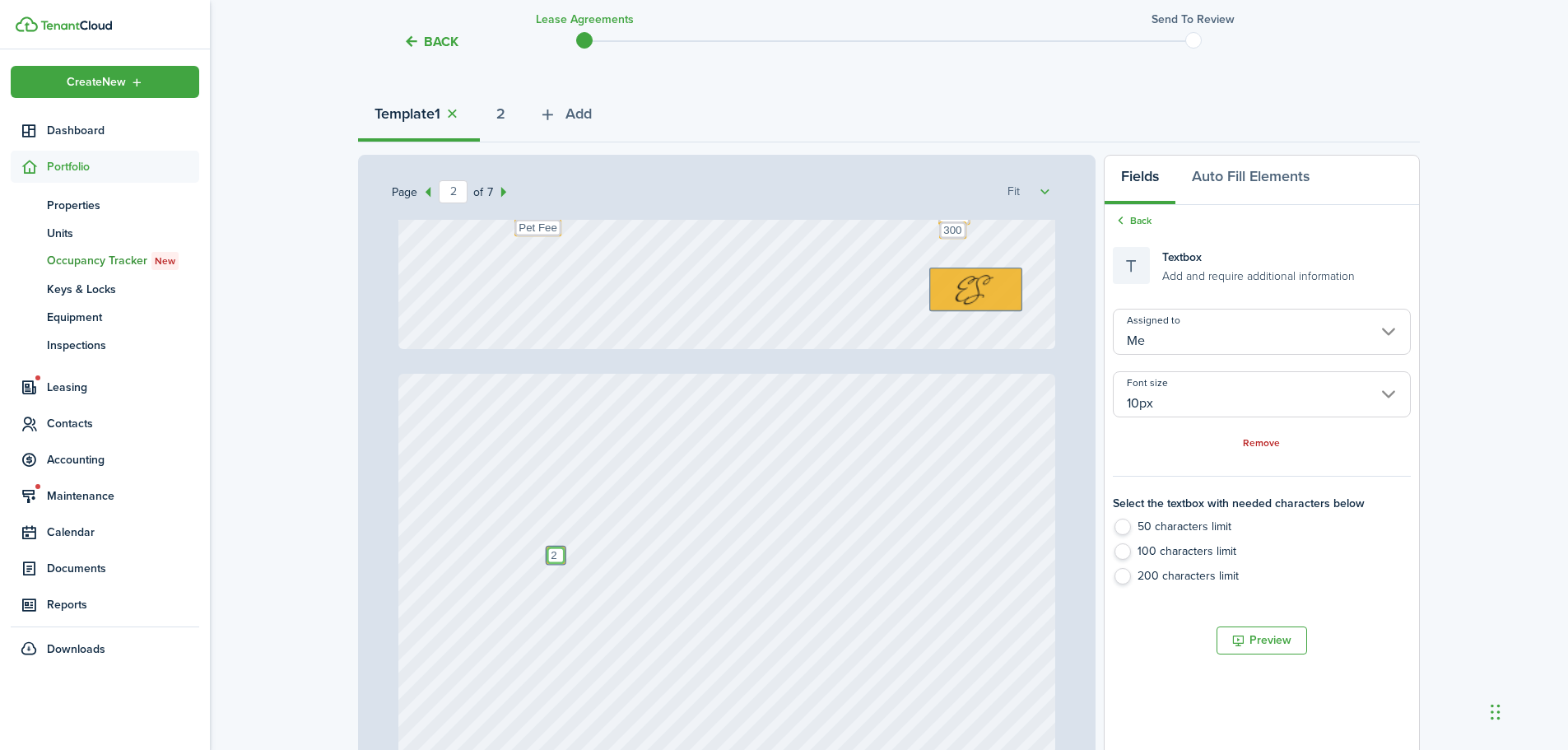
type input "3"
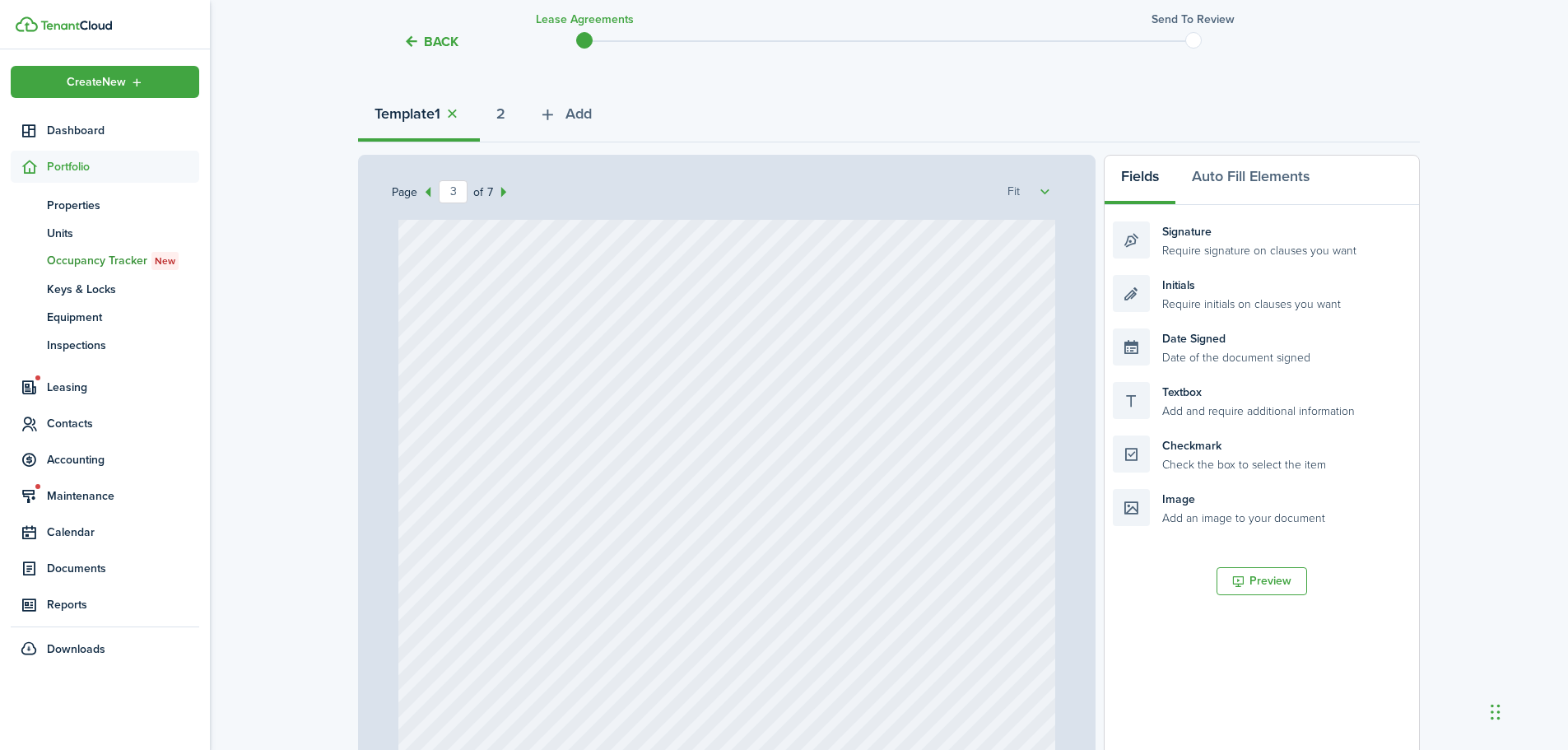
scroll to position [2142, 0]
type textarea "2"
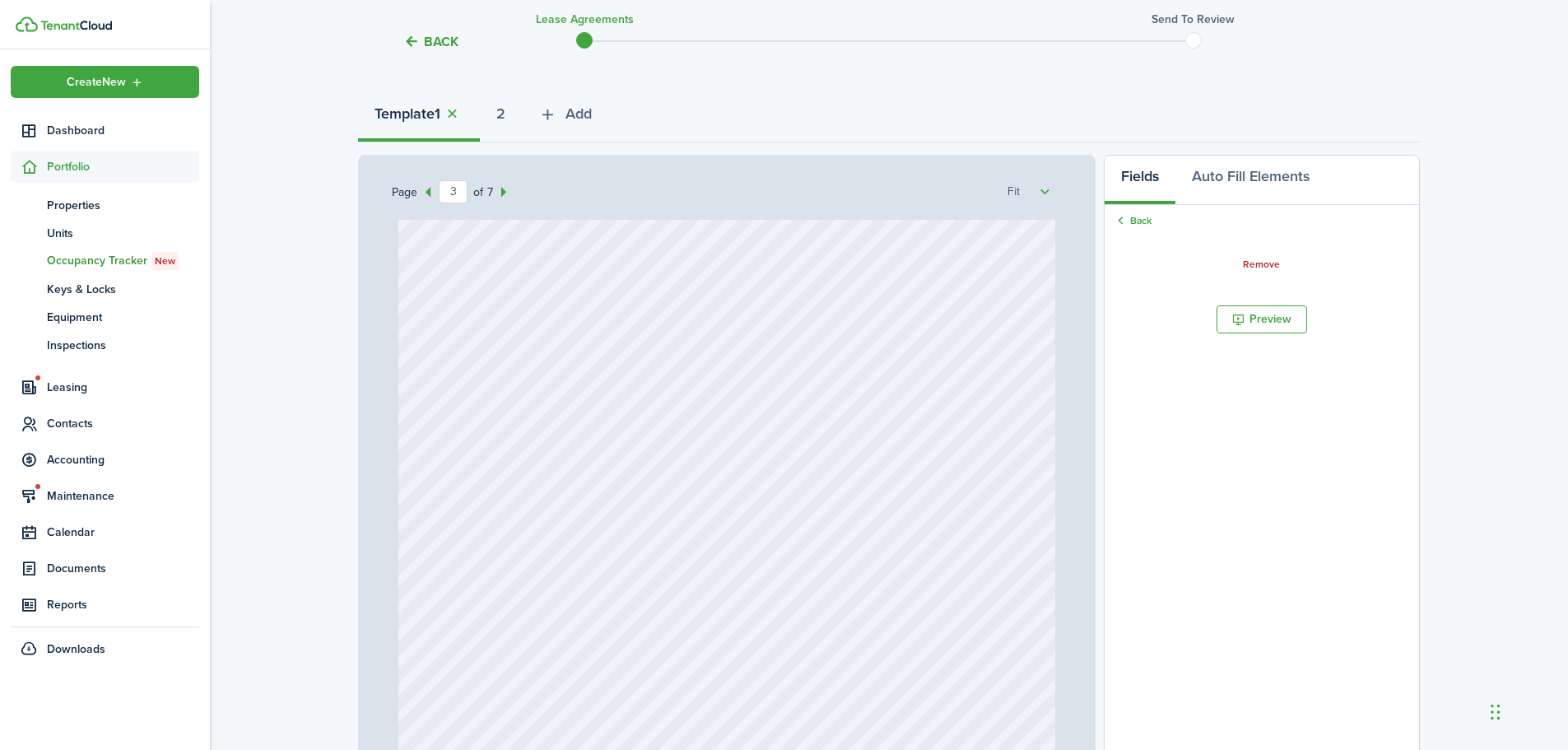
drag, startPoint x: 1208, startPoint y: 449, endPoint x: 512, endPoint y: 572, distance: 706.8
click at [512, 572] on div "Page 3 of 7 50% 75% 100% 150% 200% Fit [PERSON_NAME], [PERSON_NAME] Del [PERSON…" at bounding box center [889, 496] width 1062 height 683
click at [1131, 214] on link "Back" at bounding box center [1132, 220] width 39 height 15
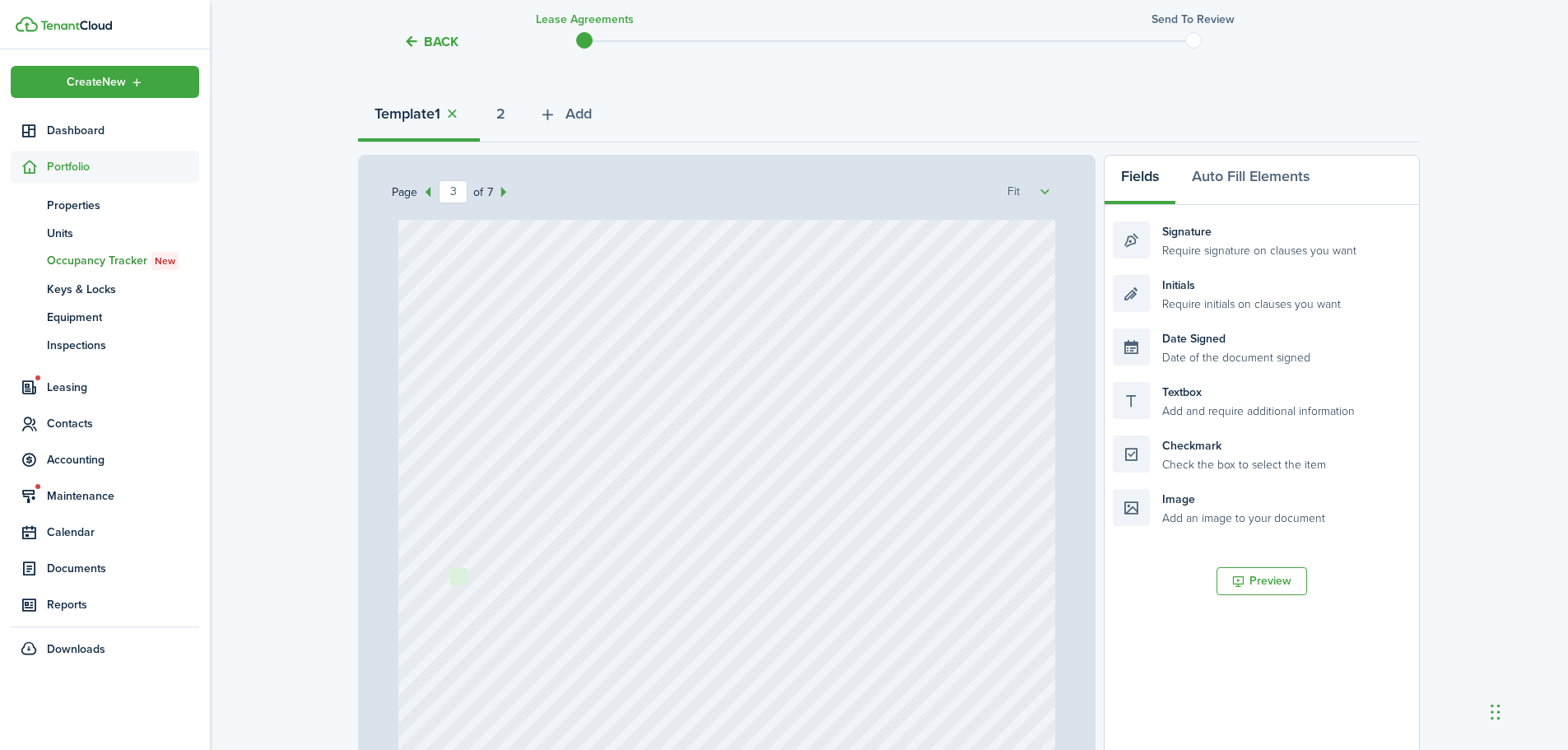
drag, startPoint x: 1197, startPoint y: 452, endPoint x: 534, endPoint y: 585, distance: 676.2
click at [534, 585] on div "Page 3 of 7 50% 75% 100% 150% 200% Fit [PERSON_NAME], [PERSON_NAME] Del [PERSON…" at bounding box center [889, 496] width 1062 height 683
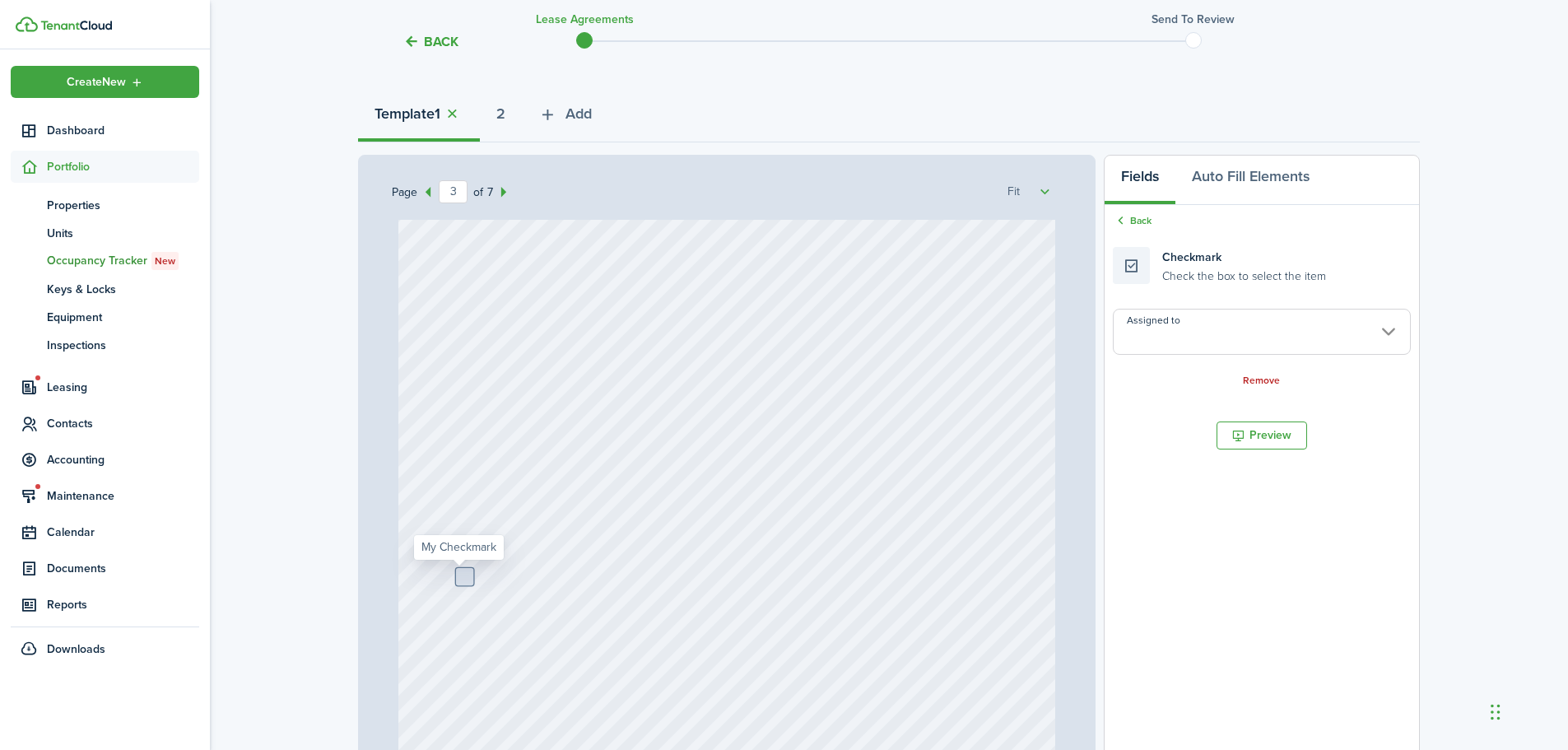
click at [1278, 336] on input "Assigned to" at bounding box center [1262, 332] width 298 height 46
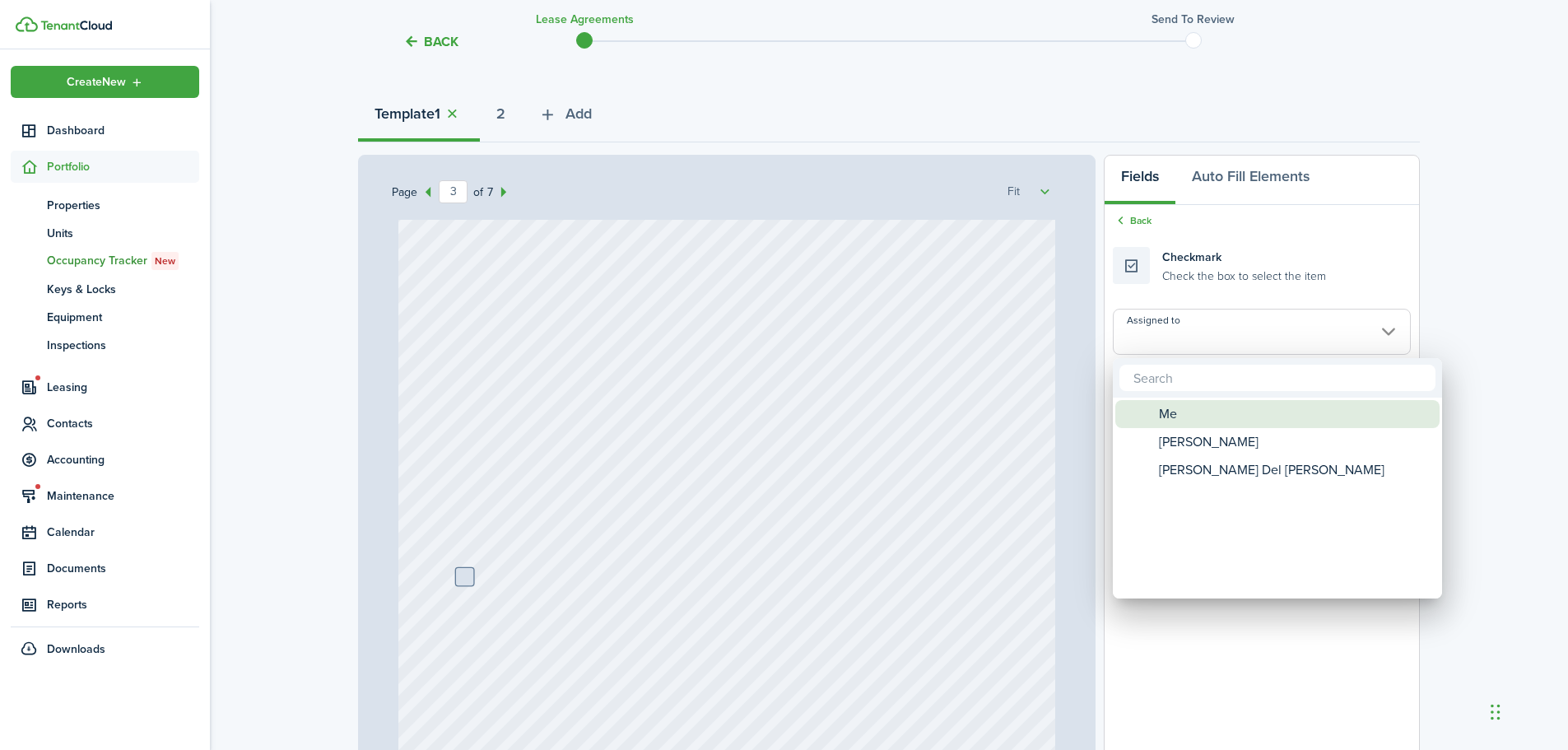
click at [1227, 403] on div "Me" at bounding box center [1284, 415] width 291 height 28
type input "Me"
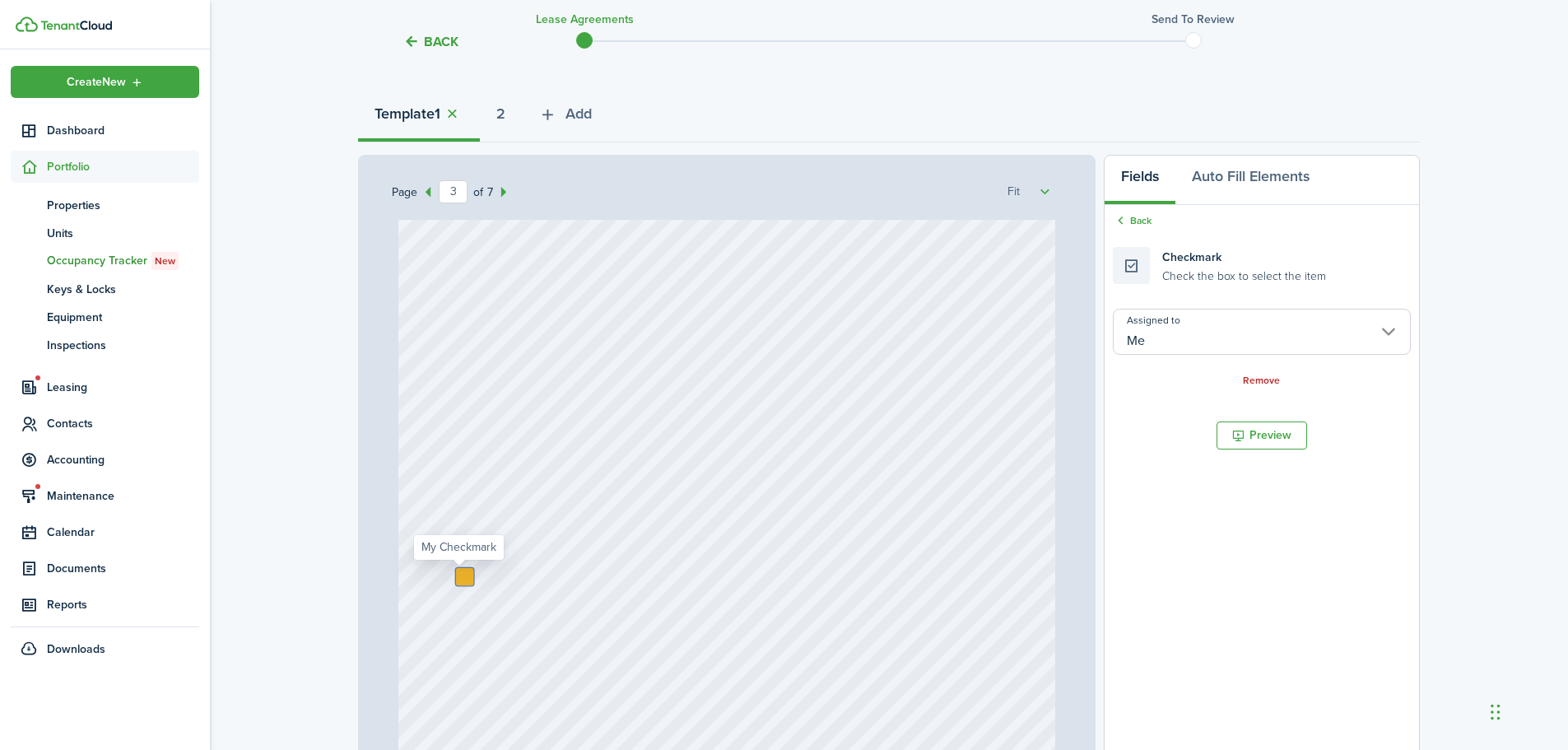
click at [461, 576] on div at bounding box center [464, 577] width 17 height 17
checkbox input "true"
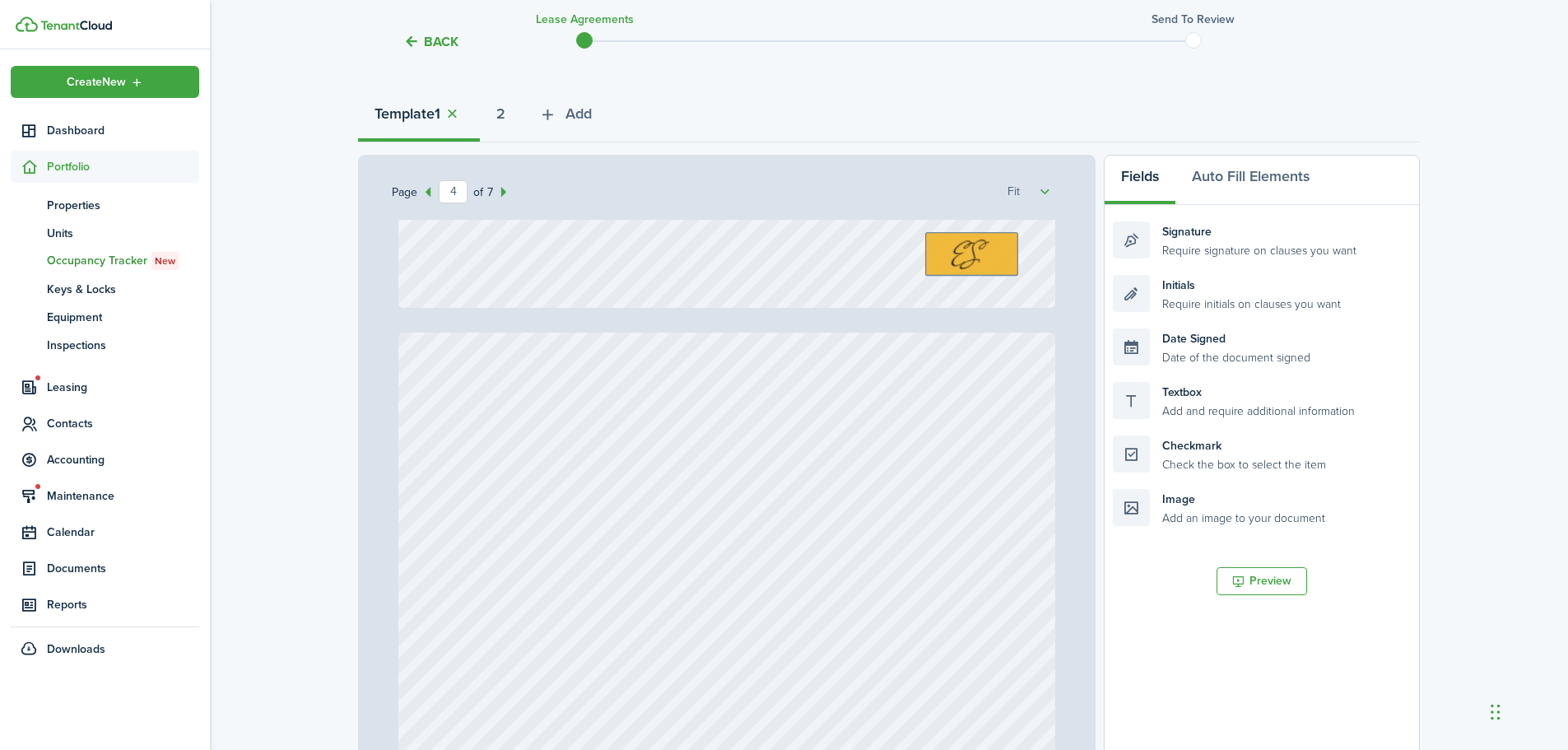
scroll to position [2800, 0]
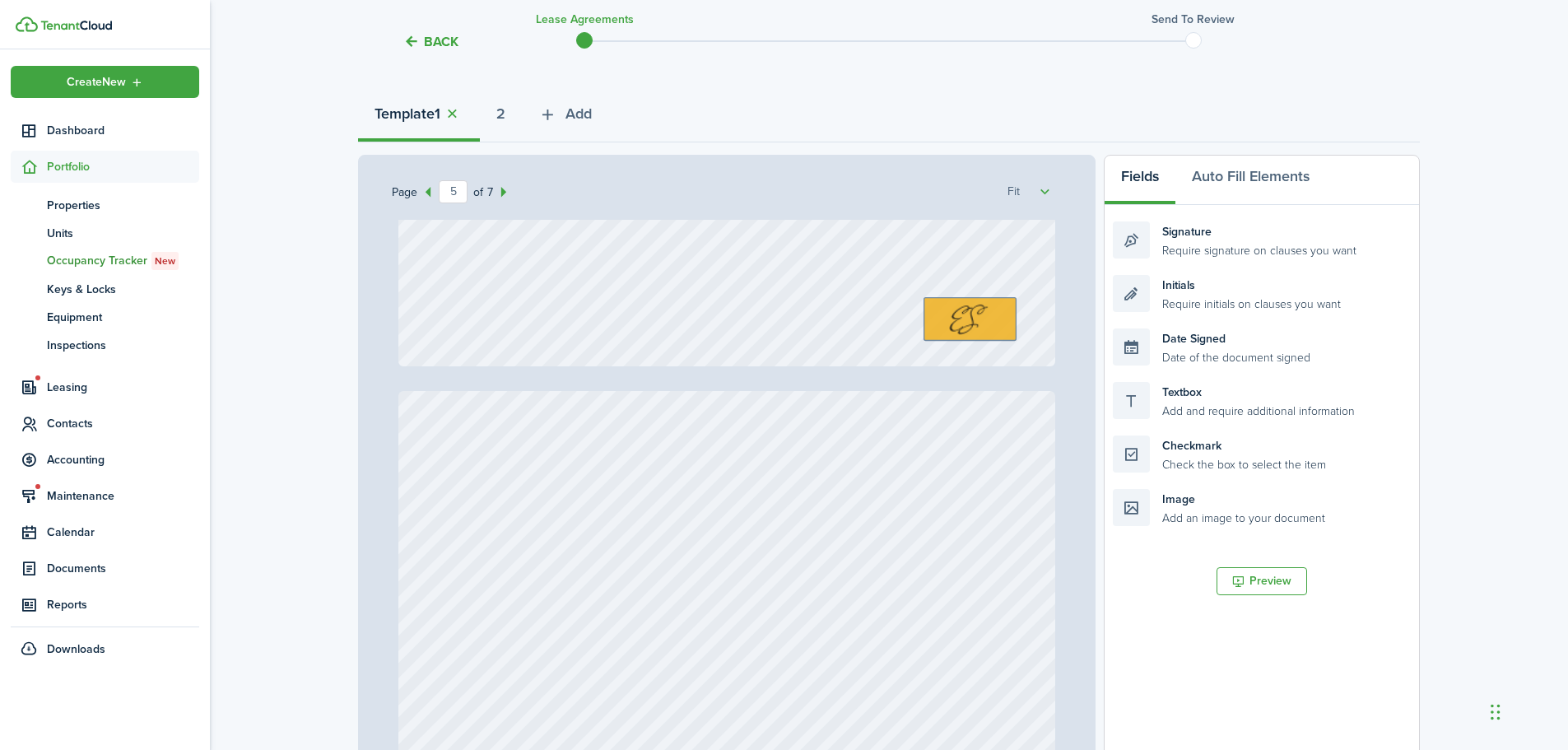
type input "6"
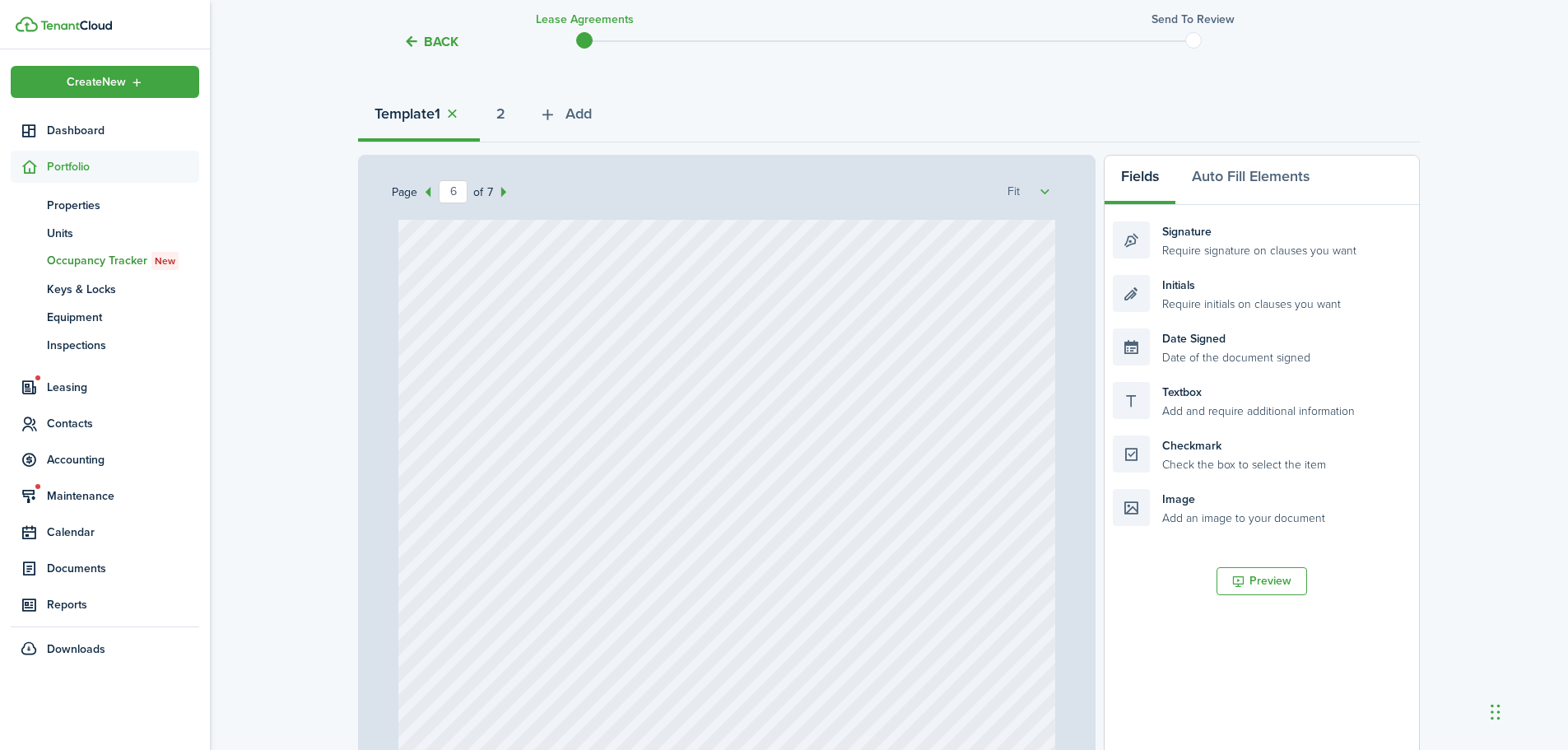
scroll to position [4859, 0]
drag, startPoint x: 1197, startPoint y: 293, endPoint x: 497, endPoint y: 381, distance: 705.5
click at [497, 381] on div "Page 6 of 7 50% 75% 100% 150% 200% Fit [PERSON_NAME], [PERSON_NAME] Del [PERSON…" at bounding box center [889, 496] width 1062 height 683
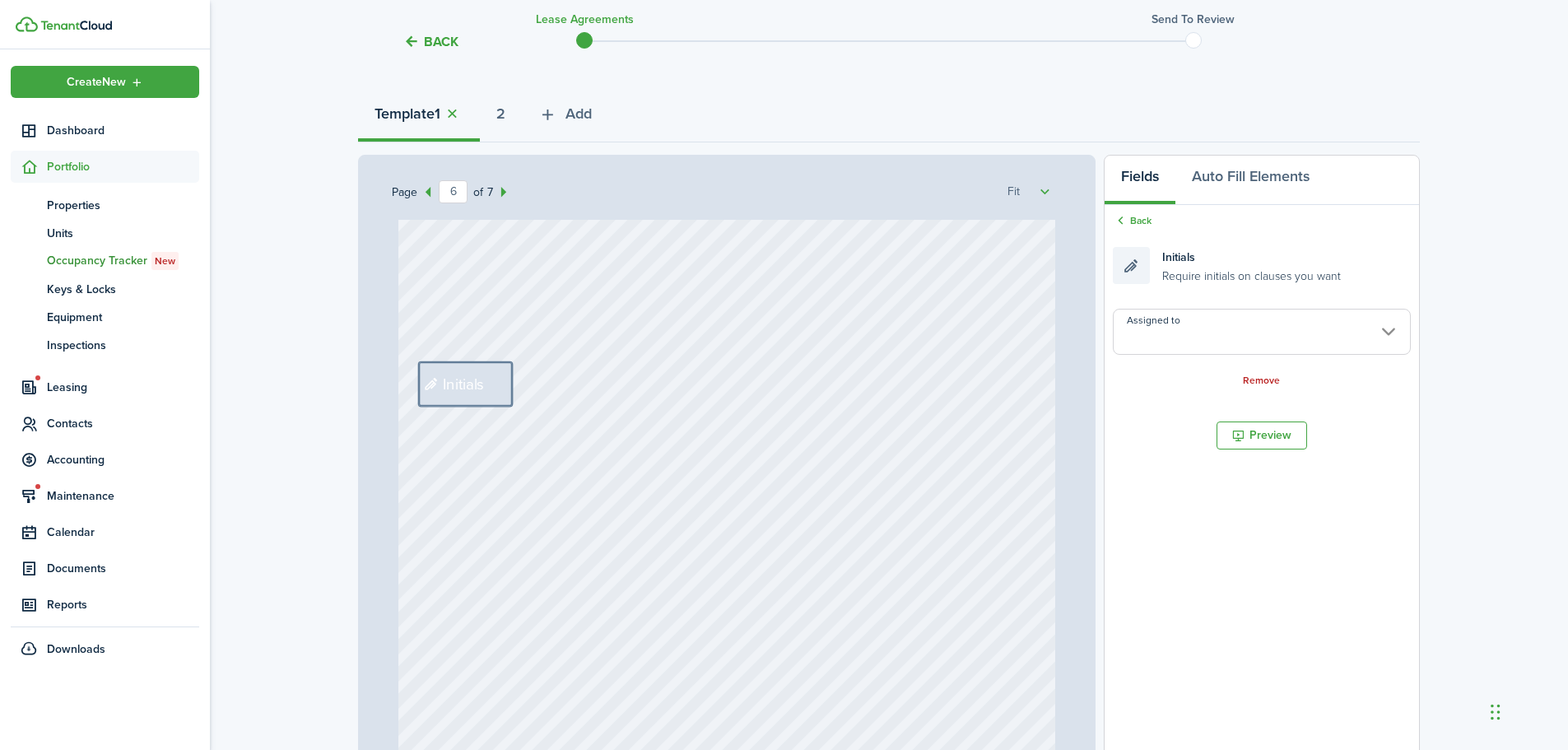
click at [1228, 324] on input "Assigned to" at bounding box center [1262, 332] width 298 height 46
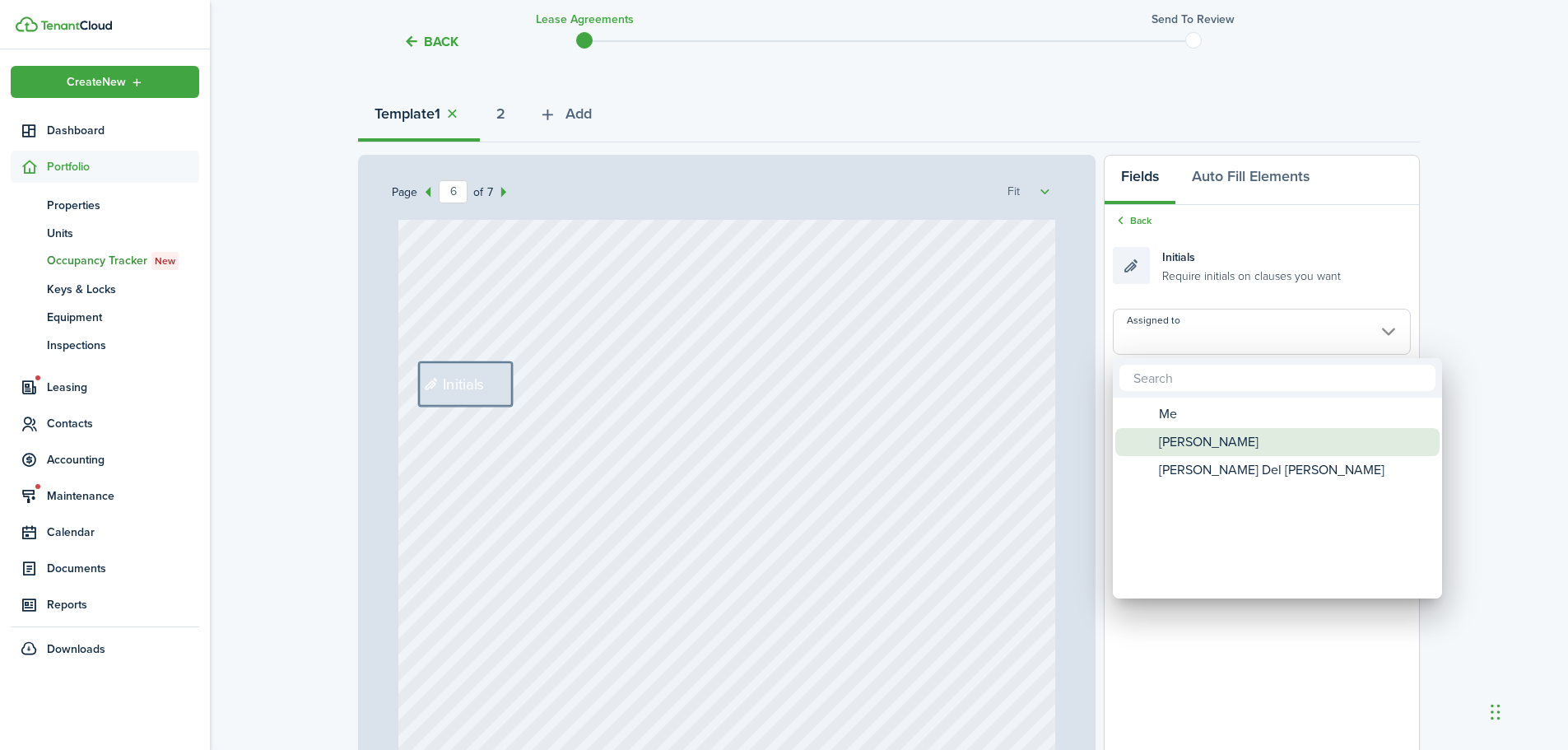
click at [1224, 442] on span "[PERSON_NAME]" at bounding box center [1209, 443] width 100 height 28
type input "[PERSON_NAME]"
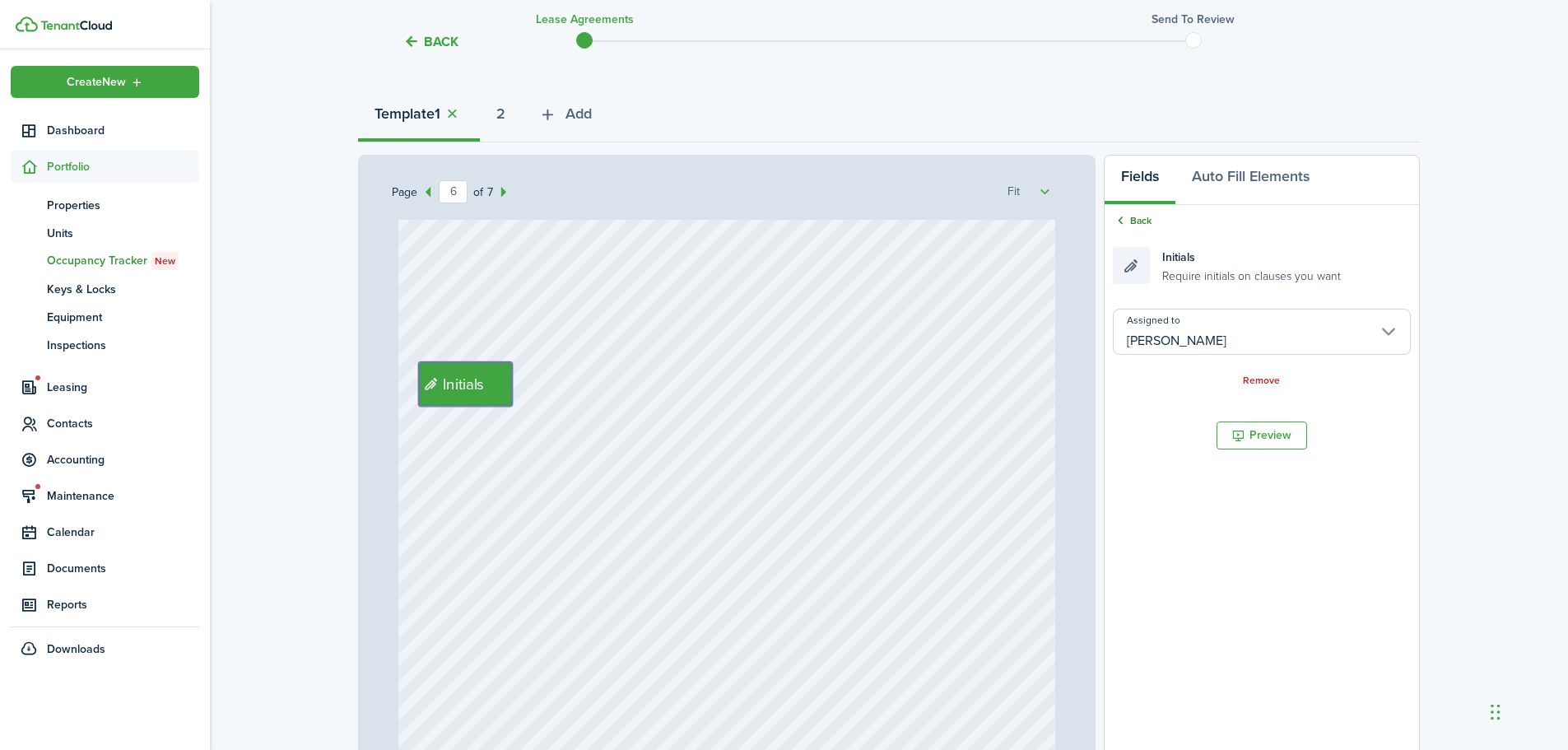
click at [1140, 223] on link "Back" at bounding box center [1132, 220] width 39 height 15
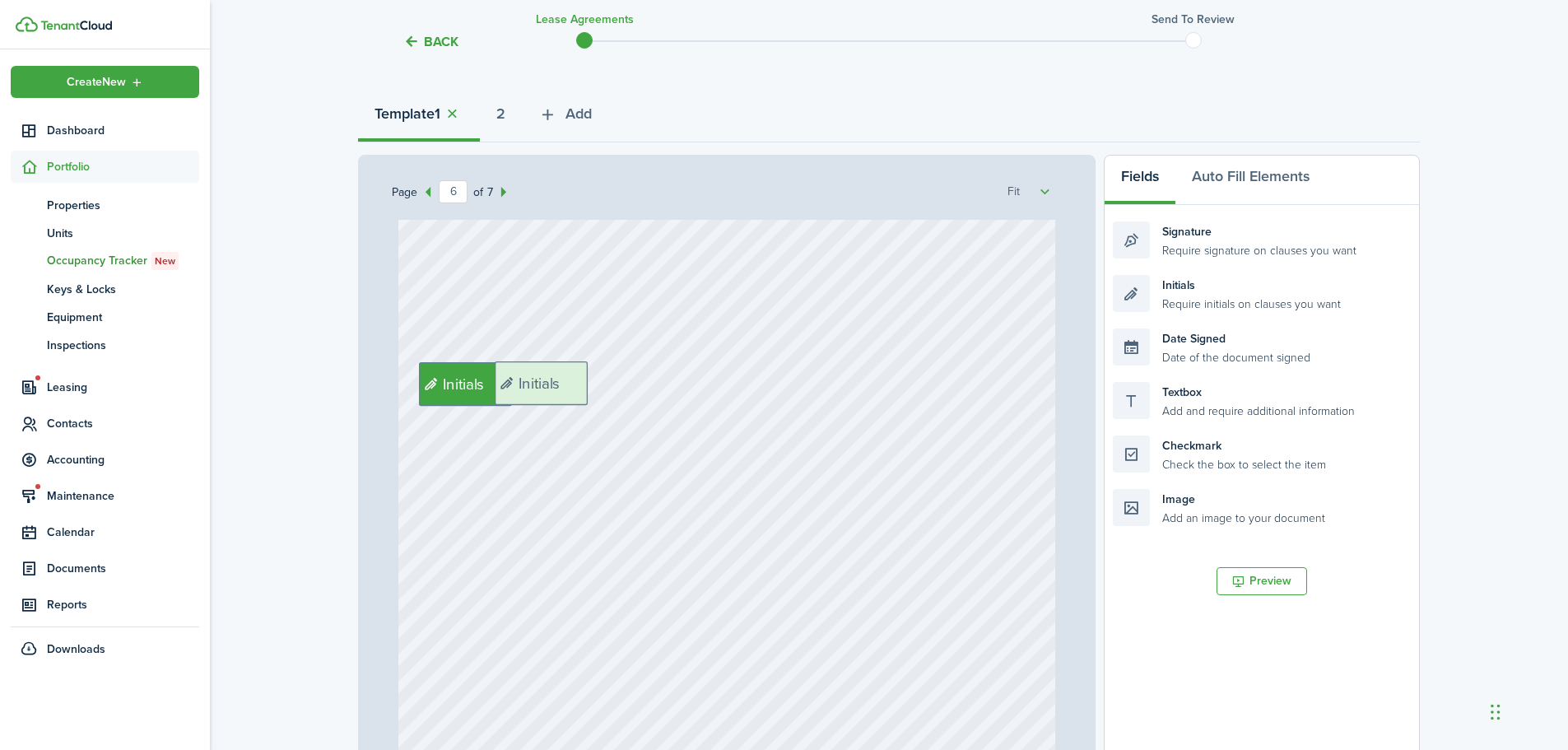
drag, startPoint x: 1201, startPoint y: 307, endPoint x: 583, endPoint y: 394, distance: 624.1
click at [583, 394] on div "Page 6 of 7 50% 75% 100% 150% 200% Fit [PERSON_NAME], [PERSON_NAME] Del [PERSON…" at bounding box center [889, 496] width 1062 height 683
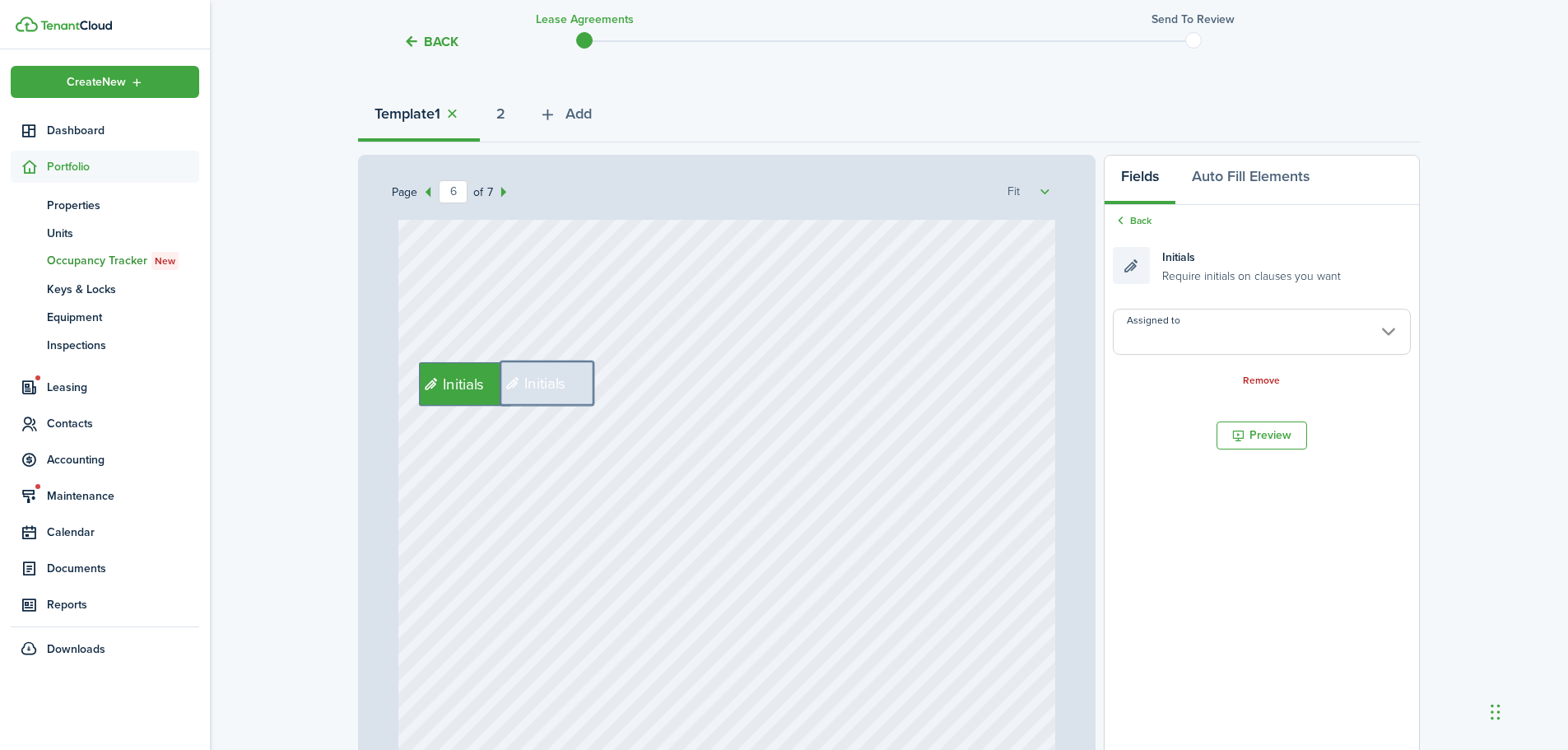
click at [1246, 338] on input "Assigned to" at bounding box center [1262, 332] width 298 height 46
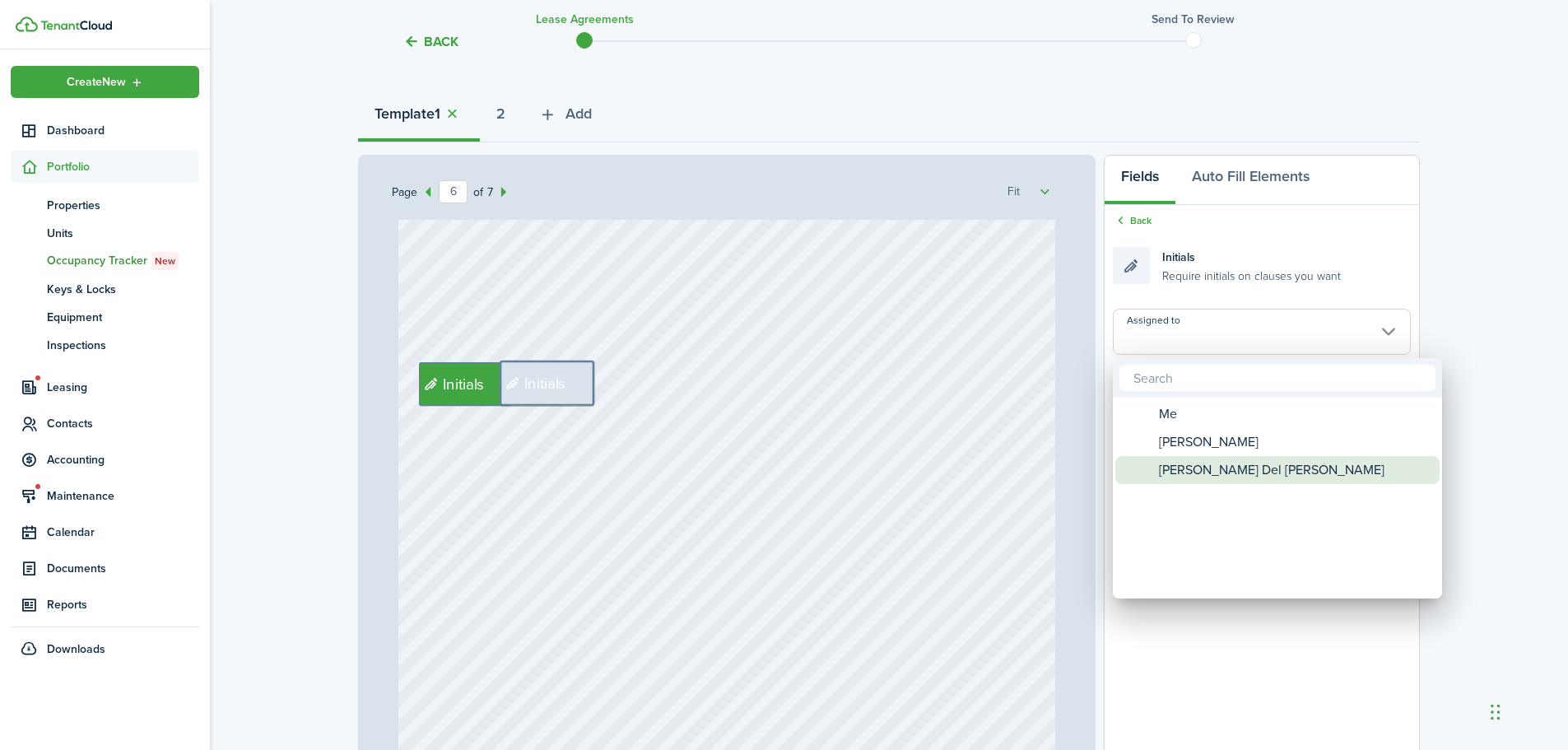
click at [1234, 466] on span "[PERSON_NAME] Del [PERSON_NAME]" at bounding box center [1272, 470] width 226 height 28
type input "[PERSON_NAME] Del [PERSON_NAME]"
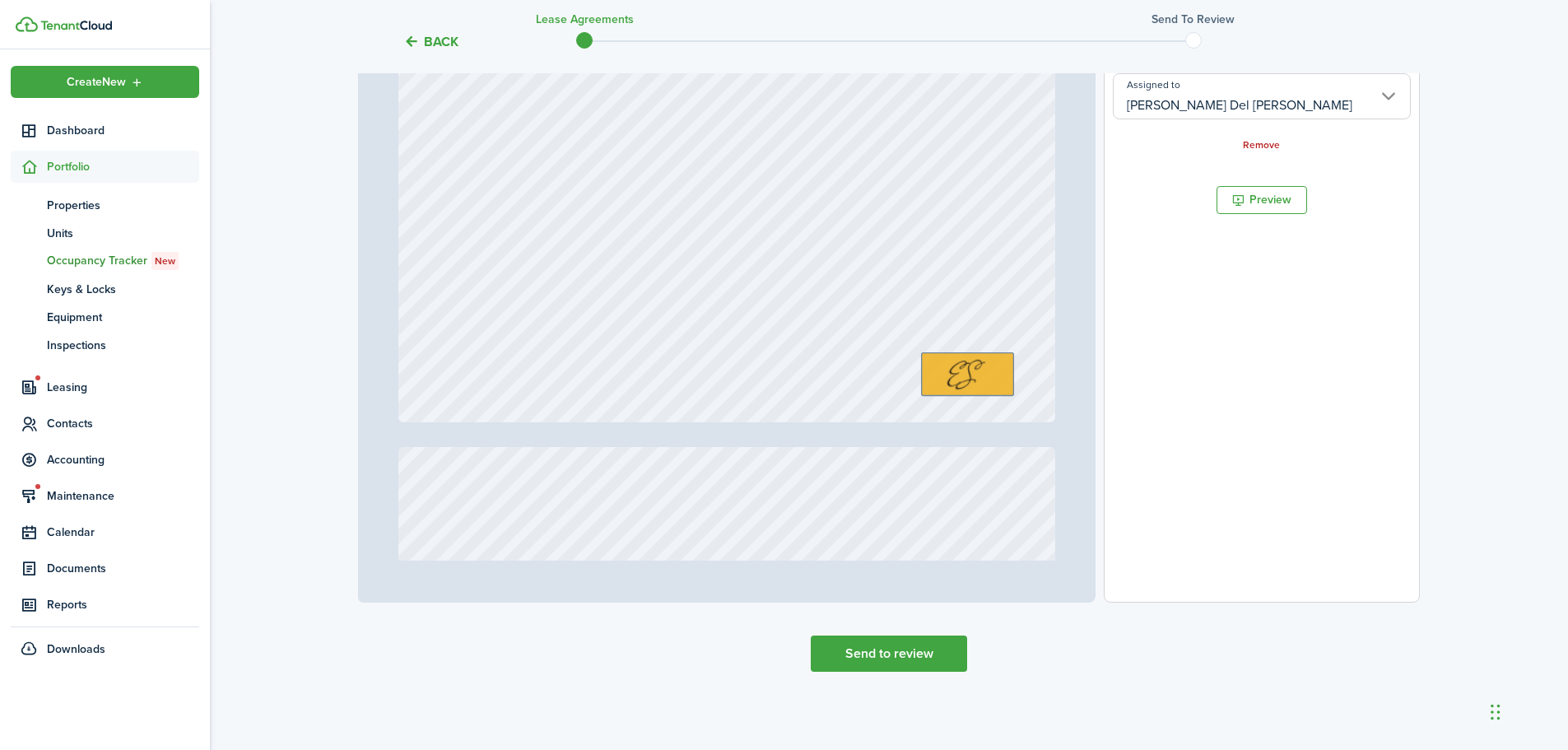
scroll to position [5189, 0]
click at [1060, 448] on div "Page 6 of 7 50% 75% 100% 150% 200% Fit [PERSON_NAME], [PERSON_NAME] Del [PERSON…" at bounding box center [726, 260] width 737 height 683
type input "7"
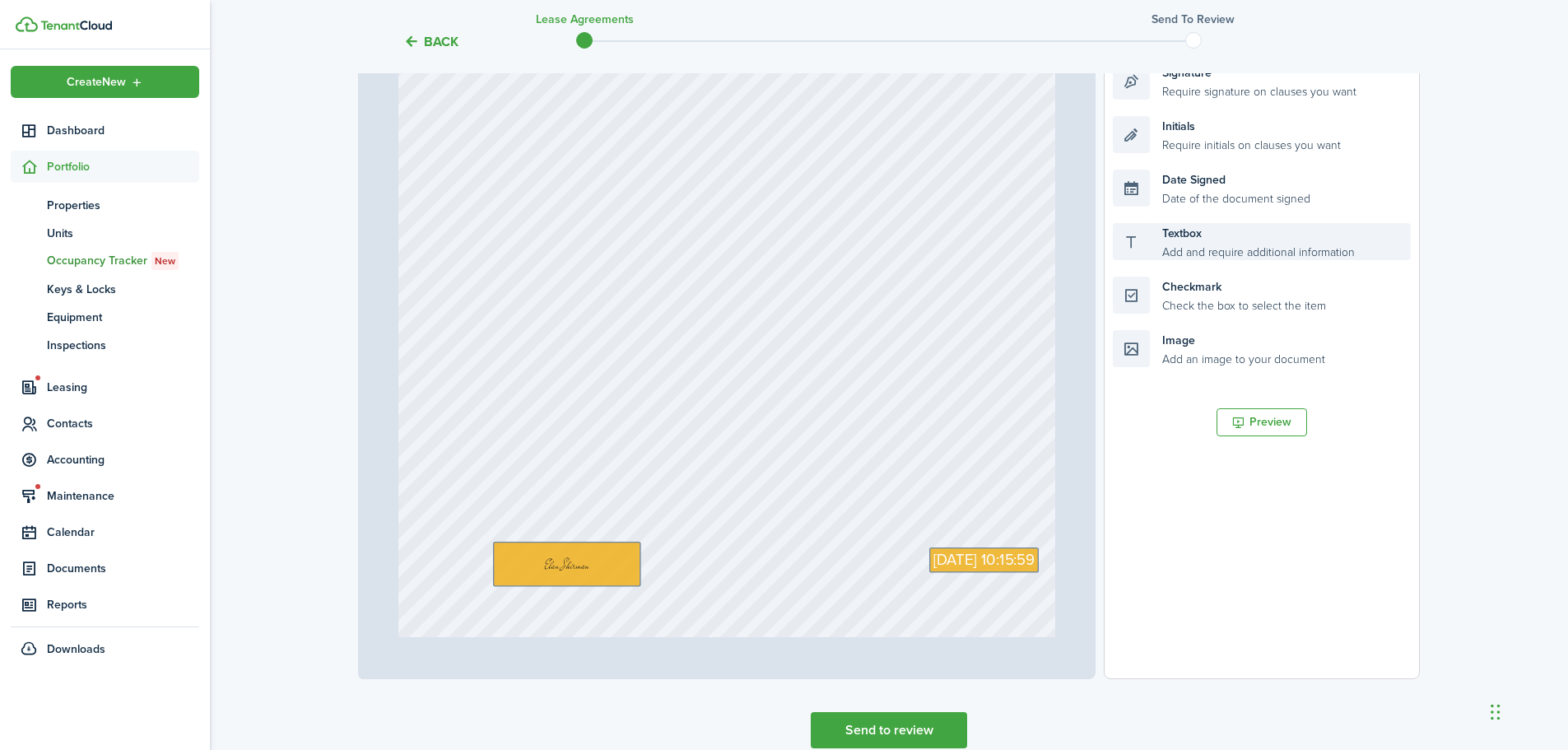
scroll to position [236, 0]
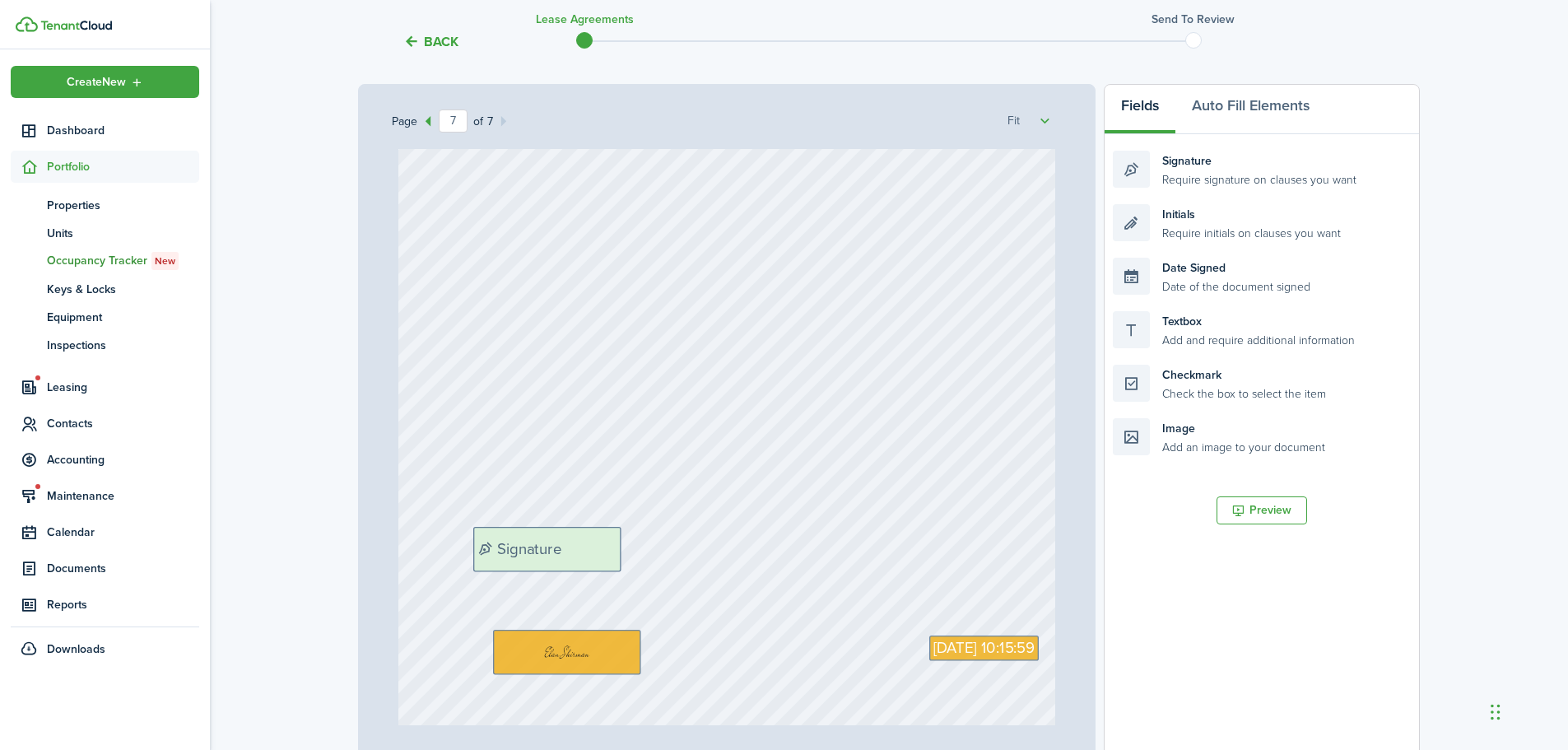
drag, startPoint x: 1231, startPoint y: 180, endPoint x: 591, endPoint y: 557, distance: 742.8
click at [591, 557] on div "Page 7 of 7 50% 75% 100% 150% 200% Fit [PERSON_NAME], [PERSON_NAME] Del [PERSON…" at bounding box center [889, 425] width 1062 height 683
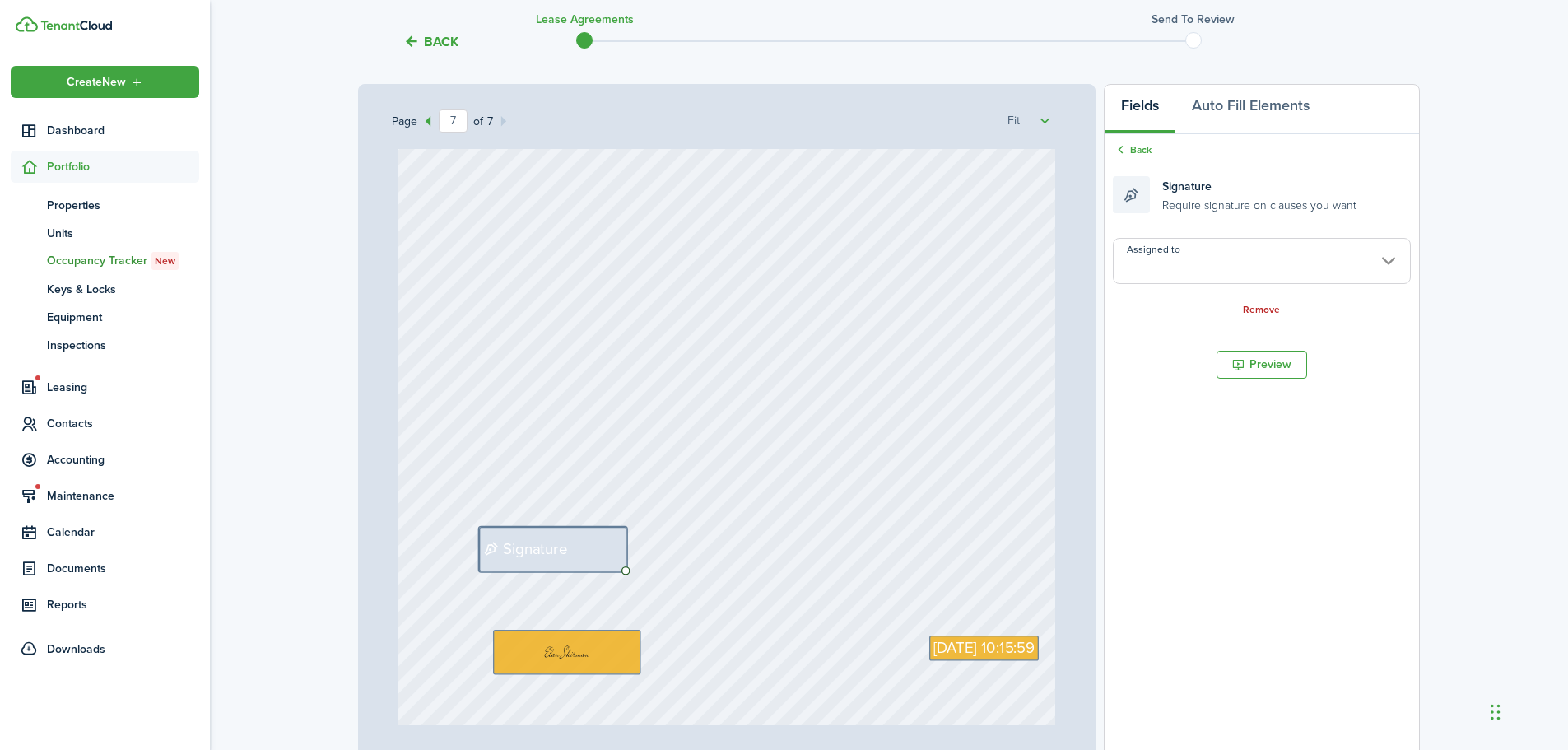
click at [1217, 271] on input "Assigned to" at bounding box center [1262, 261] width 298 height 46
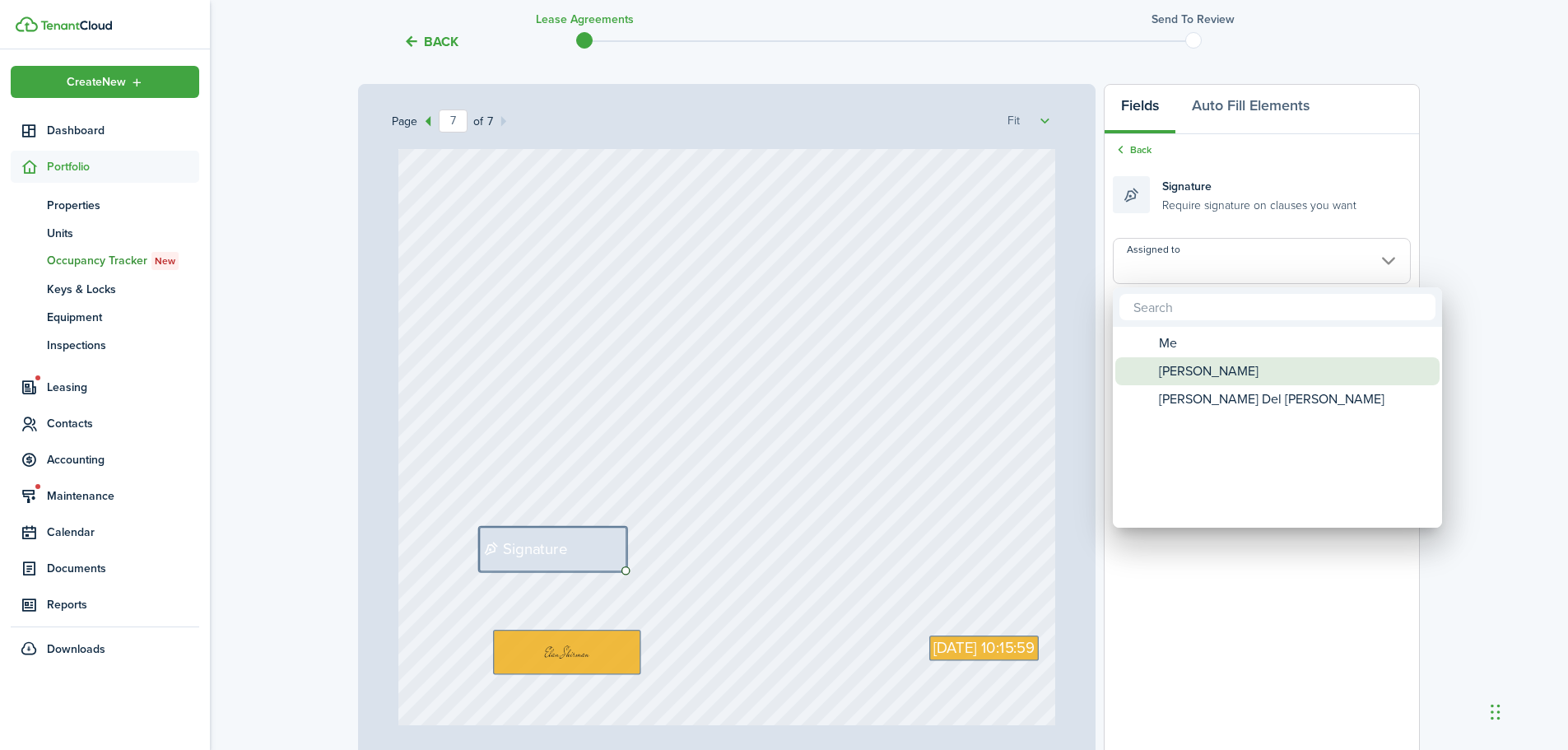
click at [1206, 364] on span "[PERSON_NAME]" at bounding box center [1209, 371] width 100 height 28
type input "[PERSON_NAME]"
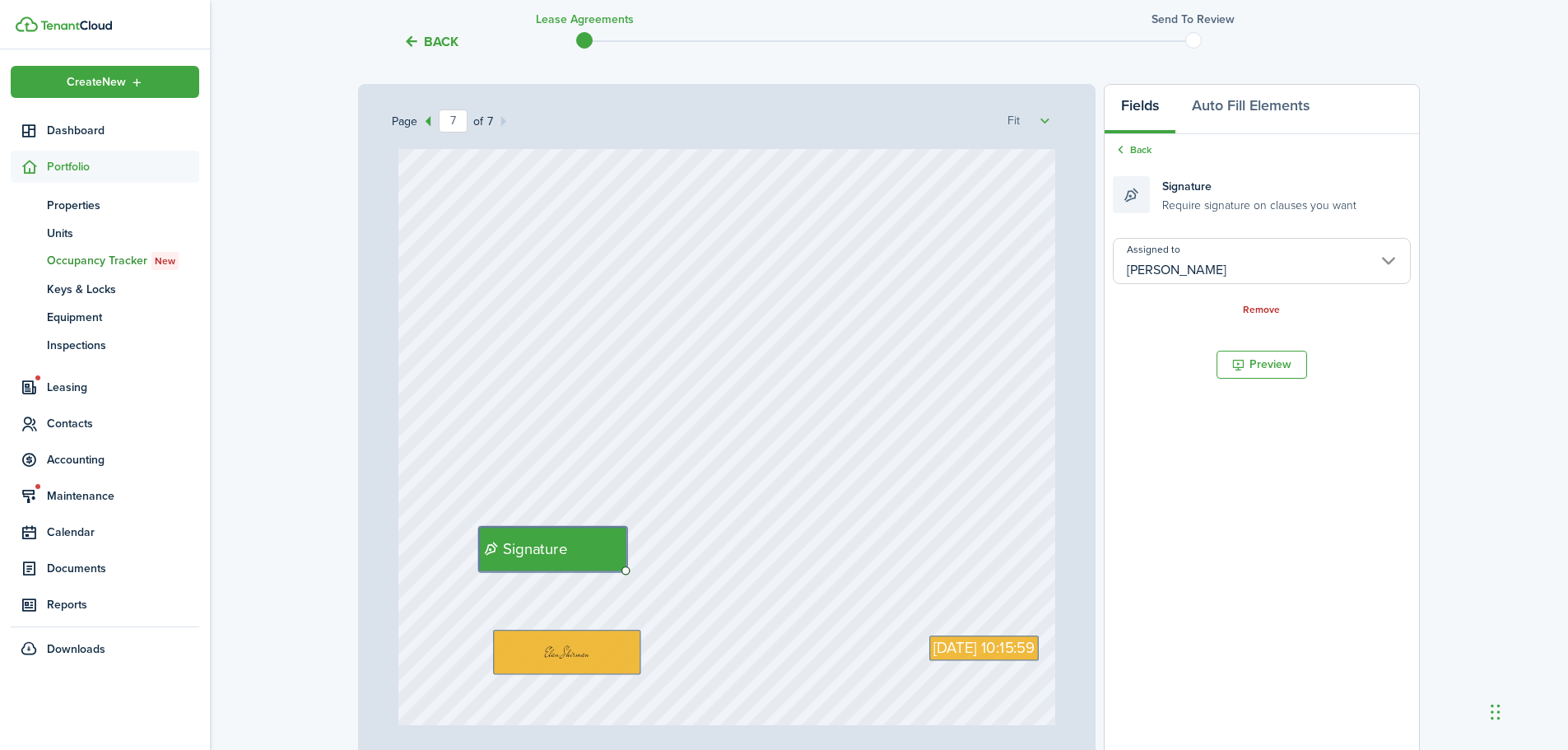
click at [1138, 151] on link "Back" at bounding box center [1132, 150] width 39 height 15
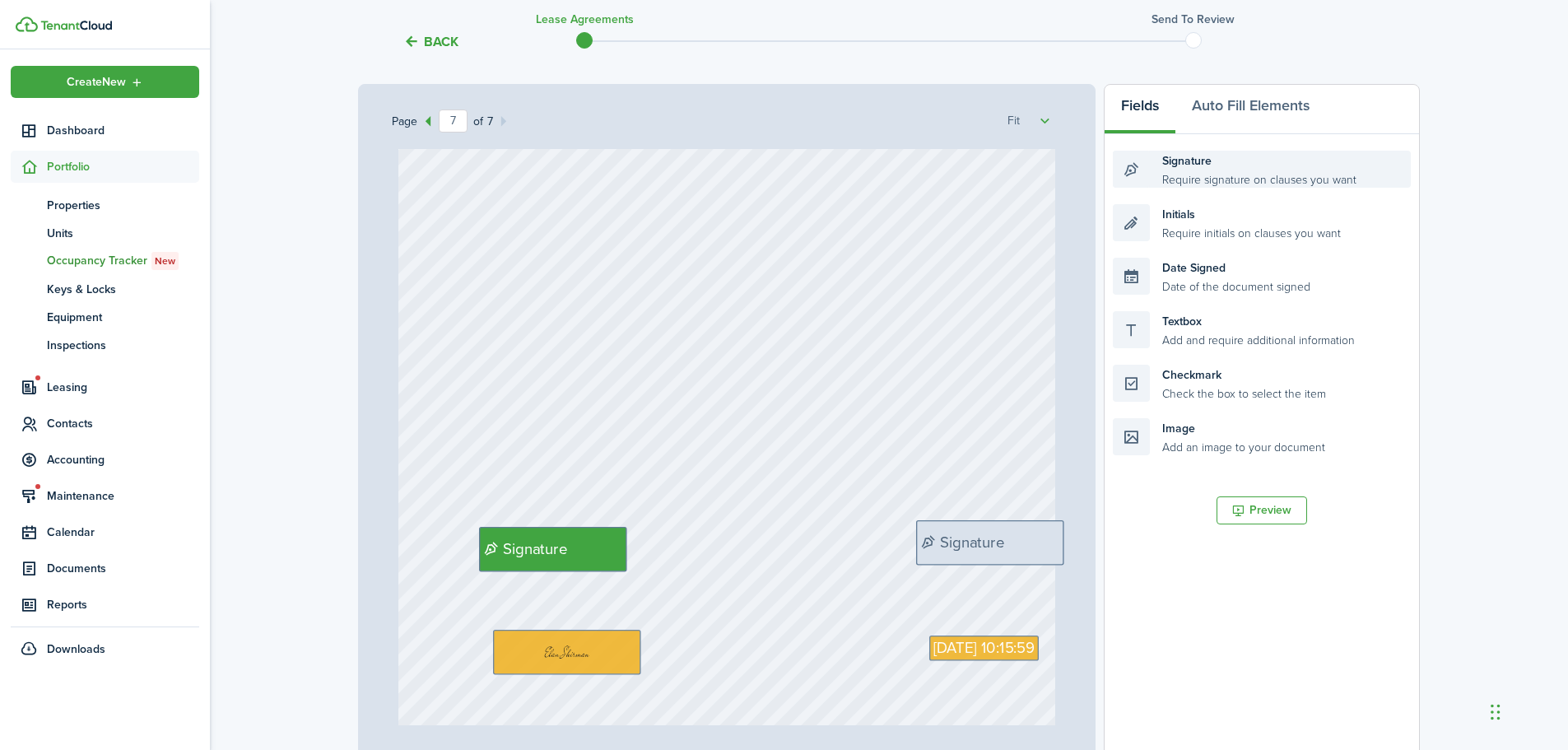
drag, startPoint x: 1244, startPoint y: 184, endPoint x: 1047, endPoint y: 553, distance: 418.3
click at [1047, 553] on div "Page 7 of 7 50% 75% 100% 150% 200% Fit [PERSON_NAME], [PERSON_NAME] Del [PERSON…" at bounding box center [889, 425] width 1062 height 683
drag, startPoint x: 1224, startPoint y: 282, endPoint x: 1032, endPoint y: 561, distance: 338.7
click at [1032, 561] on div "Page 7 of 7 50% 75% 100% 150% 200% Fit [PERSON_NAME], [PERSON_NAME] Del [PERSON…" at bounding box center [889, 425] width 1062 height 683
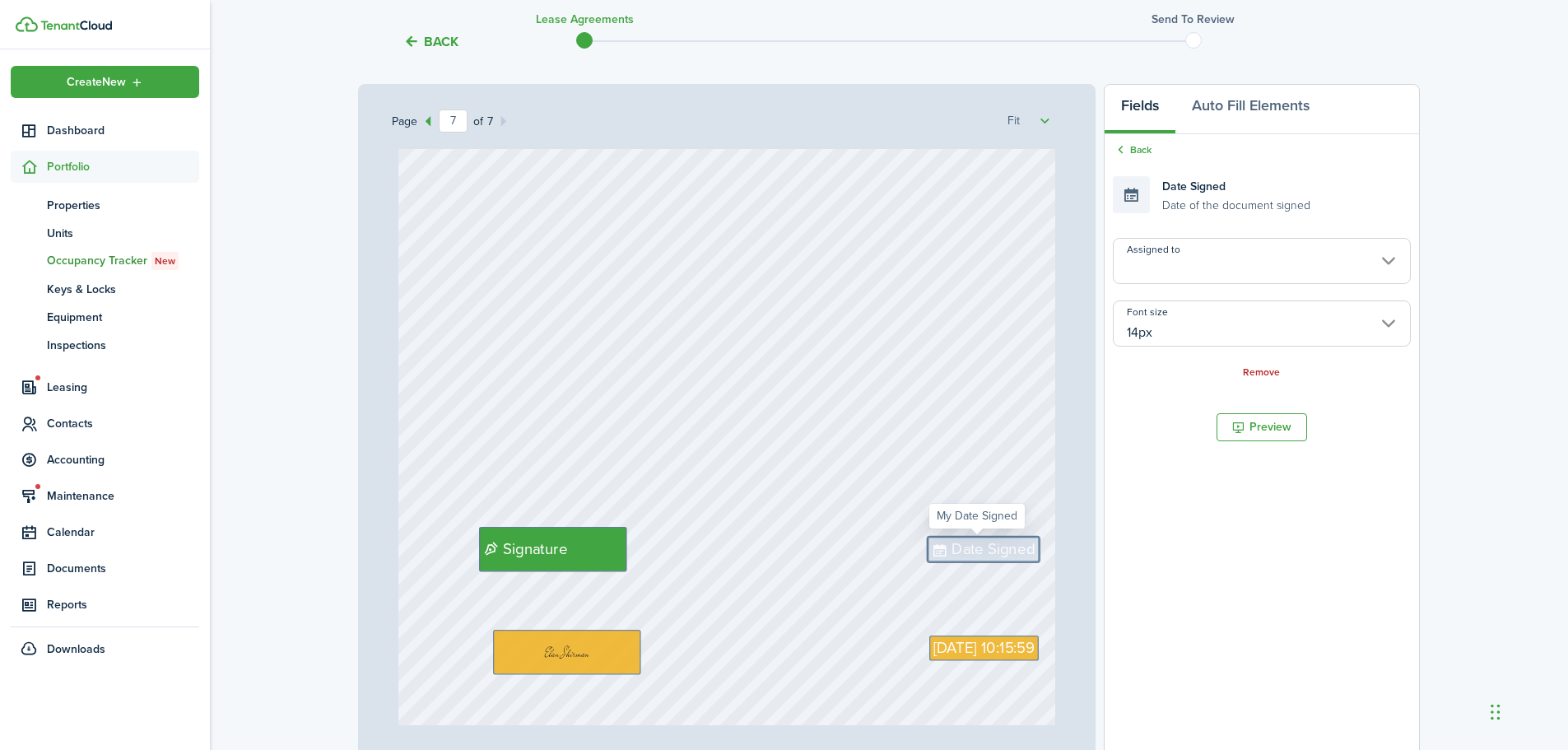
click at [1004, 554] on span "Date Signed" at bounding box center [993, 549] width 83 height 23
click at [1199, 281] on input "Assigned to" at bounding box center [1262, 261] width 298 height 46
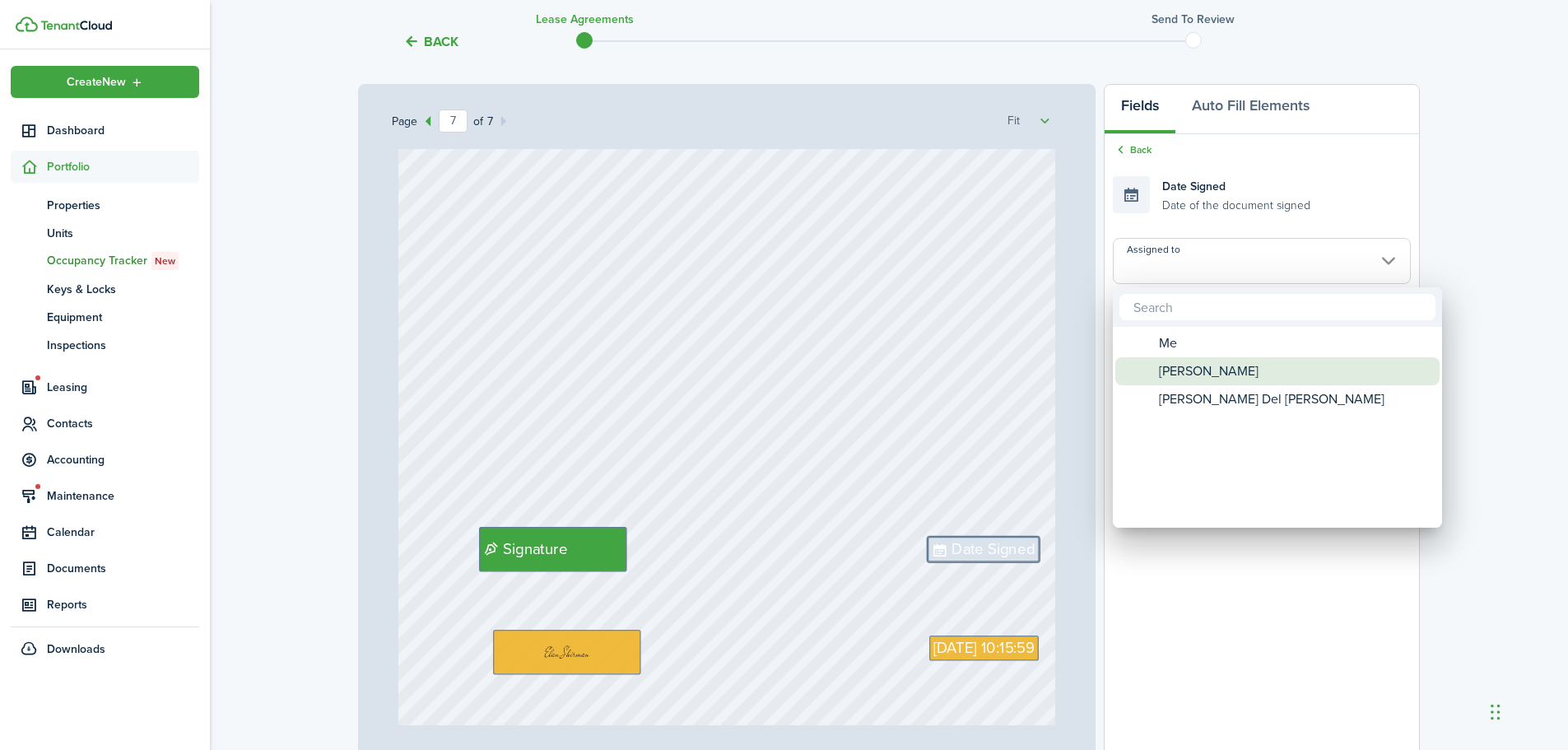
click at [1202, 370] on span "[PERSON_NAME]" at bounding box center [1209, 371] width 100 height 28
type input "[PERSON_NAME]"
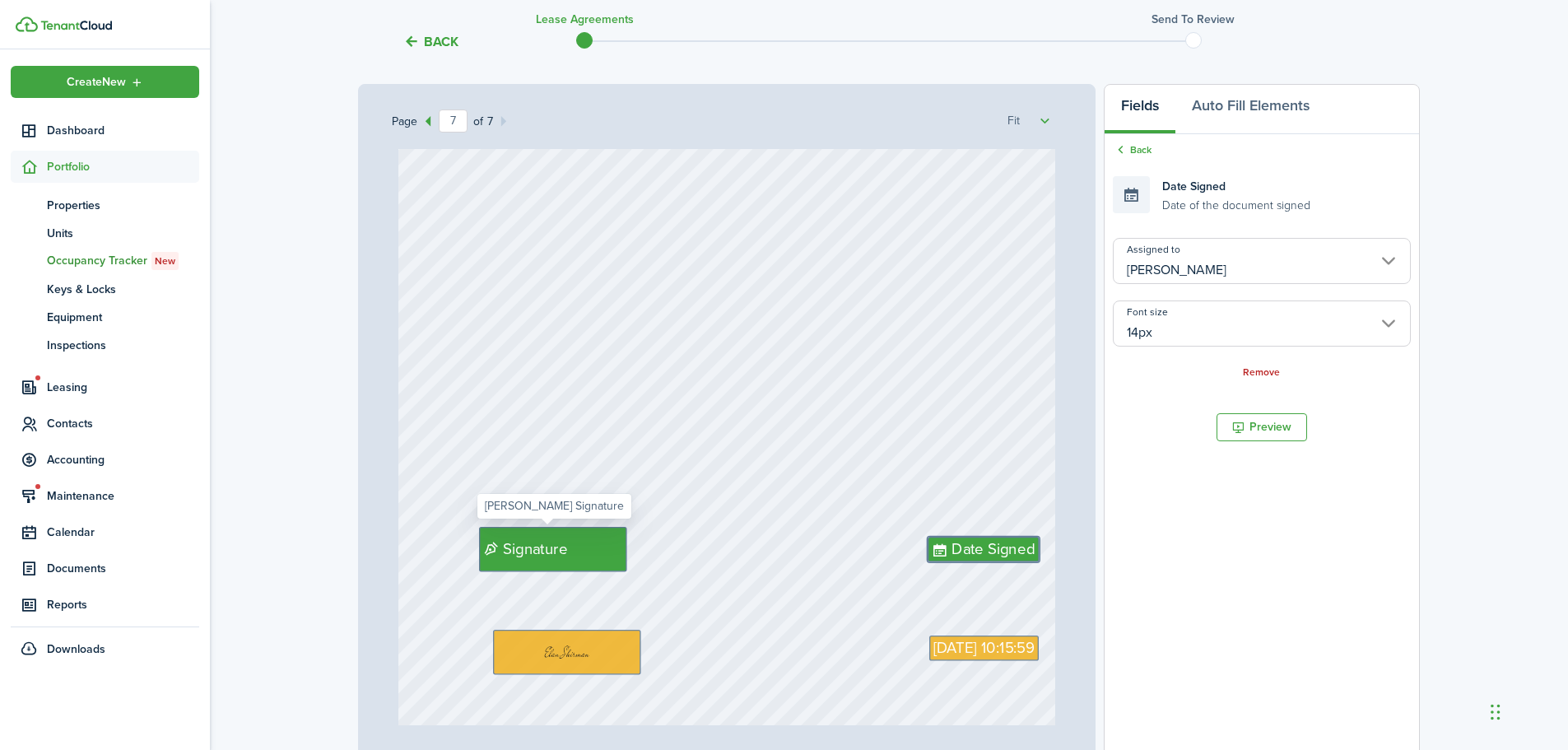
click at [578, 545] on div "Signature" at bounding box center [553, 548] width 148 height 44
click at [975, 551] on span "Date Signed" at bounding box center [993, 549] width 83 height 23
click at [1171, 335] on input "14px" at bounding box center [1262, 323] width 298 height 46
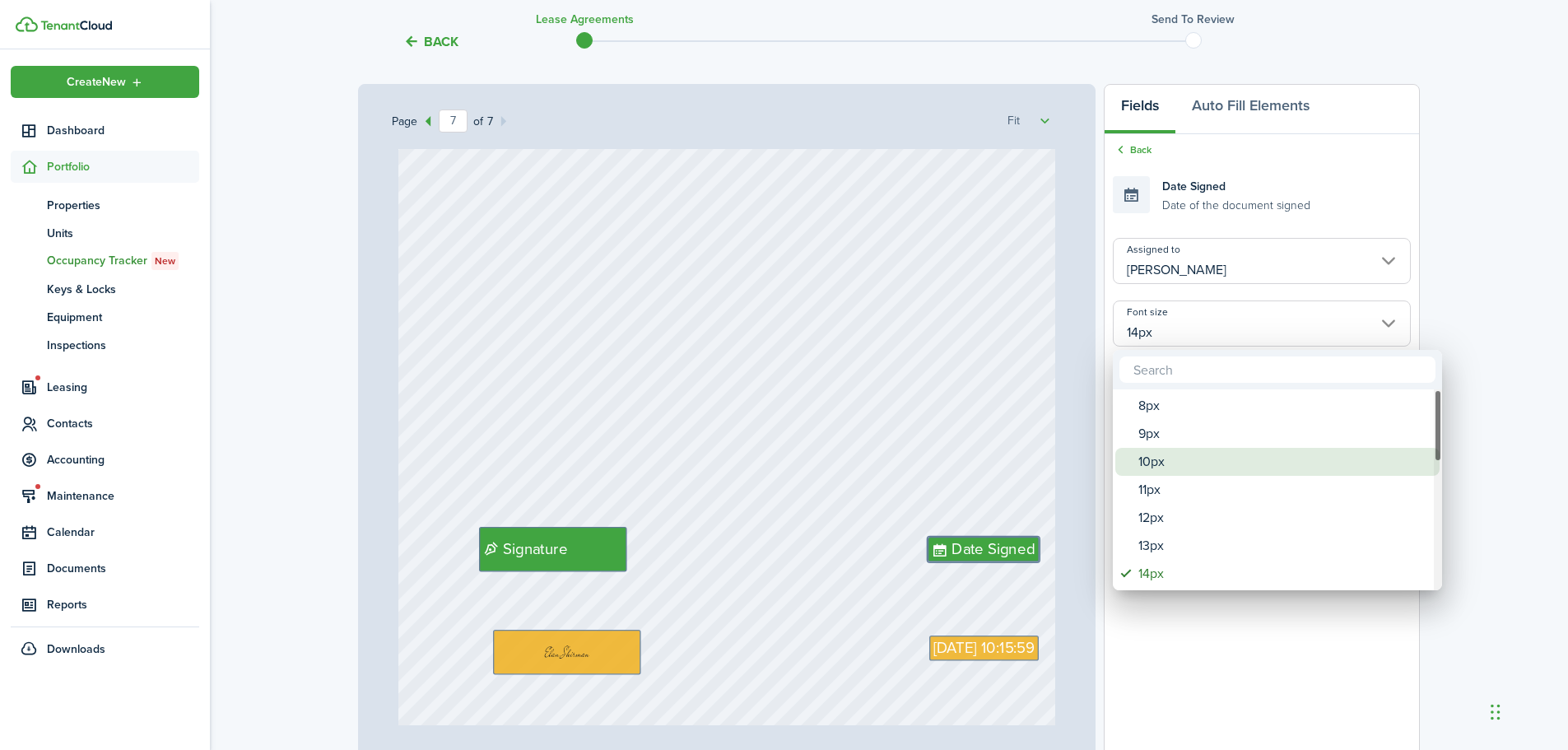
click at [1167, 461] on div "10px" at bounding box center [1284, 463] width 291 height 28
type input "10px"
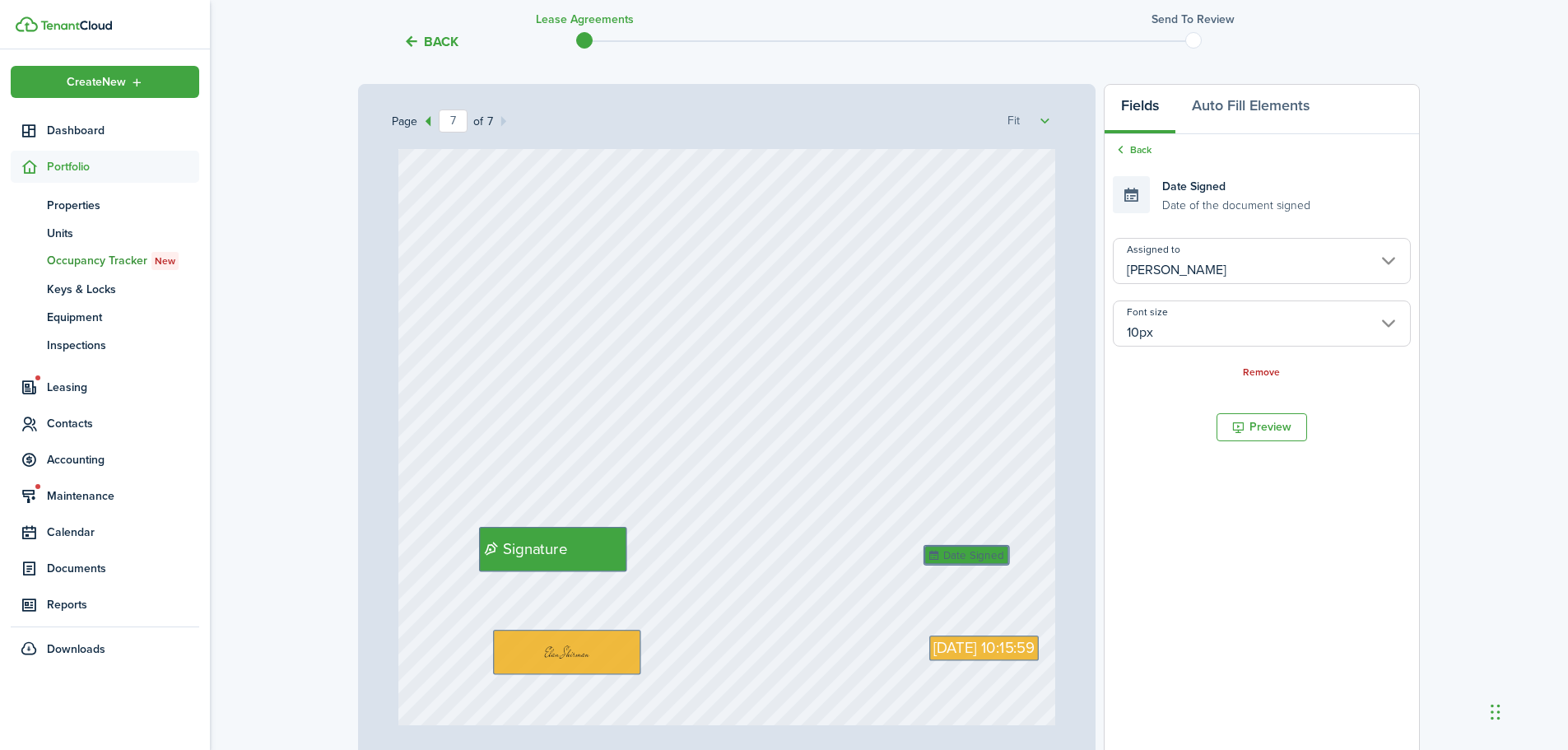
drag, startPoint x: 968, startPoint y: 546, endPoint x: 971, endPoint y: 556, distance: 10.4
click at [1135, 140] on div "Back Date Signed Date of the document signed Assigned to [PERSON_NAME] Font siz…" at bounding box center [1262, 261] width 315 height 254
click at [1138, 147] on link "Back" at bounding box center [1132, 150] width 39 height 15
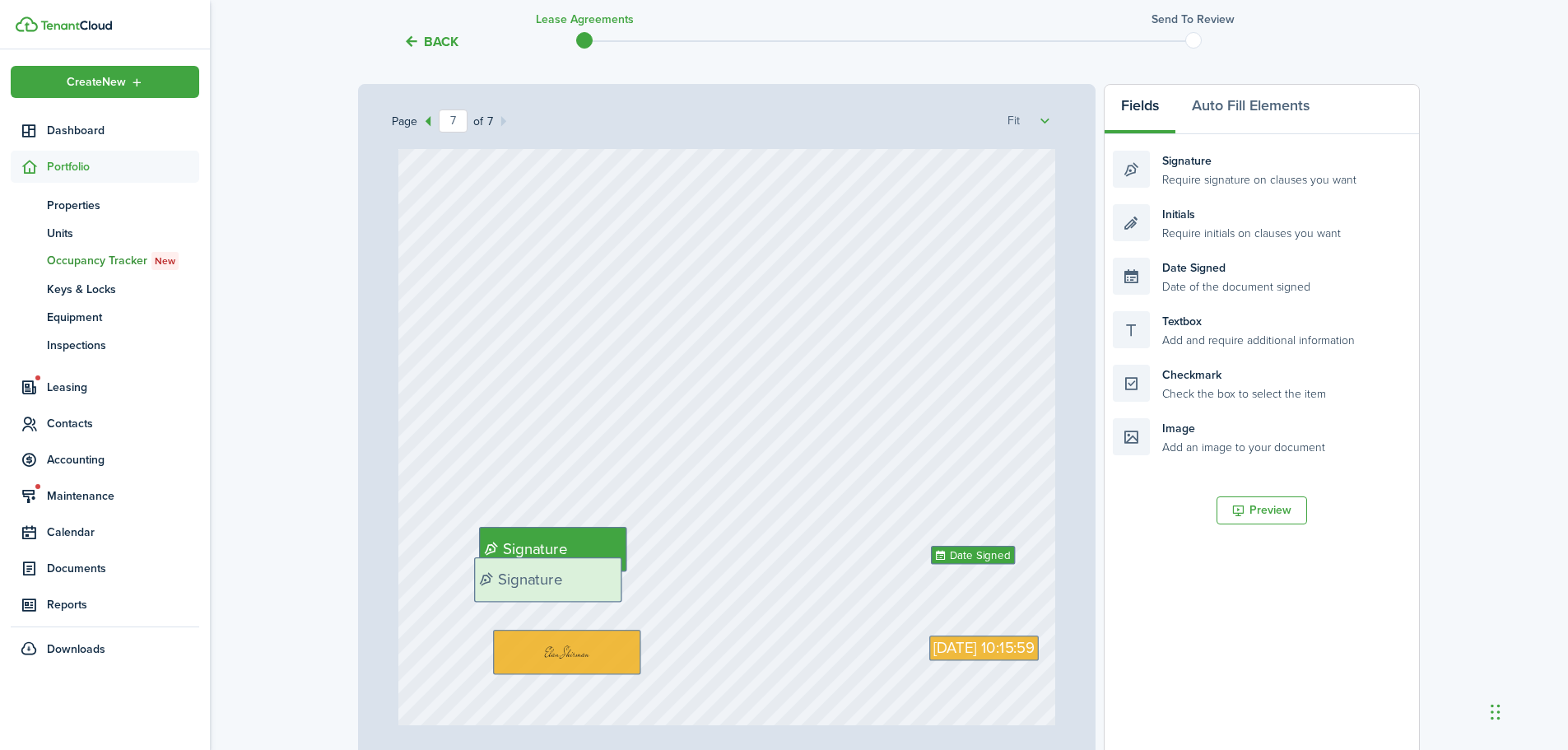
drag, startPoint x: 1187, startPoint y: 172, endPoint x: 547, endPoint y: 579, distance: 758.5
click at [547, 579] on div "Page 7 of 7 50% 75% 100% 150% 200% Fit [PERSON_NAME], [PERSON_NAME] Del [PERSON…" at bounding box center [889, 425] width 1062 height 683
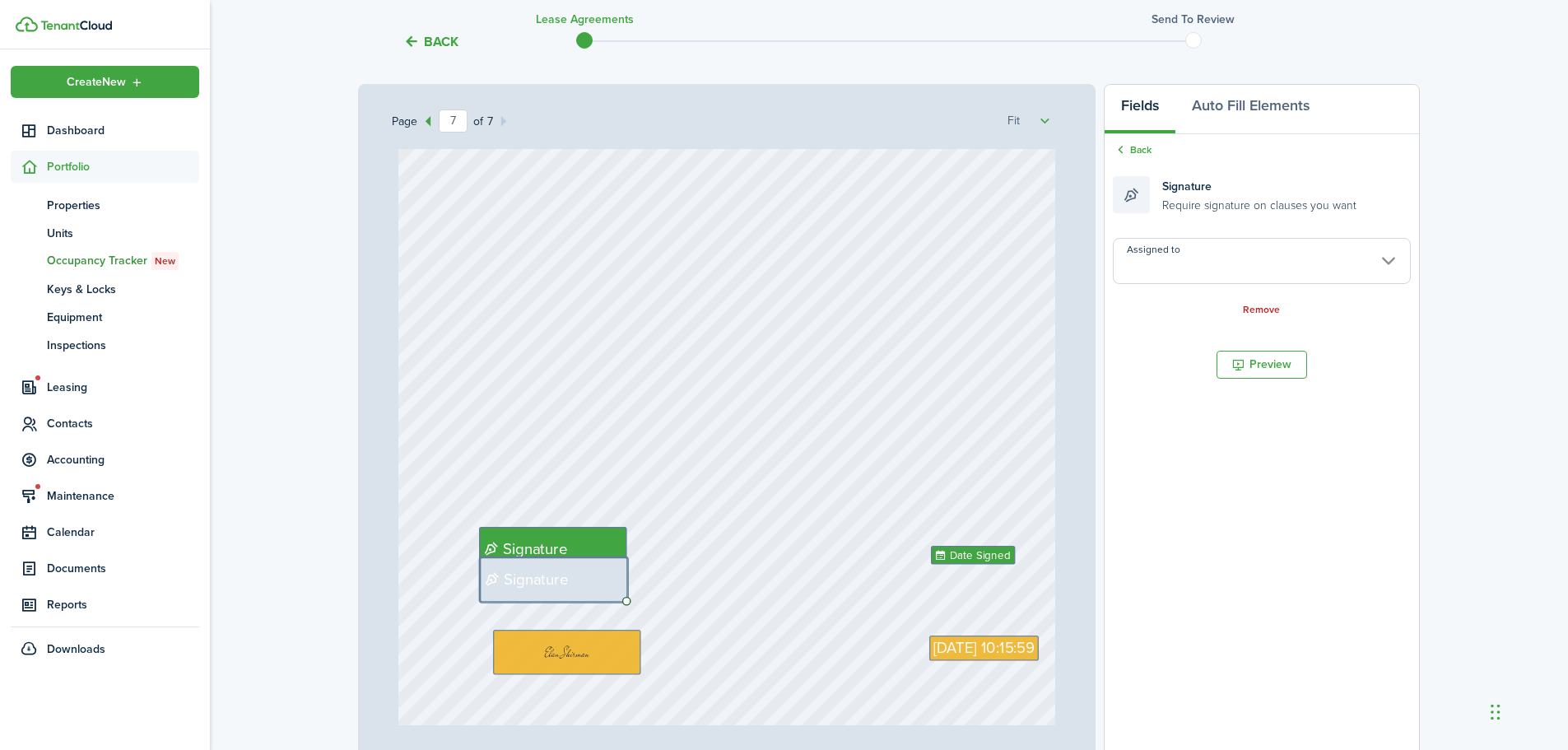
click at [1207, 258] on input "Assigned to" at bounding box center [1262, 261] width 298 height 46
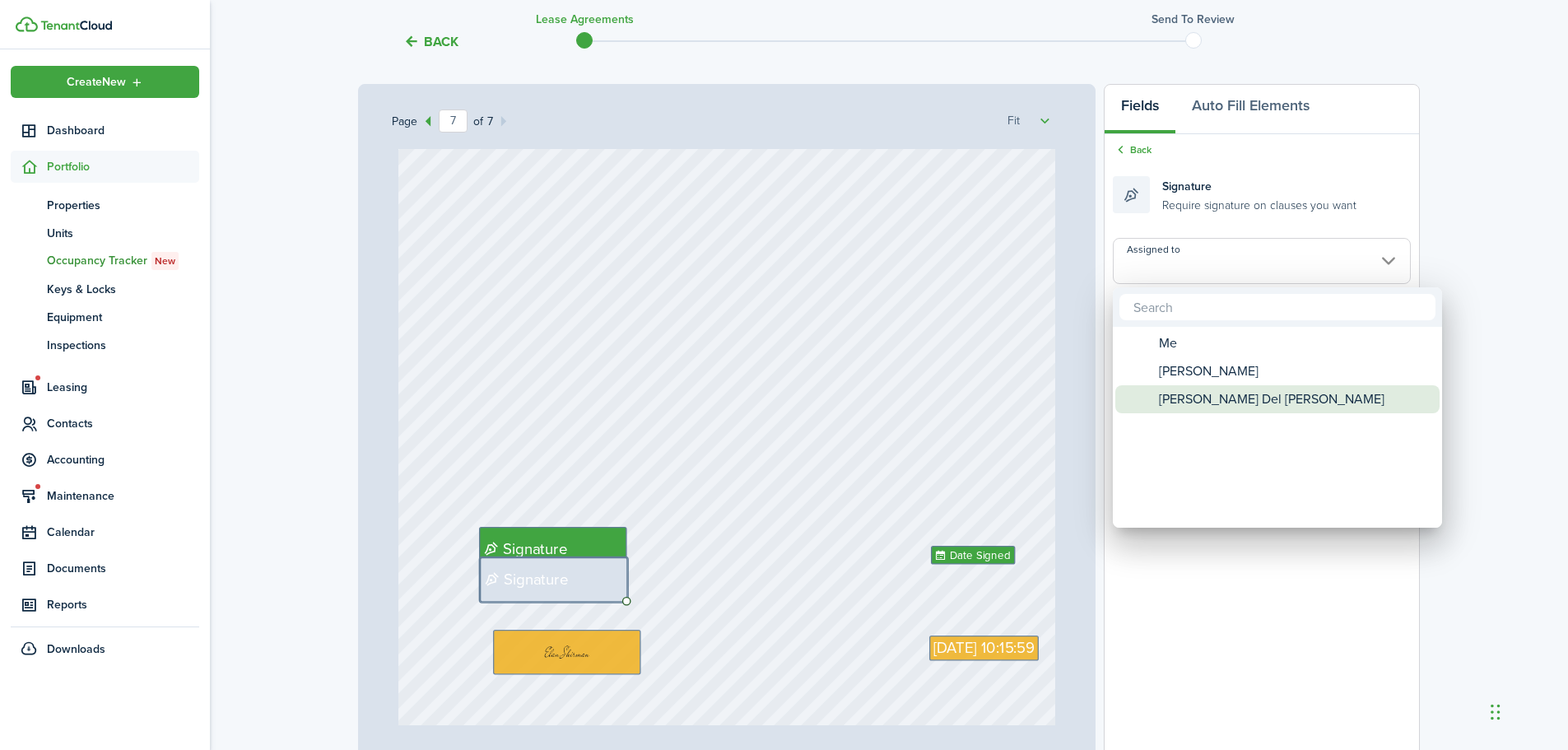
click at [1197, 390] on span "[PERSON_NAME] Del [PERSON_NAME]" at bounding box center [1272, 399] width 226 height 28
type input "[PERSON_NAME] Del [PERSON_NAME]"
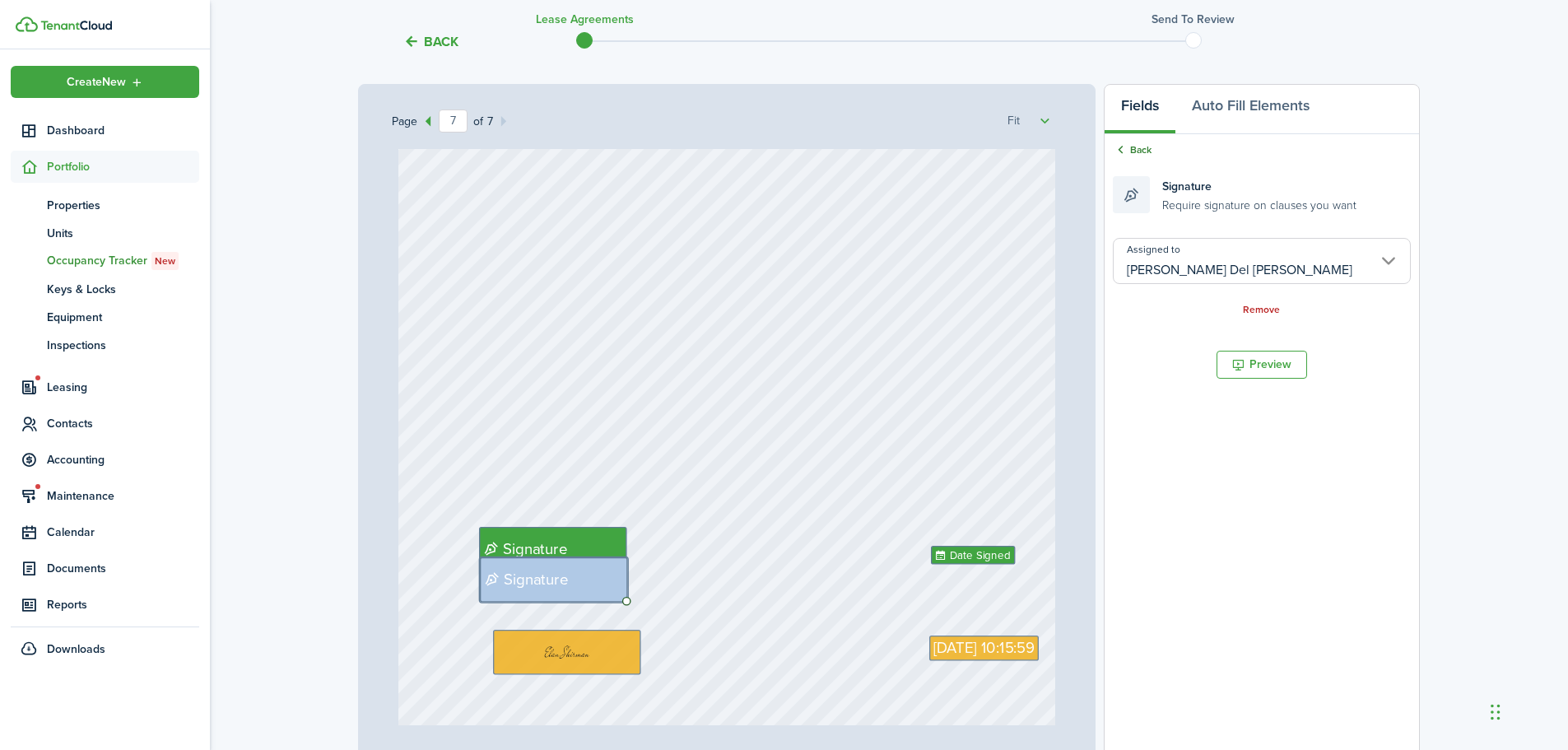
click at [1146, 154] on link "Back" at bounding box center [1132, 150] width 39 height 15
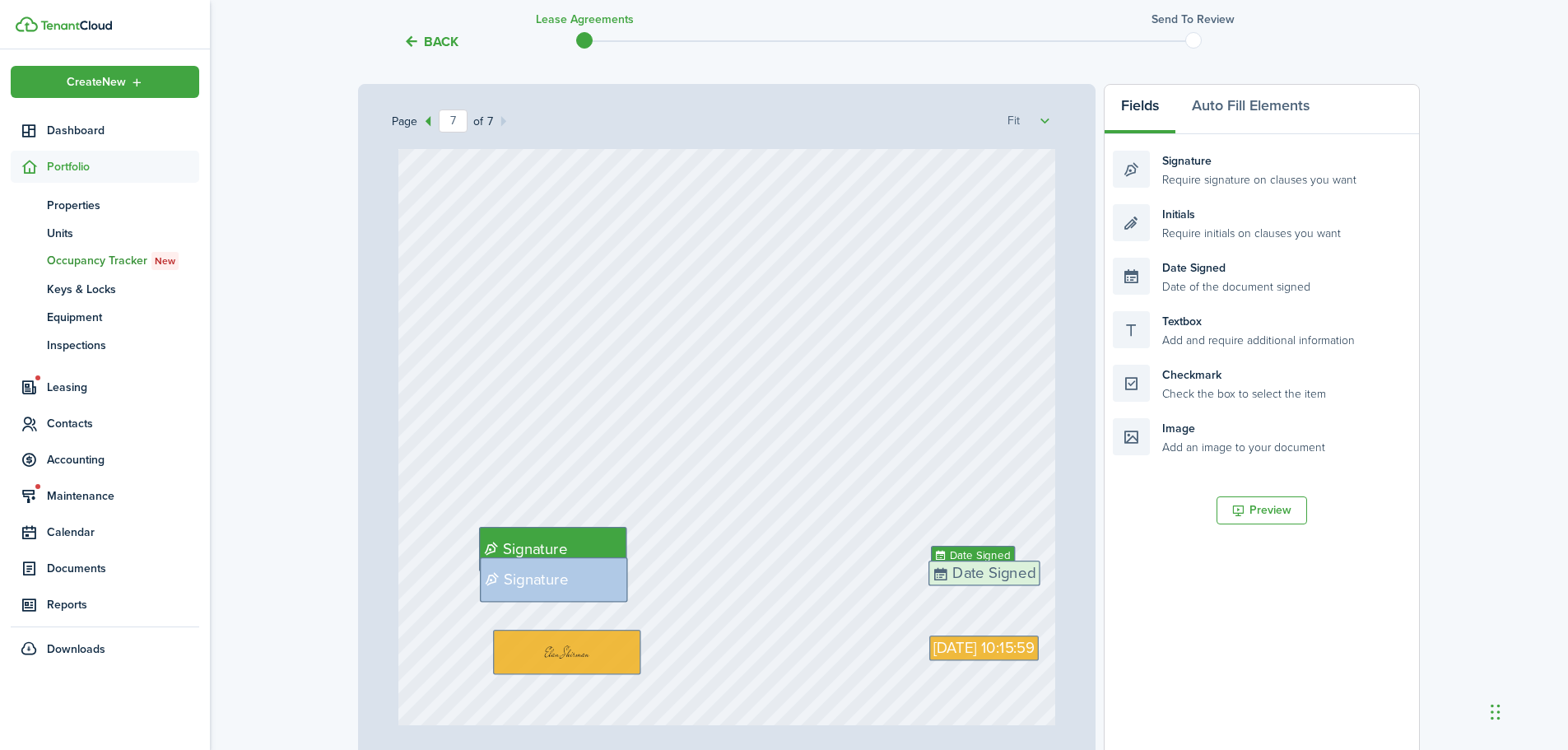
drag, startPoint x: 1205, startPoint y: 284, endPoint x: 1019, endPoint y: 586, distance: 354.7
click at [1020, 586] on div "Page 7 of 7 50% 75% 100% 150% 200% Fit [PERSON_NAME], [PERSON_NAME] Del [PERSON…" at bounding box center [889, 425] width 1062 height 683
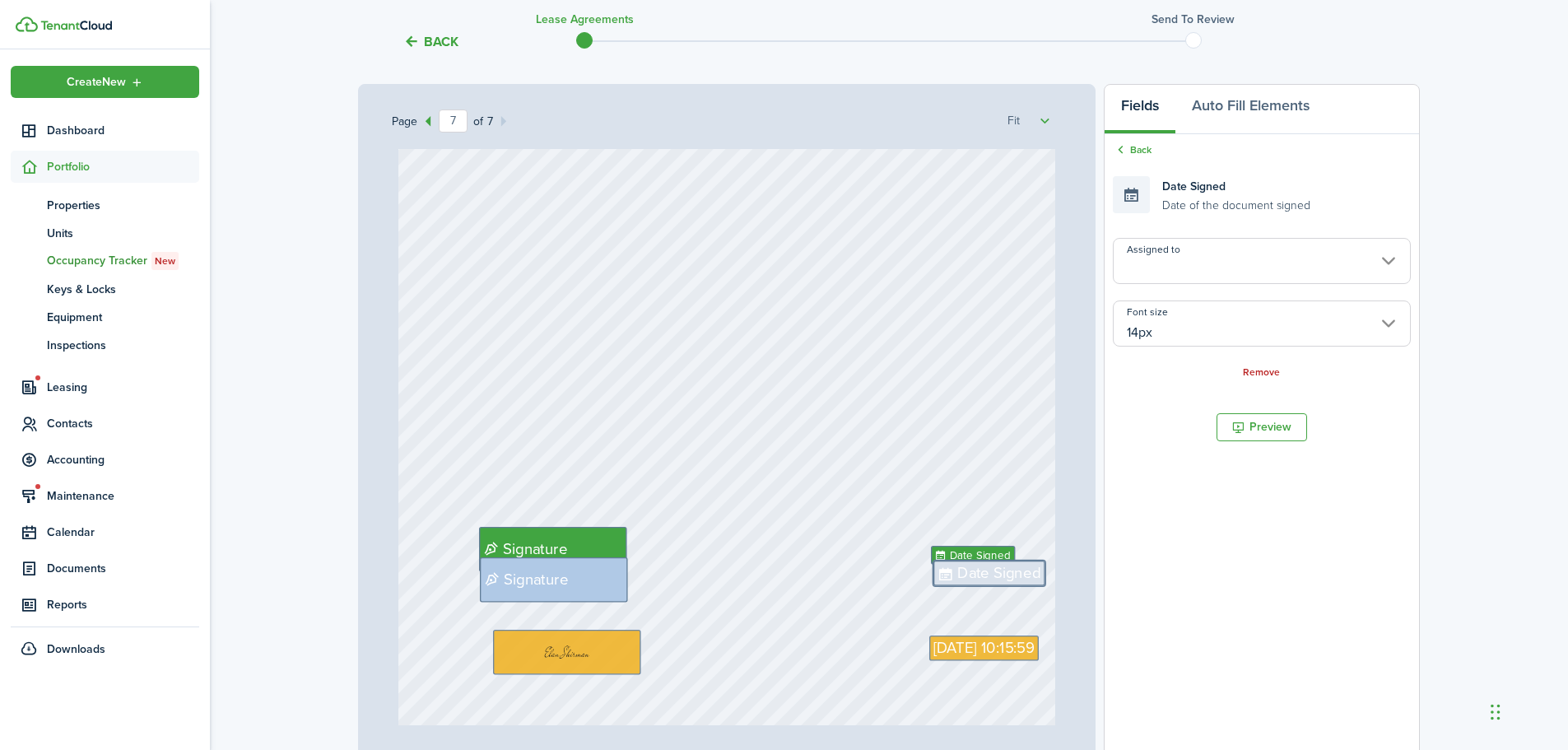
click at [1239, 265] on input "Assigned to" at bounding box center [1262, 261] width 298 height 46
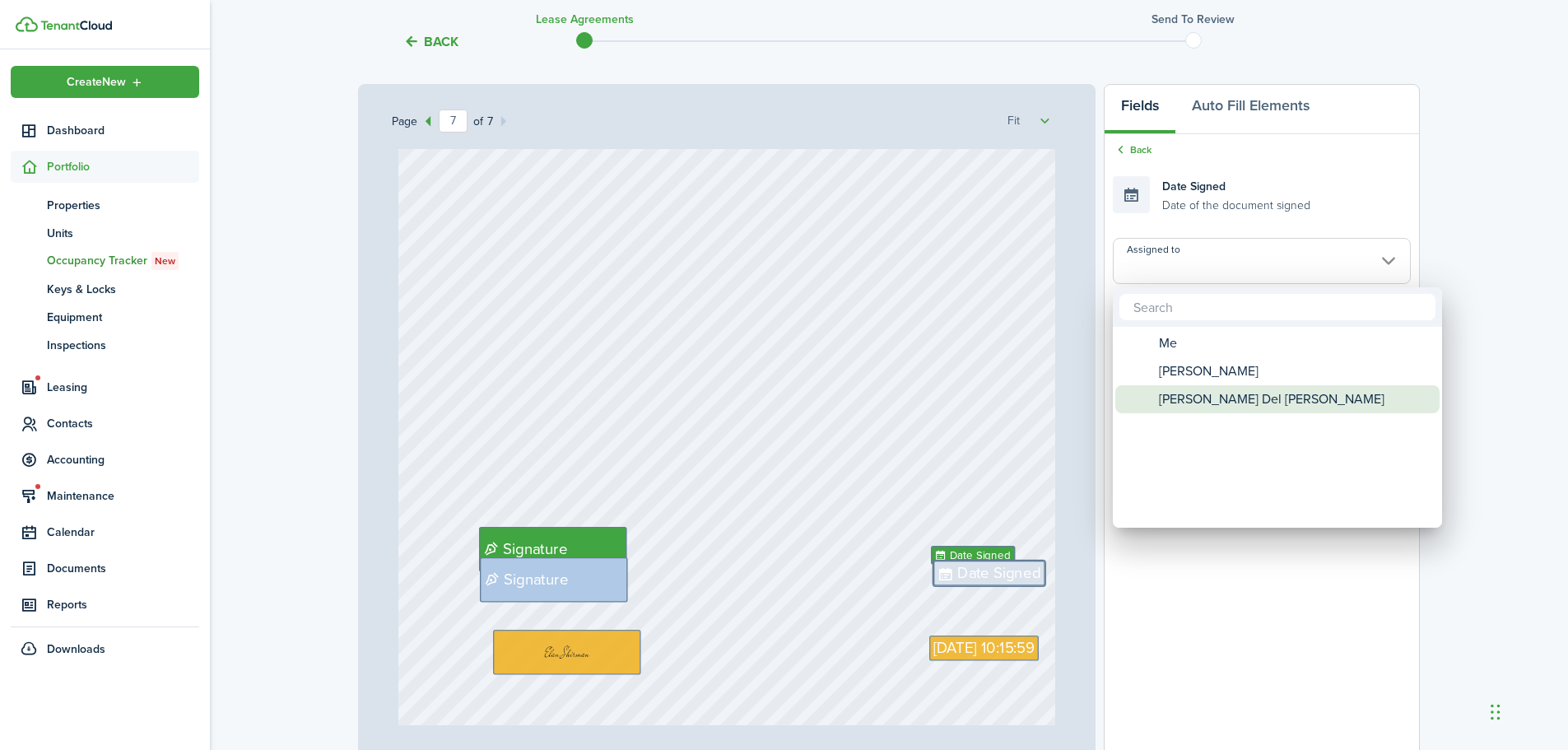
click at [1214, 388] on span "[PERSON_NAME] Del [PERSON_NAME]" at bounding box center [1272, 399] width 226 height 28
type input "[PERSON_NAME] Del [PERSON_NAME]"
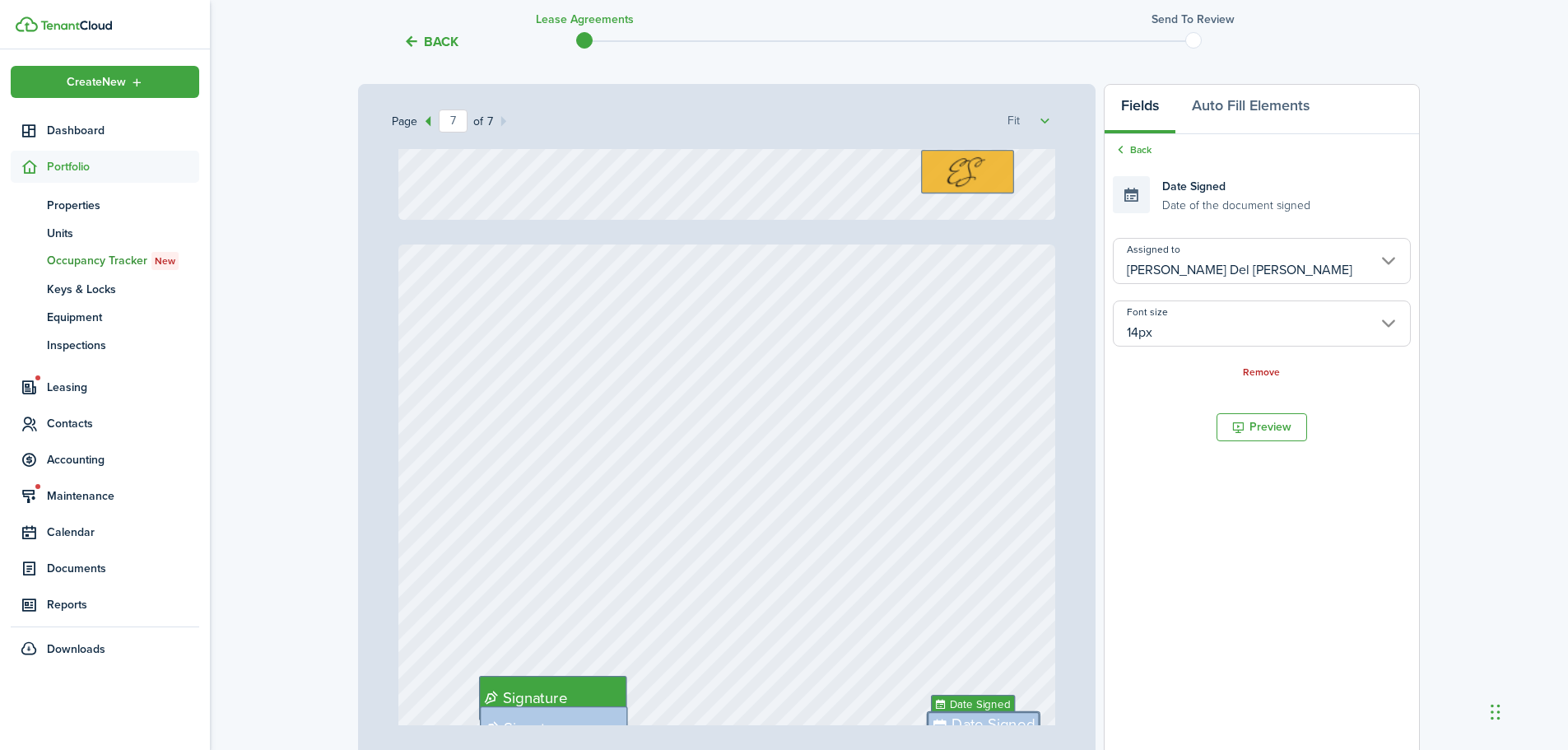
type input "6"
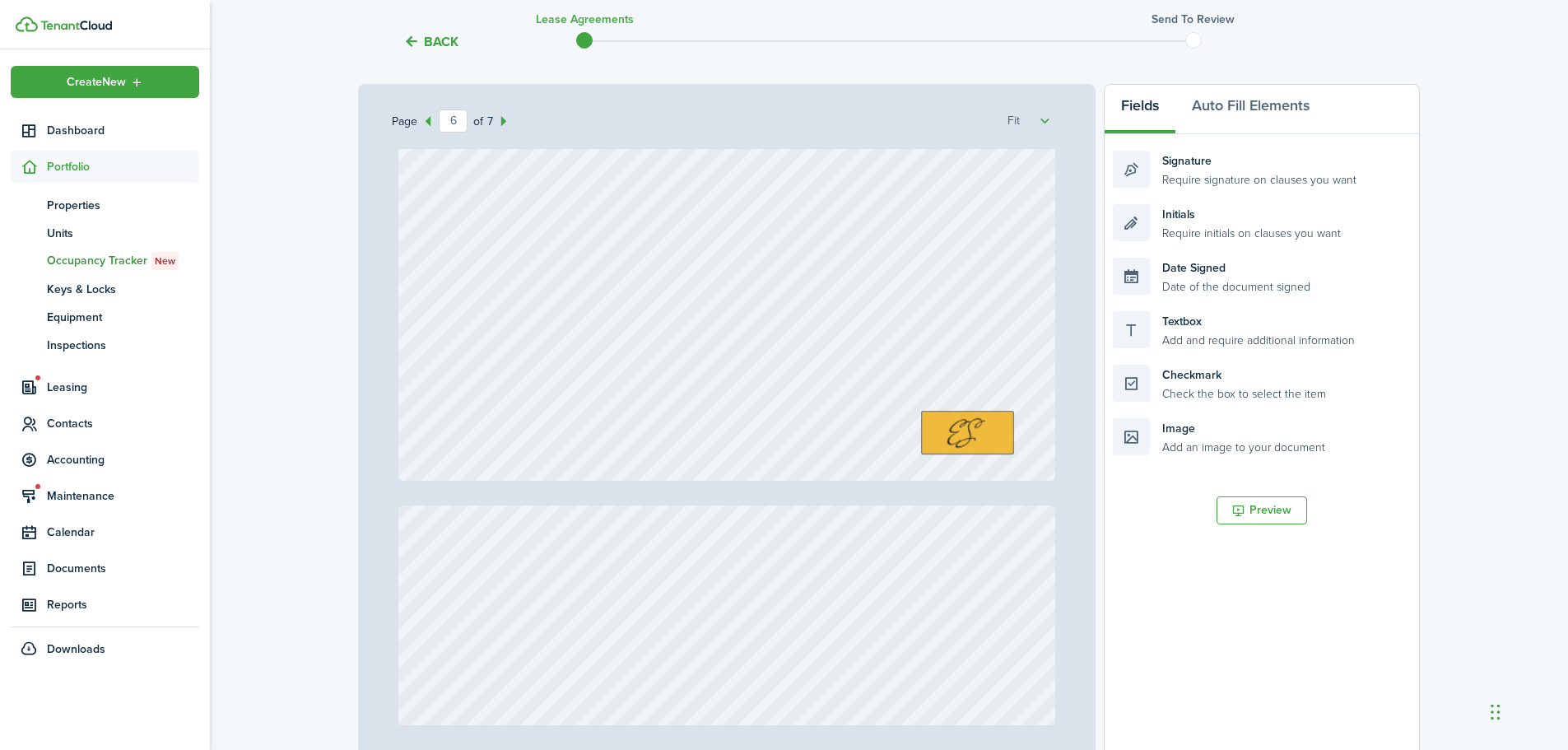
scroll to position [5291, 0]
drag, startPoint x: 1207, startPoint y: 228, endPoint x: 565, endPoint y: 436, distance: 674.9
click at [565, 436] on div "Page 6 of 7 50% 75% 100% 150% 200% Fit [PERSON_NAME], [PERSON_NAME] Del [PERSON…" at bounding box center [889, 425] width 1062 height 683
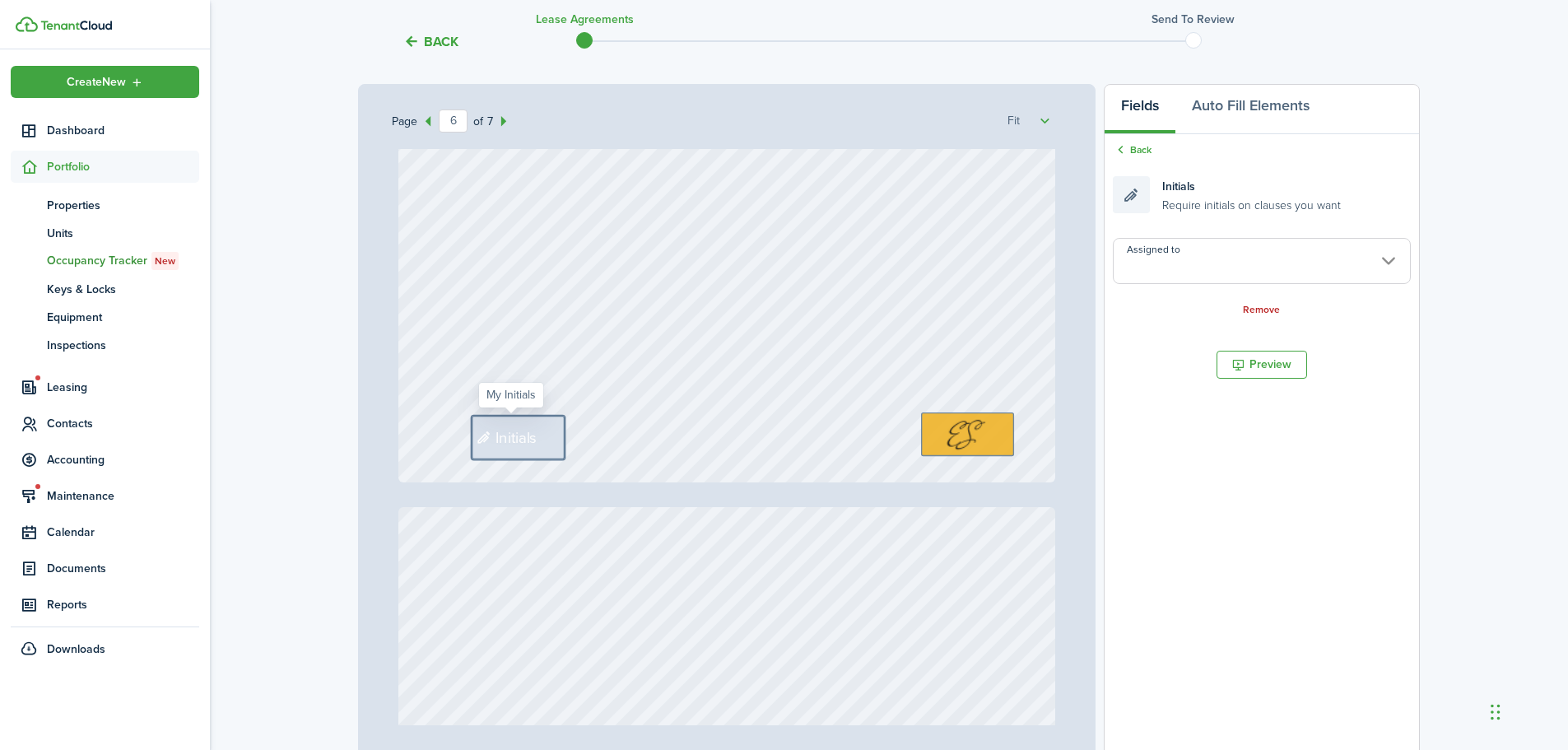
click at [1185, 268] on input "Assigned to" at bounding box center [1262, 261] width 298 height 46
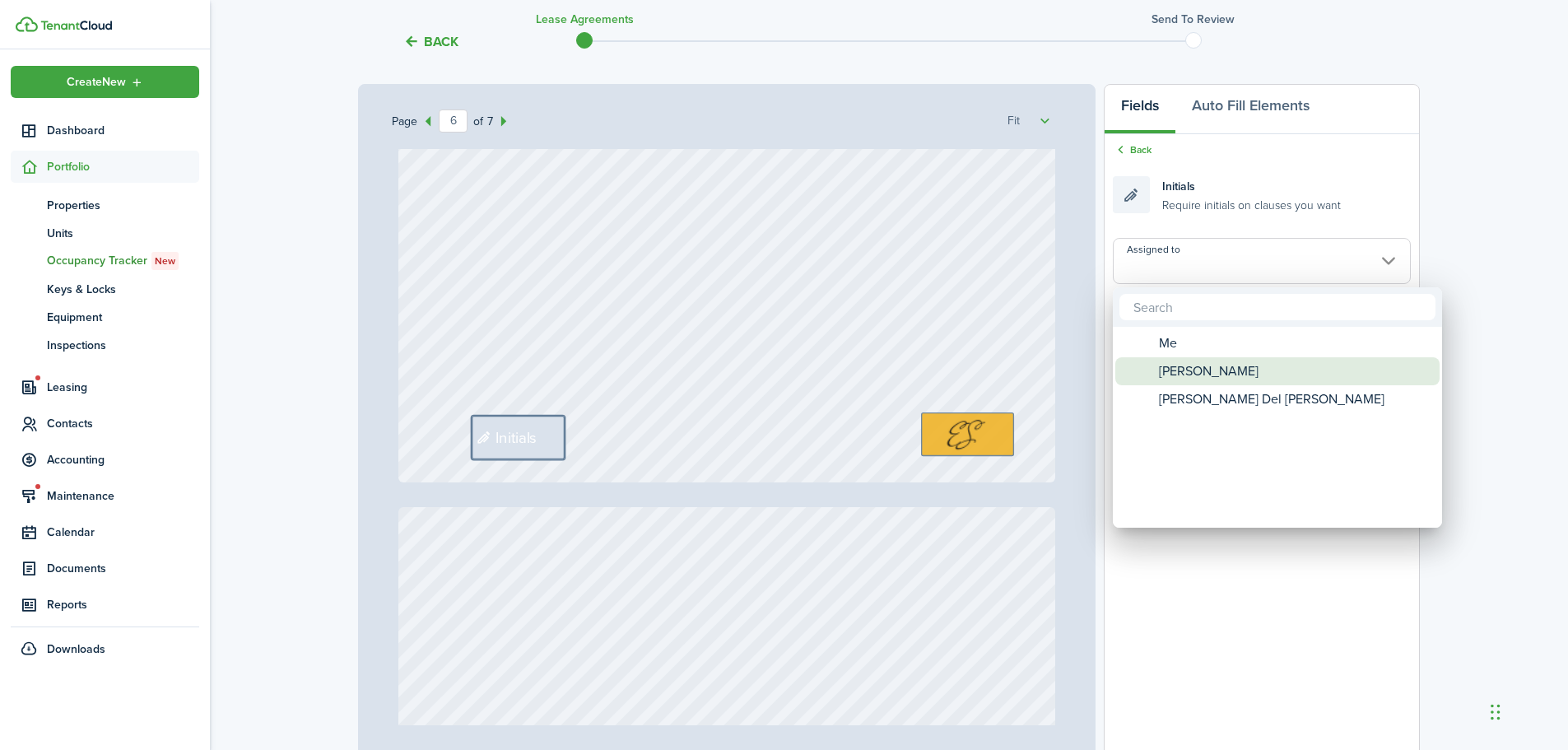
click at [1210, 361] on span "[PERSON_NAME]" at bounding box center [1209, 371] width 100 height 28
type input "[PERSON_NAME]"
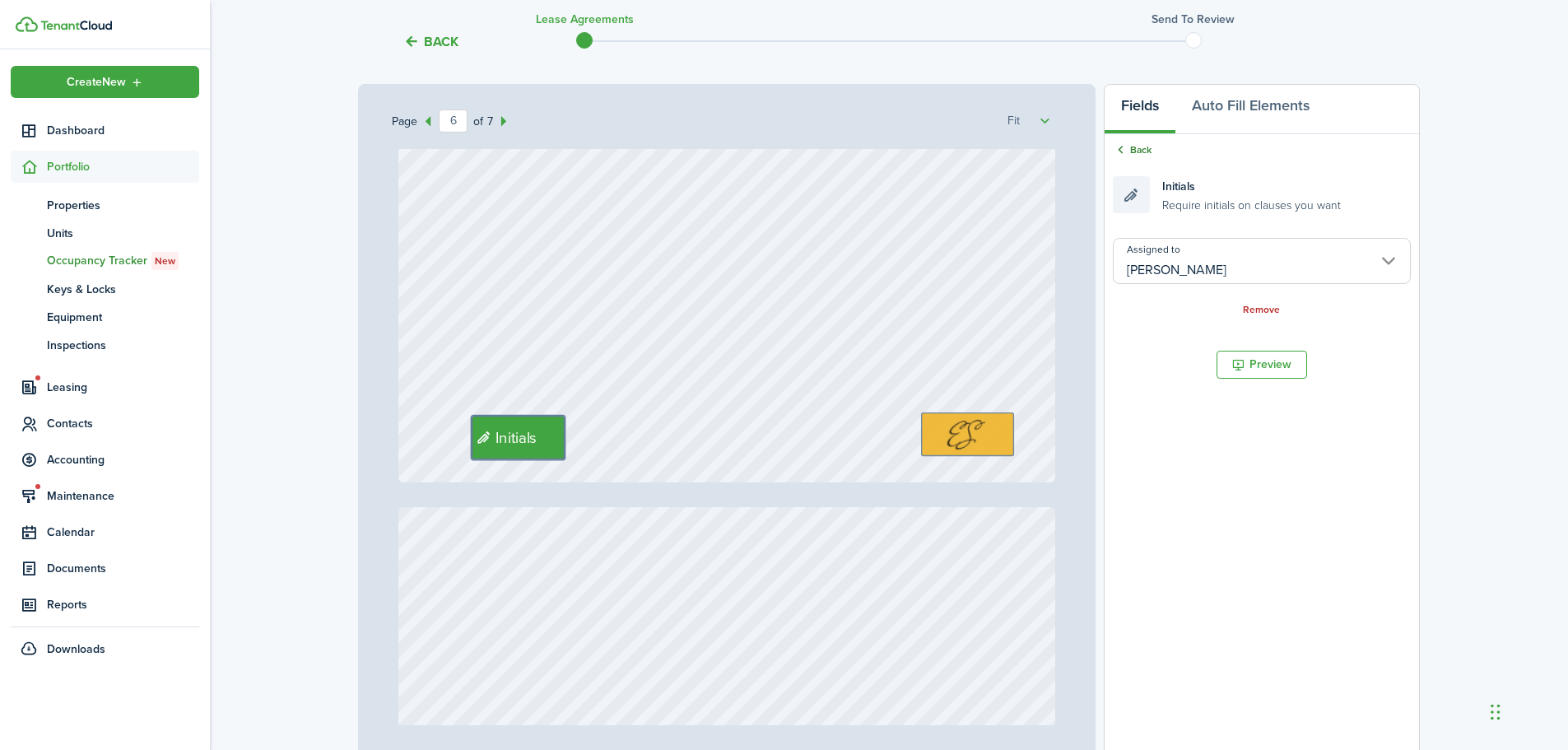
click at [1146, 155] on link "Back" at bounding box center [1132, 150] width 39 height 15
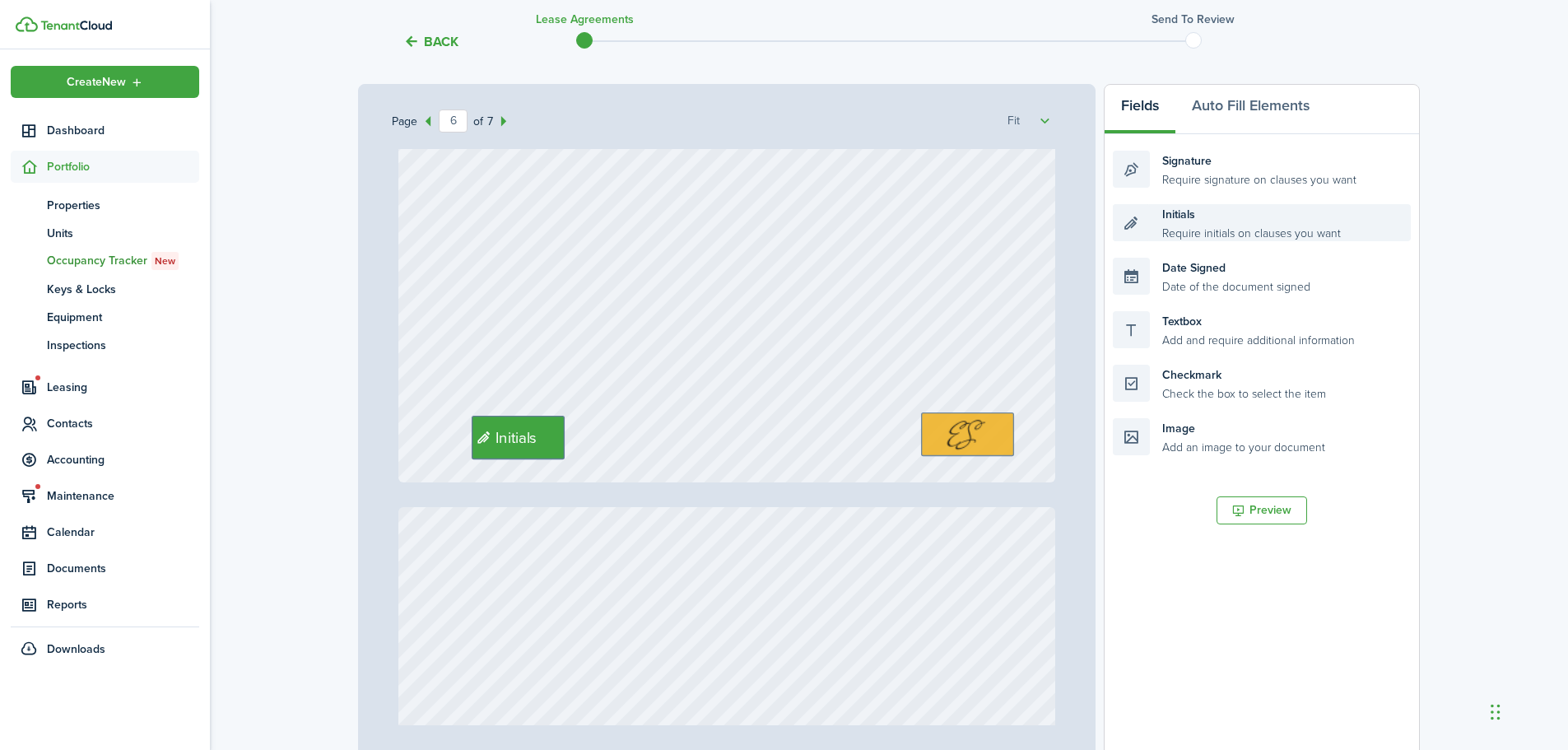
click at [1206, 239] on div "Initials Require initials on clauses you want" at bounding box center [1262, 222] width 298 height 37
drag, startPoint x: 1206, startPoint y: 218, endPoint x: 647, endPoint y: 427, distance: 596.8
click at [647, 427] on div "Page 6 of 7 50% 75% 100% 150% 200% Fit [PERSON_NAME], [PERSON_NAME] Del [PERSON…" at bounding box center [889, 425] width 1062 height 683
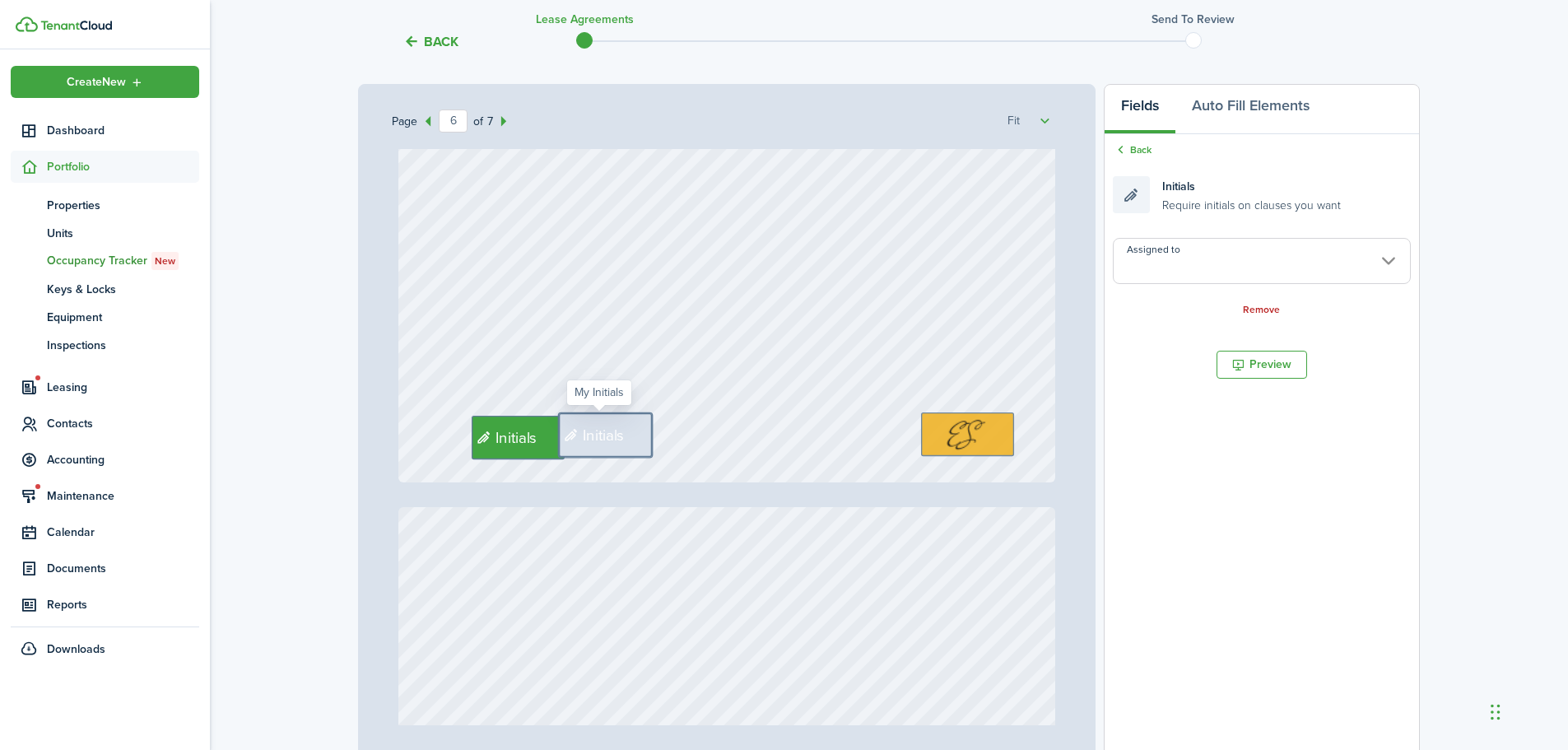
click at [1229, 277] on input "Assigned to" at bounding box center [1262, 261] width 298 height 46
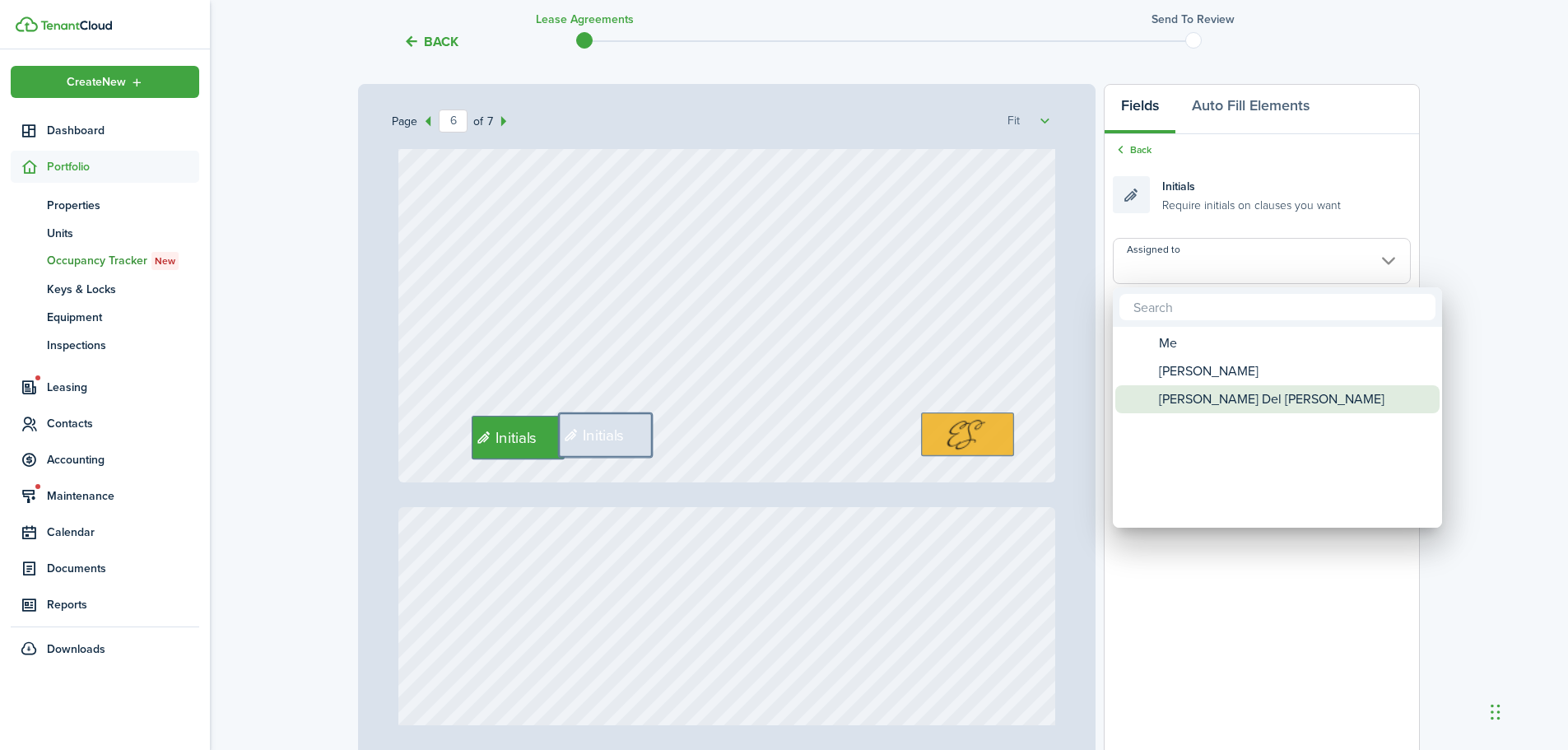
click at [1216, 390] on span "[PERSON_NAME] Del [PERSON_NAME]" at bounding box center [1272, 399] width 226 height 28
type input "[PERSON_NAME] Del [PERSON_NAME]"
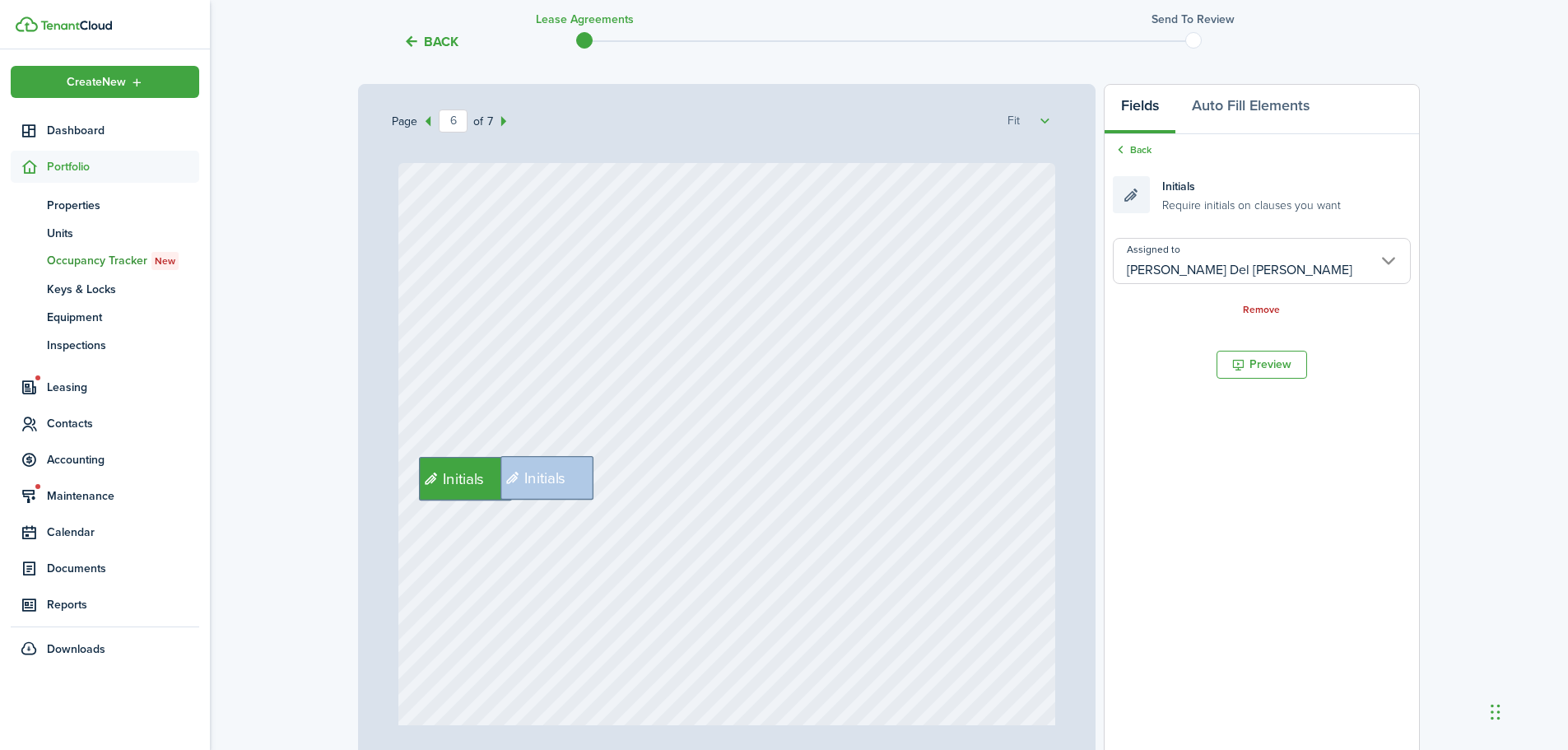
type input "5"
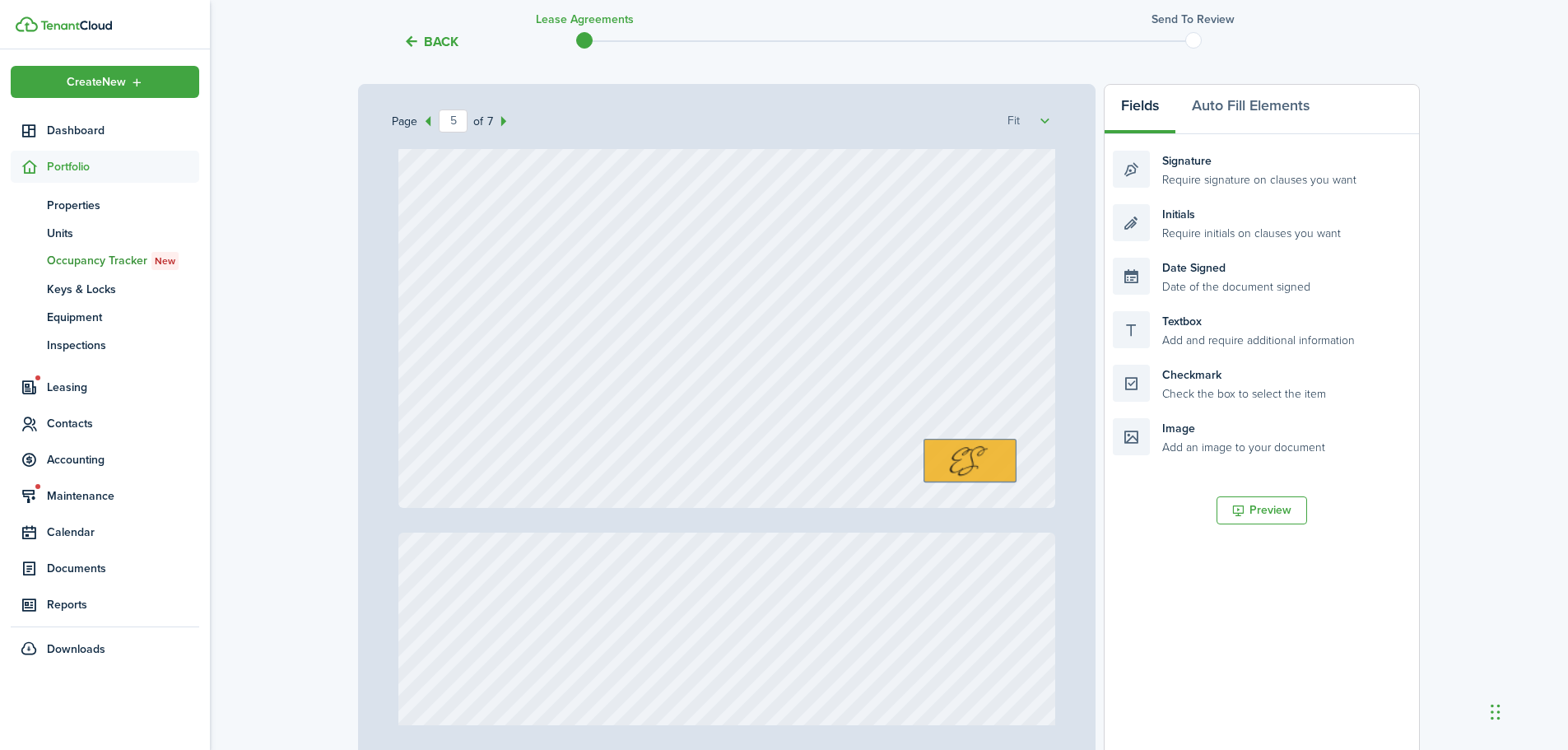
scroll to position [4303, 0]
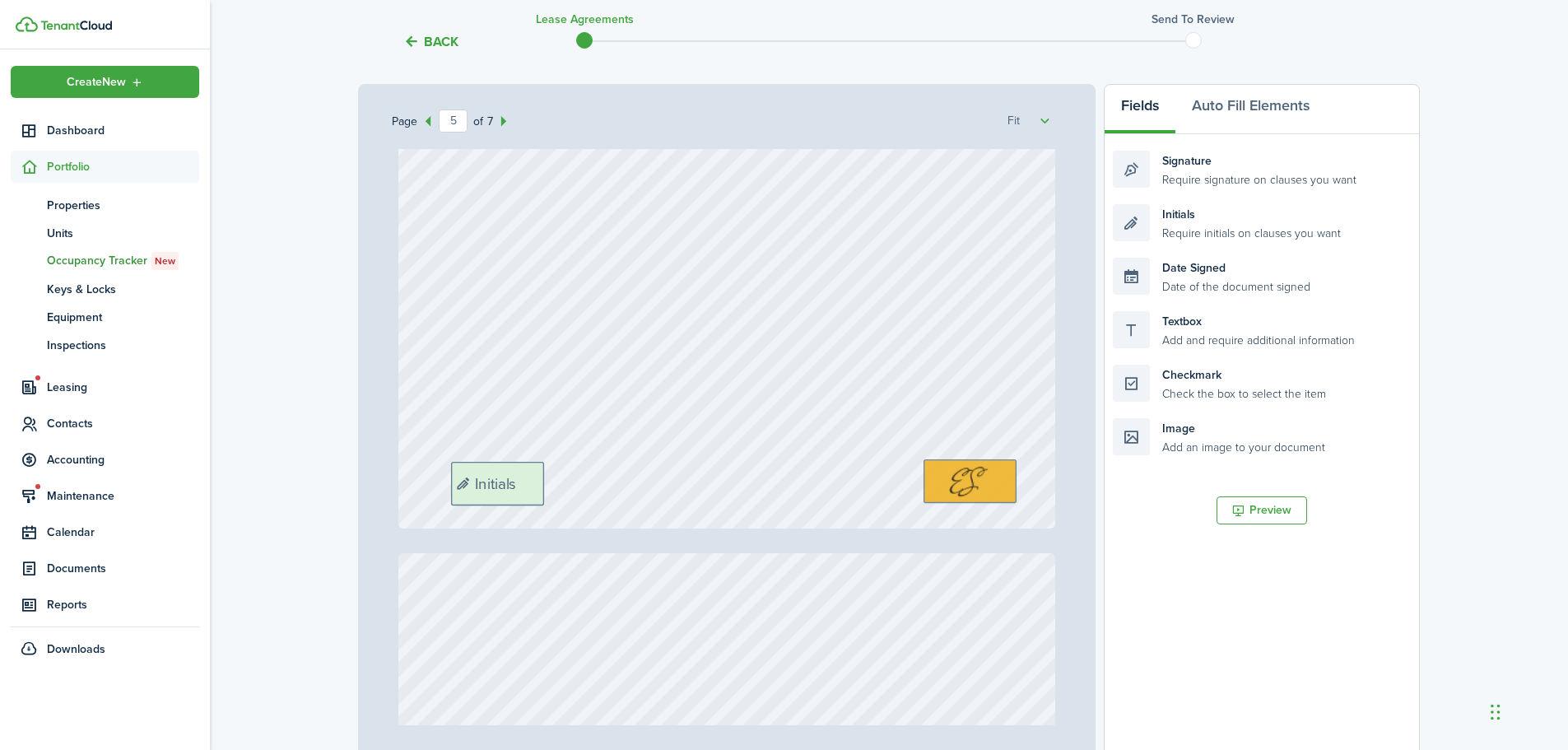
drag, startPoint x: 1228, startPoint y: 220, endPoint x: 566, endPoint y: 477, distance: 710.1
click at [566, 477] on div "Page 5 of 7 50% 75% 100% 150% 200% Fit [PERSON_NAME], [PERSON_NAME] Del [PERSON…" at bounding box center [889, 425] width 1062 height 683
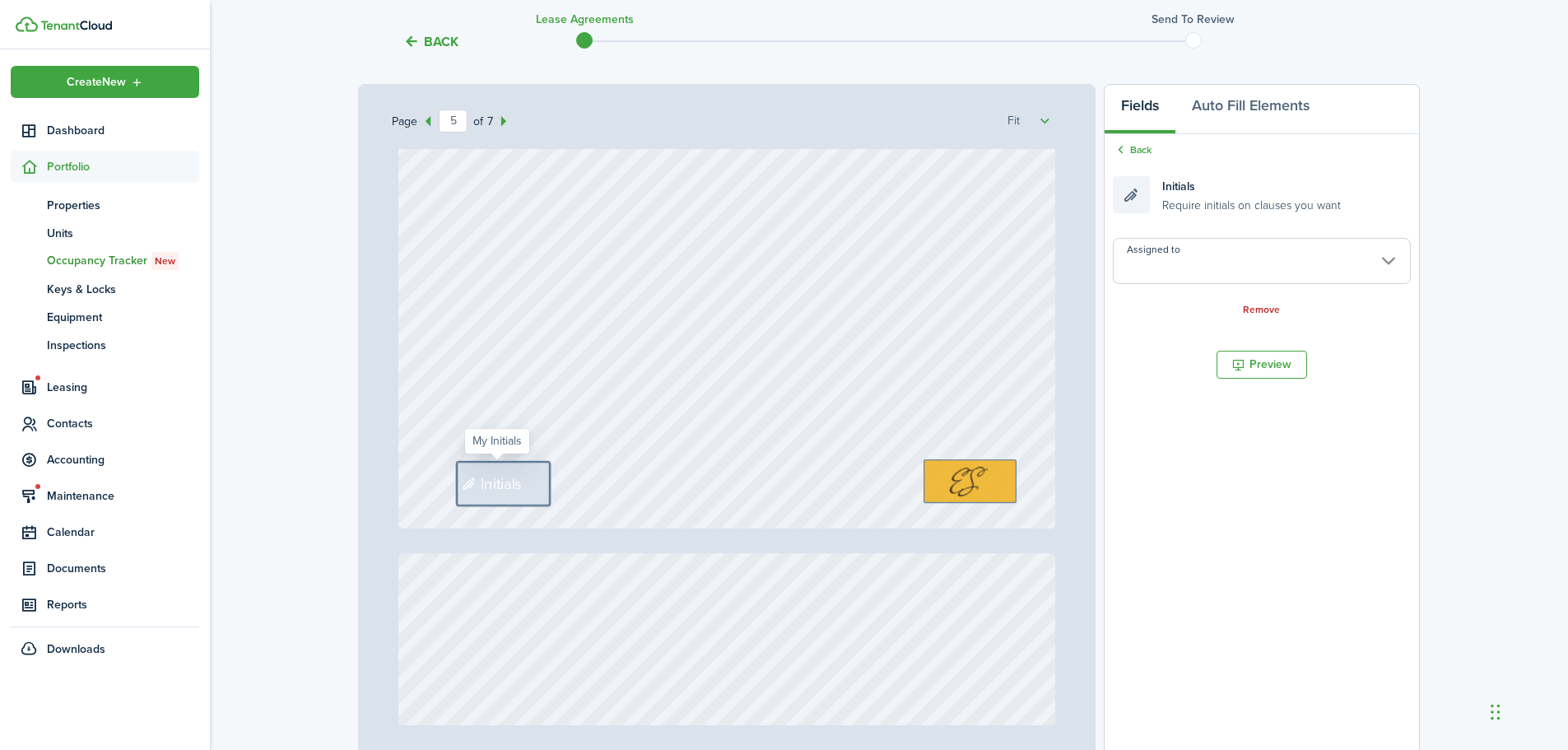
click at [1167, 268] on input "Assigned to" at bounding box center [1262, 261] width 298 height 46
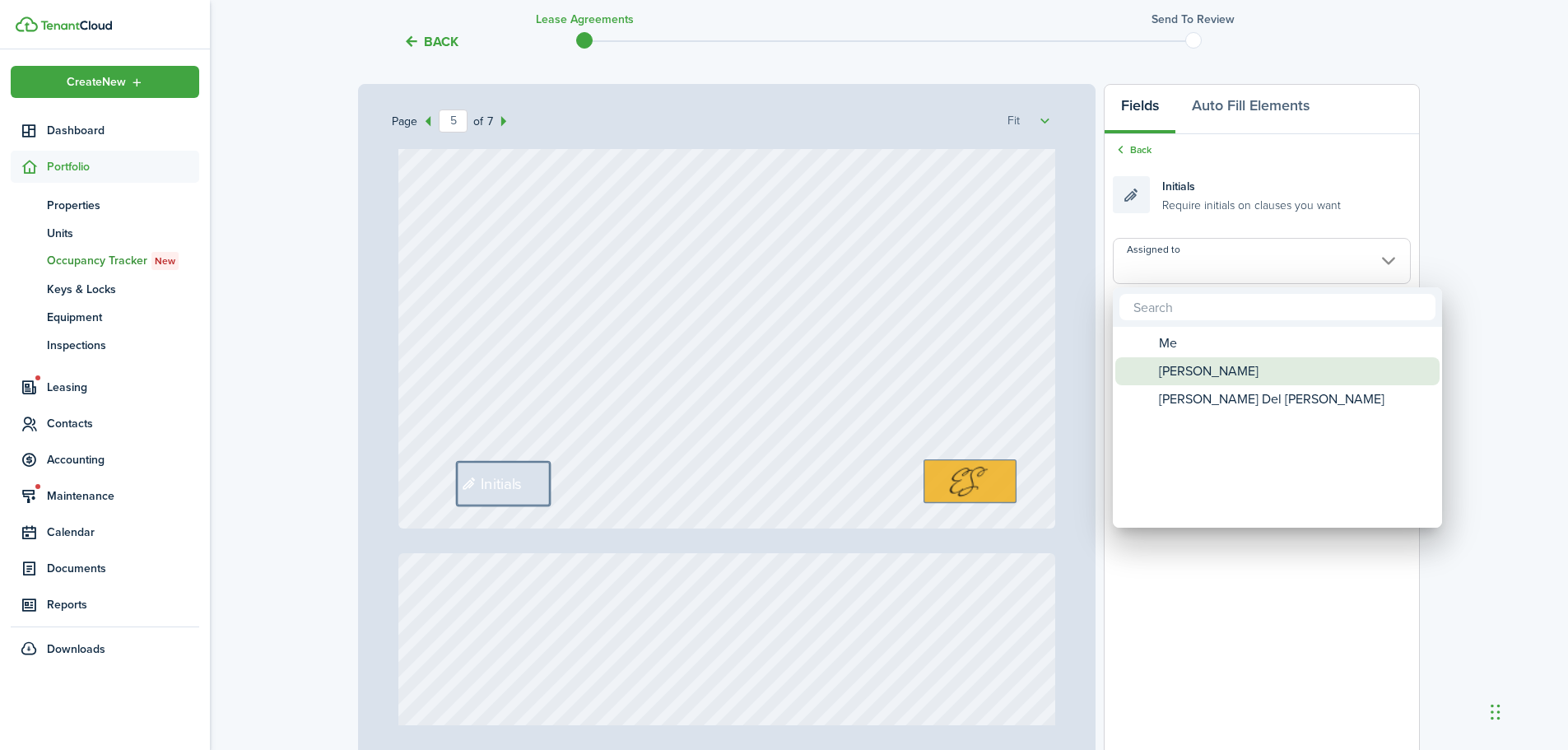
click at [1214, 364] on span "[PERSON_NAME]" at bounding box center [1209, 371] width 100 height 28
type input "[PERSON_NAME]"
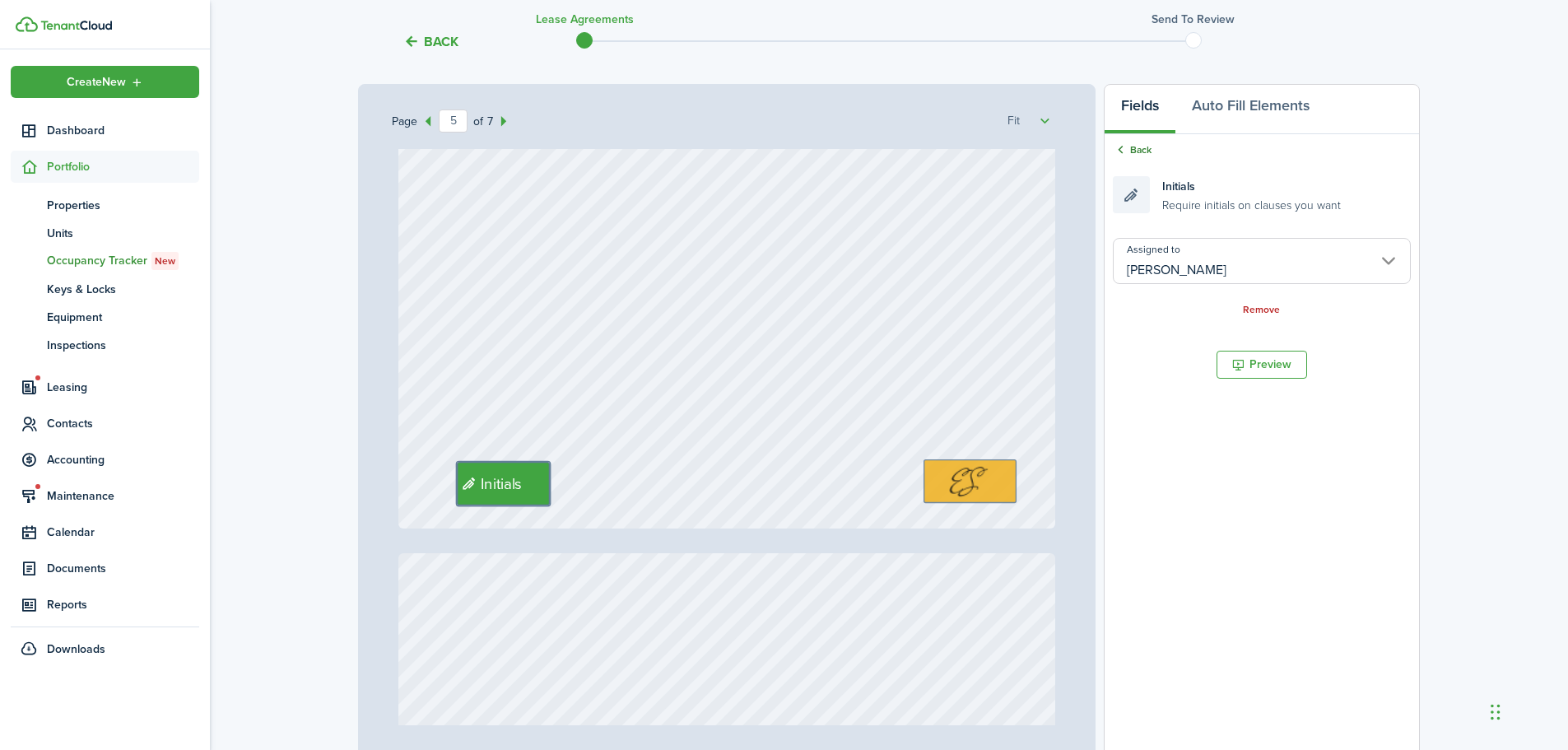
click at [1144, 152] on link "Back" at bounding box center [1132, 150] width 39 height 15
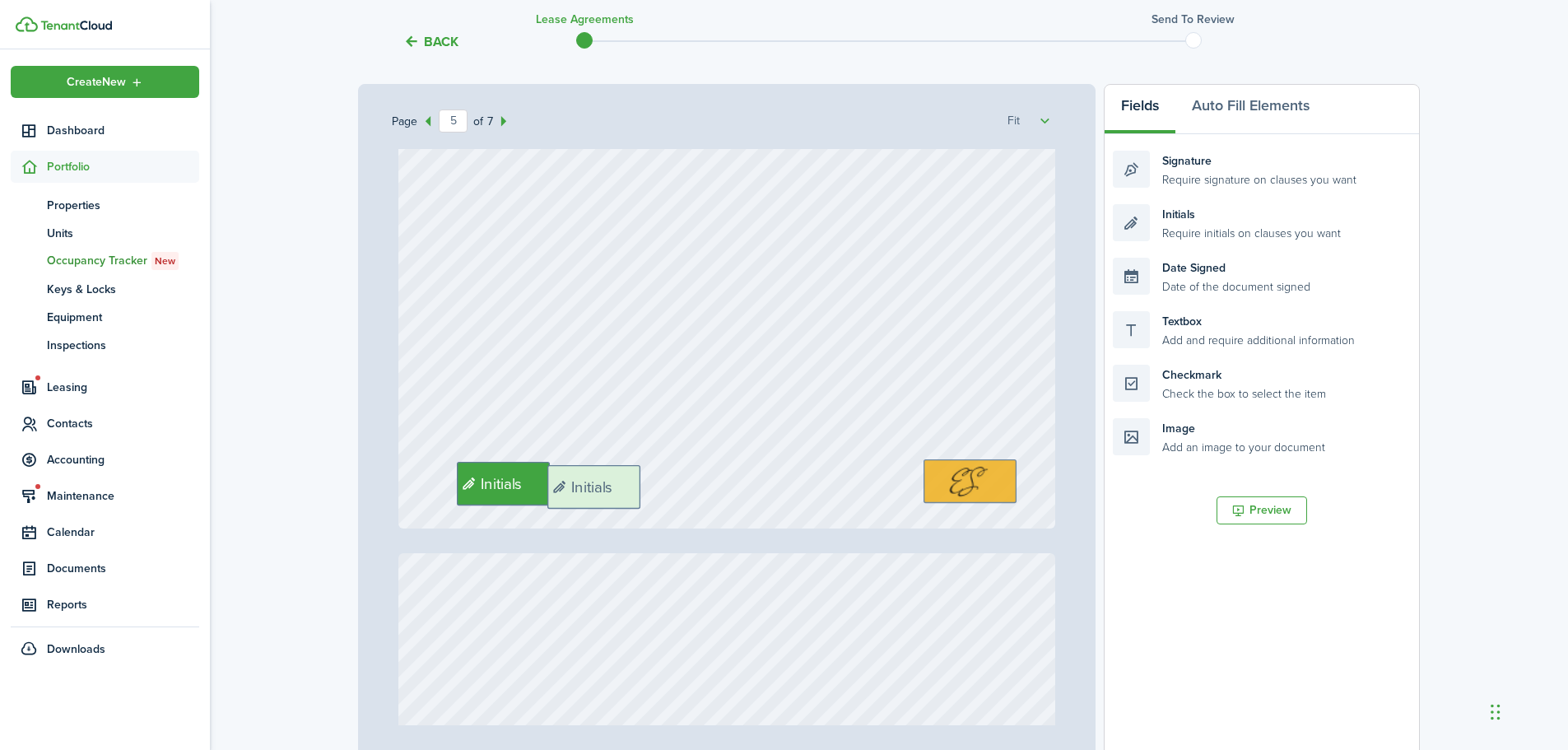
drag, startPoint x: 1187, startPoint y: 220, endPoint x: 621, endPoint y: 481, distance: 623.3
click at [621, 481] on div "Page 5 of 7 50% 75% 100% 150% 200% Fit [PERSON_NAME], [PERSON_NAME] Del [PERSON…" at bounding box center [889, 425] width 1062 height 683
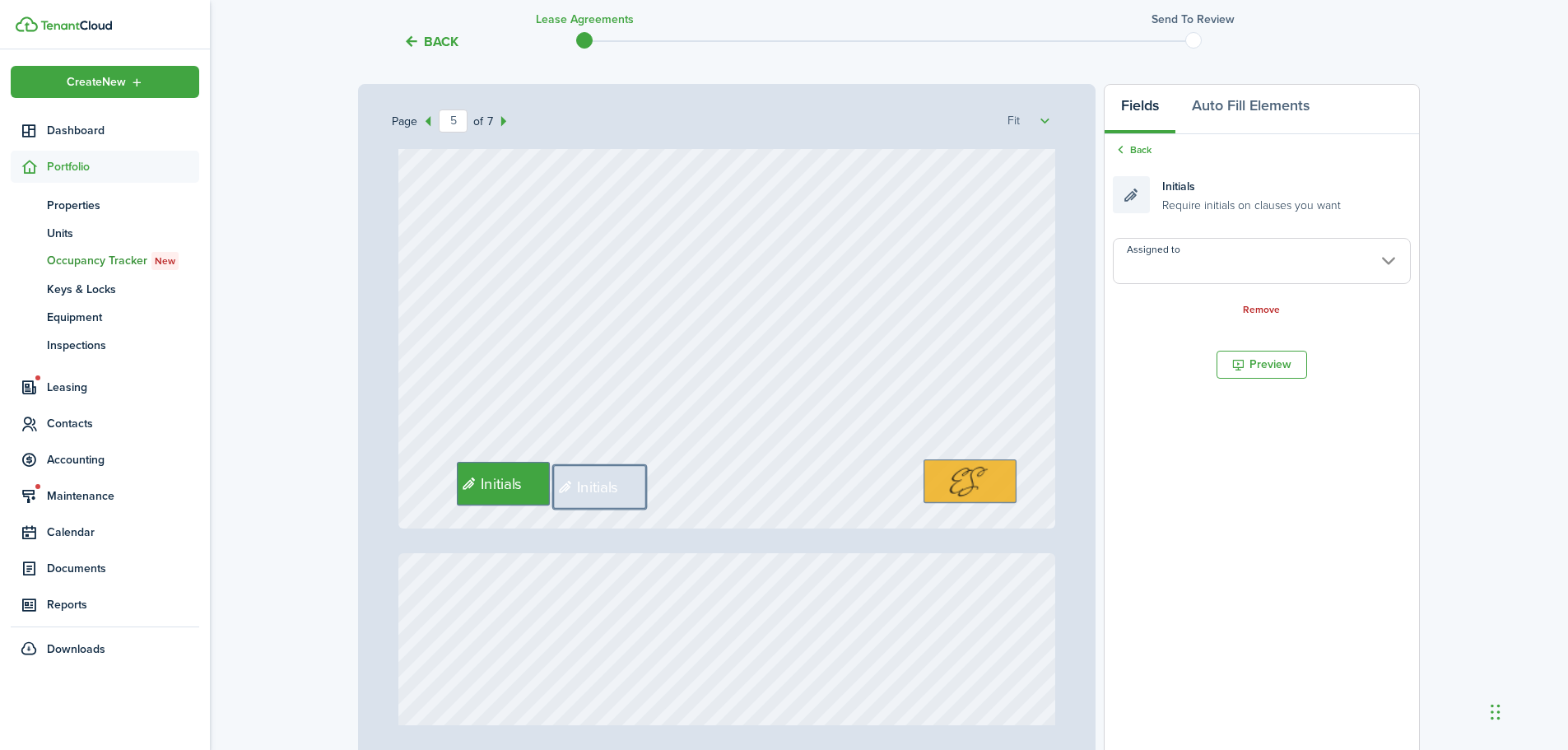
click at [1199, 274] on input "Assigned to" at bounding box center [1262, 261] width 298 height 46
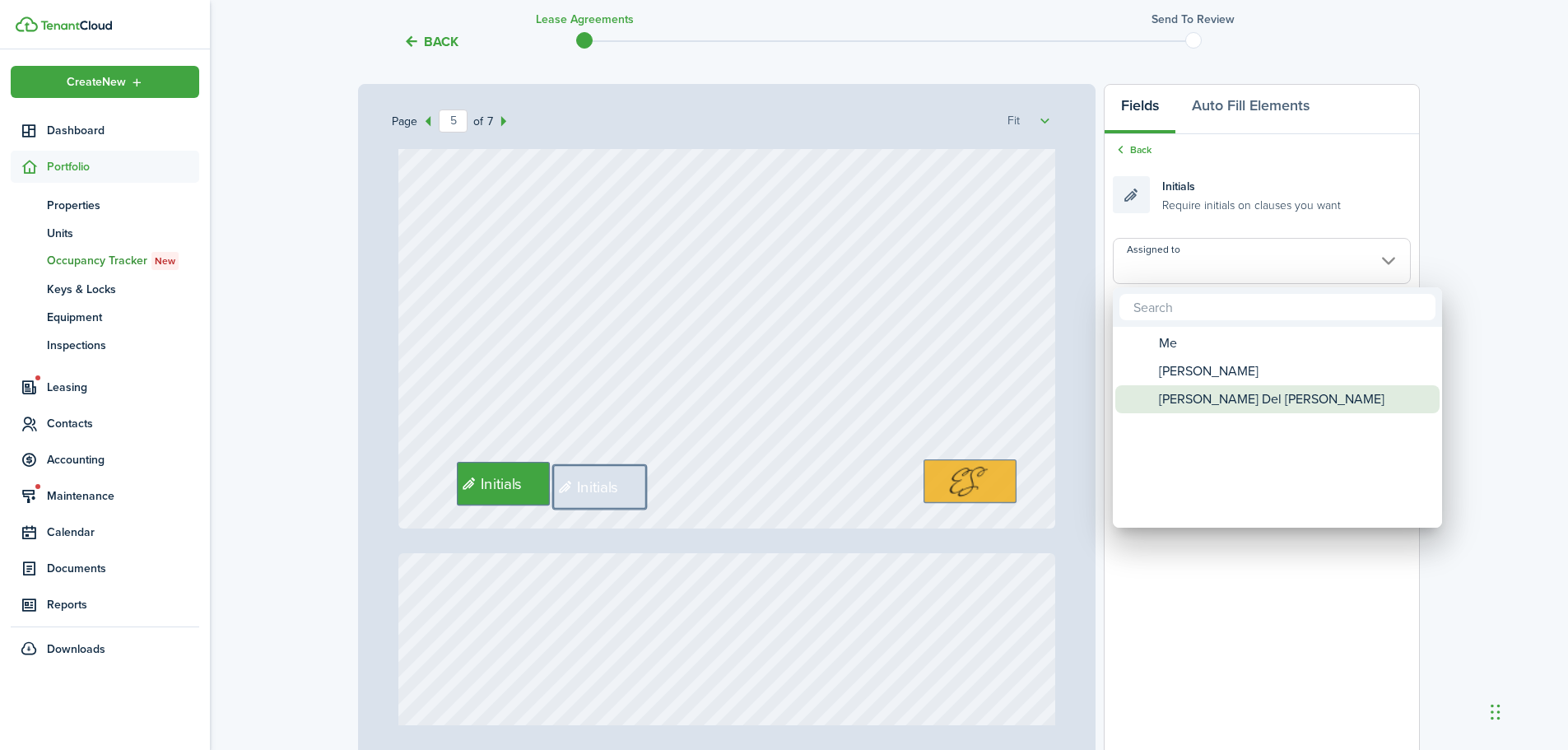
click at [1224, 390] on span "[PERSON_NAME] Del [PERSON_NAME]" at bounding box center [1272, 399] width 226 height 28
type input "[PERSON_NAME] Del [PERSON_NAME]"
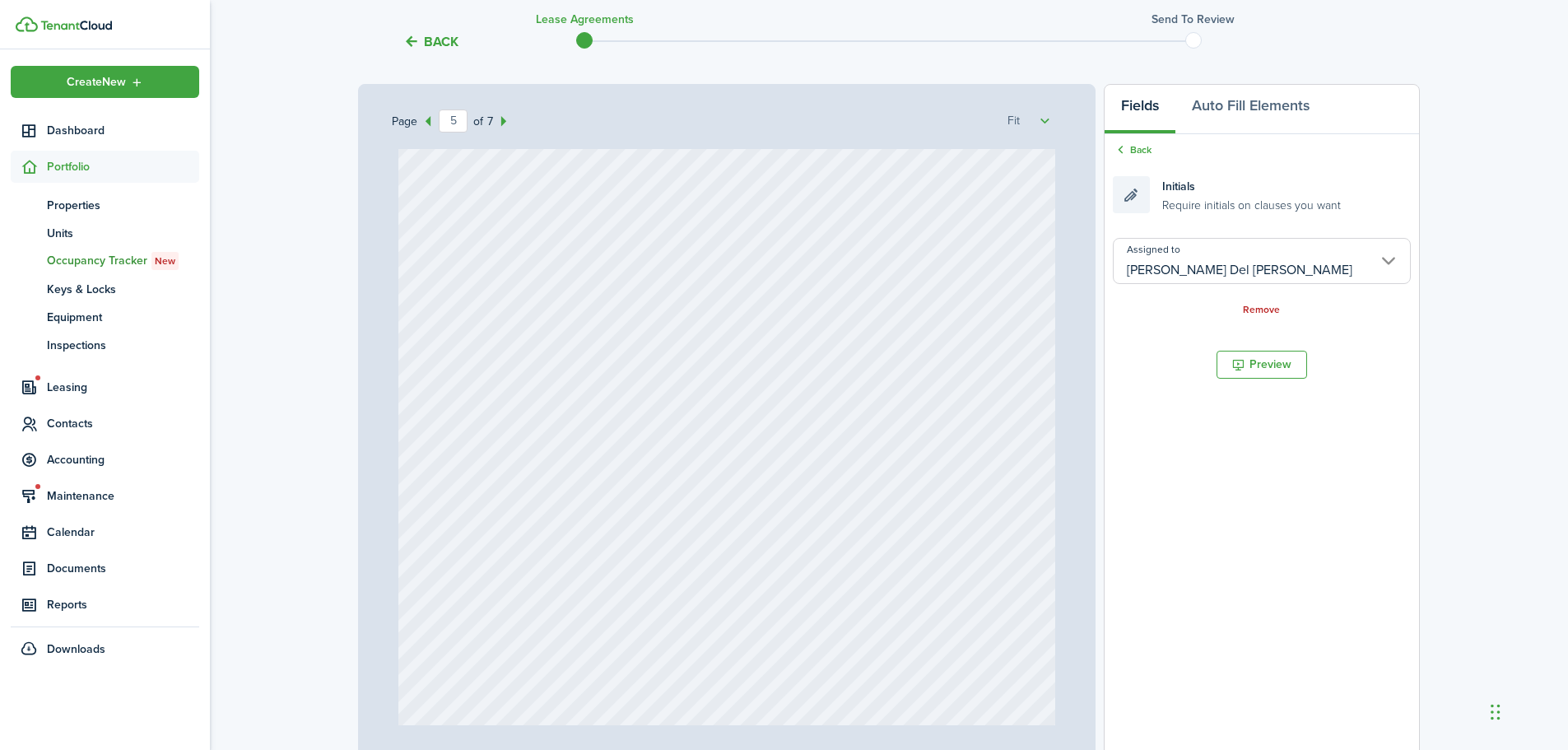
type input "4"
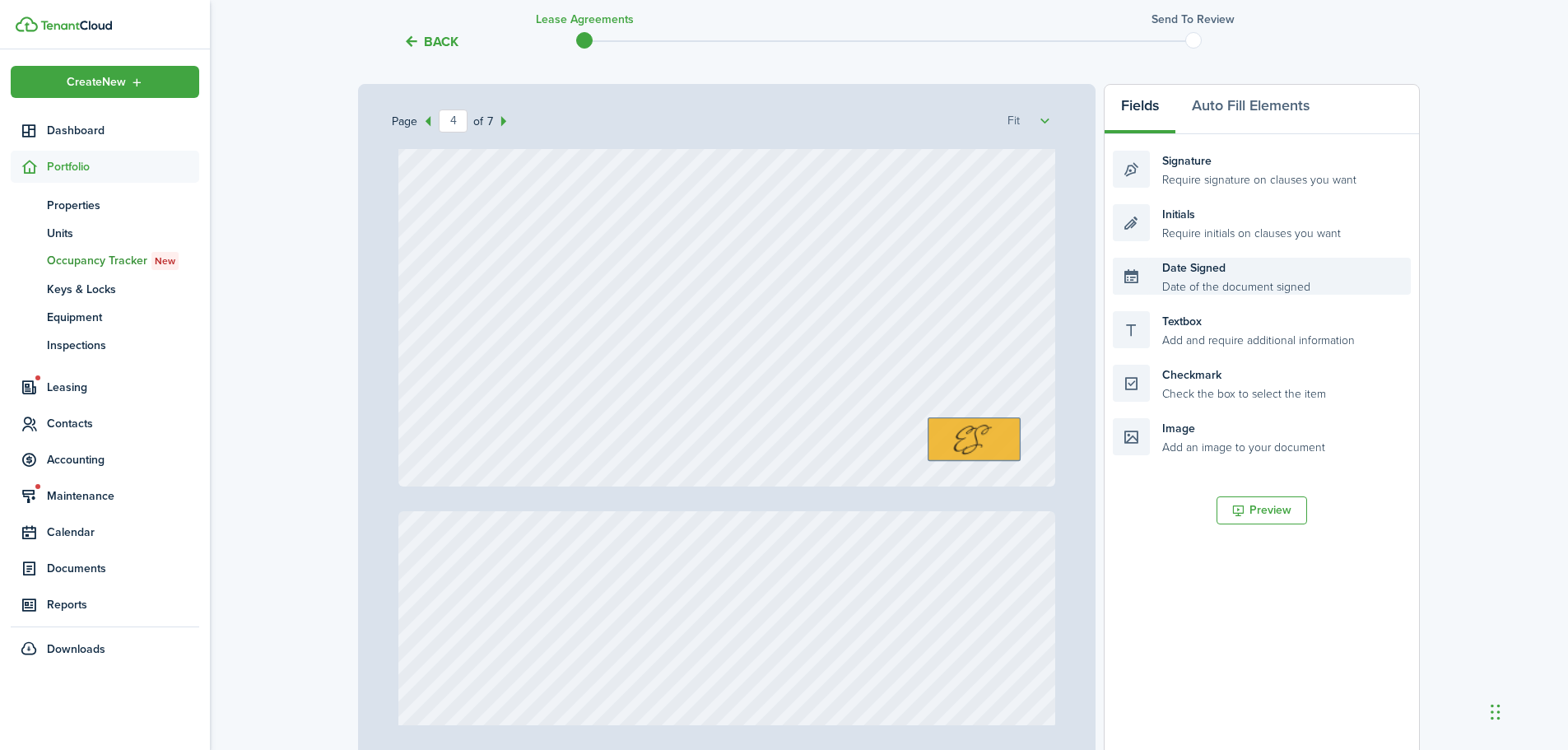
scroll to position [3398, 0]
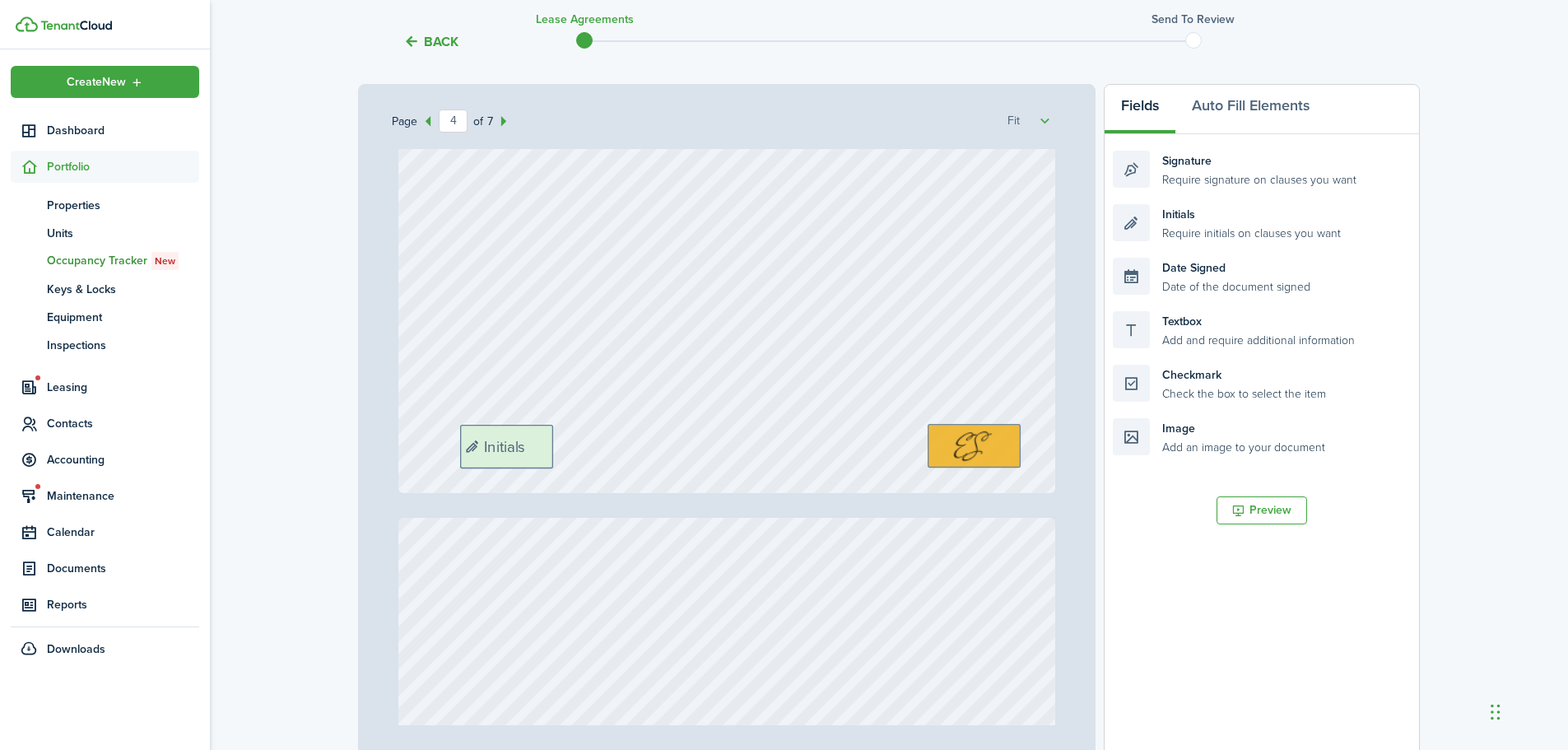
drag, startPoint x: 1186, startPoint y: 219, endPoint x: 529, endPoint y: 442, distance: 693.8
click at [529, 442] on div "Page 4 of 7 50% 75% 100% 150% 200% Fit [PERSON_NAME], [PERSON_NAME] Del [PERSON…" at bounding box center [889, 425] width 1062 height 683
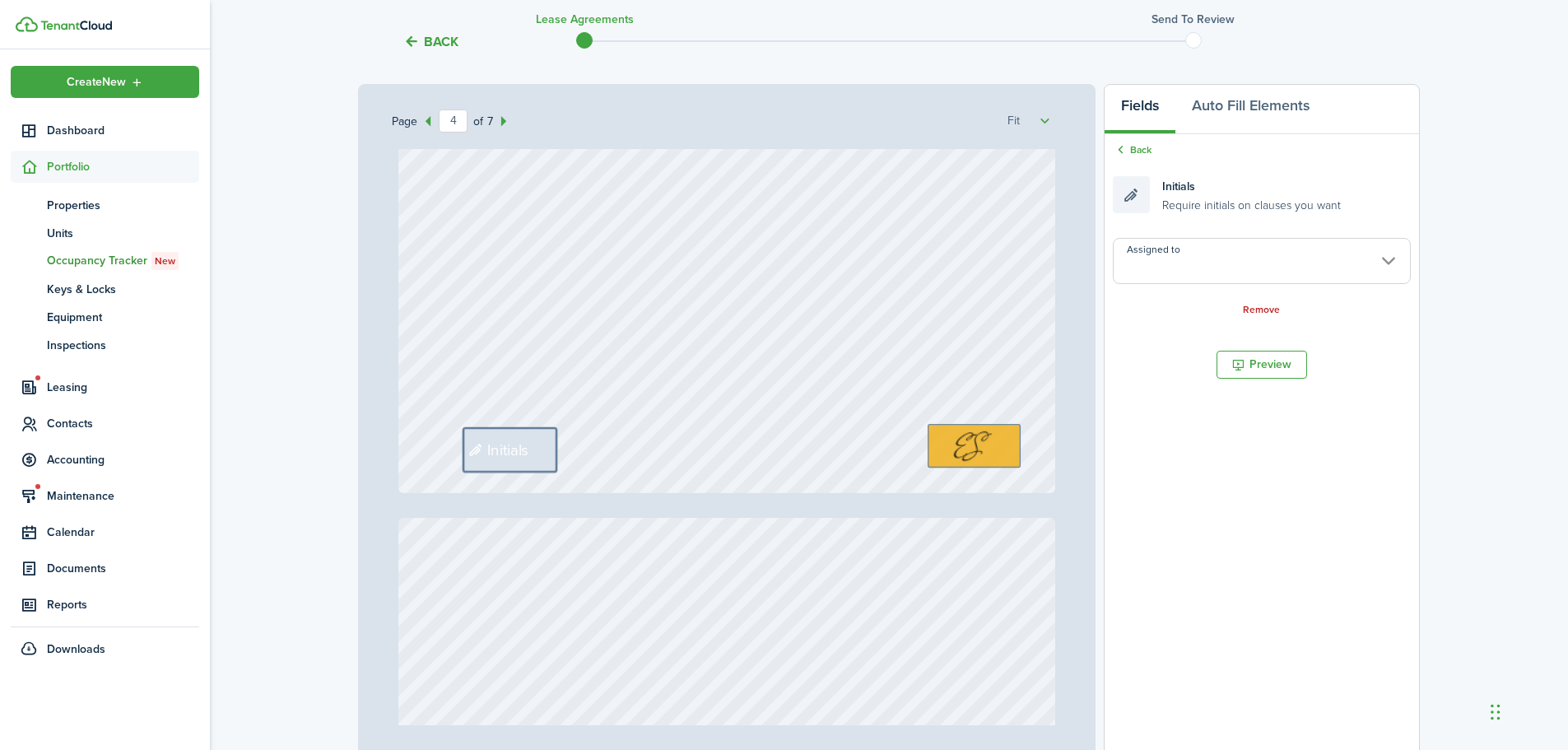
click at [1185, 266] on input "Assigned to" at bounding box center [1262, 261] width 298 height 46
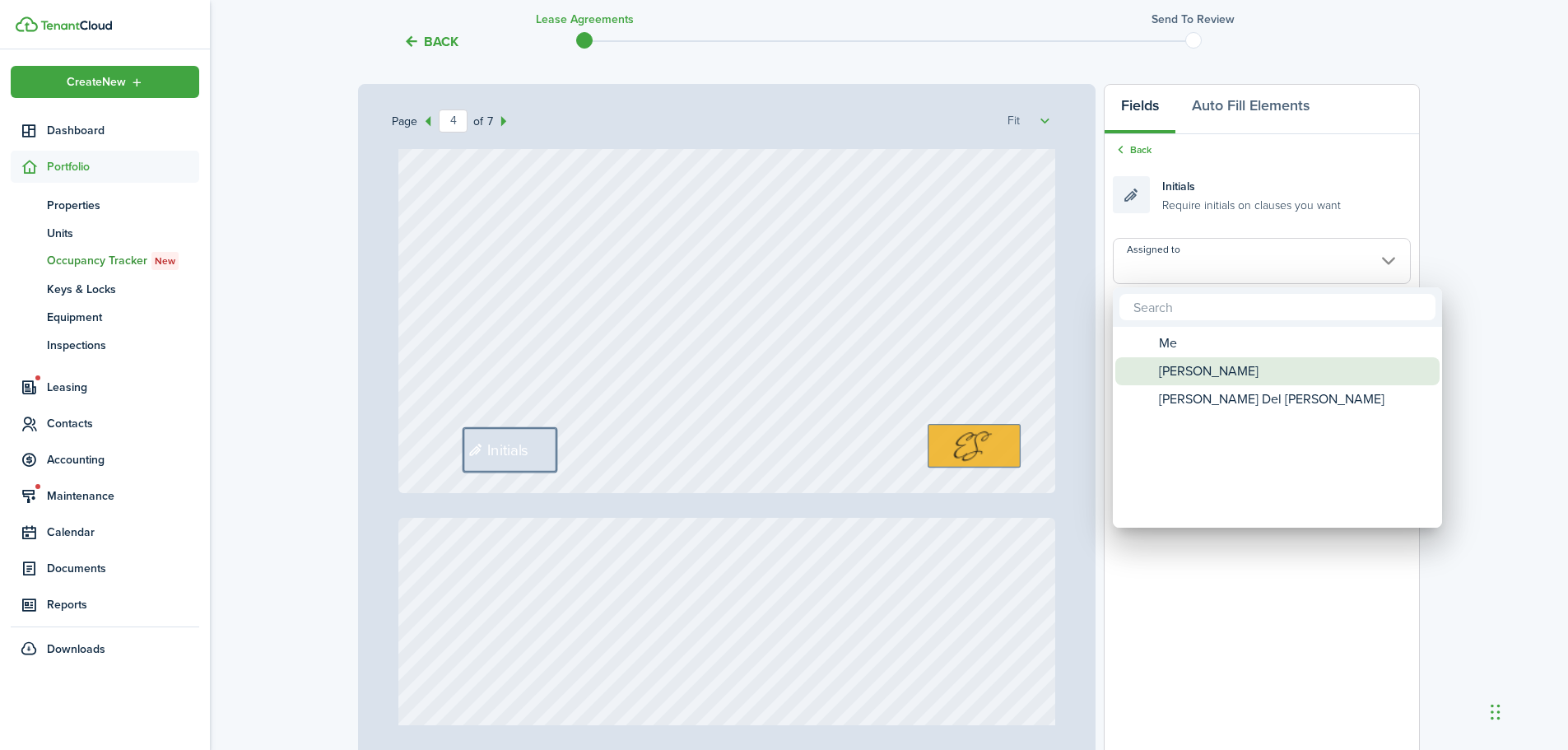
click at [1209, 368] on span "[PERSON_NAME]" at bounding box center [1209, 371] width 100 height 28
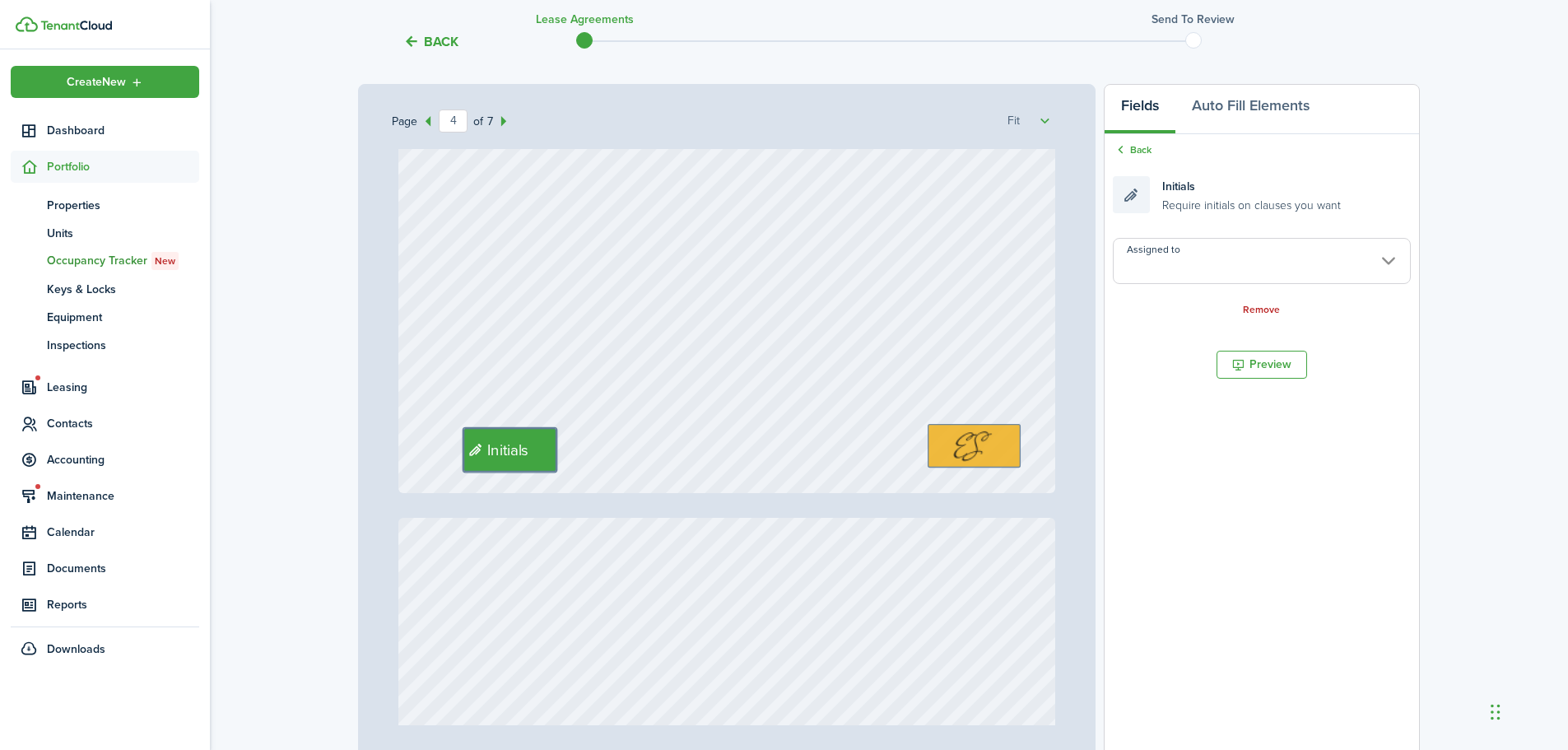
type input "[PERSON_NAME]"
click at [1129, 155] on link "Back" at bounding box center [1132, 150] width 39 height 15
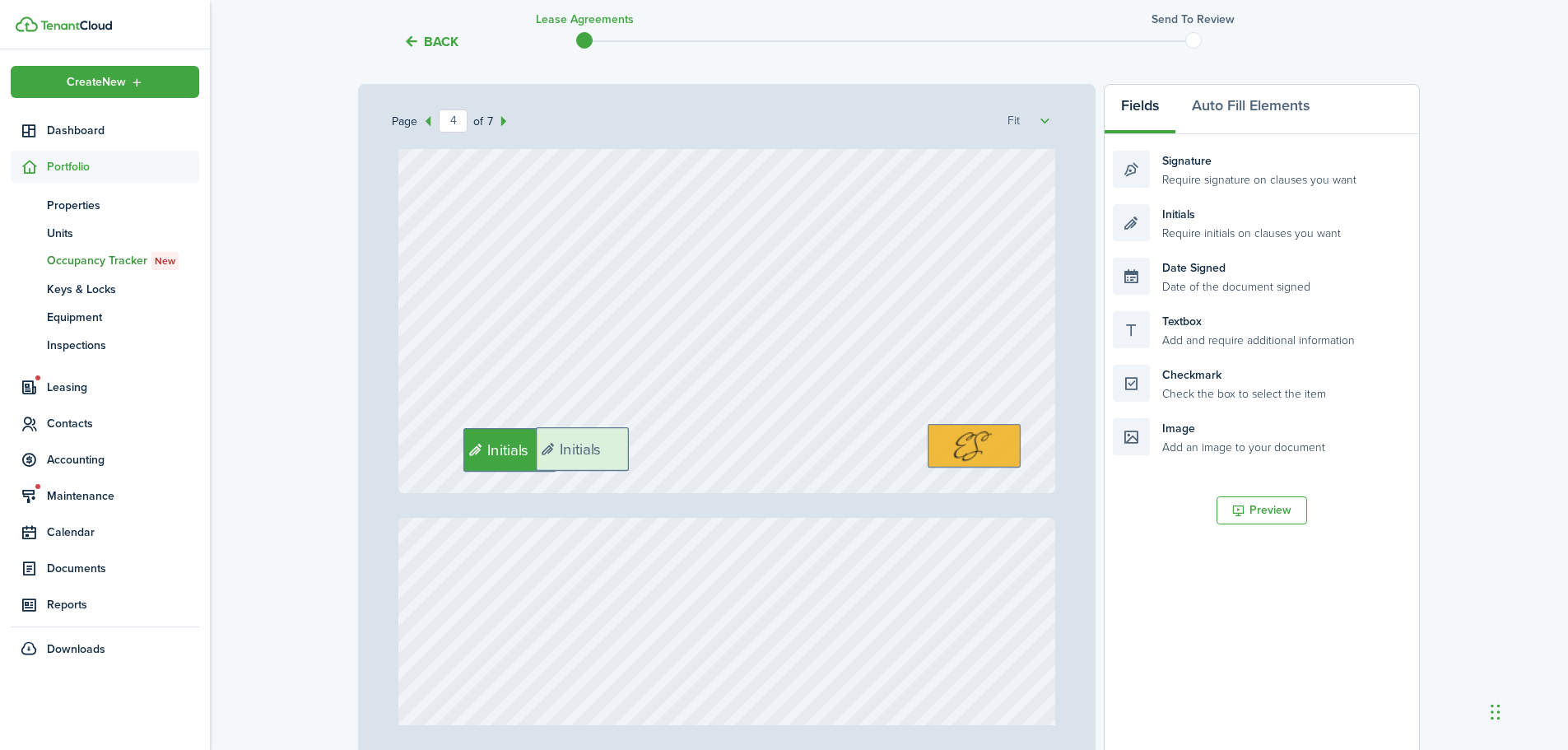
drag, startPoint x: 1192, startPoint y: 229, endPoint x: 805, endPoint y: 401, distance: 423.5
click at [615, 453] on div "Page 4 of 7 50% 75% 100% 150% 200% Fit [PERSON_NAME], [PERSON_NAME] Del [PERSON…" at bounding box center [889, 425] width 1062 height 683
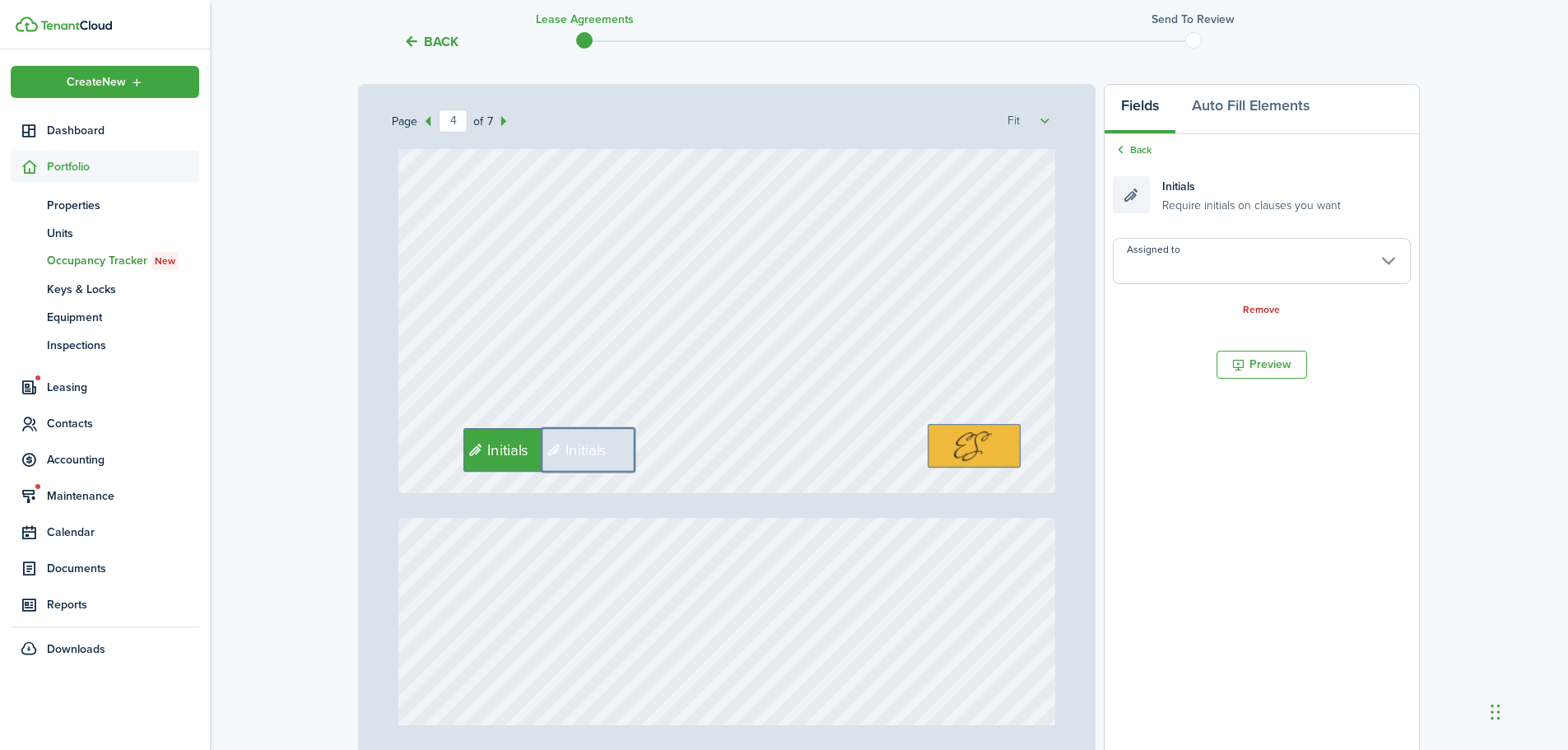
click at [1149, 271] on input "Assigned to" at bounding box center [1262, 261] width 298 height 46
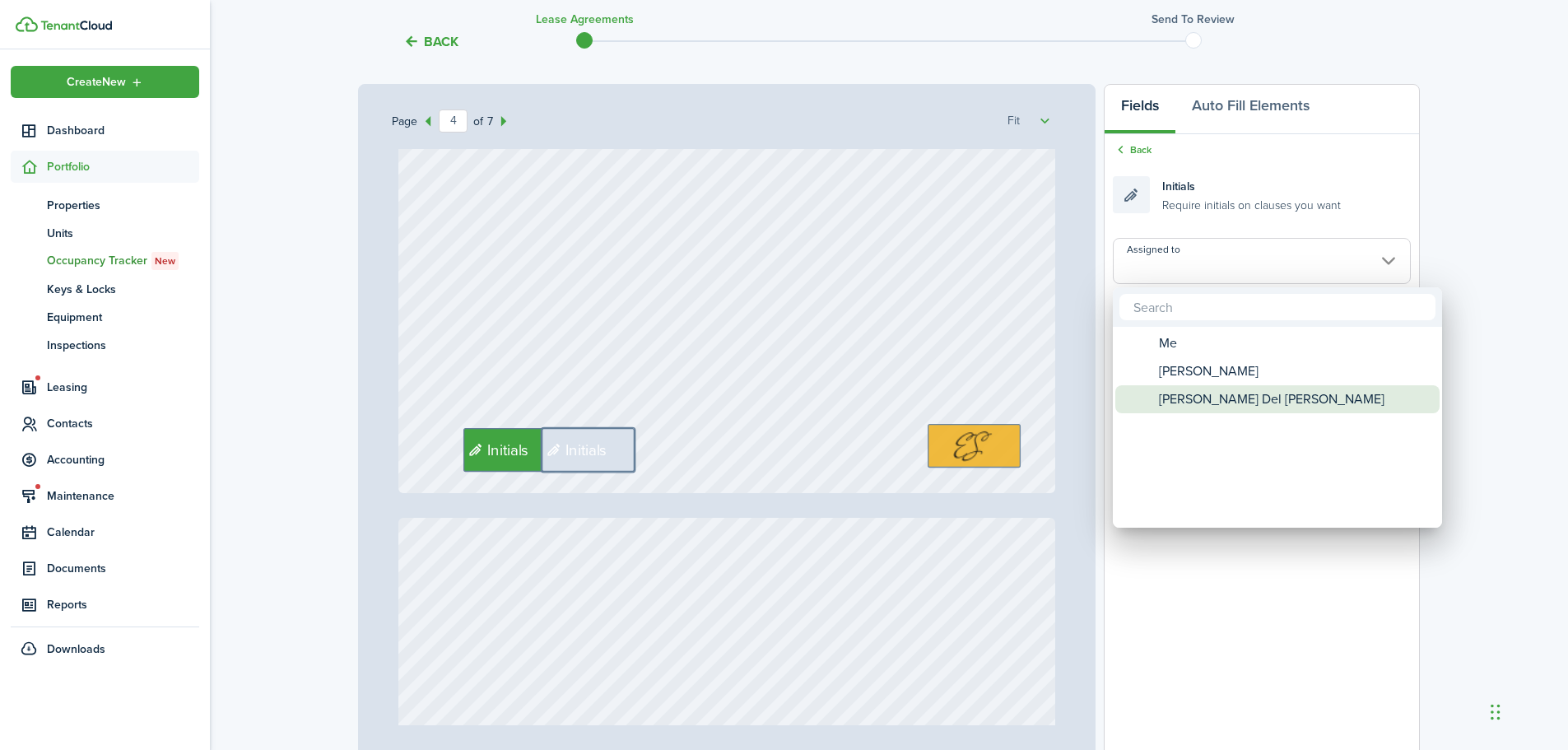
click at [1194, 392] on span "[PERSON_NAME] Del [PERSON_NAME]" at bounding box center [1272, 399] width 226 height 28
type input "[PERSON_NAME] Del [PERSON_NAME]"
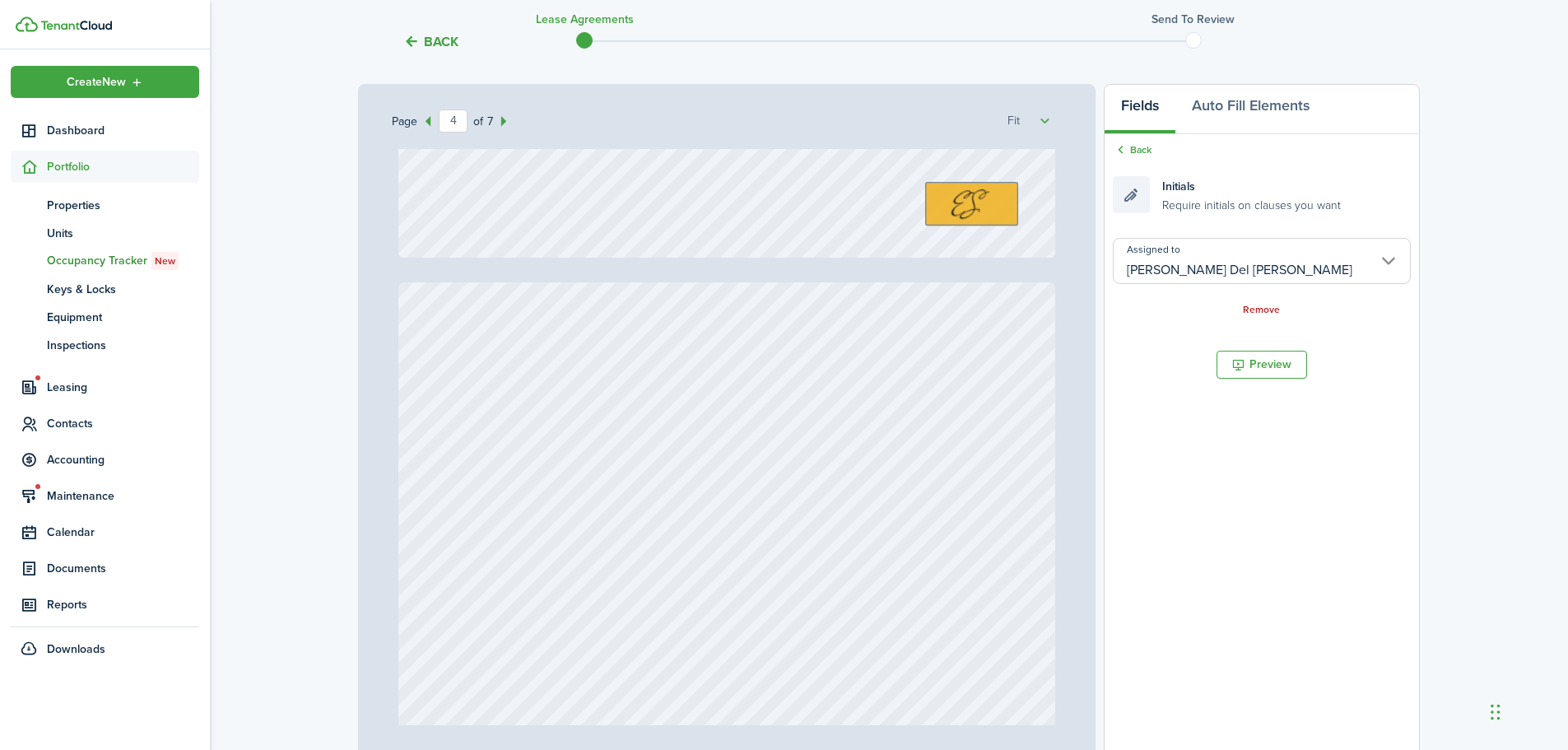
type input "3"
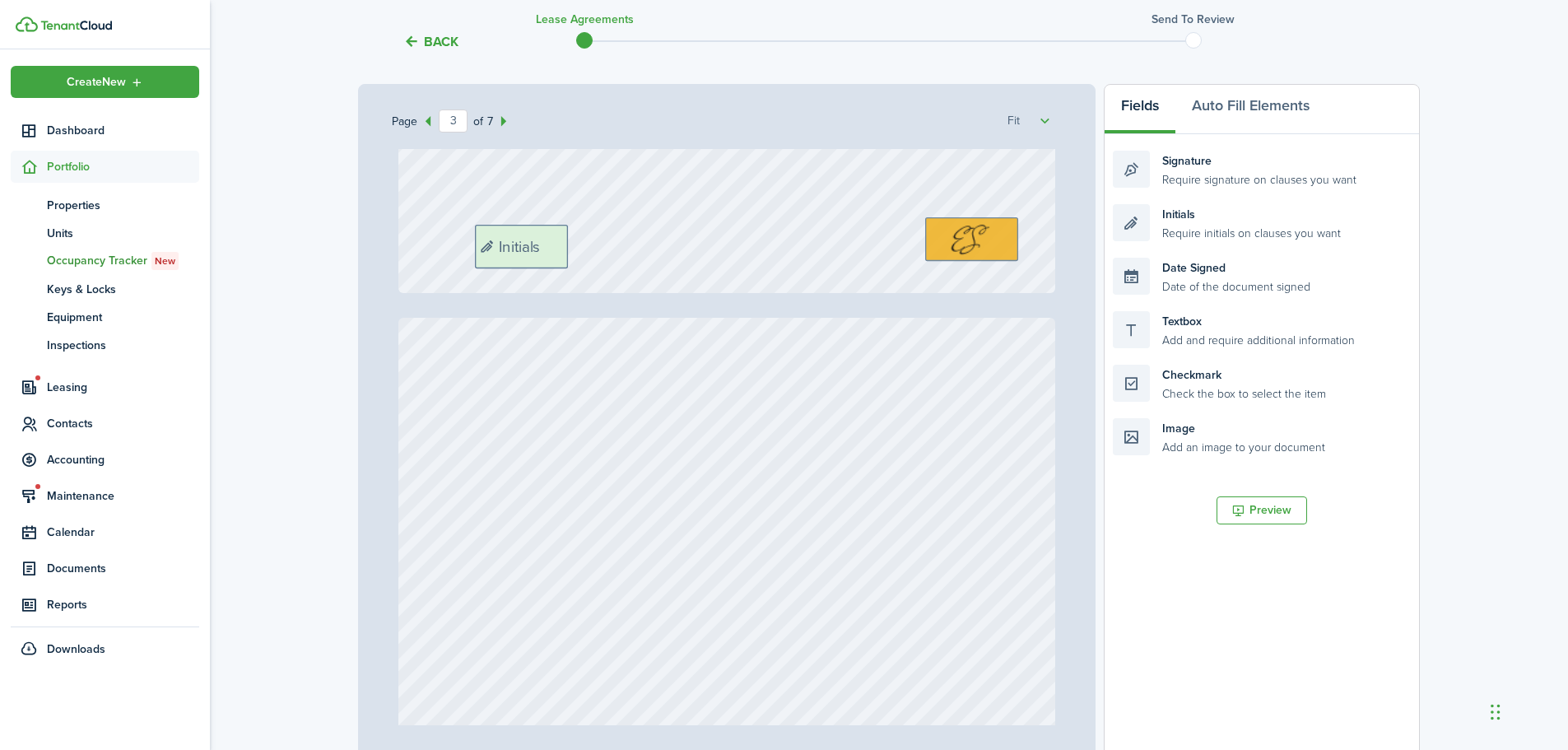
drag, startPoint x: 1202, startPoint y: 234, endPoint x: 563, endPoint y: 253, distance: 639.3
click at [563, 253] on div "Page 3 of 7 50% 75% 100% 150% 200% Fit [PERSON_NAME], [PERSON_NAME] Del [PERSON…" at bounding box center [889, 425] width 1062 height 683
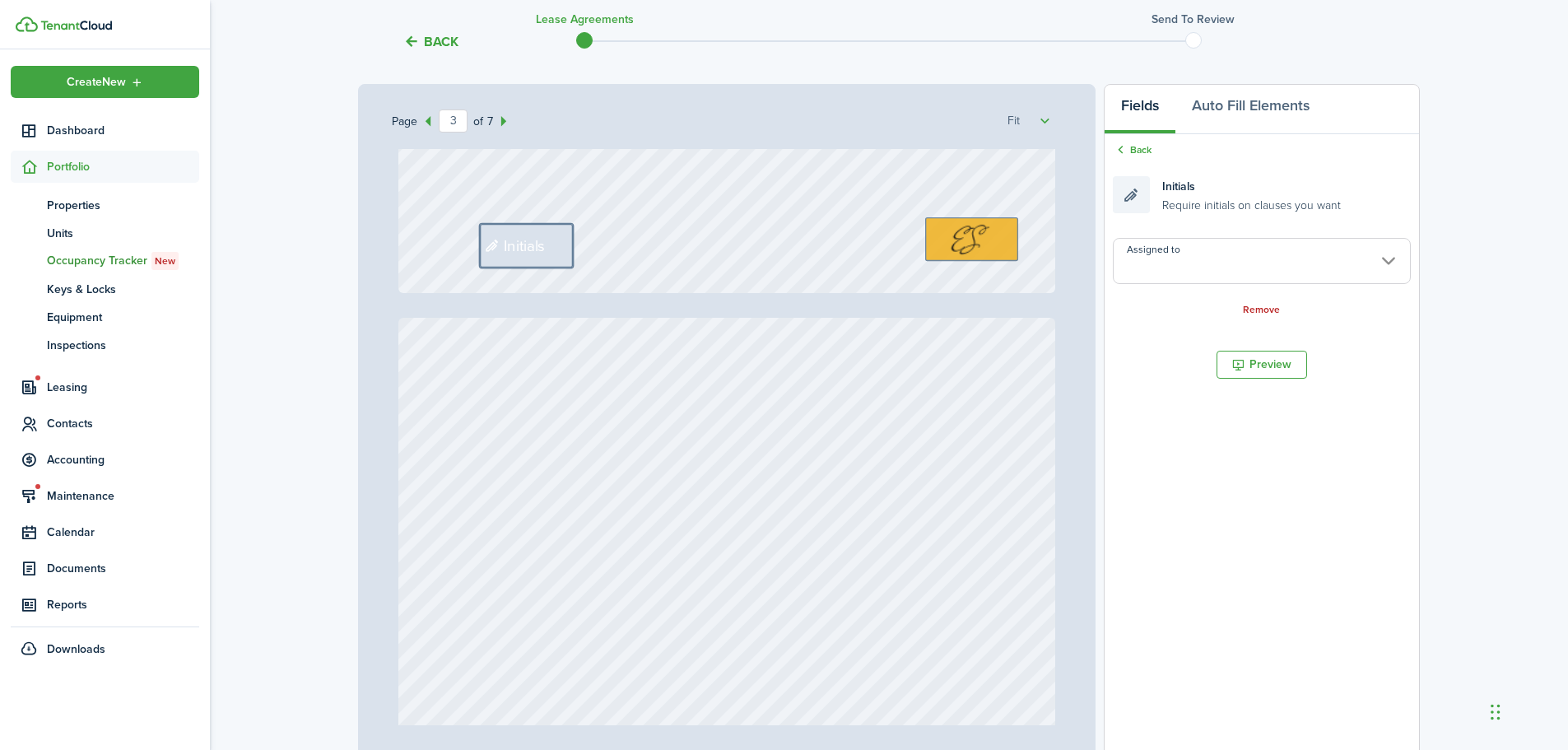
click at [1188, 258] on input "Assigned to" at bounding box center [1262, 261] width 298 height 46
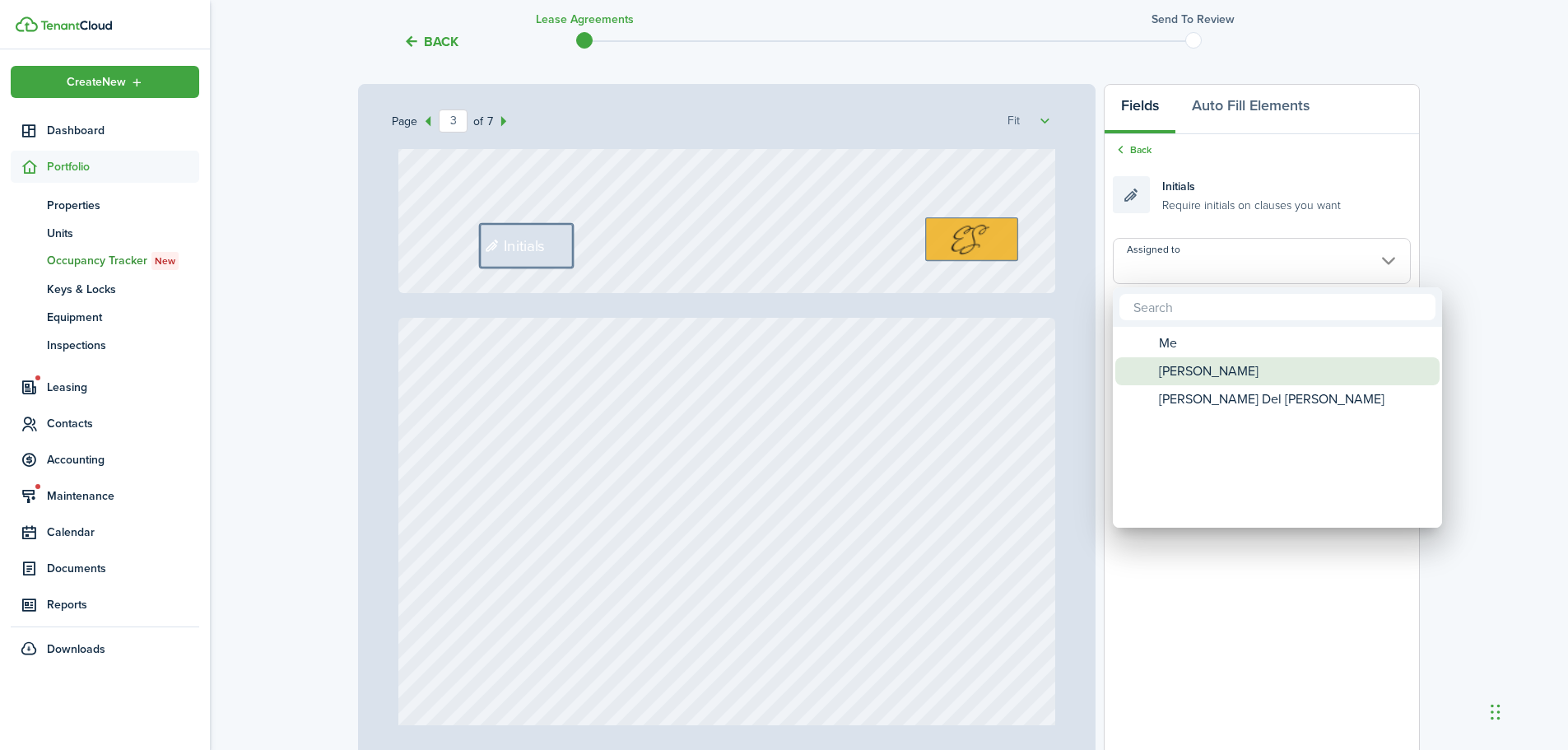
click at [1212, 380] on span "[PERSON_NAME]" at bounding box center [1209, 371] width 100 height 28
type input "[PERSON_NAME]"
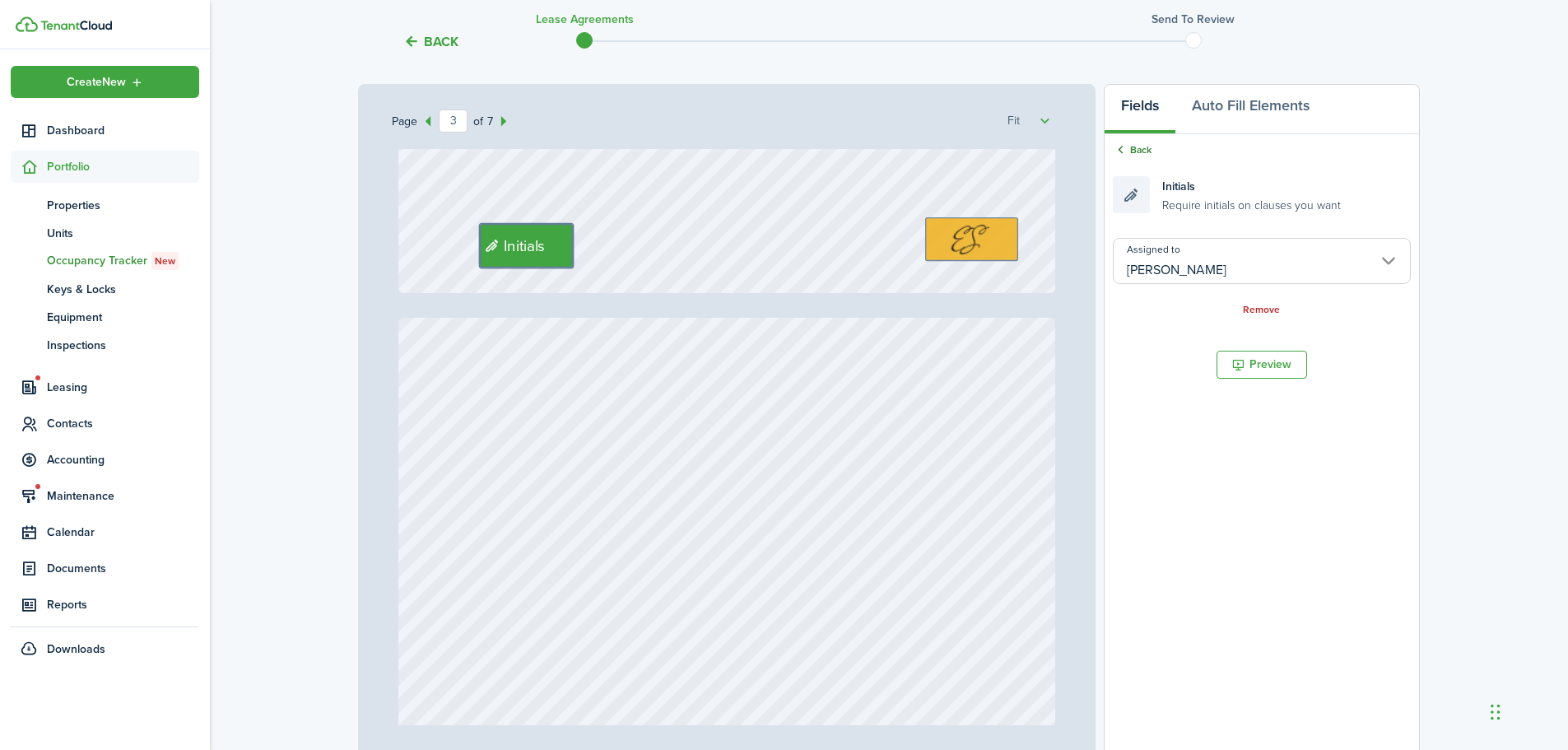
click at [1135, 149] on link "Back" at bounding box center [1132, 150] width 39 height 15
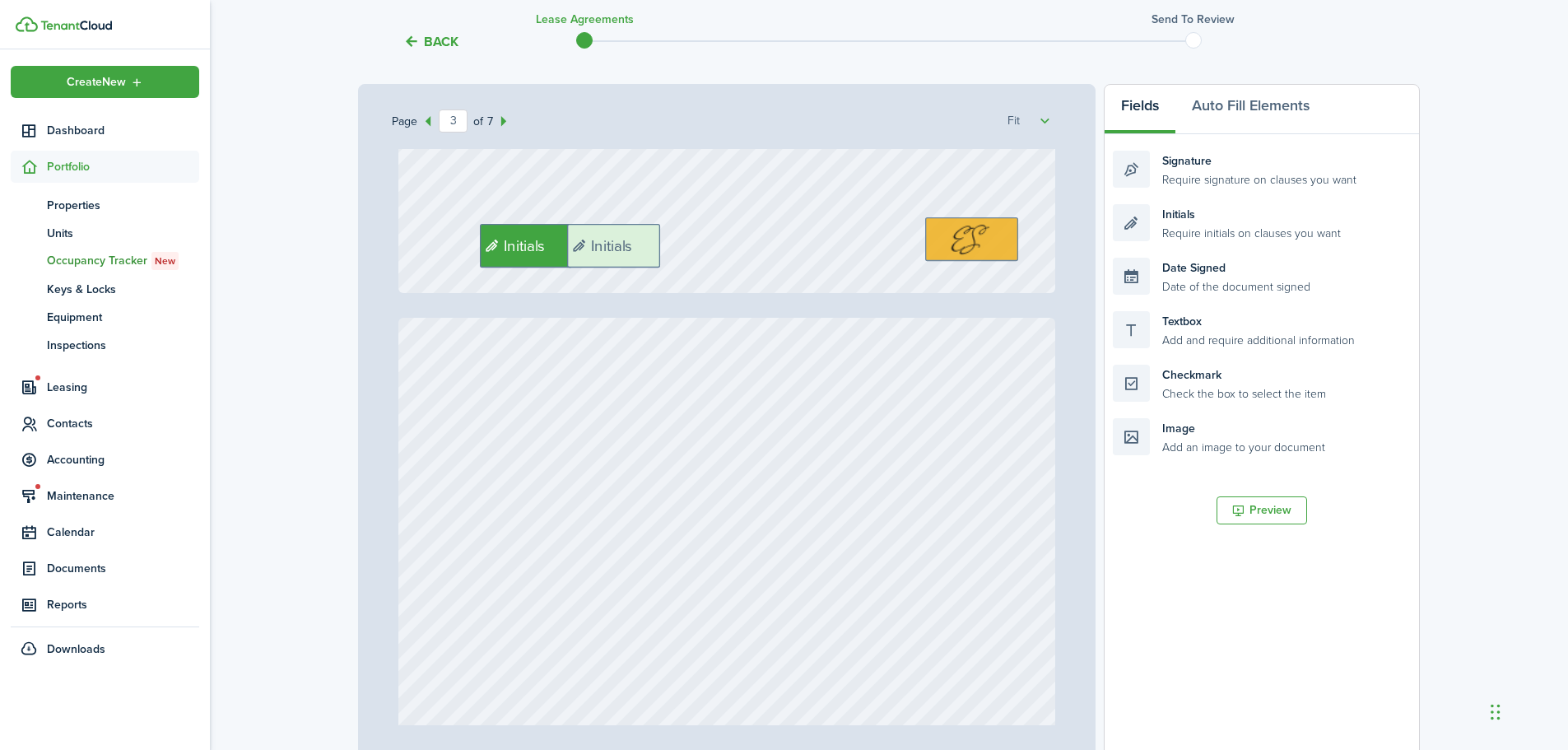
drag, startPoint x: 1200, startPoint y: 235, endPoint x: 654, endPoint y: 254, distance: 546.3
click at [654, 254] on div "Page 3 of 7 50% 75% 100% 150% 200% Fit [PERSON_NAME], [PERSON_NAME] Del [PERSON…" at bounding box center [889, 425] width 1062 height 683
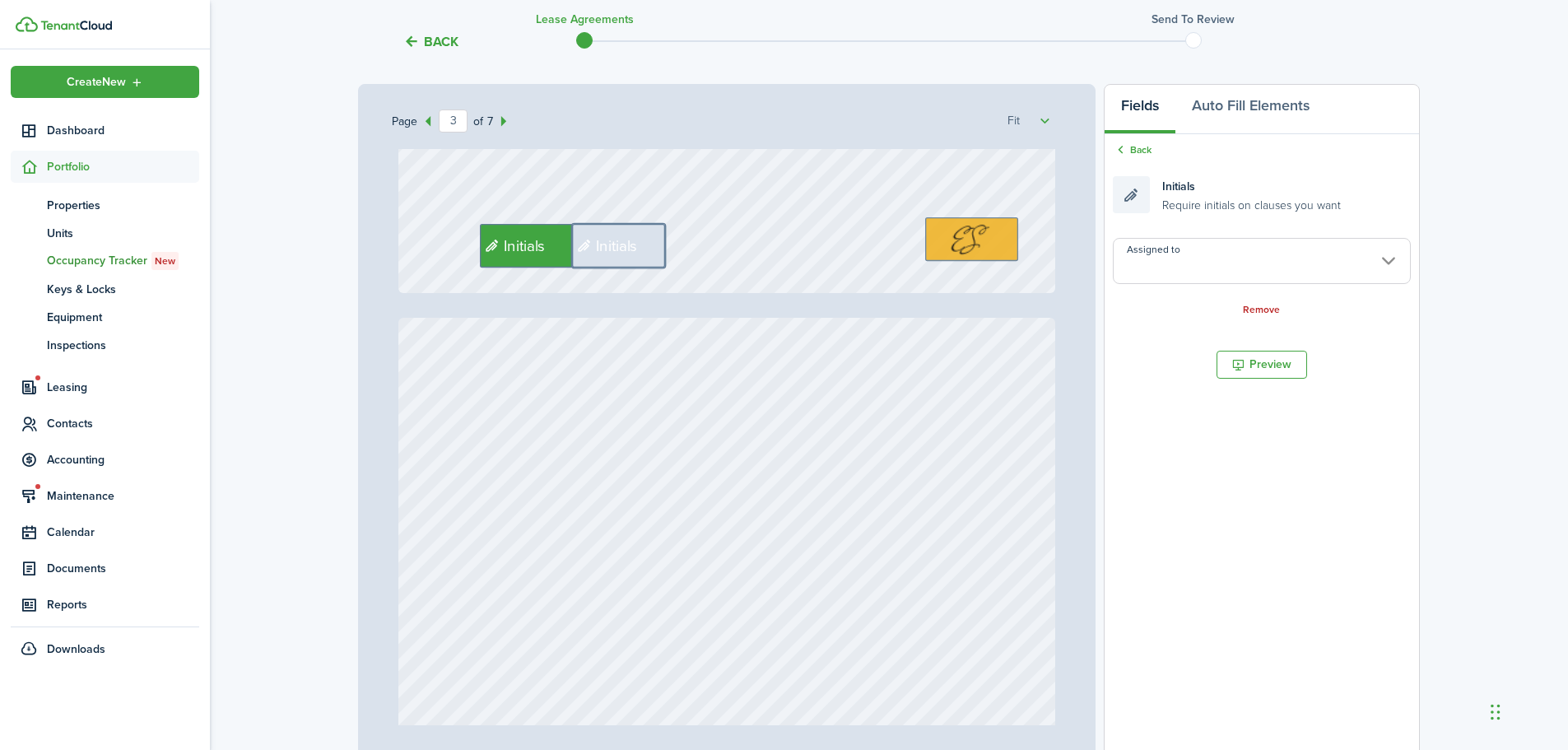
click at [1227, 267] on input "Assigned to" at bounding box center [1262, 261] width 298 height 46
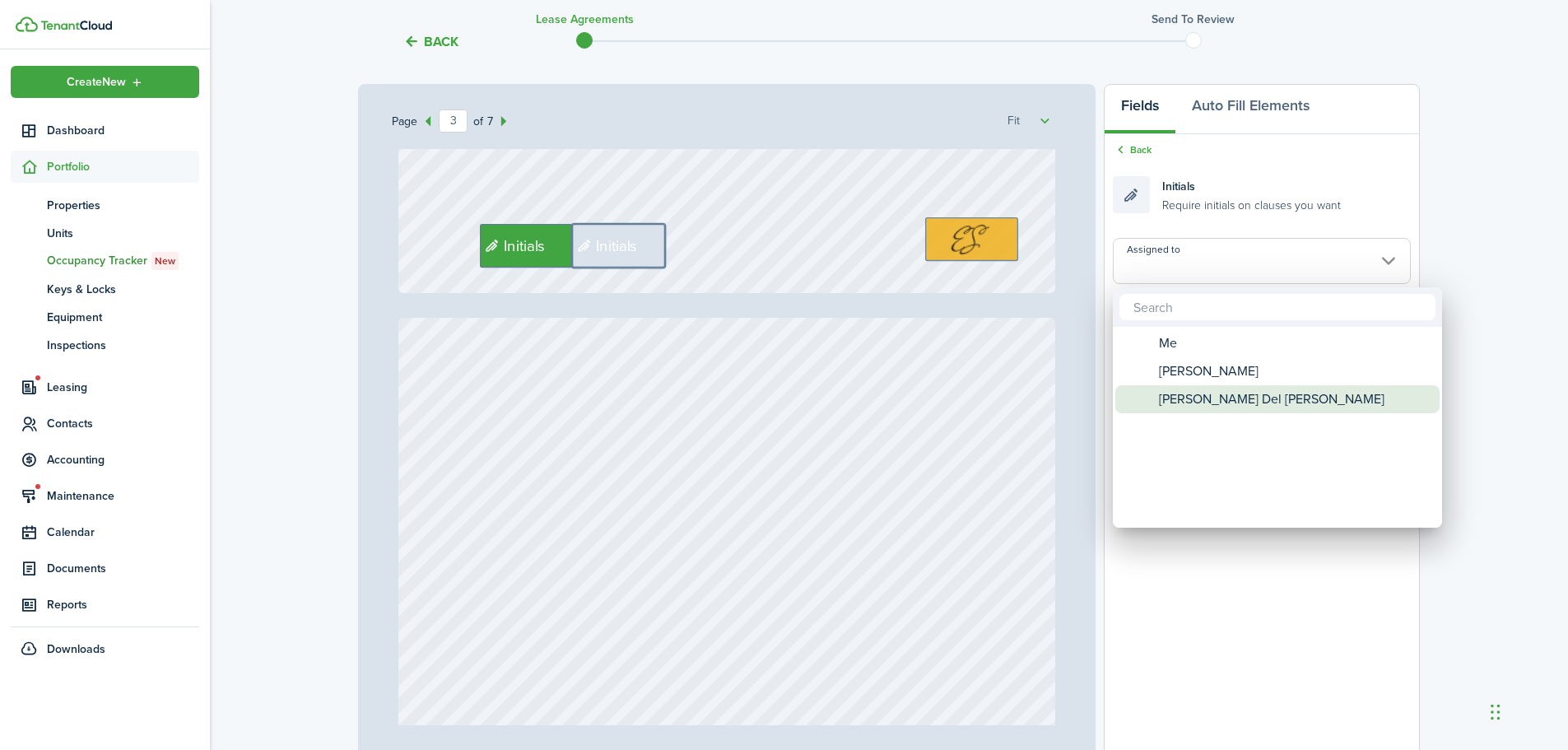
click at [1239, 391] on span "[PERSON_NAME] Del [PERSON_NAME]" at bounding box center [1272, 399] width 226 height 28
type input "[PERSON_NAME] Del [PERSON_NAME]"
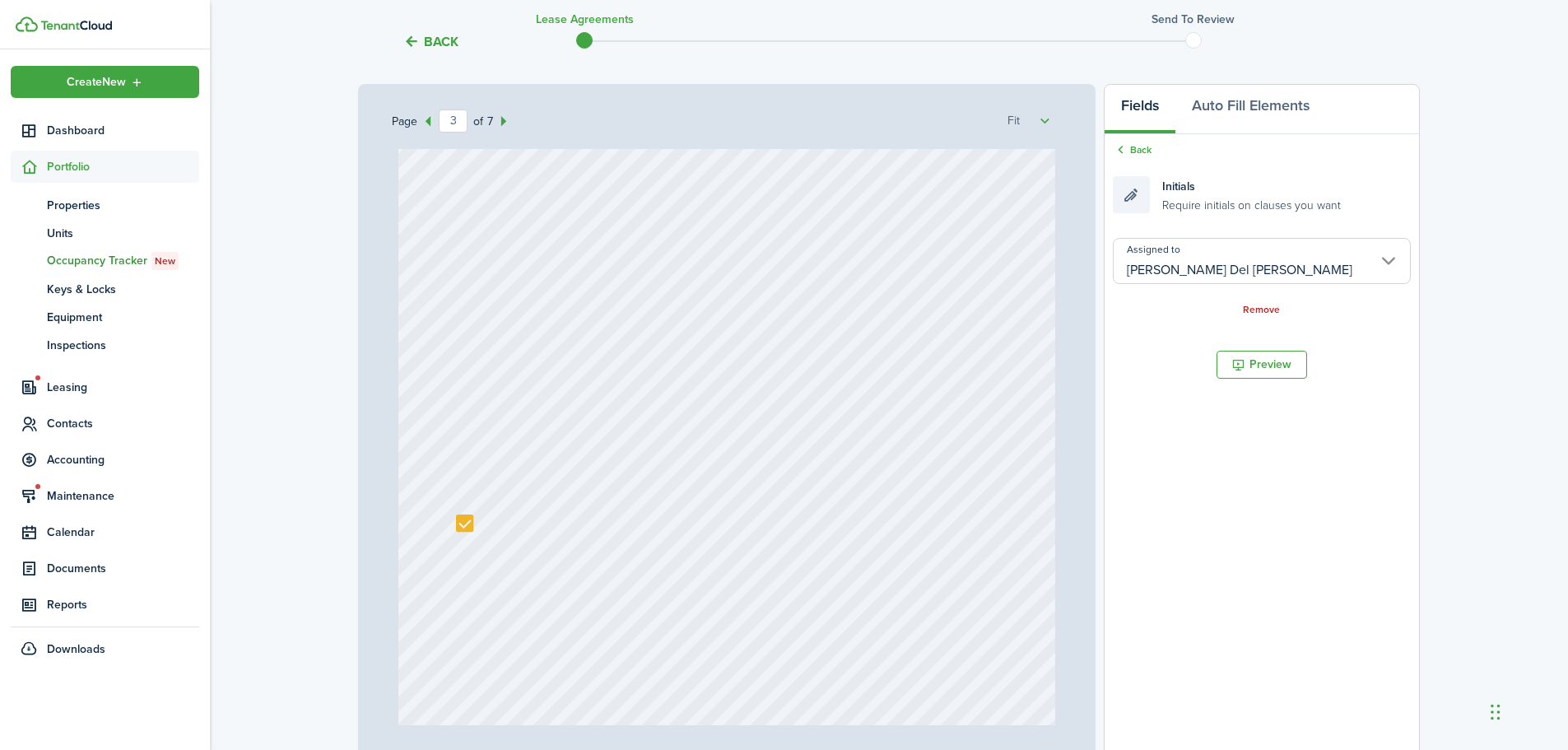
scroll to position [1833, 0]
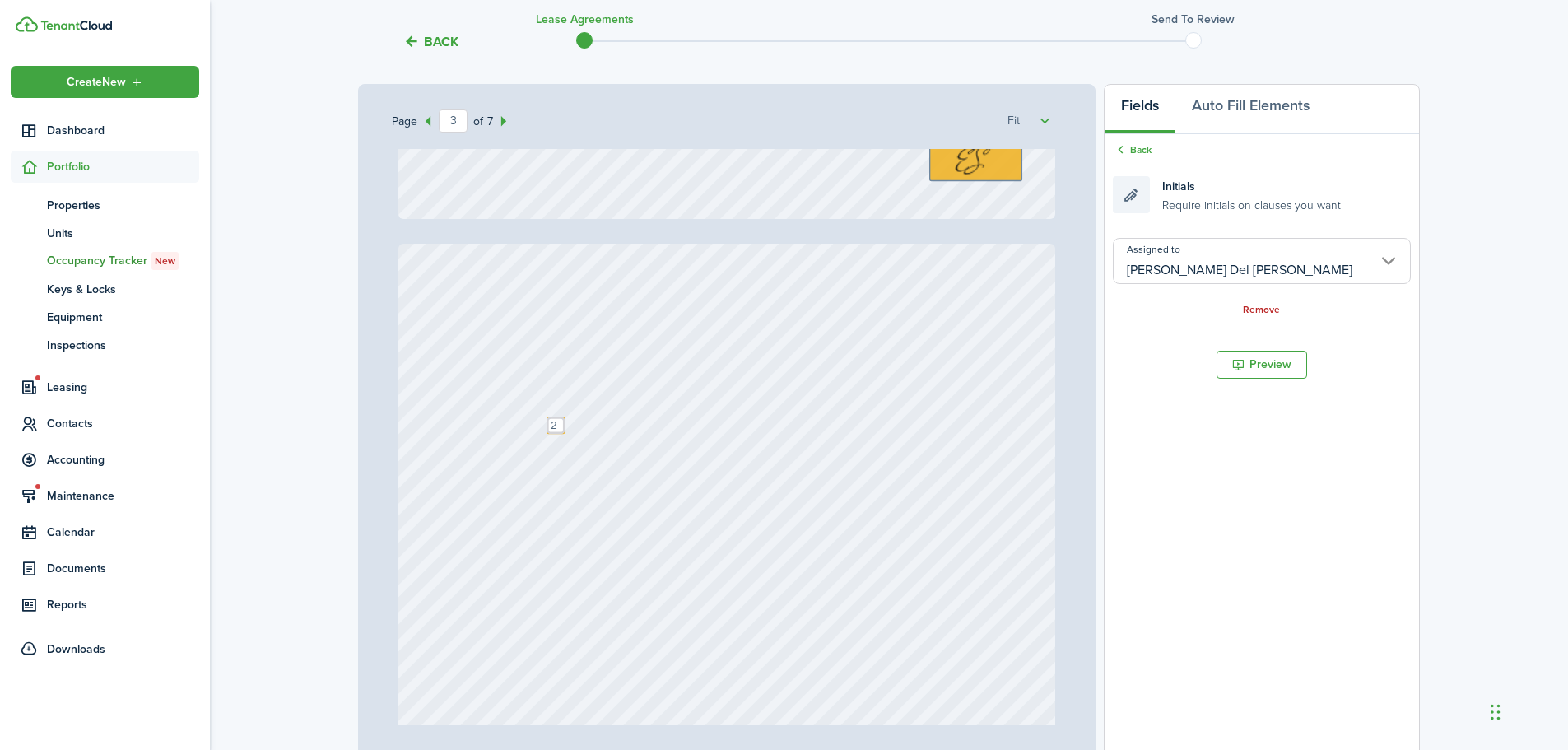
type input "2"
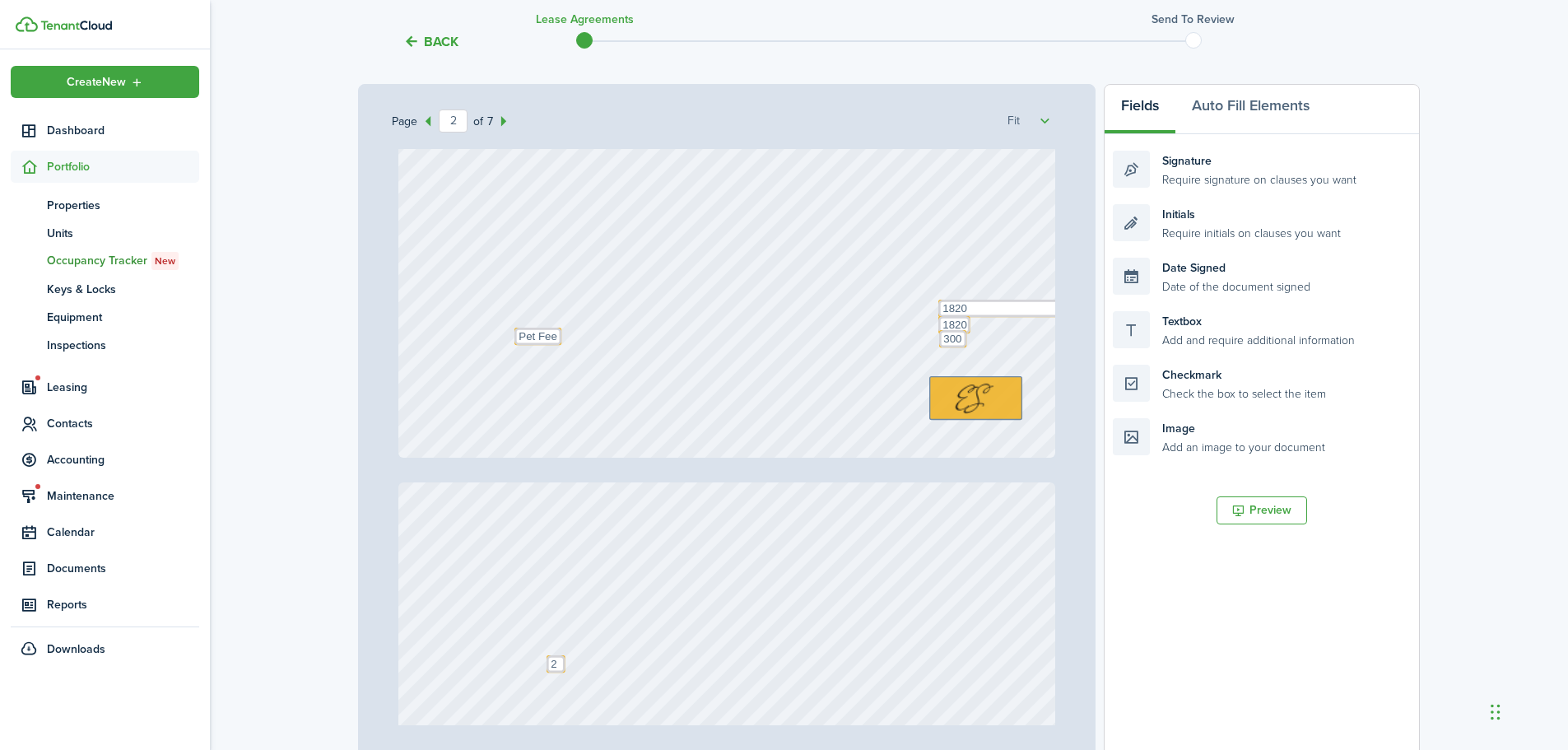
scroll to position [1503, 0]
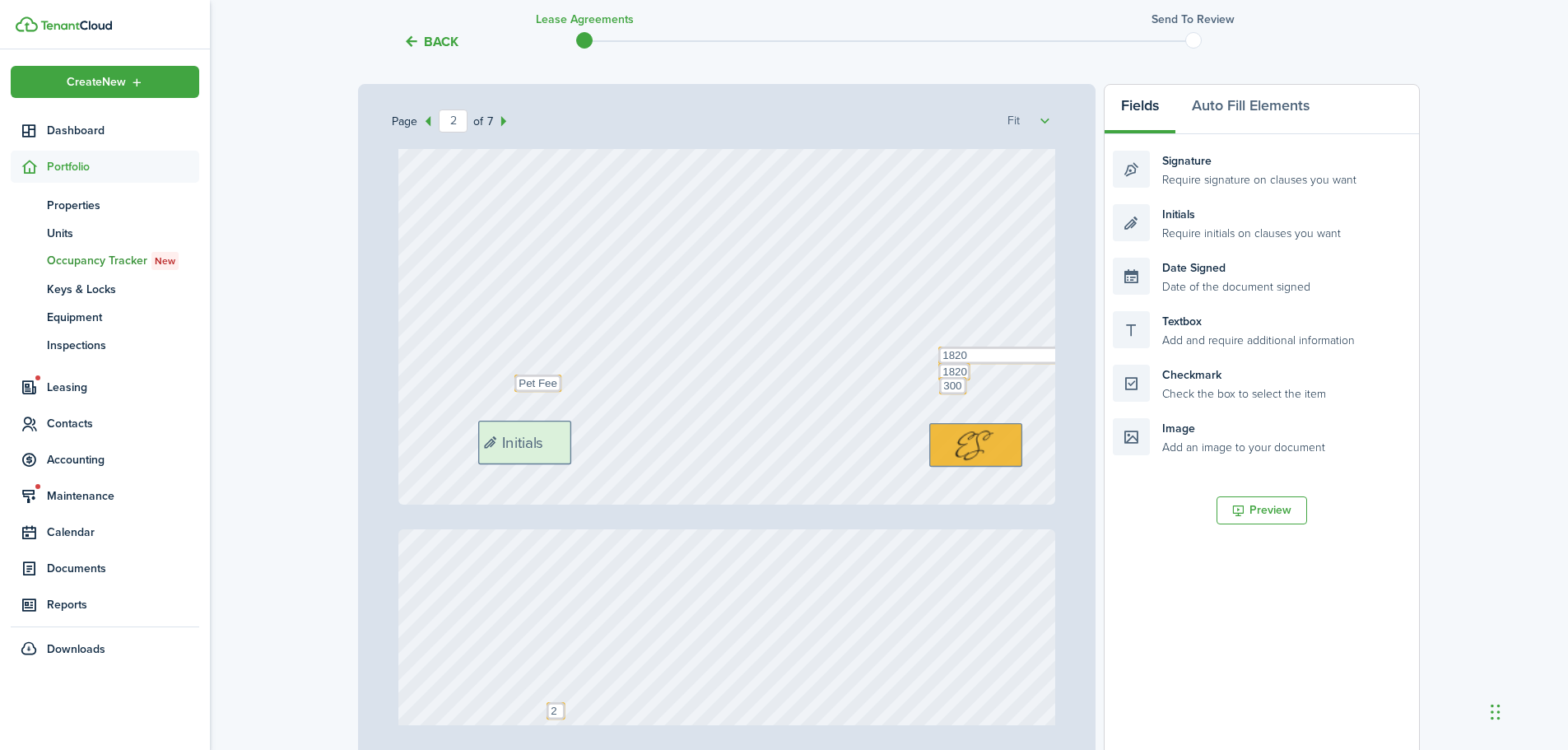
drag, startPoint x: 1195, startPoint y: 228, endPoint x: 560, endPoint y: 445, distance: 671.1
click at [560, 445] on div "Page 2 of 7 50% 75% 100% 150% 200% Fit [PERSON_NAME], [PERSON_NAME] Del [PERSON…" at bounding box center [889, 425] width 1062 height 683
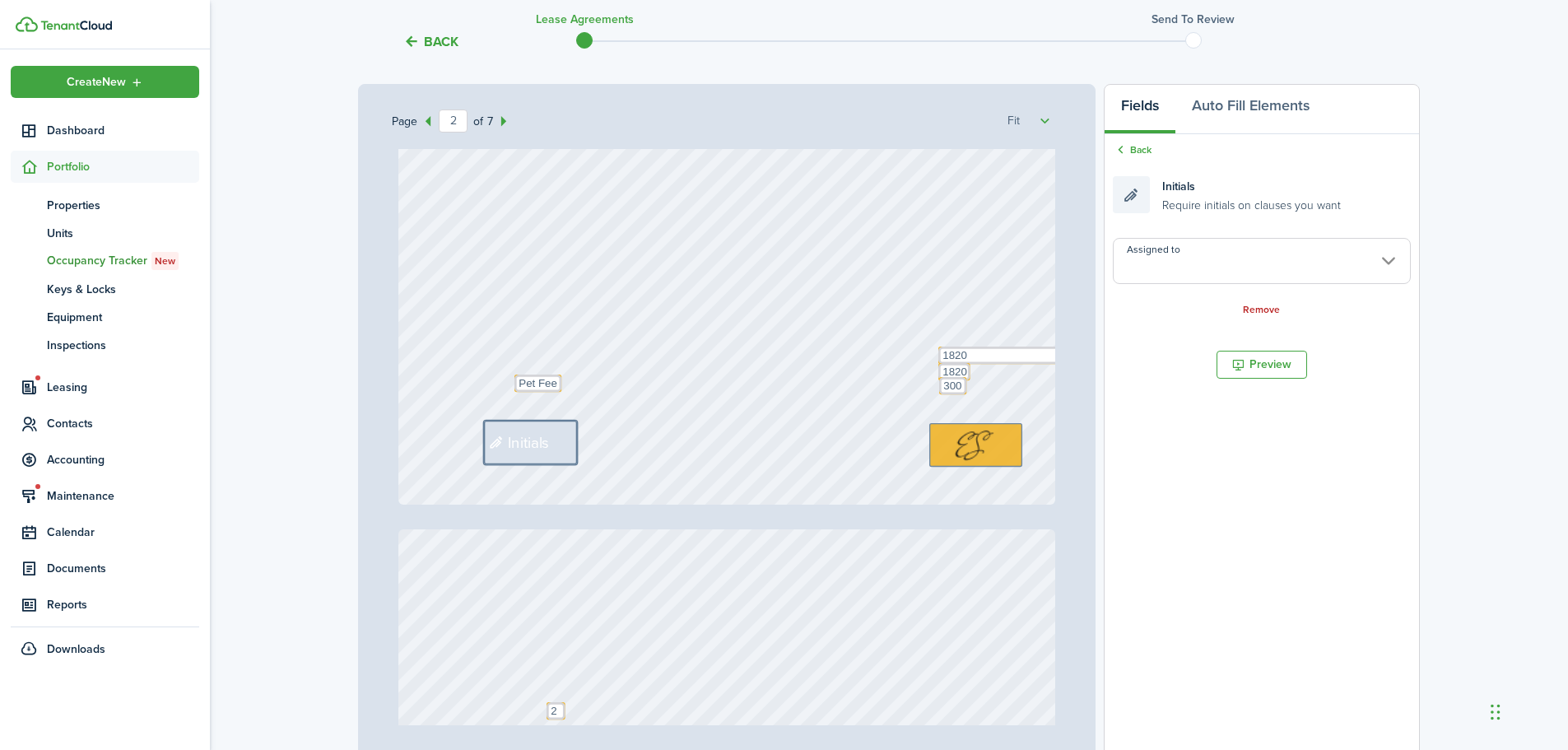
click at [1159, 265] on input "Assigned to" at bounding box center [1262, 261] width 298 height 46
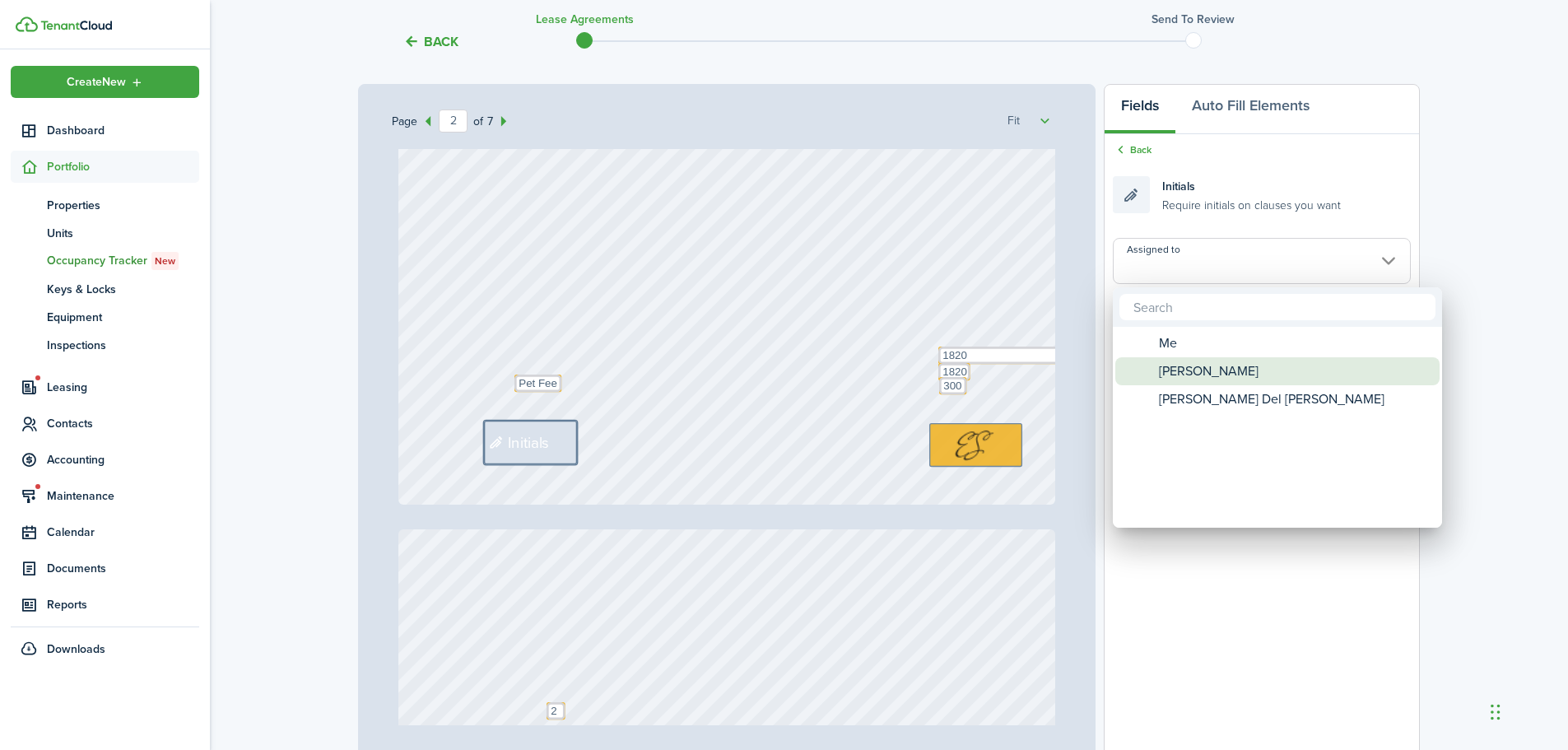
click at [1194, 366] on span "[PERSON_NAME]" at bounding box center [1209, 371] width 100 height 28
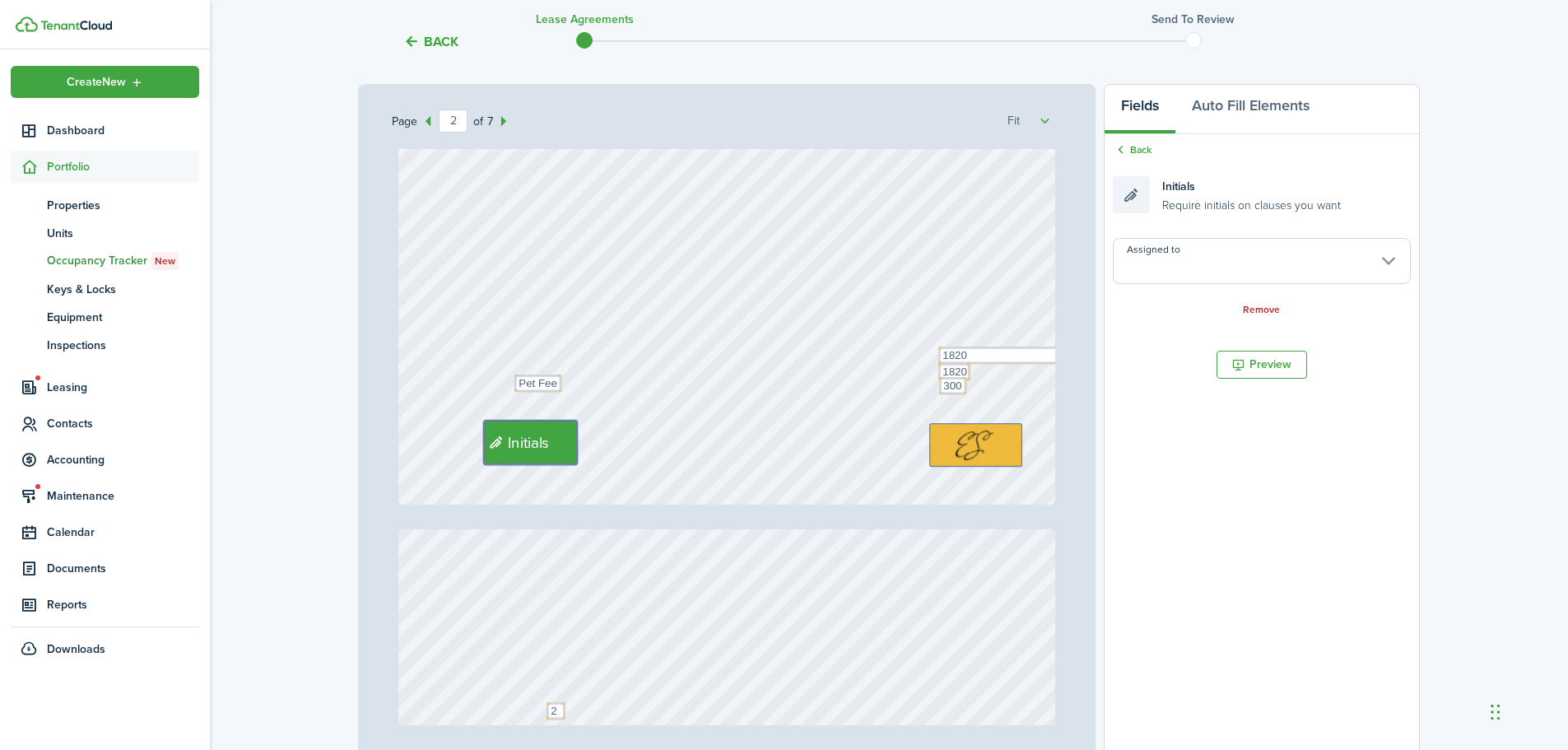
type input "[PERSON_NAME]"
click at [1143, 151] on link "Back" at bounding box center [1132, 150] width 39 height 15
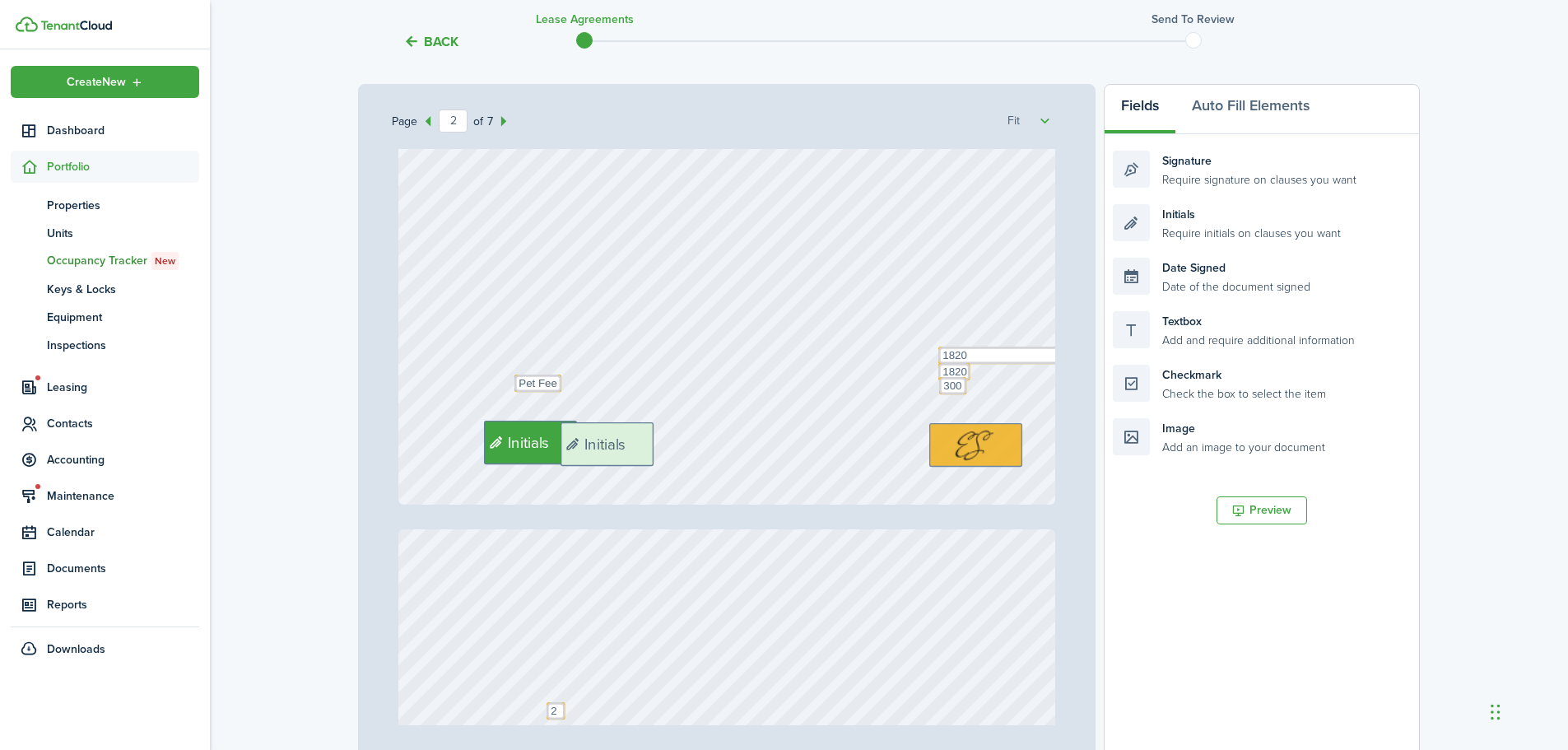
drag, startPoint x: 1182, startPoint y: 217, endPoint x: 630, endPoint y: 434, distance: 593.1
click at [630, 434] on div "Page 2 of 7 50% 75% 100% 150% 200% Fit [PERSON_NAME], [PERSON_NAME] Del [PERSON…" at bounding box center [889, 425] width 1062 height 683
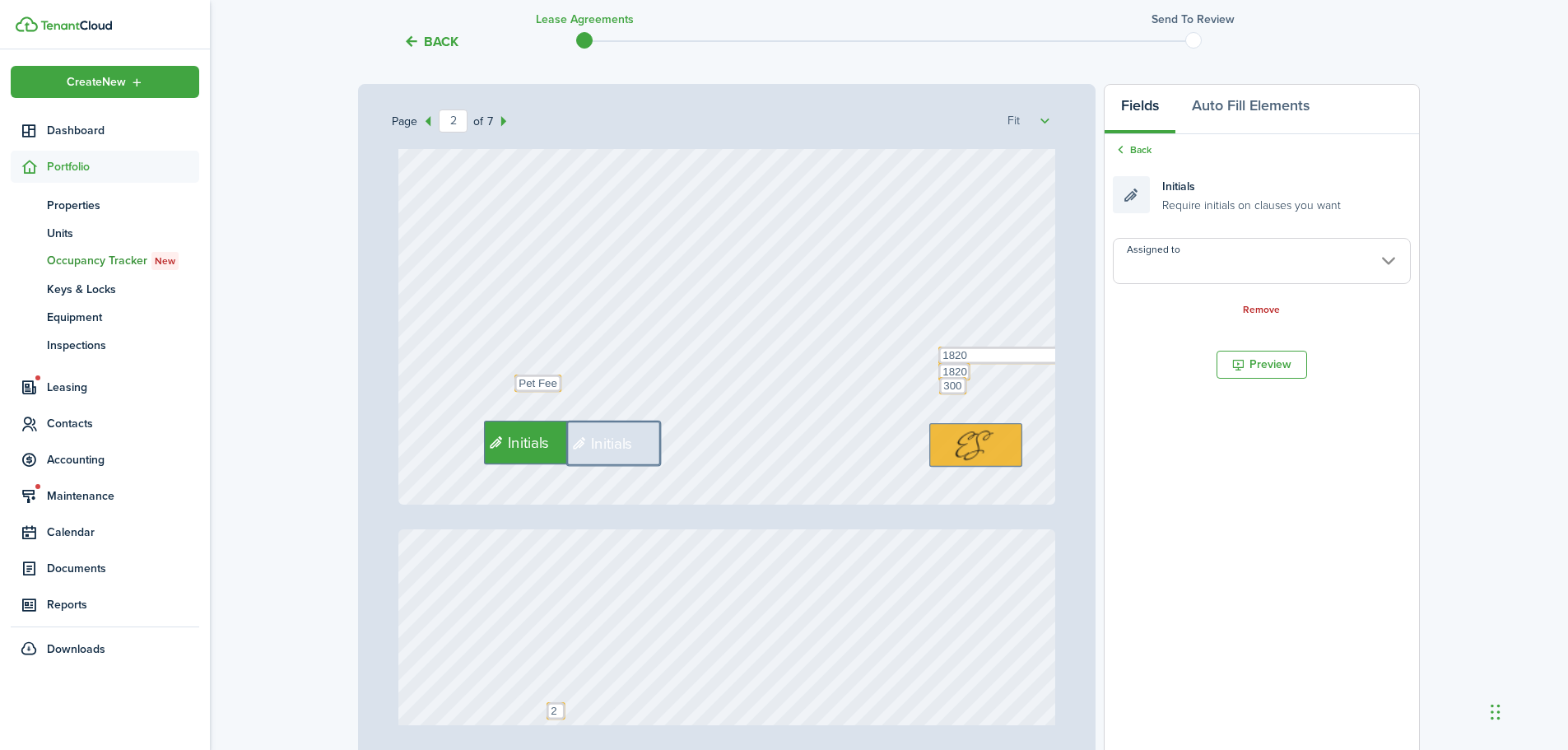
click at [1237, 260] on input "Assigned to" at bounding box center [1262, 261] width 298 height 46
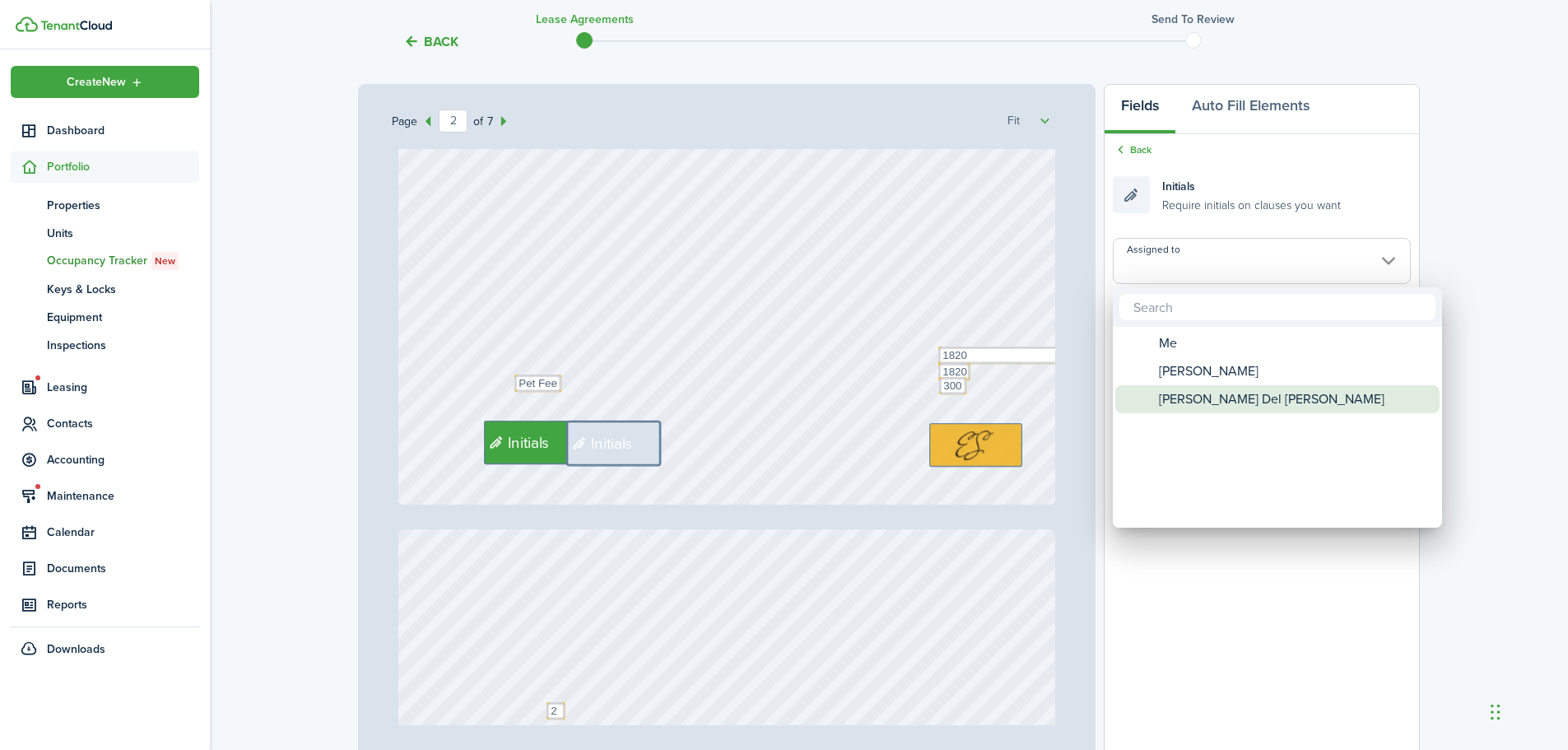
click at [1228, 398] on span "[PERSON_NAME] Del [PERSON_NAME]" at bounding box center [1272, 399] width 226 height 28
type input "[PERSON_NAME] Del [PERSON_NAME]"
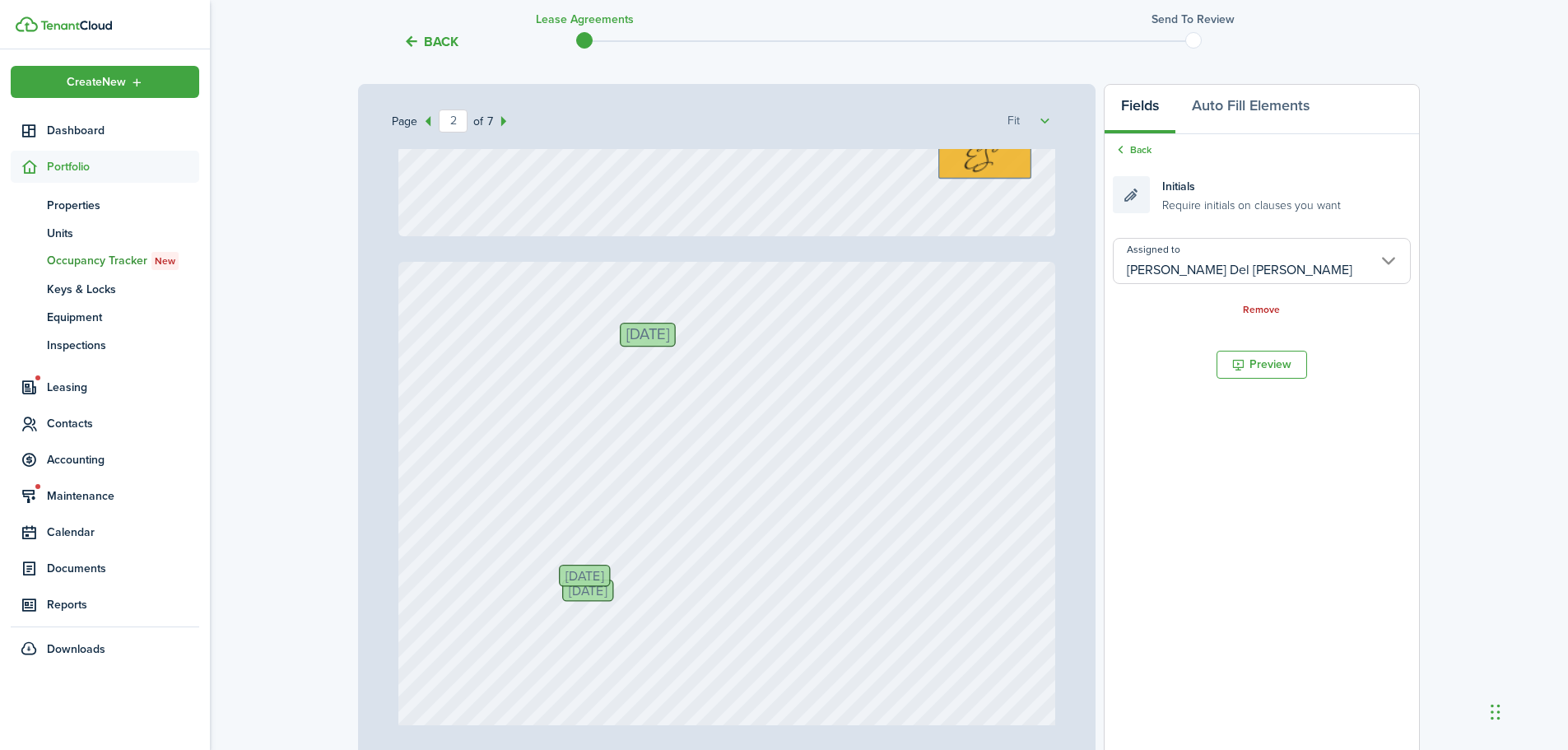
type input "1"
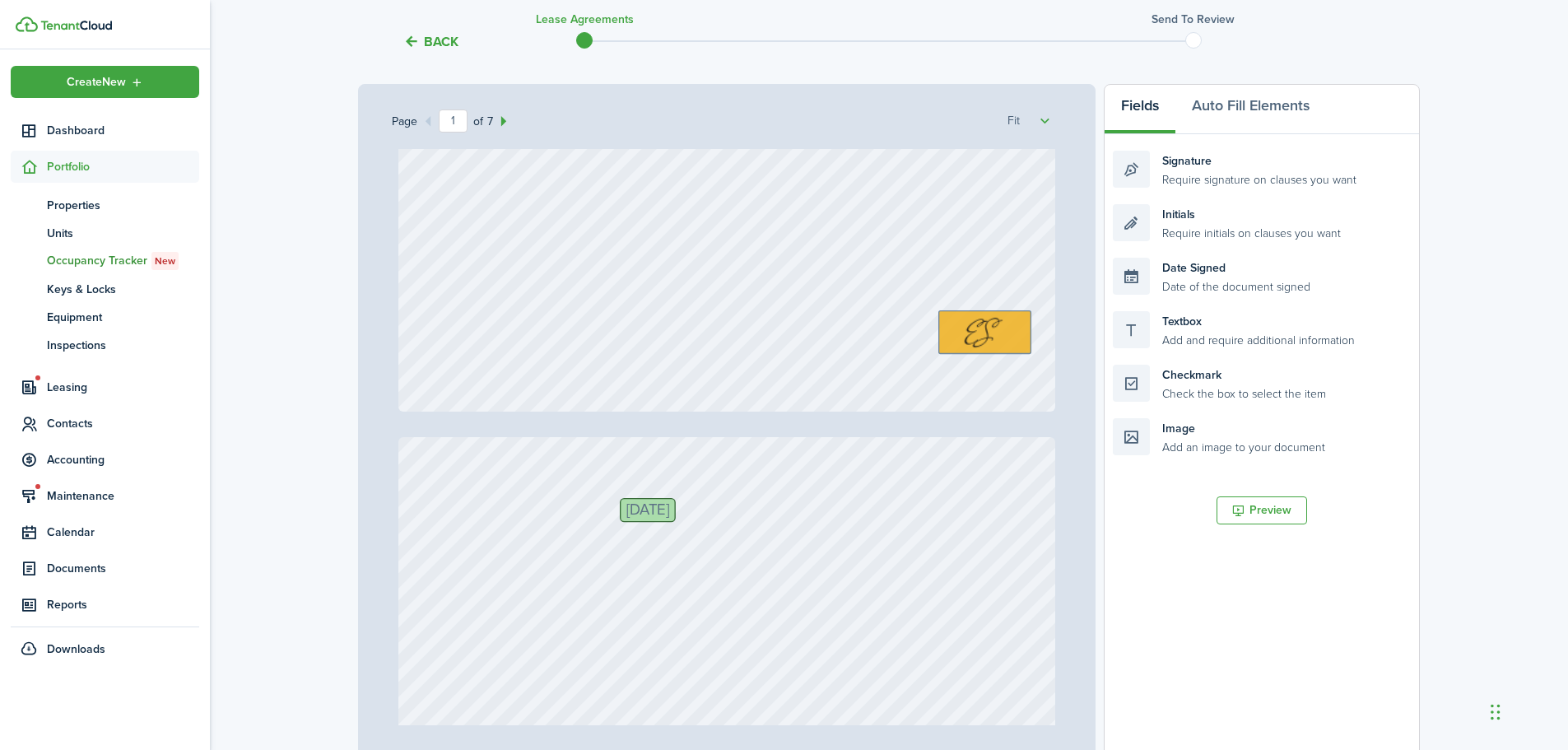
scroll to position [597, 0]
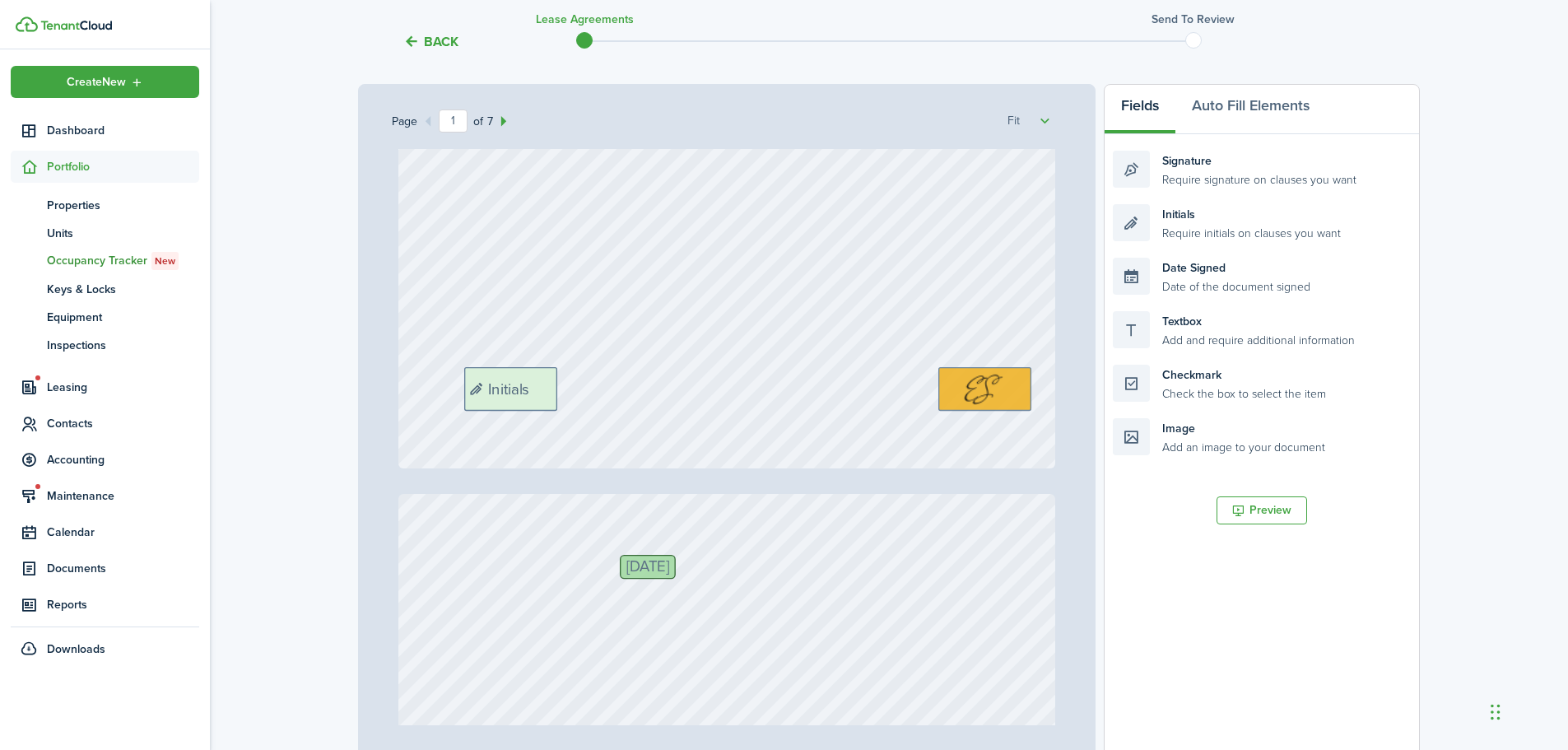
drag, startPoint x: 1195, startPoint y: 216, endPoint x: 546, endPoint y: 379, distance: 669.2
click at [546, 379] on div "Page 1 of 7 50% 75% 100% 150% 200% Fit [PERSON_NAME], [PERSON_NAME] Del [PERSON…" at bounding box center [889, 425] width 1062 height 683
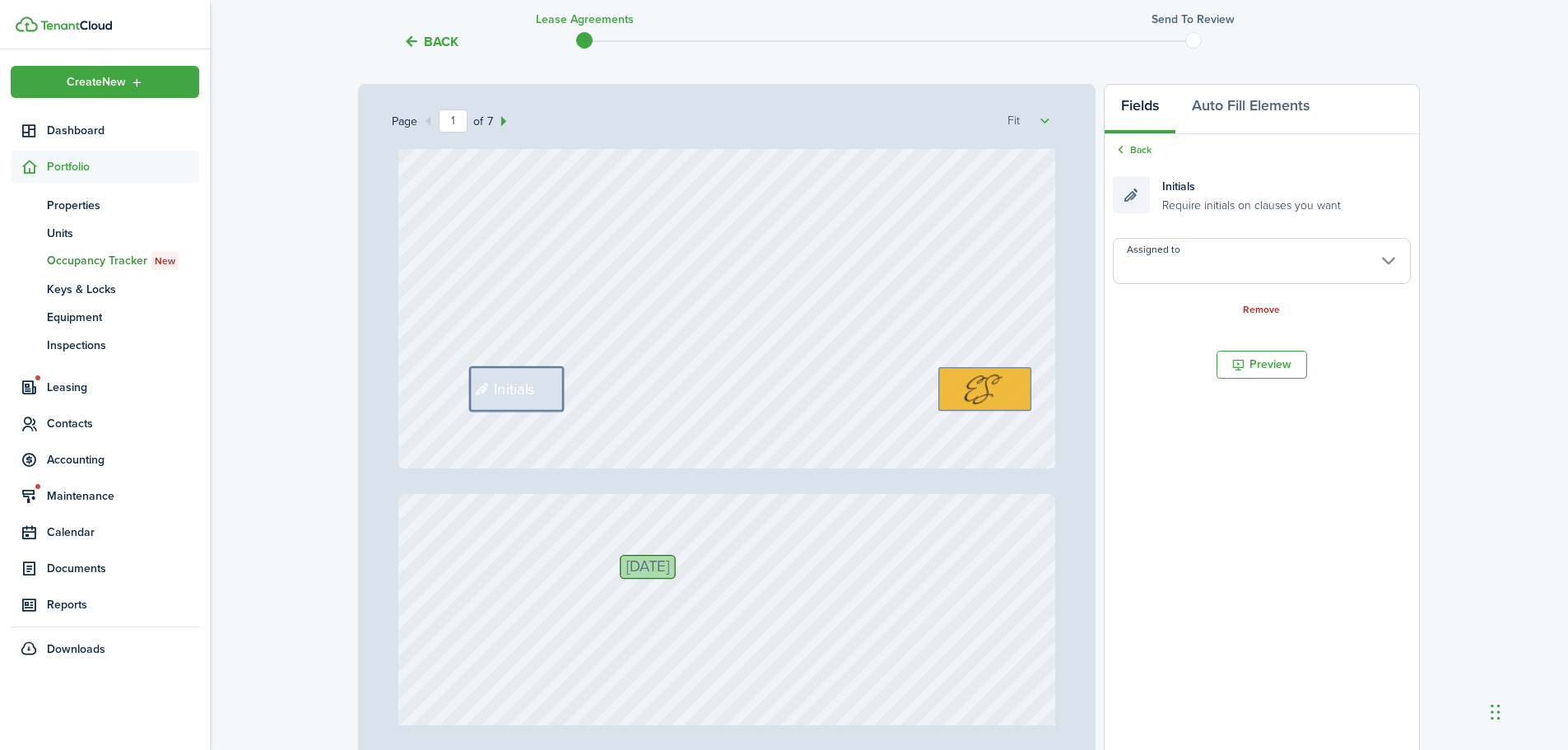
click at [1206, 274] on input "Assigned to" at bounding box center [1262, 261] width 298 height 46
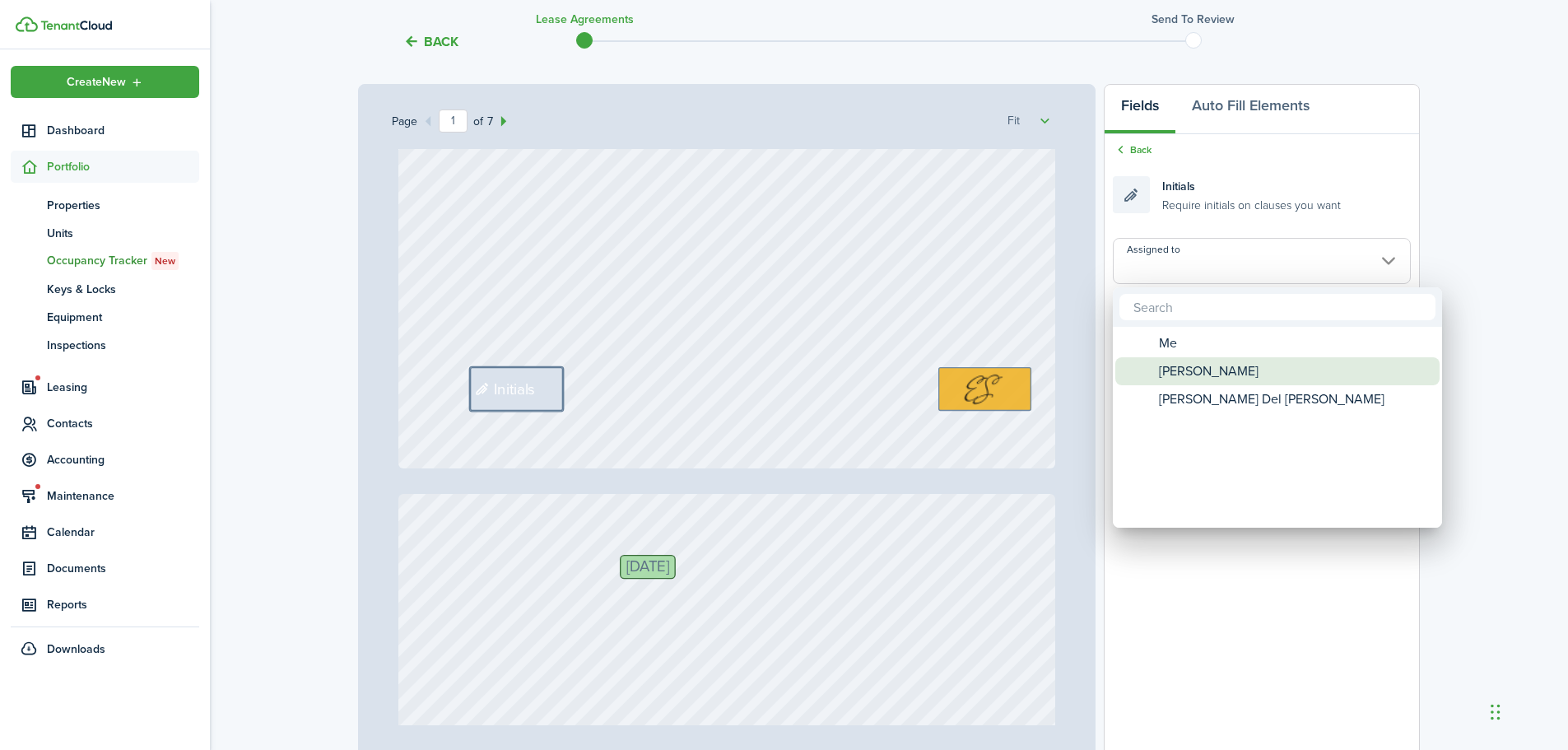
click at [1220, 377] on span "[PERSON_NAME]" at bounding box center [1209, 371] width 100 height 28
type input "[PERSON_NAME]"
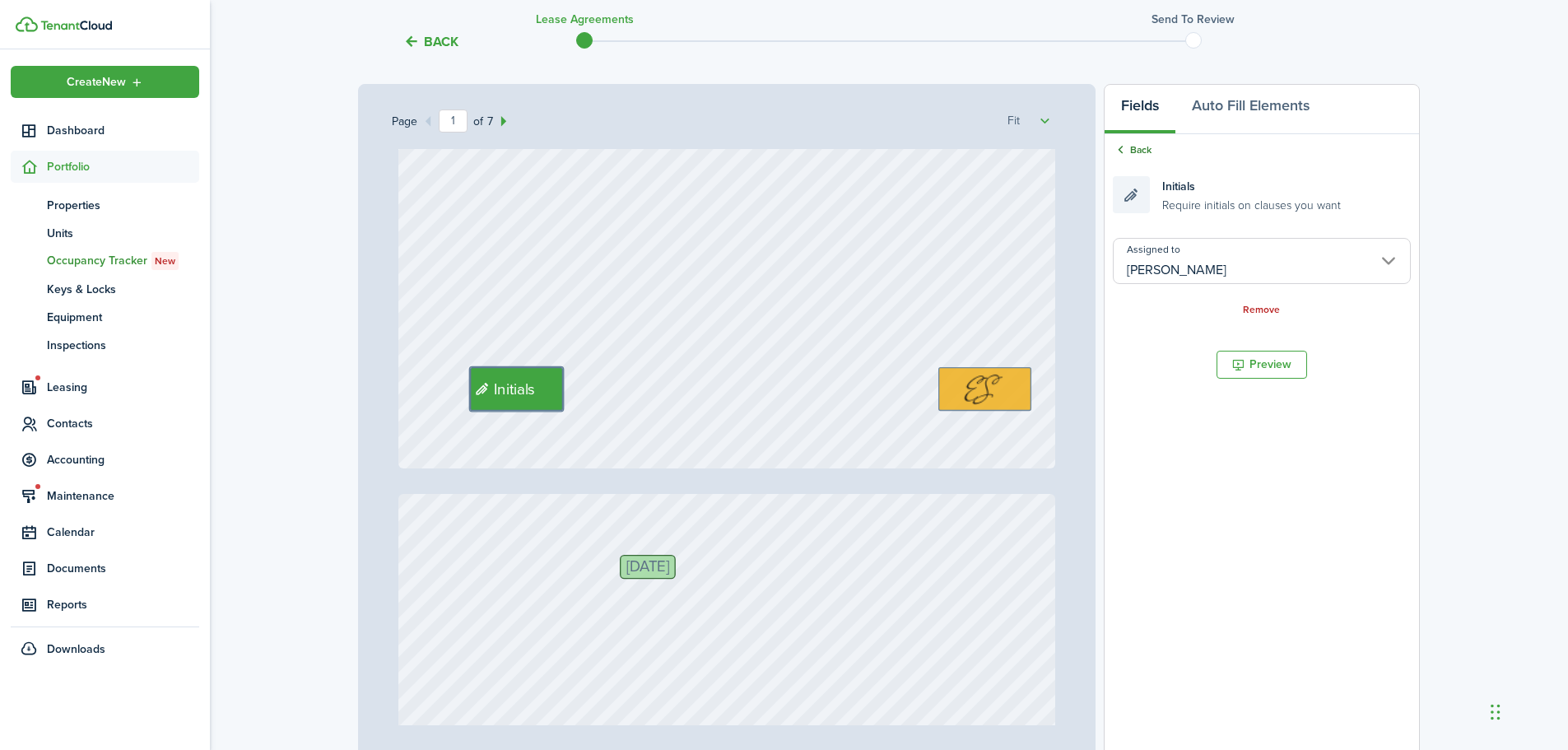
click at [1133, 155] on link "Back" at bounding box center [1132, 150] width 39 height 15
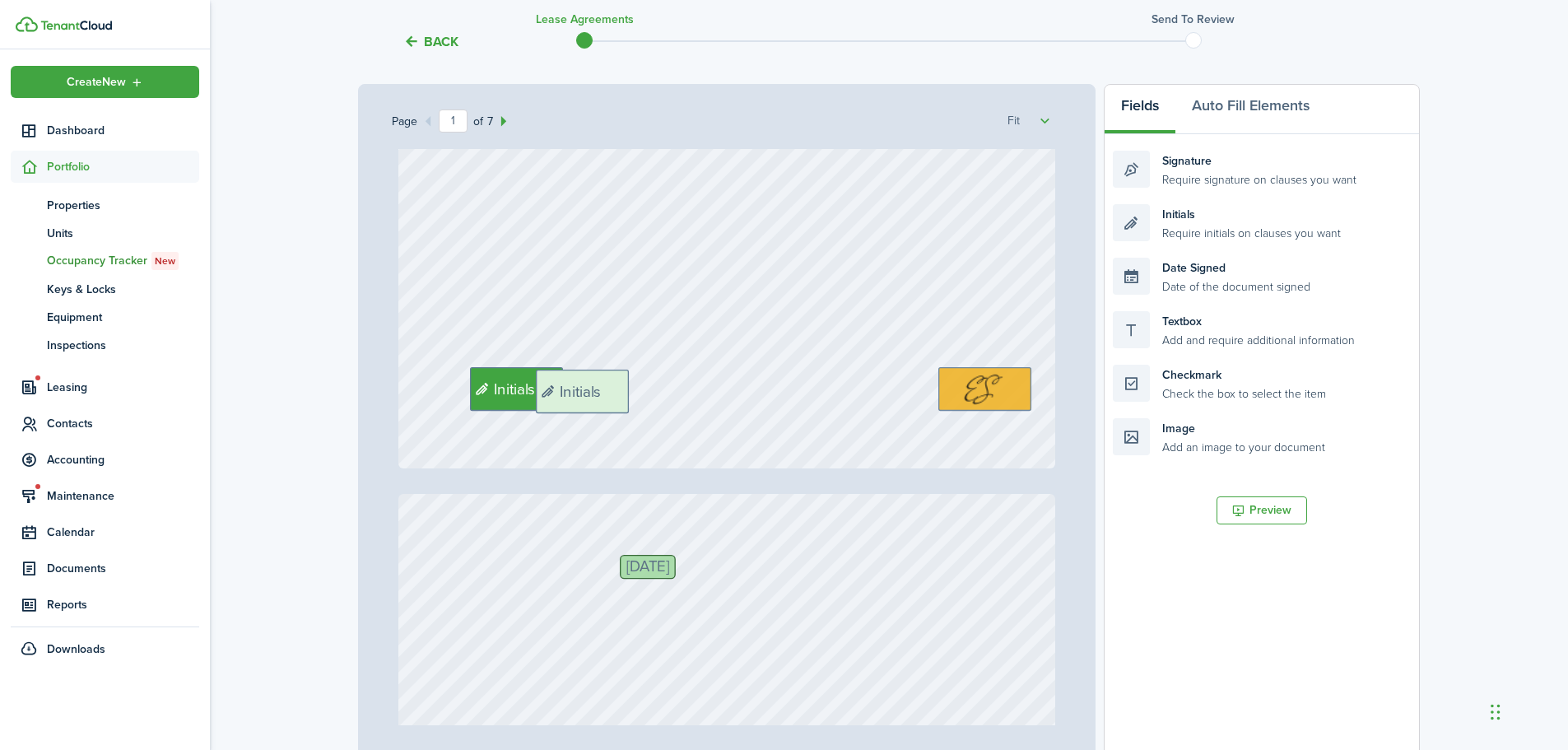
drag, startPoint x: 1211, startPoint y: 226, endPoint x: 634, endPoint y: 392, distance: 600.4
click at [634, 392] on div "Page 1 of 7 50% 75% 100% 150% 200% Fit [PERSON_NAME], [PERSON_NAME] Del [PERSON…" at bounding box center [889, 425] width 1062 height 683
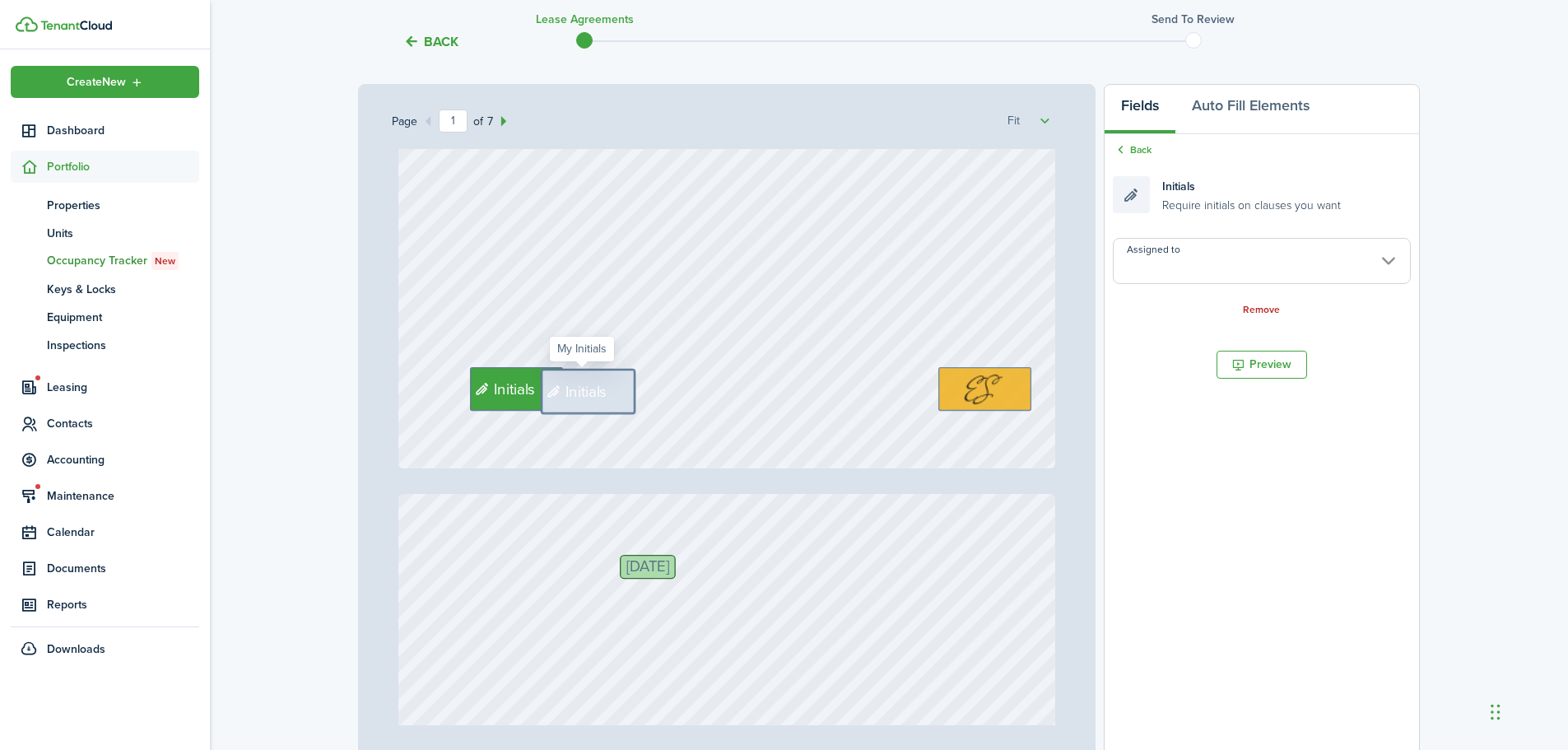
click at [1168, 265] on input "Assigned to" at bounding box center [1262, 261] width 298 height 46
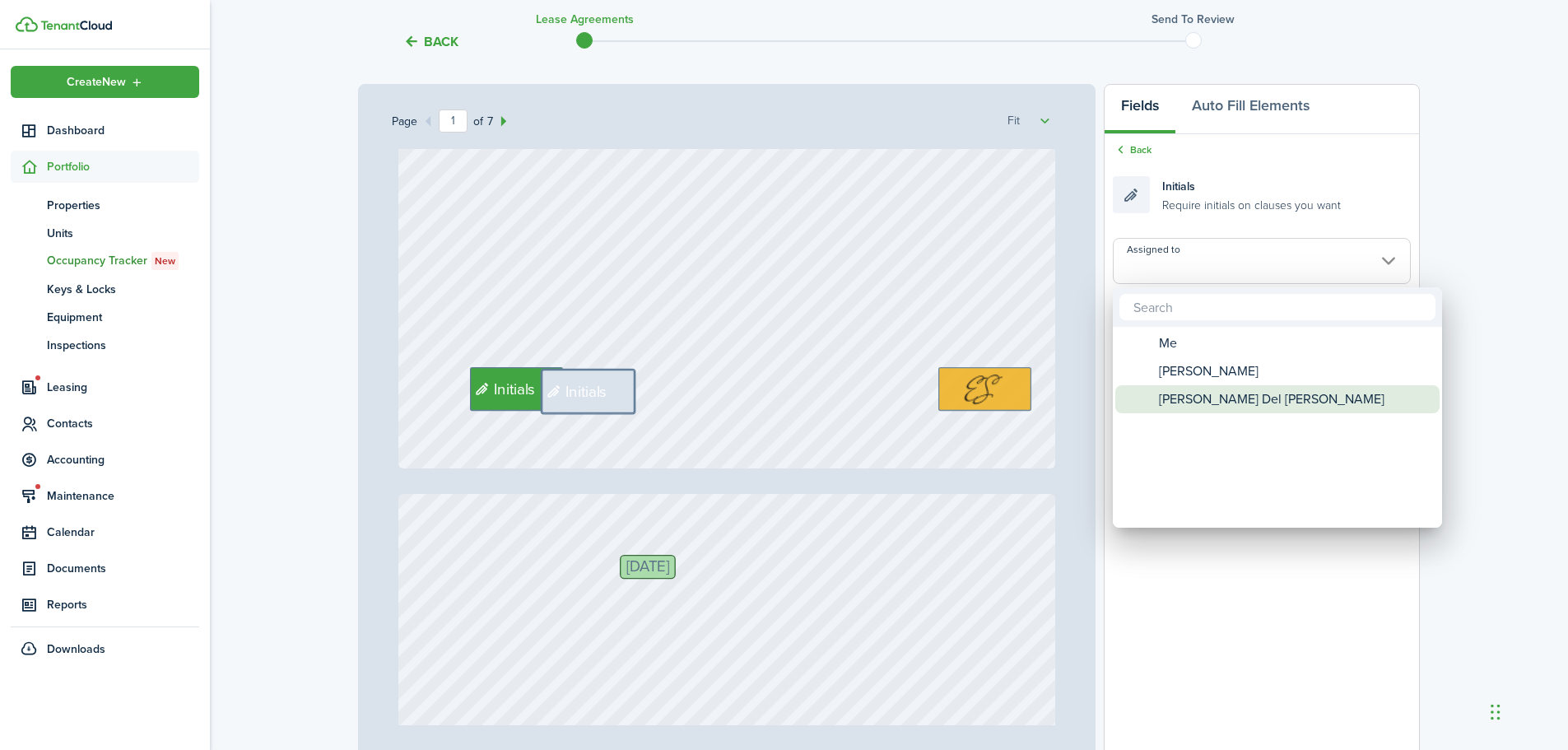
click at [1204, 402] on span "[PERSON_NAME] Del [PERSON_NAME]" at bounding box center [1272, 399] width 226 height 28
type input "[PERSON_NAME] Del [PERSON_NAME]"
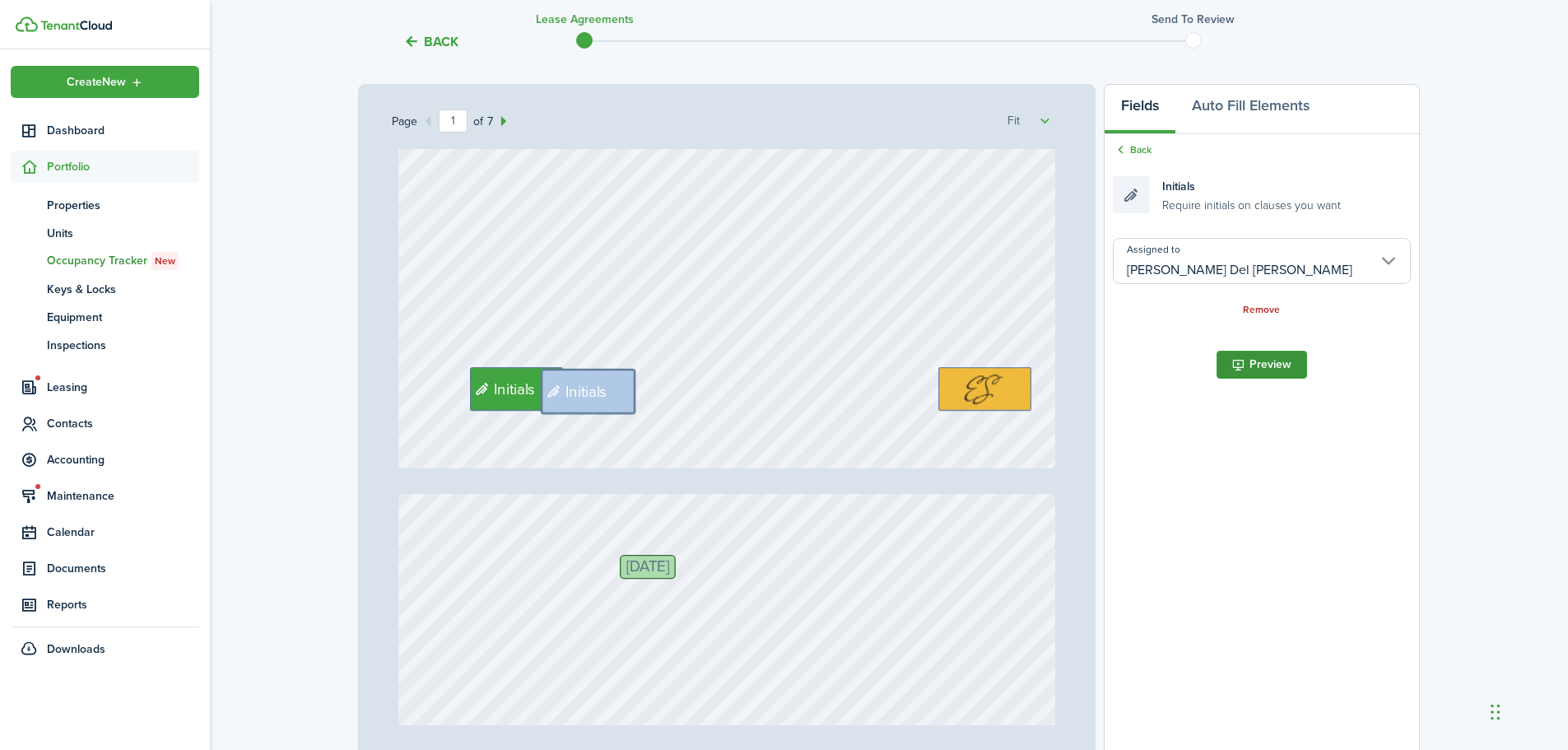
click at [1283, 351] on button "Preview" at bounding box center [1262, 365] width 90 height 28
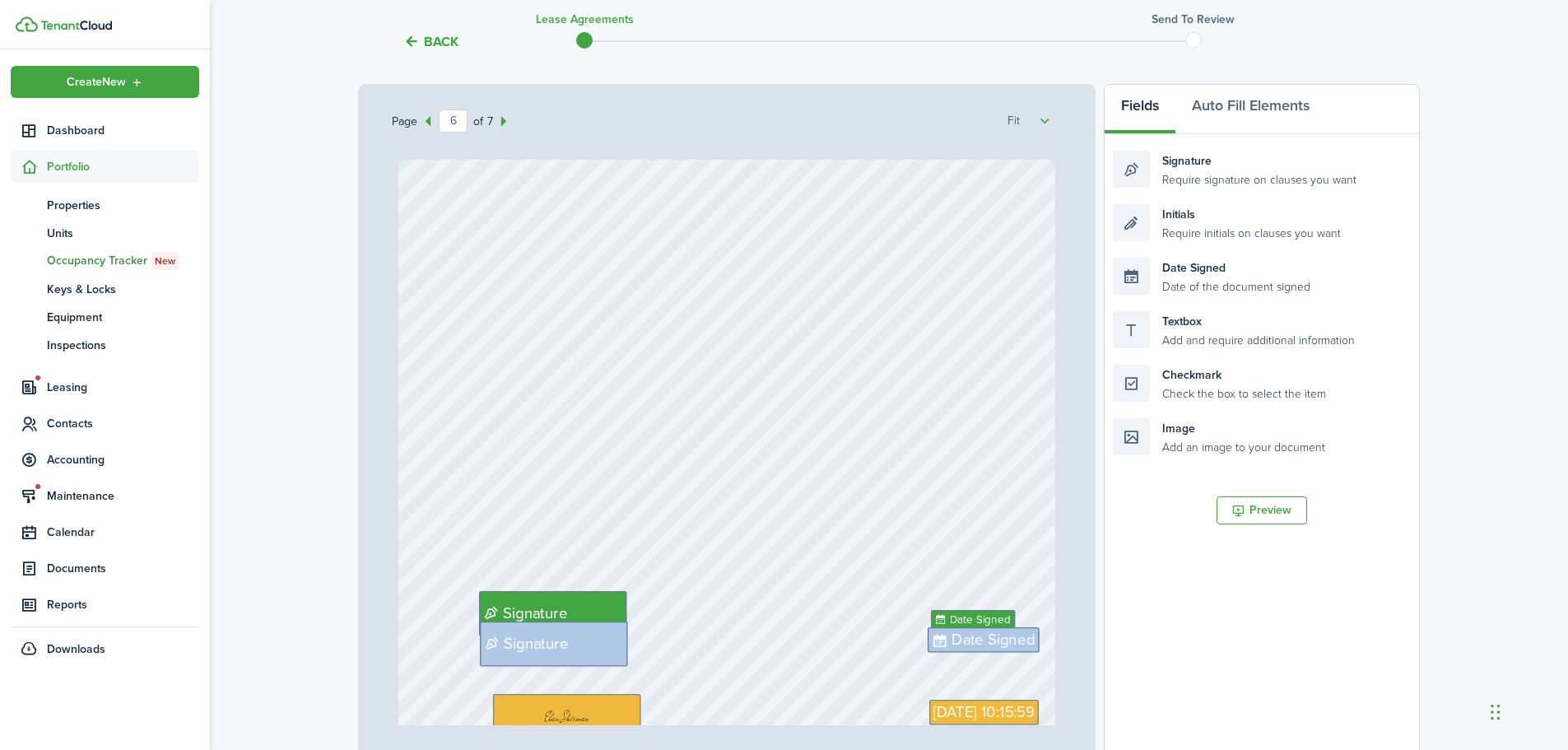
type input "7"
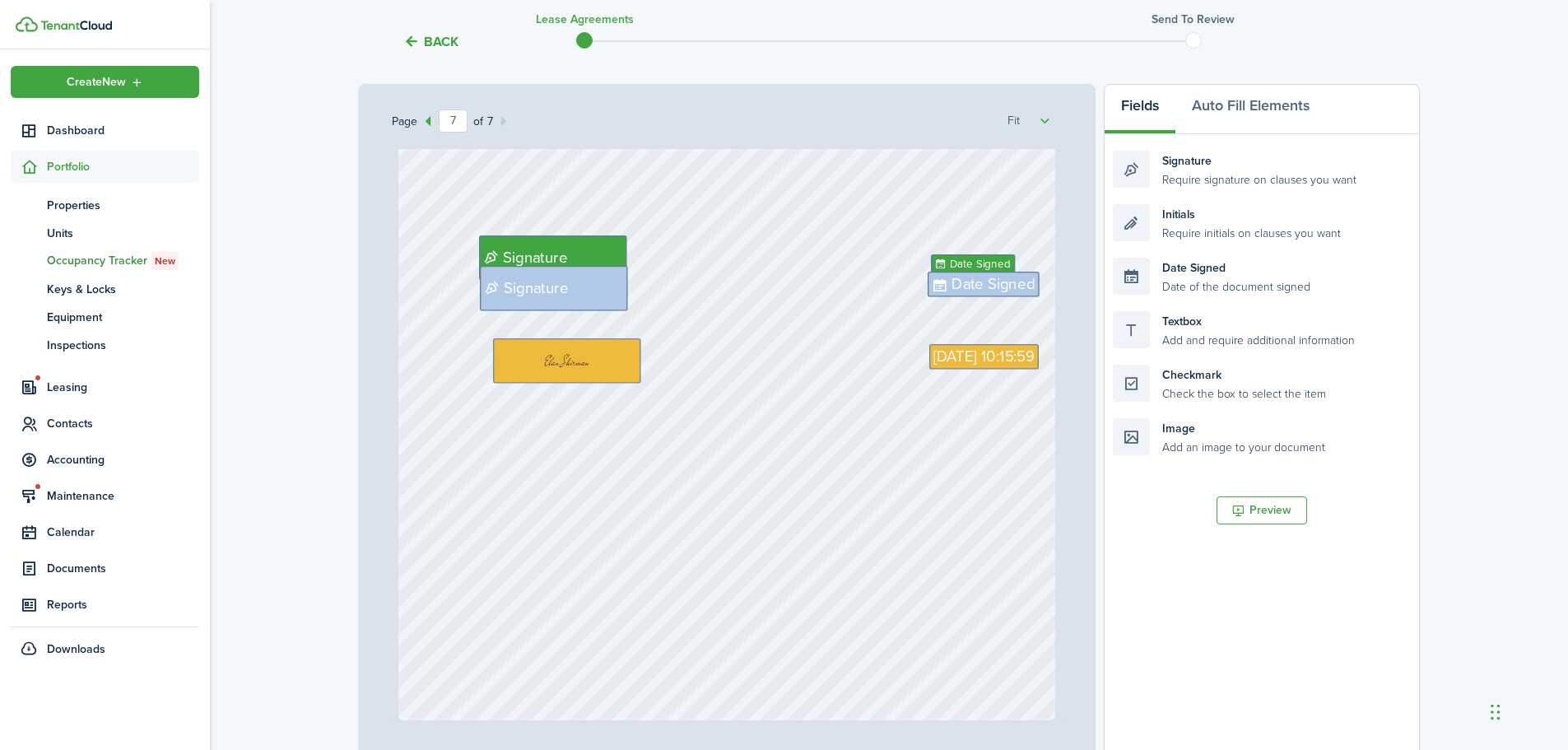
scroll to position [400, 0]
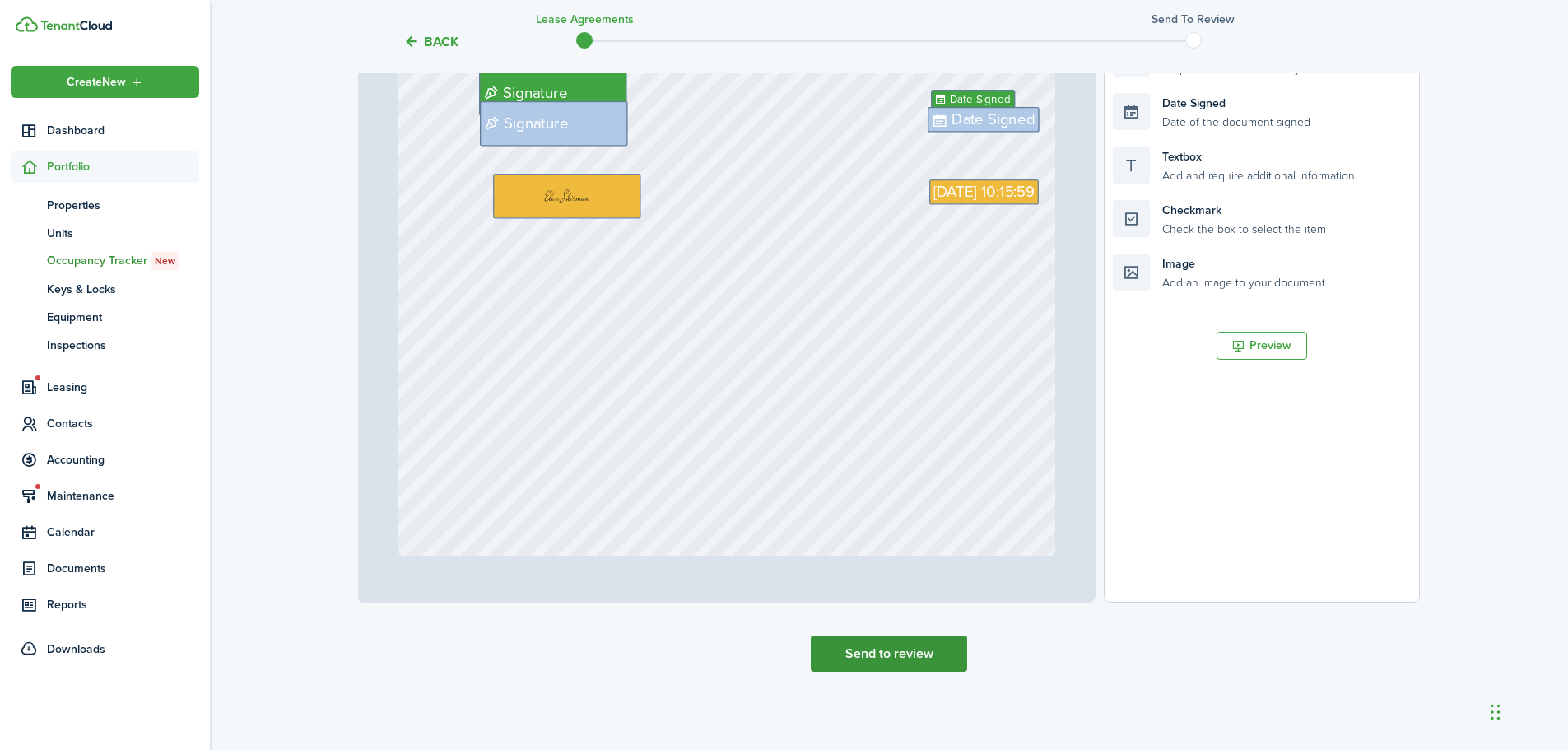
click at [899, 650] on button "Send to review" at bounding box center [889, 654] width 156 height 36
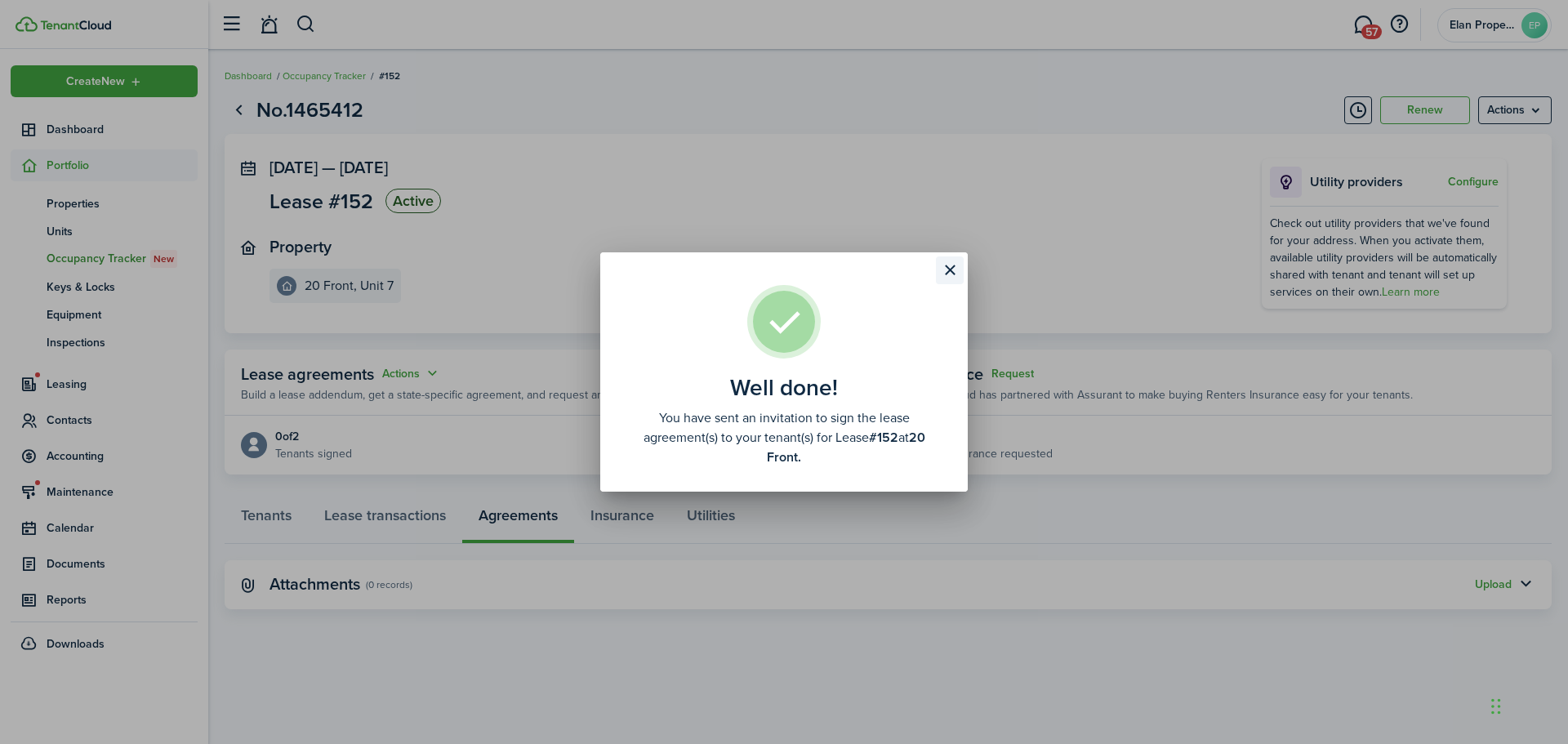
click at [942, 269] on button "Close modal" at bounding box center [950, 270] width 28 height 28
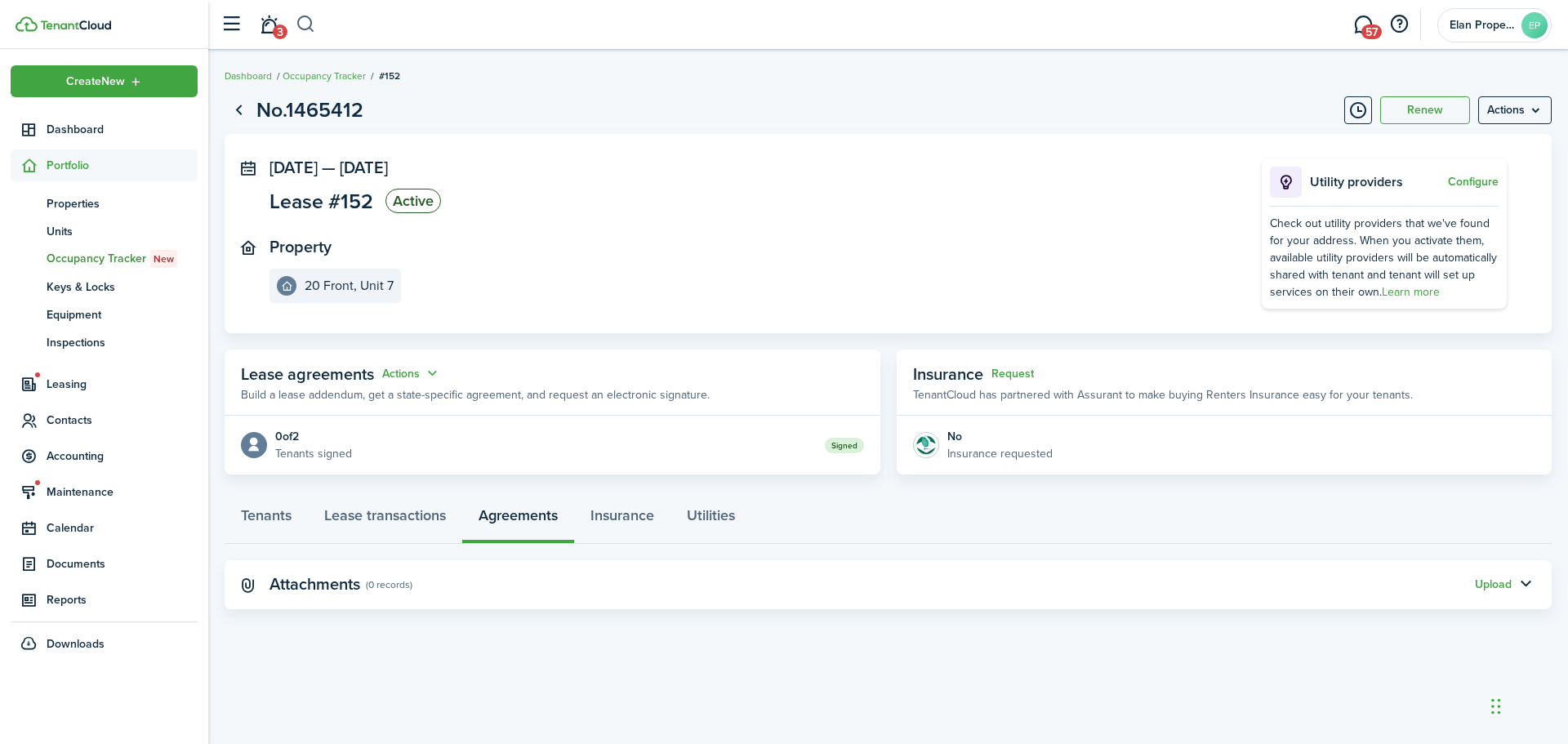
click at [306, 29] on button "button" at bounding box center [306, 24] width 21 height 28
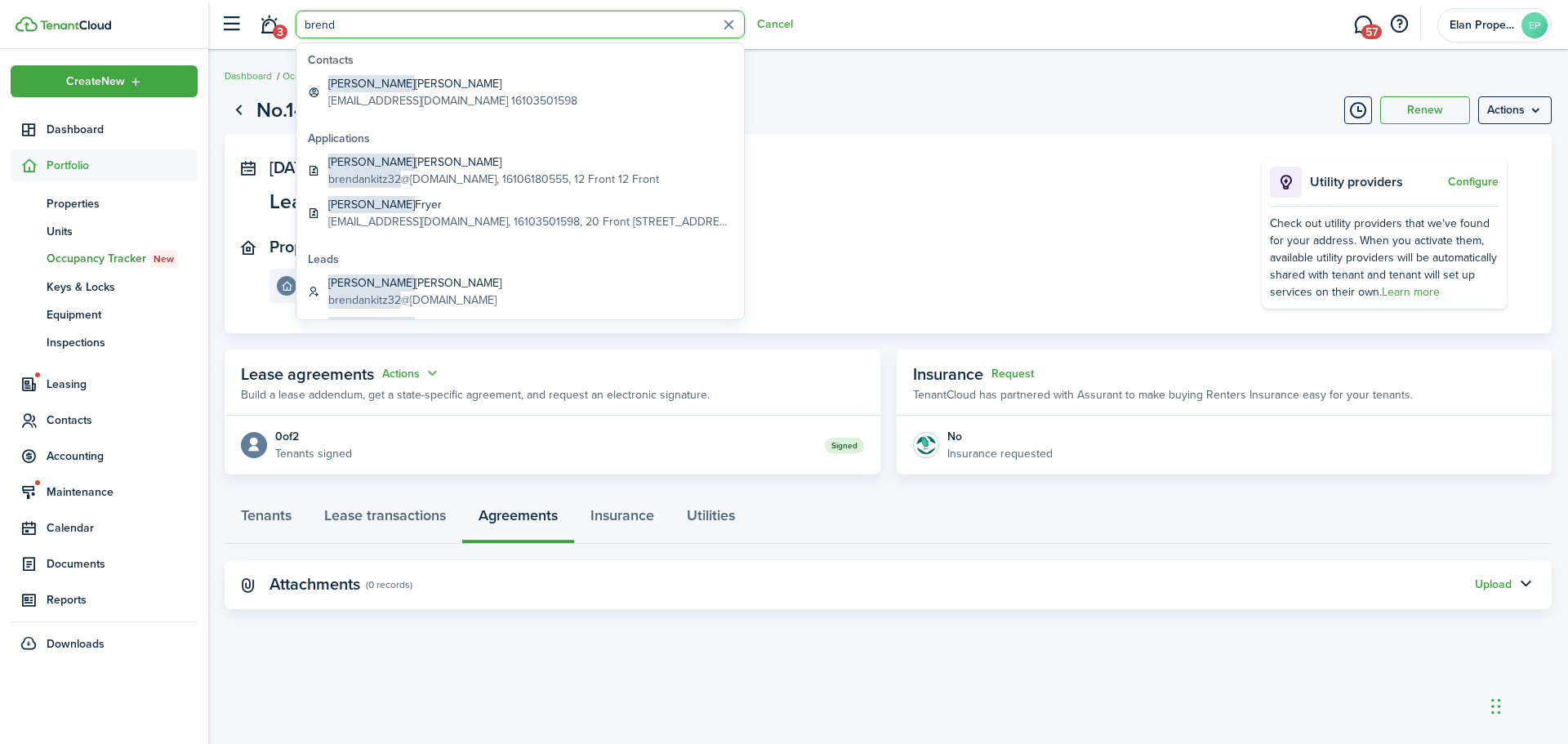
type input "brend"
drag, startPoint x: 334, startPoint y: 39, endPoint x: 371, endPoint y: 81, distance: 56.0
click at [371, 81] on global-search-item-title "[PERSON_NAME]" at bounding box center [452, 83] width 249 height 17
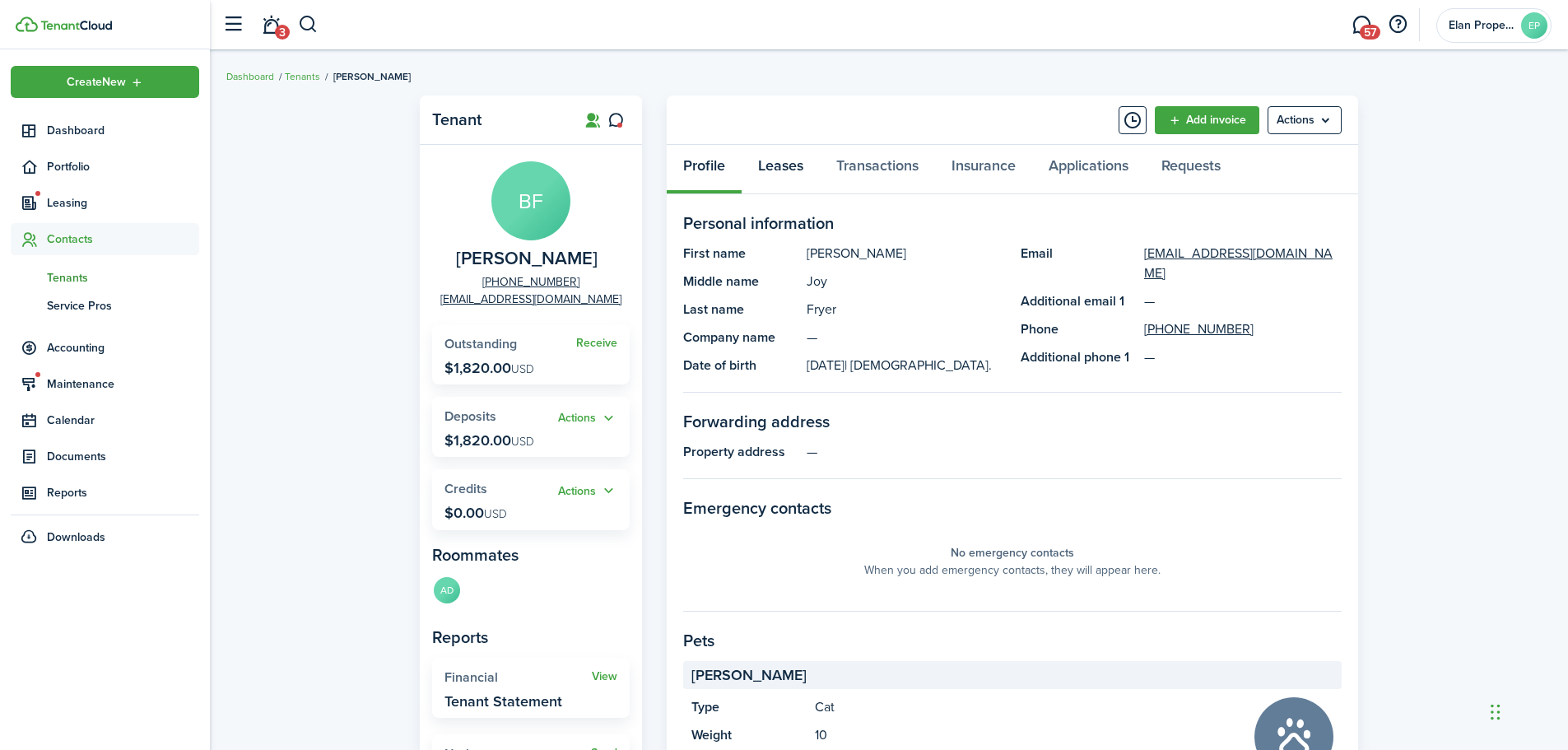
click at [760, 168] on link "Leases" at bounding box center [781, 170] width 78 height 49
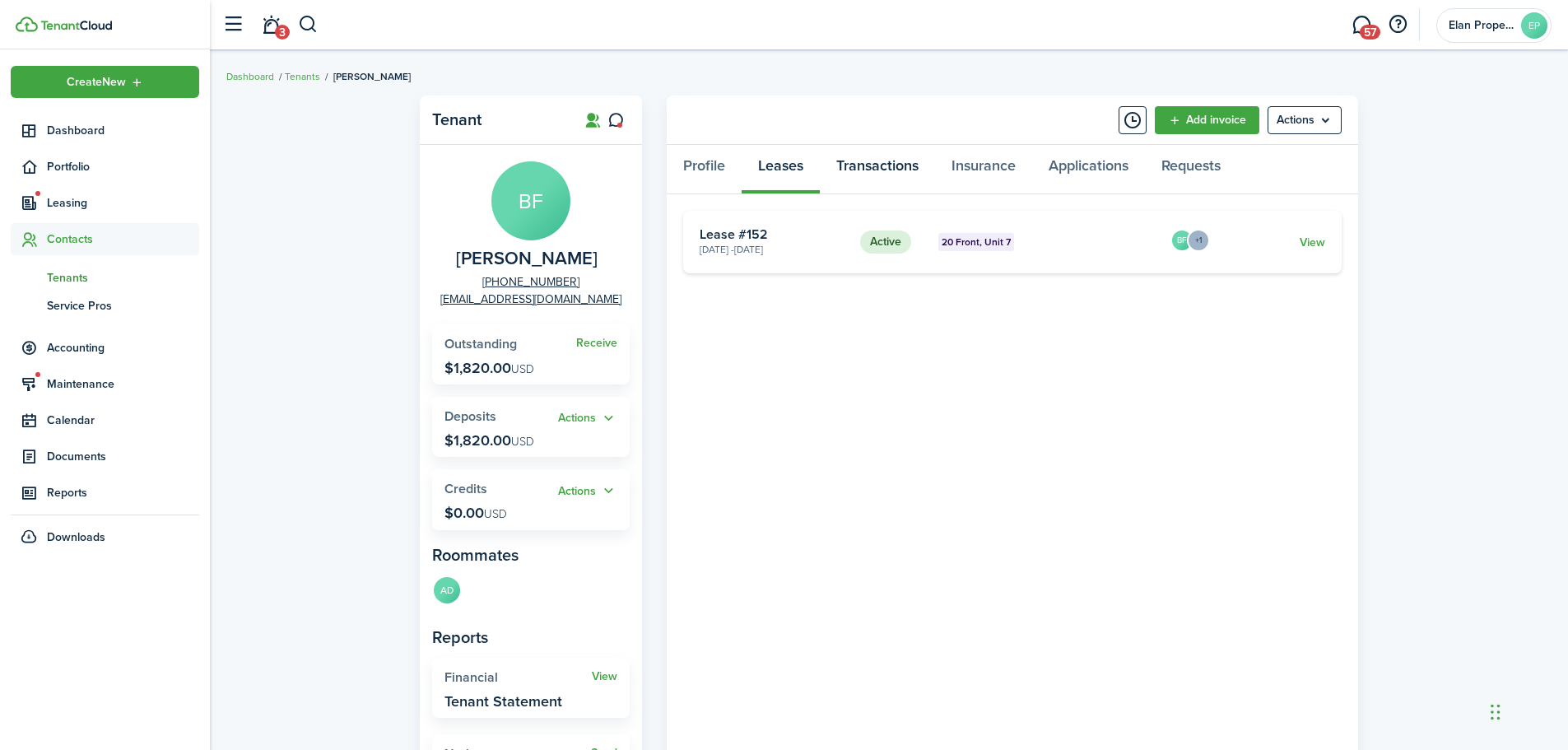
click at [884, 163] on link "Transactions" at bounding box center [878, 170] width 115 height 49
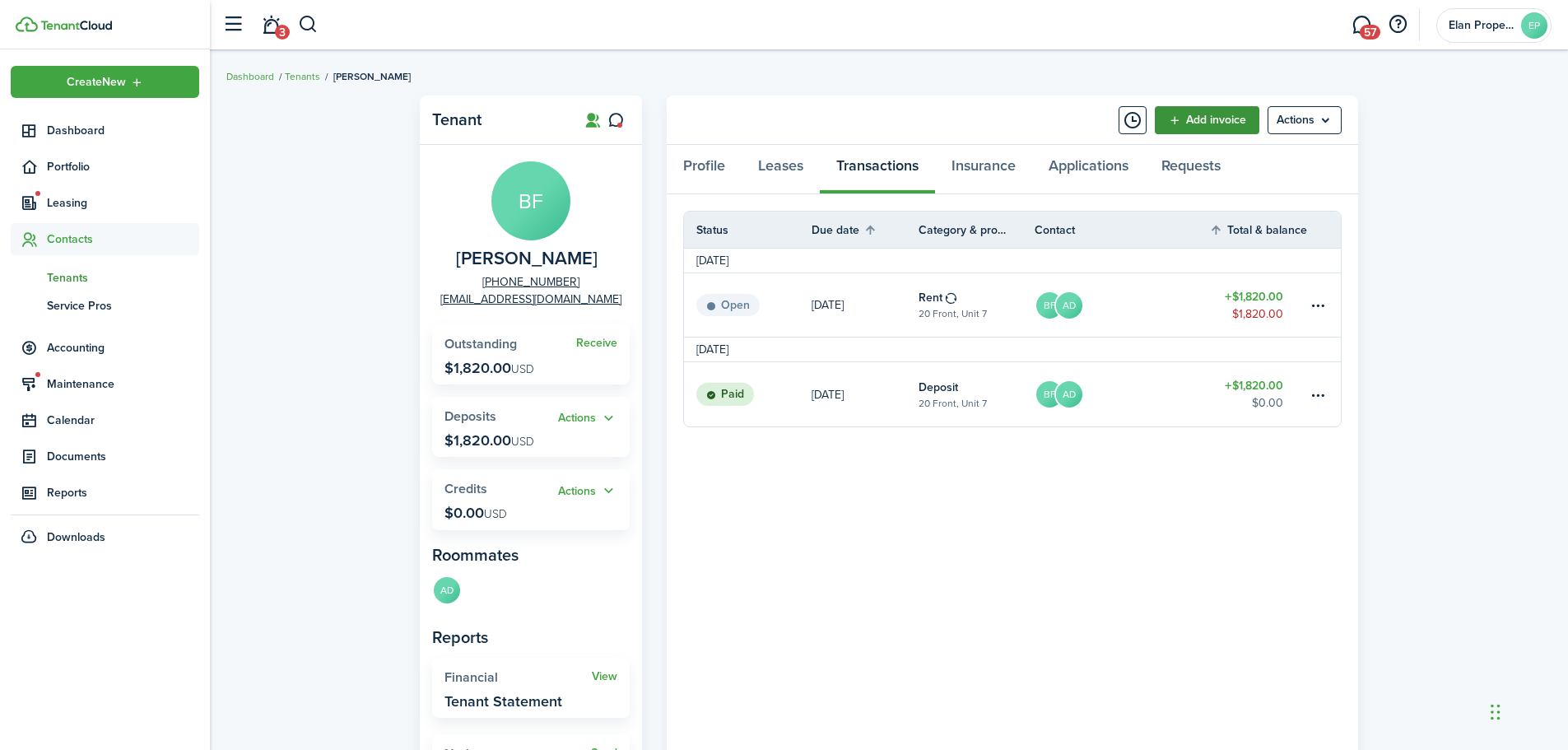
click at [1238, 117] on link "Add invoice" at bounding box center [1206, 121] width 105 height 28
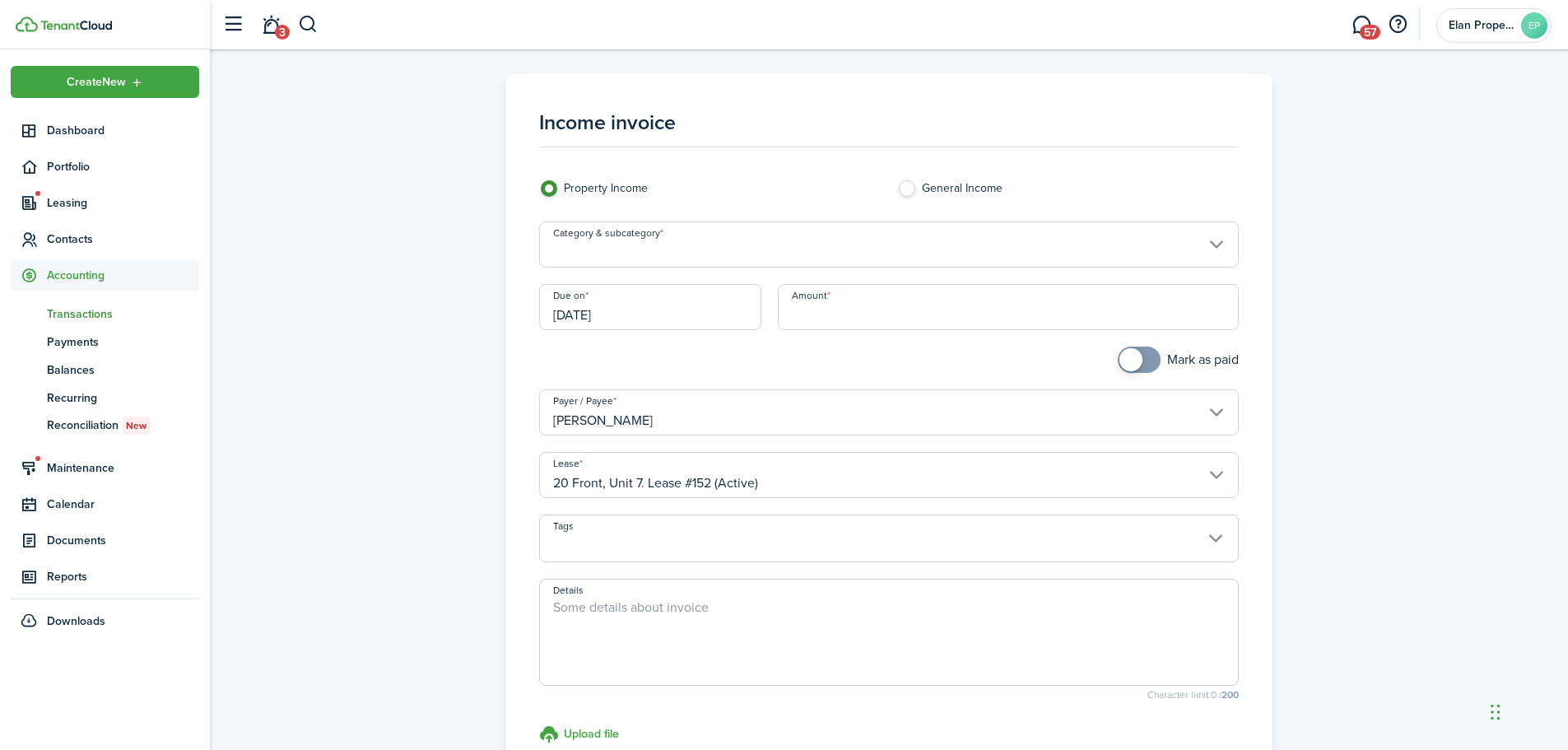
click at [874, 317] on input "Amount" at bounding box center [1009, 307] width 461 height 46
type input "$300.00"
click at [733, 239] on input "Category & subcategory" at bounding box center [890, 244] width 701 height 46
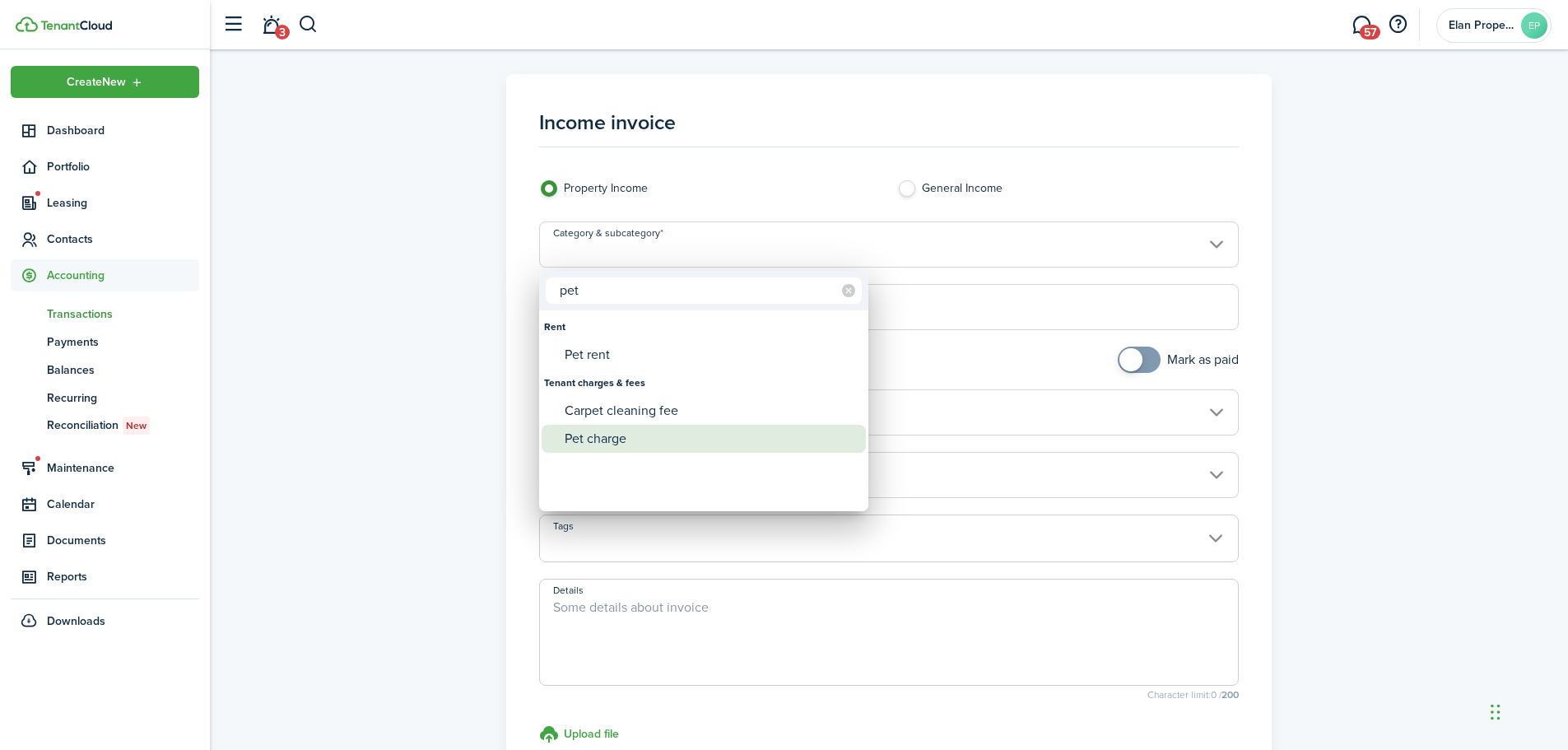
type input "pet"
click at [649, 431] on div "Pet charge" at bounding box center [710, 439] width 291 height 28
type input "Tenant charges & fees / Pet charge"
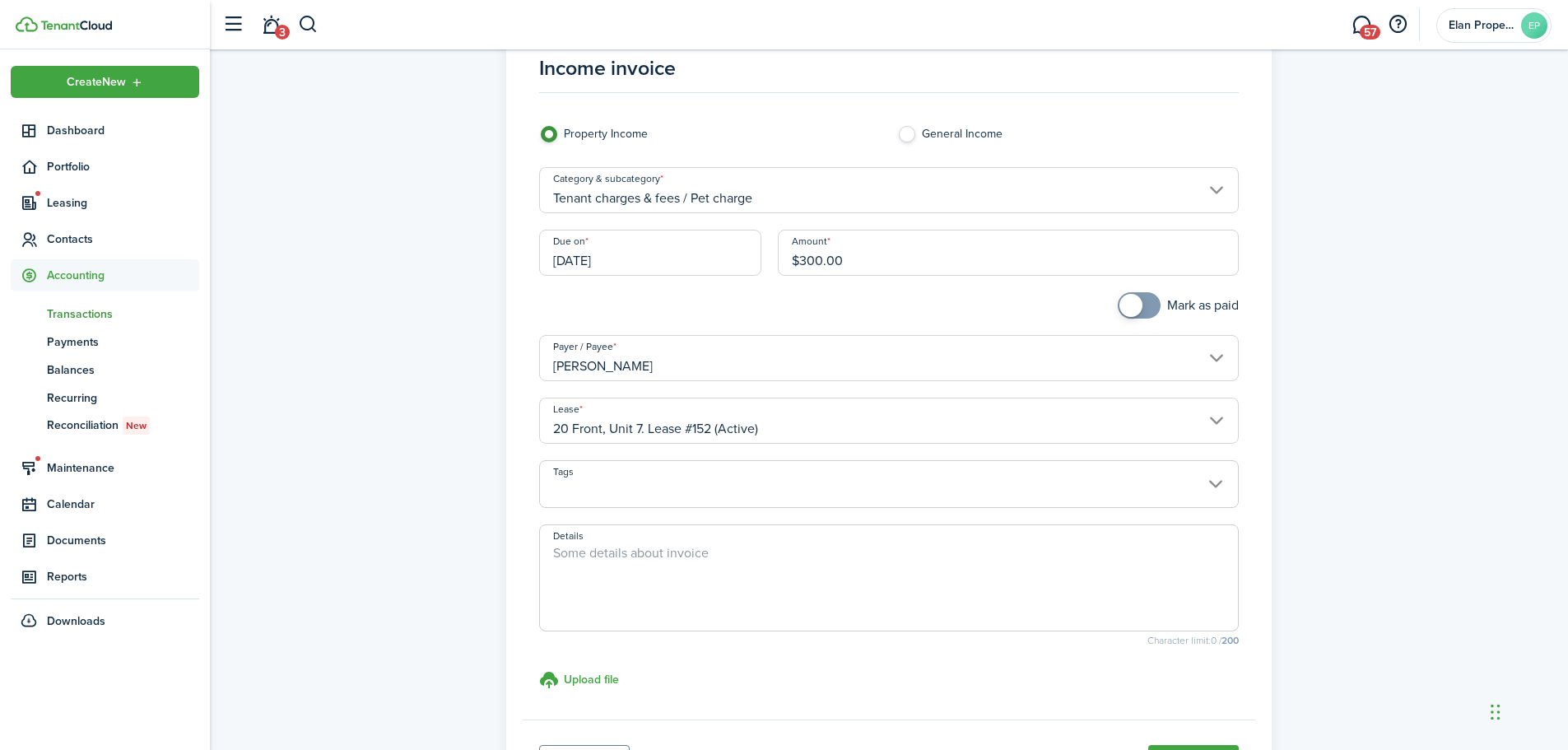
scroll to position [205, 0]
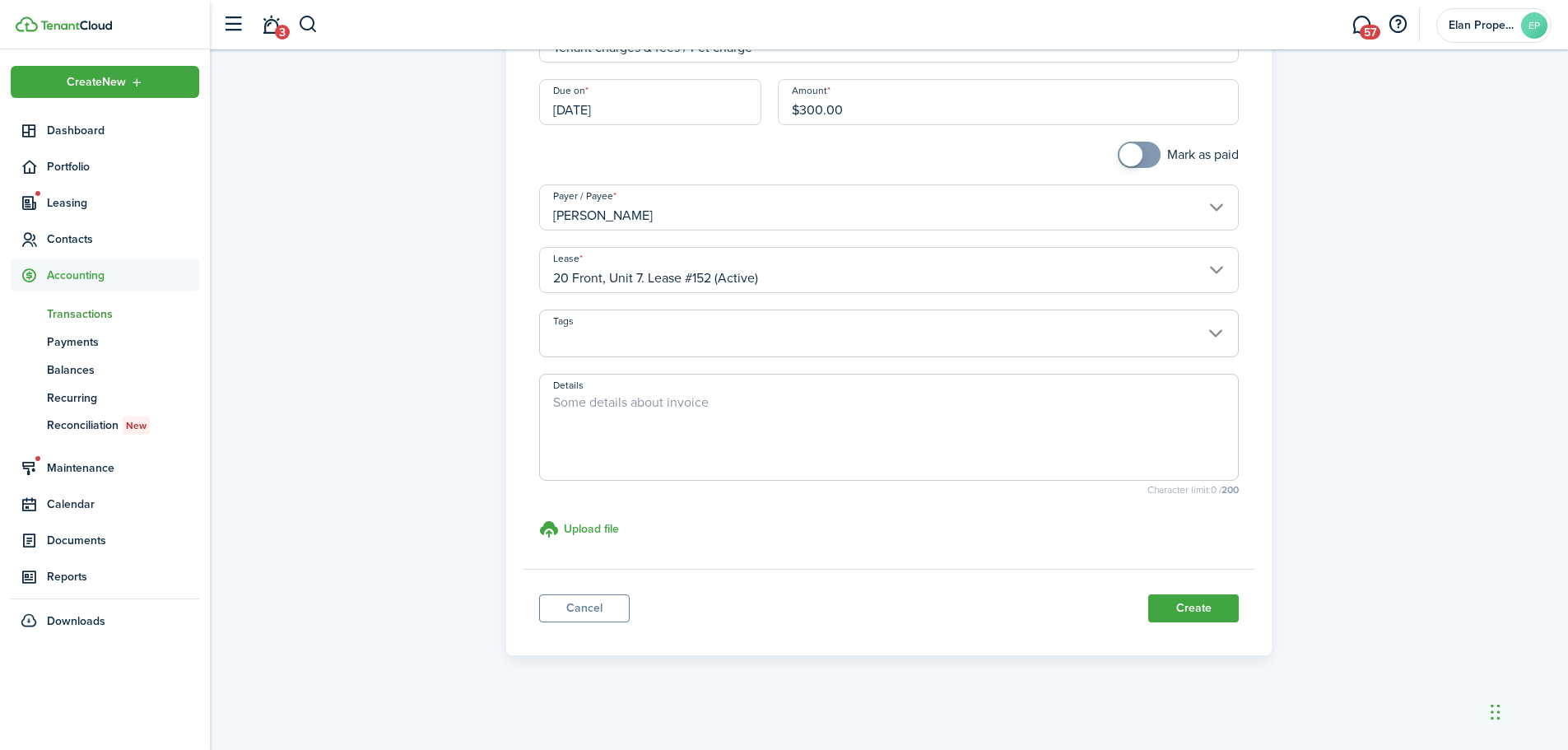
click at [1175, 604] on button "Create" at bounding box center [1193, 609] width 90 height 28
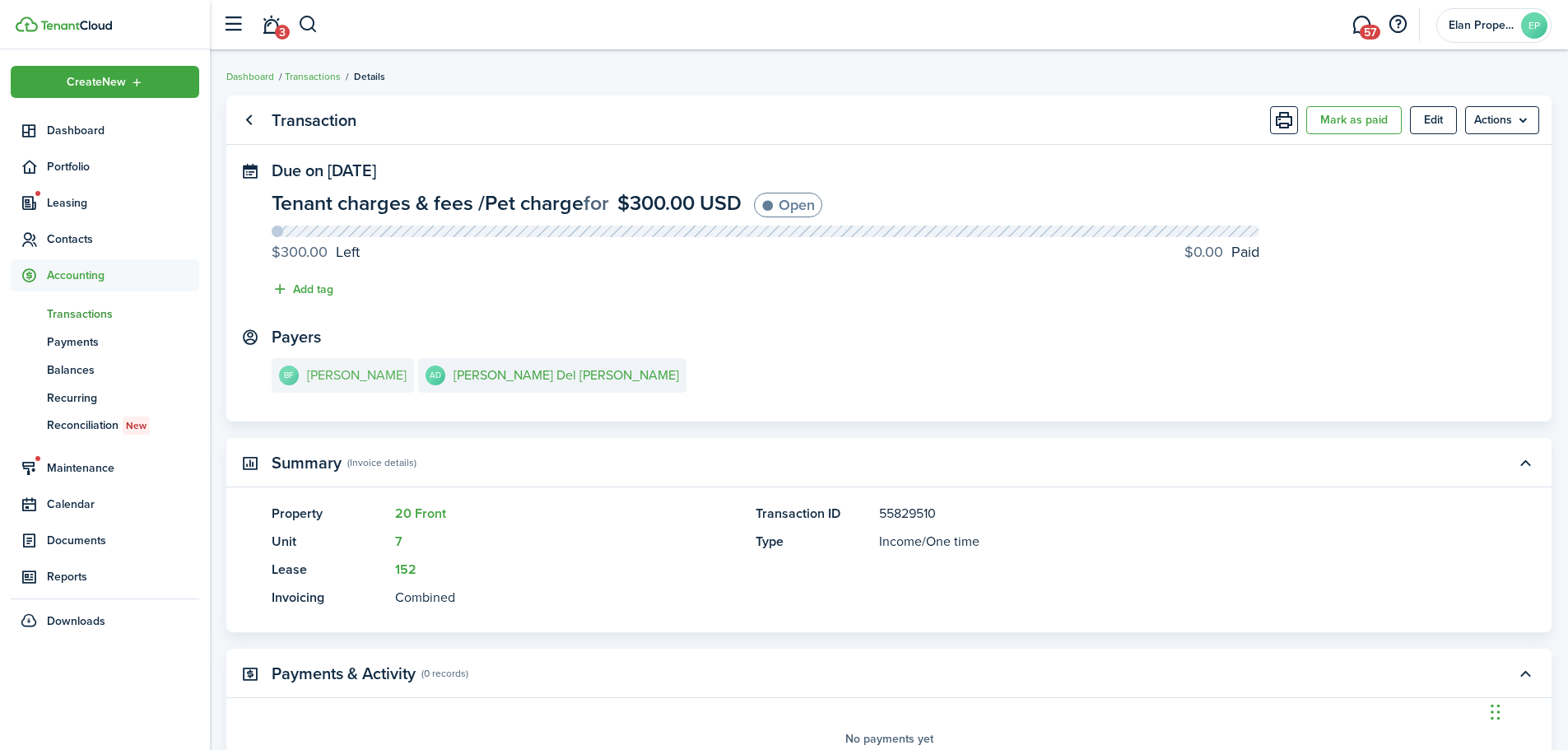
click at [349, 367] on link "BF [PERSON_NAME]" at bounding box center [342, 375] width 142 height 35
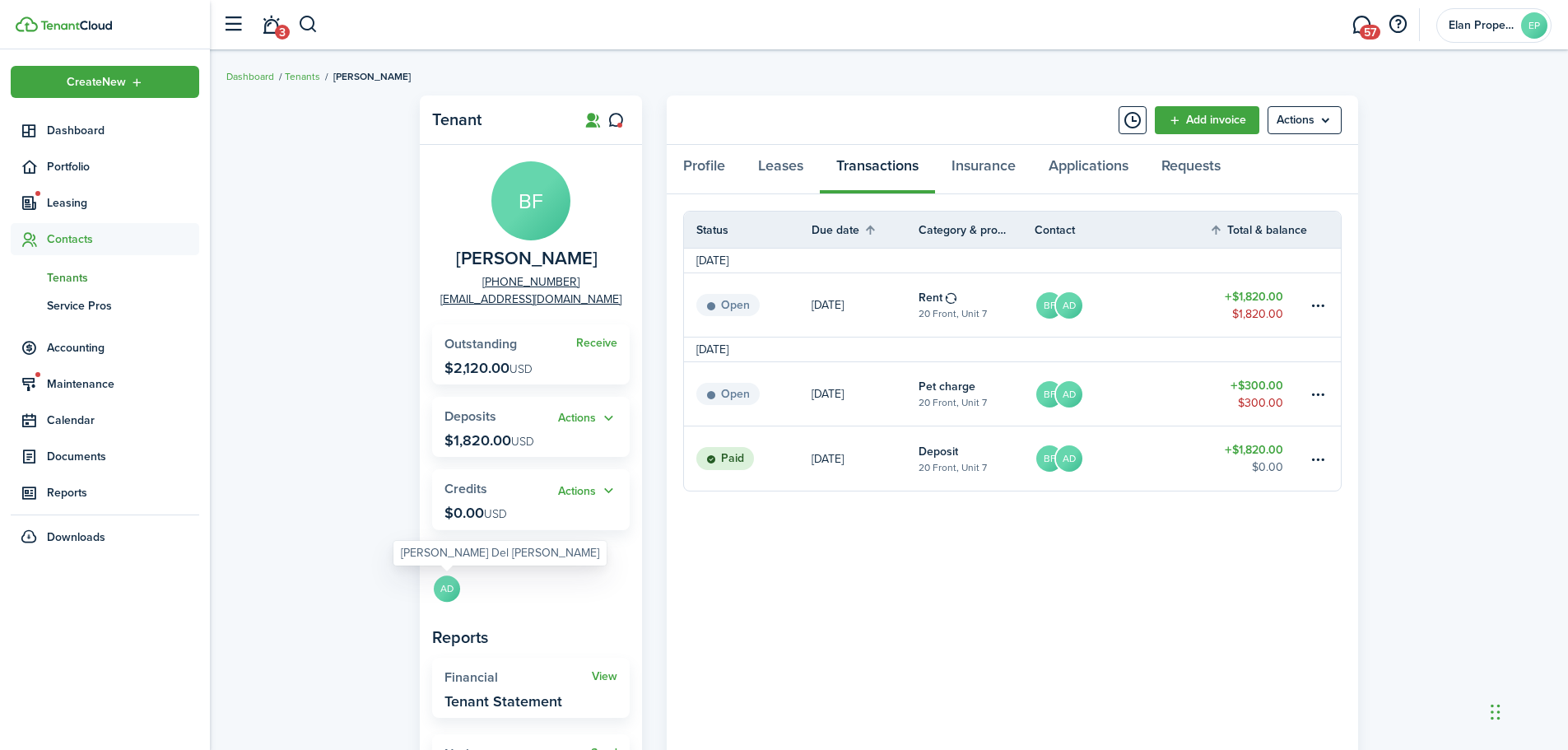
click at [457, 587] on avatar-text "AD" at bounding box center [447, 589] width 26 height 26
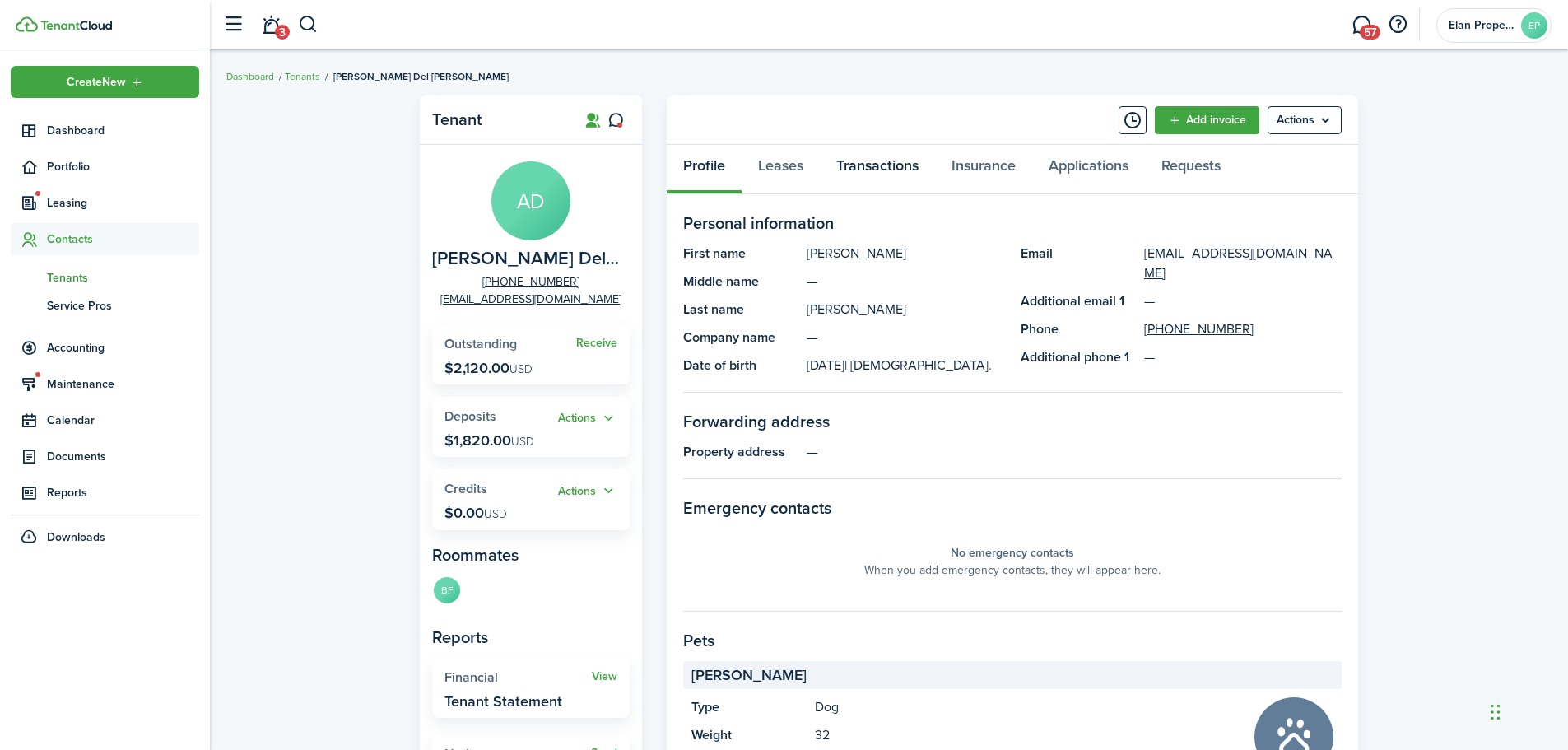
click at [884, 175] on link "Transactions" at bounding box center [878, 170] width 115 height 49
